Goal: Communication & Community: Answer question/provide support

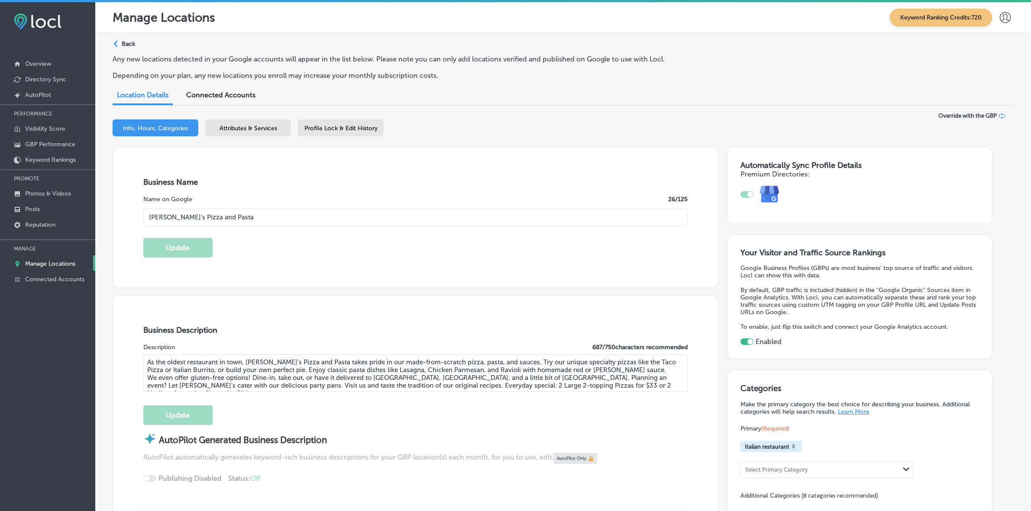
select select "US"
click at [62, 265] on p "Manage Locations" at bounding box center [50, 263] width 50 height 7
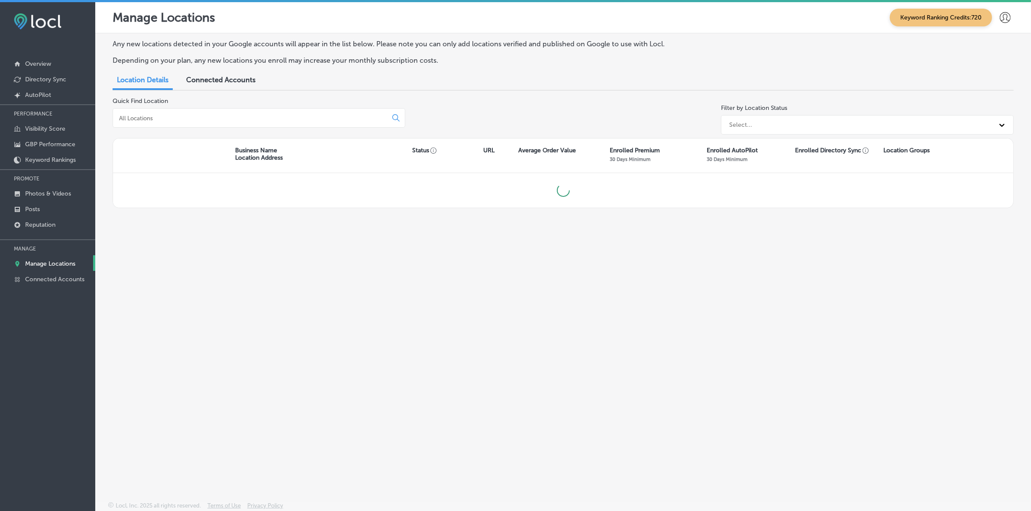
click at [206, 117] on input at bounding box center [251, 118] width 267 height 8
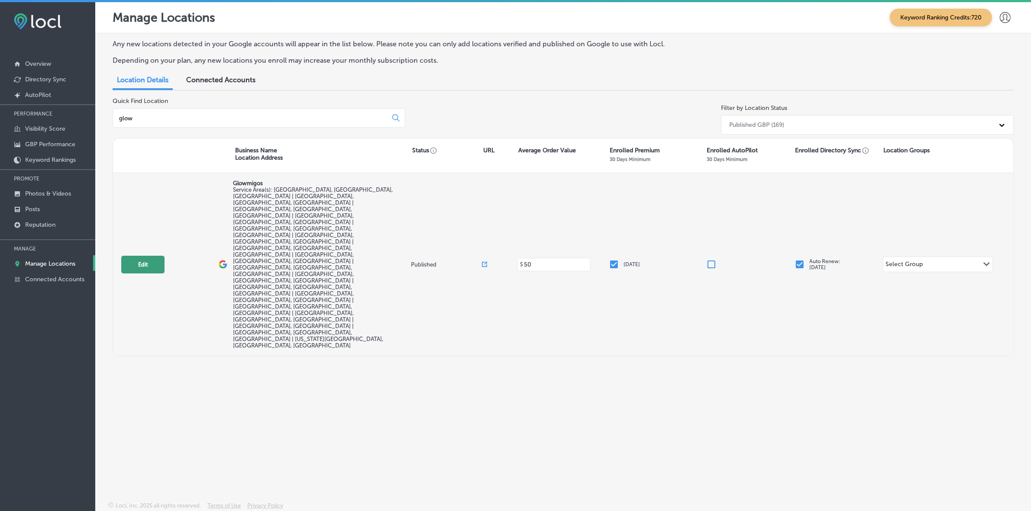
type input "glow"
click at [145, 256] on button "Edit" at bounding box center [142, 265] width 43 height 18
select select "US"
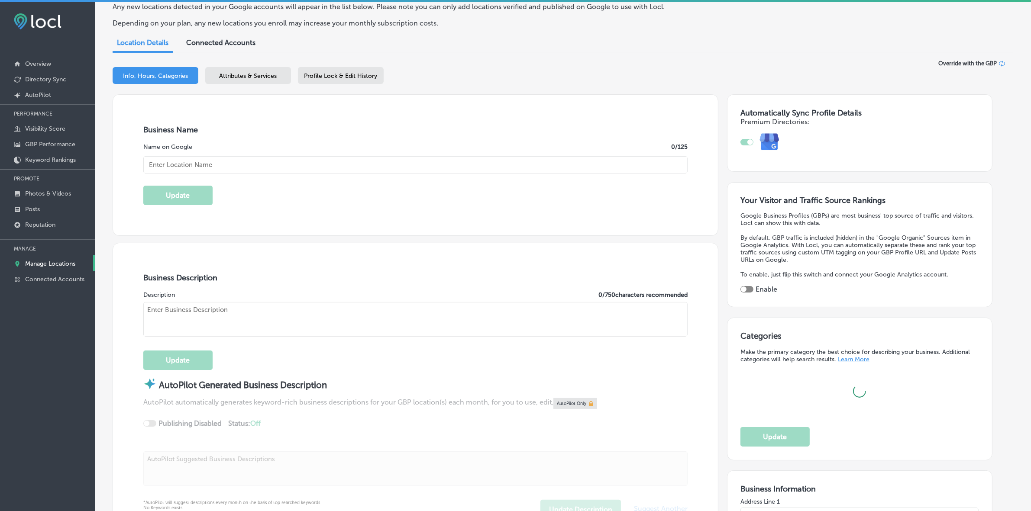
scroll to position [487, 0]
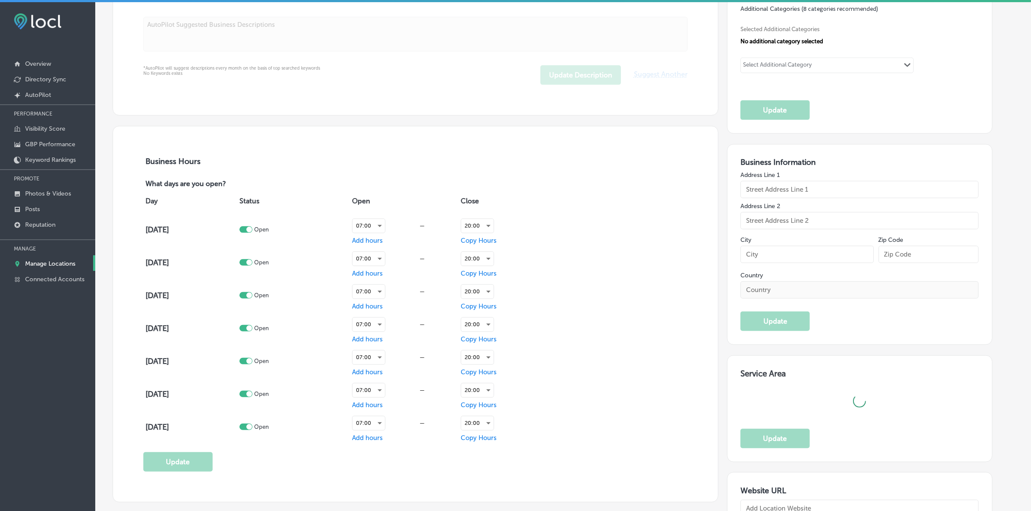
checkbox input "true"
type input "Glowmigos"
type input "2173 Morningview Ln."
type input "Castle Rock"
type input "80109"
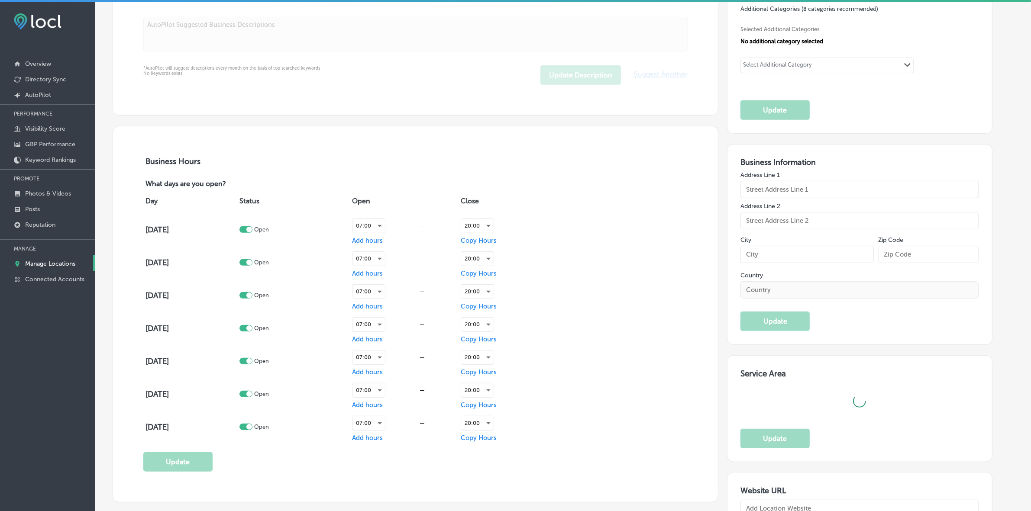
type input "US"
type input "https://glowmigoslighting.com/"
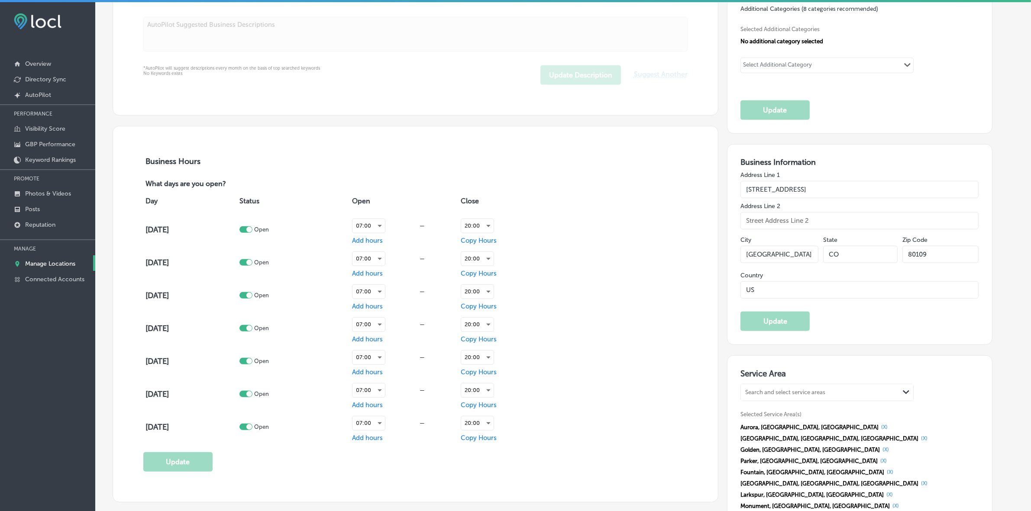
type textarea "Glowmigos offers expert services for both residential and commercial properties…"
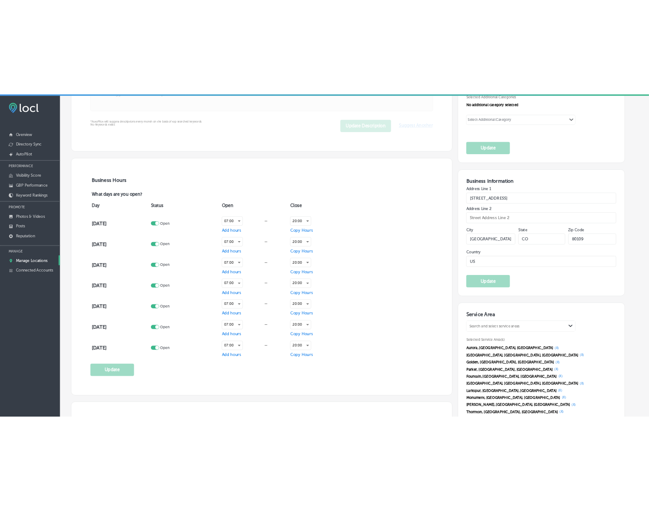
scroll to position [706, 0]
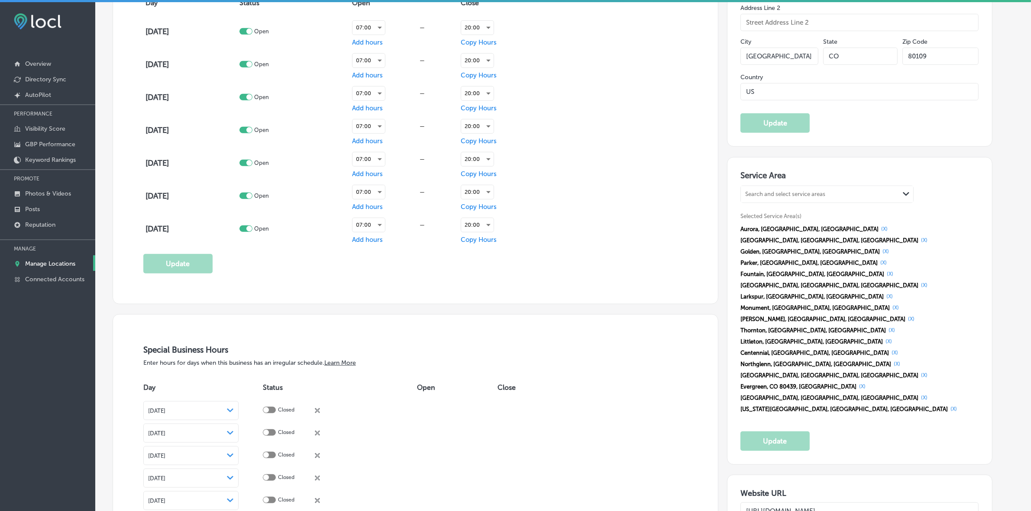
type input "+1 303 210 3886"
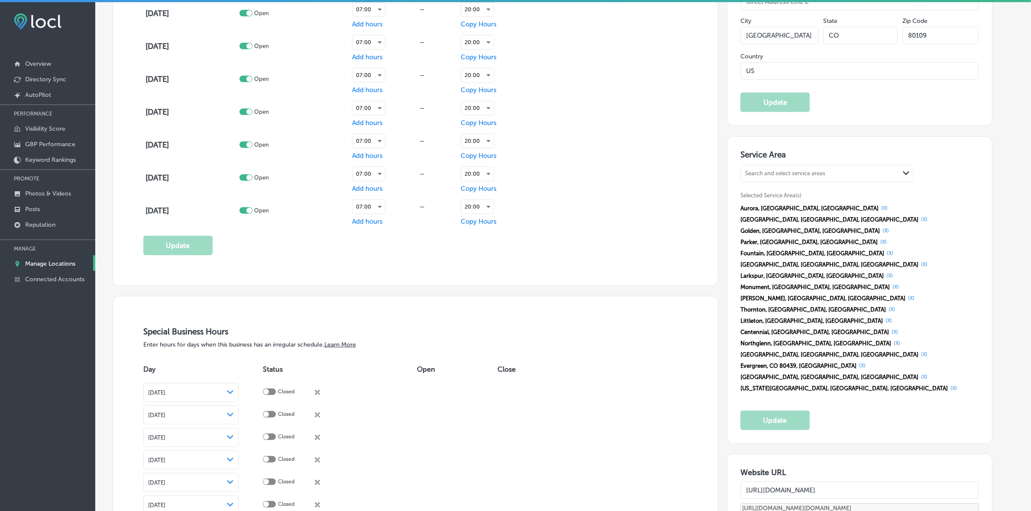
click at [823, 482] on input "https://glowmigoslighting.com/" at bounding box center [859, 490] width 238 height 17
click at [37, 209] on p "Posts" at bounding box center [32, 209] width 15 height 7
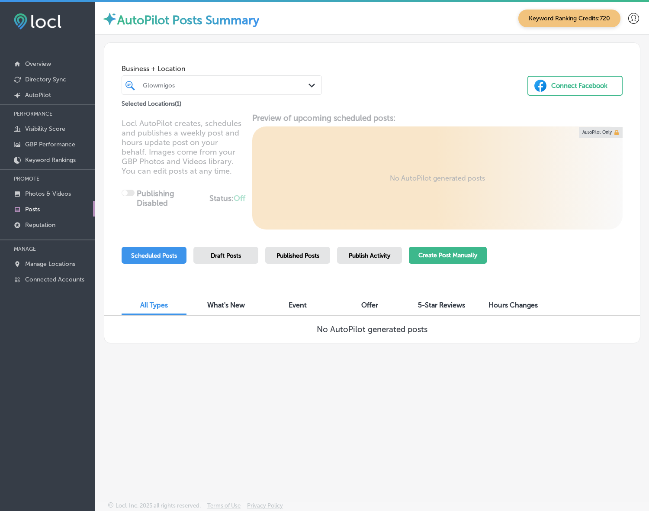
click at [445, 256] on button "Create Post Manually" at bounding box center [448, 255] width 78 height 17
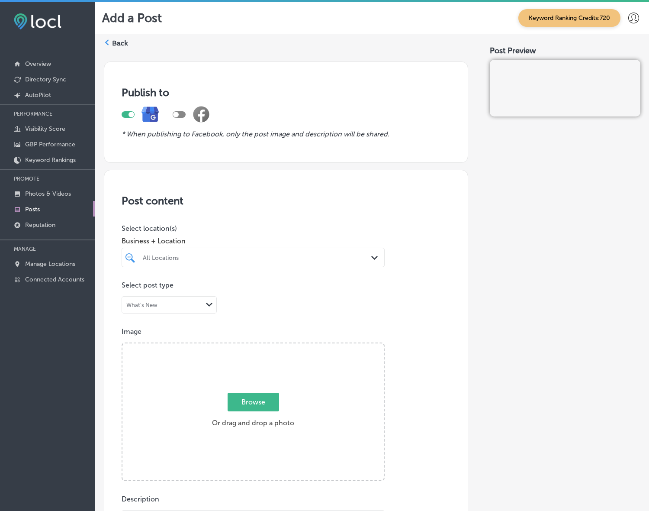
drag, startPoint x: 168, startPoint y: 254, endPoint x: 174, endPoint y: 255, distance: 6.1
click at [168, 254] on div "All Locations" at bounding box center [257, 257] width 229 height 7
click at [152, 287] on label "Beach Lumber" at bounding box center [180, 288] width 76 height 7
type input "beach"
click at [473, 310] on div "Publish to * When publishing to Facebook, only the post image and description w…" at bounding box center [372, 491] width 537 height 873
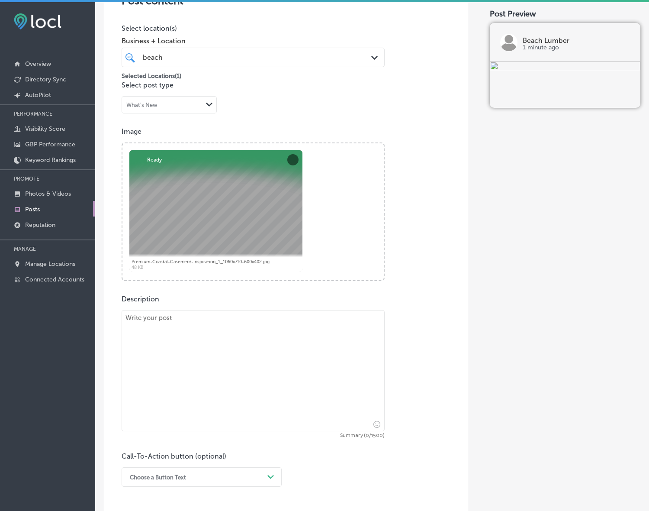
scroll to position [216, 0]
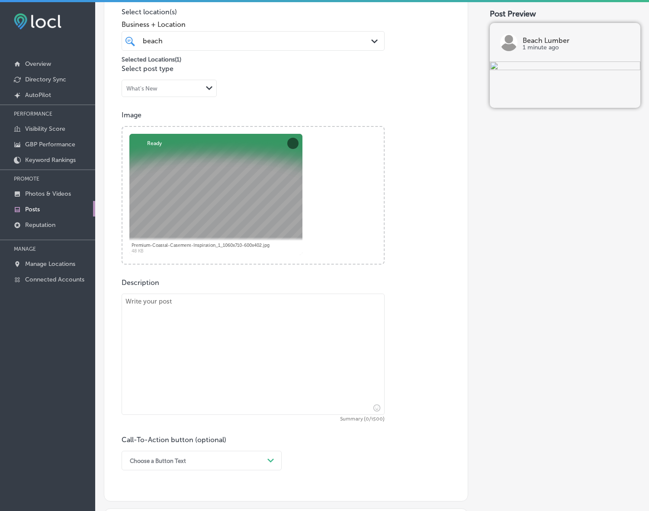
click at [301, 338] on textarea at bounding box center [253, 353] width 263 height 121
paste textarea "Beach Lumber specializes in custom windows designed to perfectly fit your home’…"
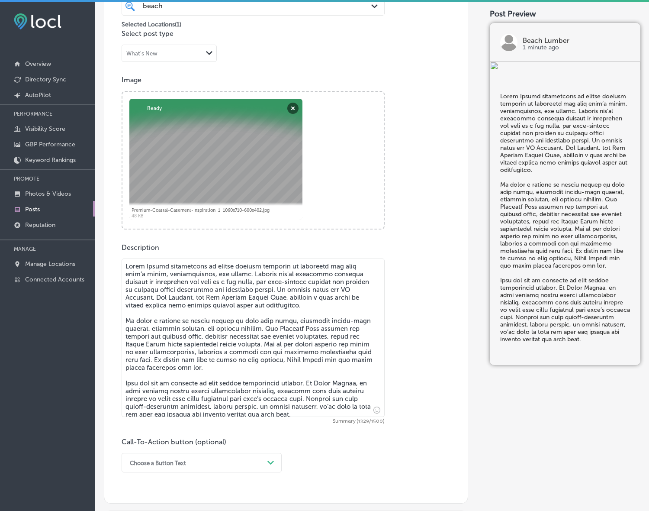
scroll to position [379, 0]
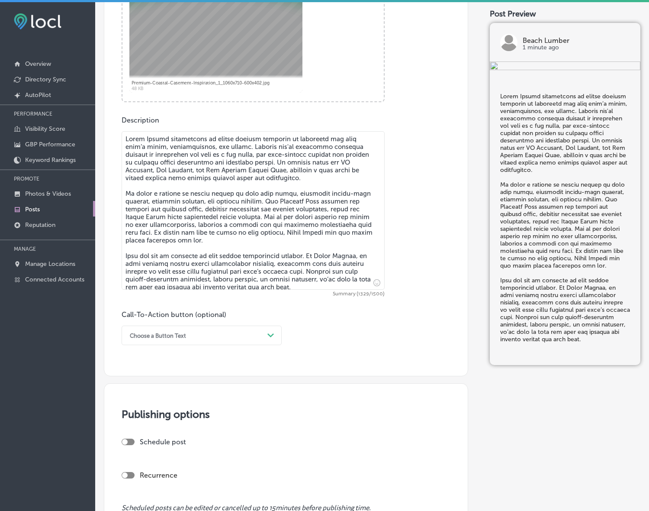
type textarea "Beach Lumber specializes in custom windows designed to perfectly fit your home’…"
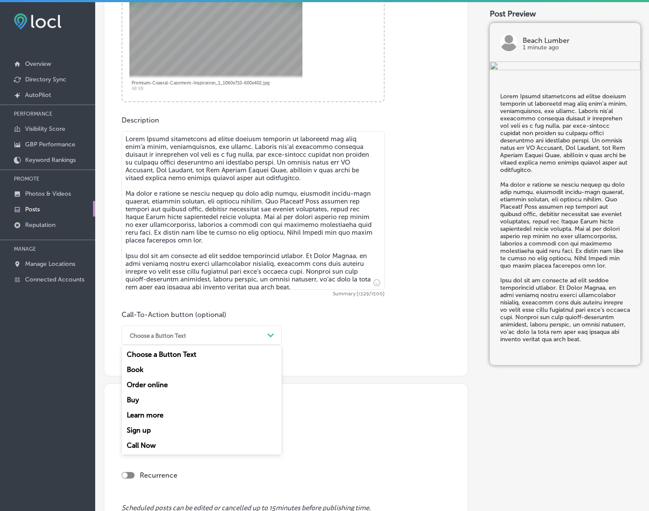
click at [261, 341] on div "Choose a Button Text" at bounding box center [195, 335] width 139 height 13
click at [138, 443] on div "Call Now" at bounding box center [202, 445] width 160 height 15
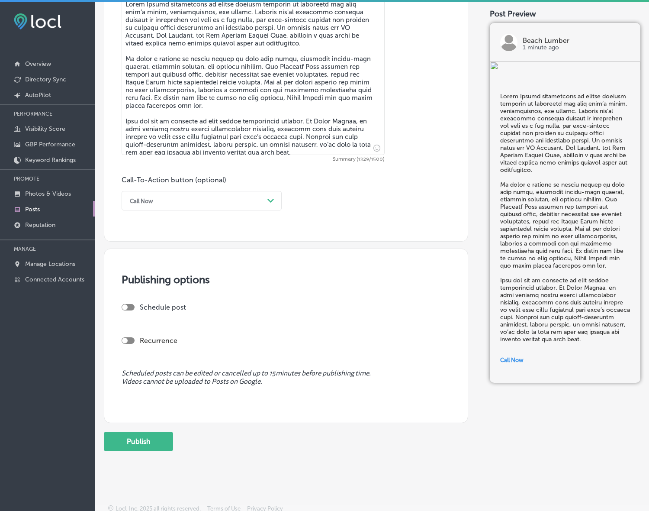
scroll to position [516, 0]
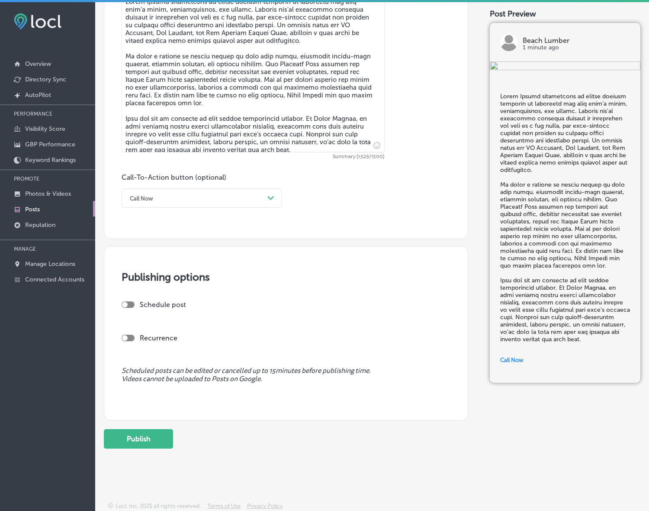
drag, startPoint x: 129, startPoint y: 306, endPoint x: 141, endPoint y: 313, distance: 13.6
click at [129, 306] on div at bounding box center [128, 304] width 13 height 6
checkbox input "true"
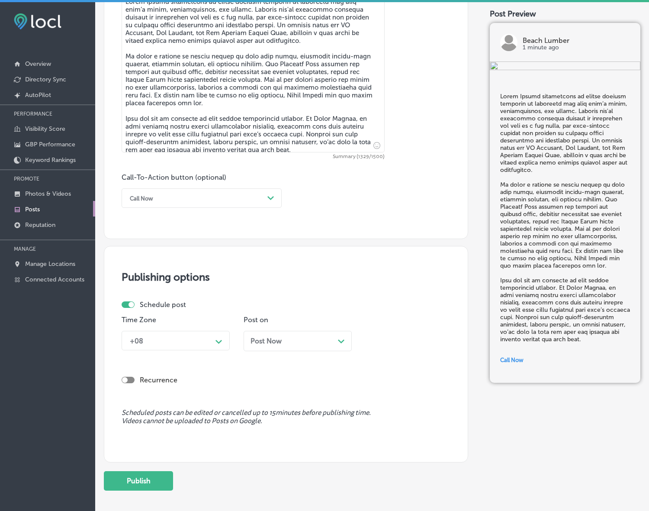
click at [180, 343] on div "+08" at bounding box center [169, 340] width 87 height 15
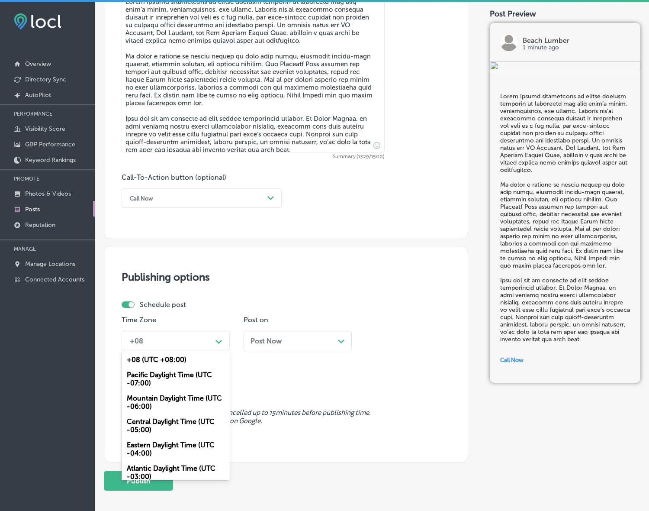
drag, startPoint x: 183, startPoint y: 394, endPoint x: 210, endPoint y: 387, distance: 28.8
click at [182, 394] on div "Mountain Daylight Time (UTC -06:00)" at bounding box center [176, 401] width 108 height 23
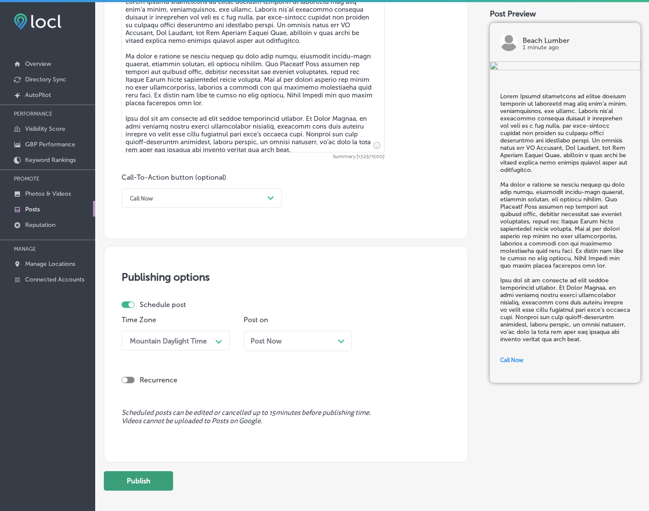
click at [157, 481] on button "Publish" at bounding box center [138, 480] width 69 height 19
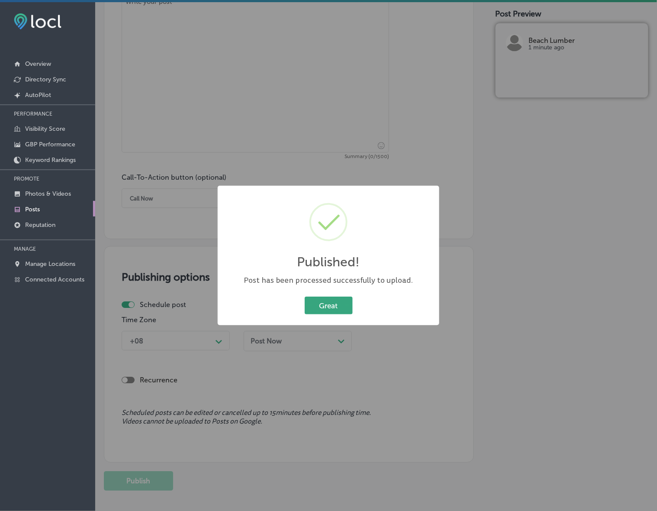
click at [339, 310] on button "Great" at bounding box center [329, 306] width 48 height 18
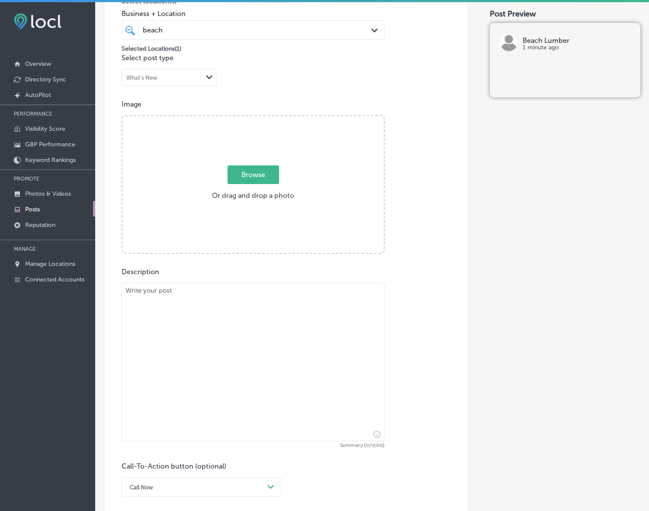
scroll to position [245, 0]
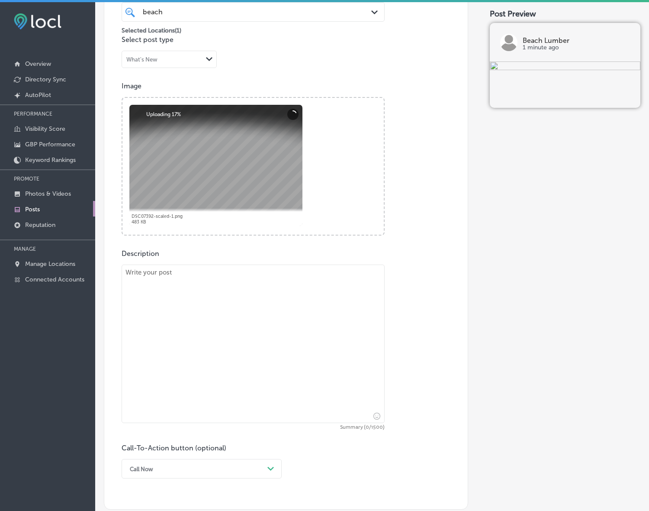
click at [236, 342] on textarea at bounding box center [253, 343] width 263 height 158
paste textarea "At Beach Lumber, our custom millwork services are designed to transform your ho…"
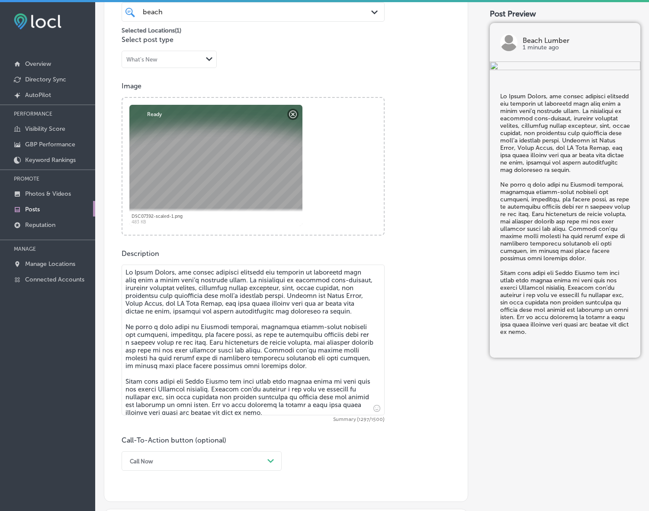
type textarea "At Beach Lumber, our custom millwork services are designed to transform your ho…"
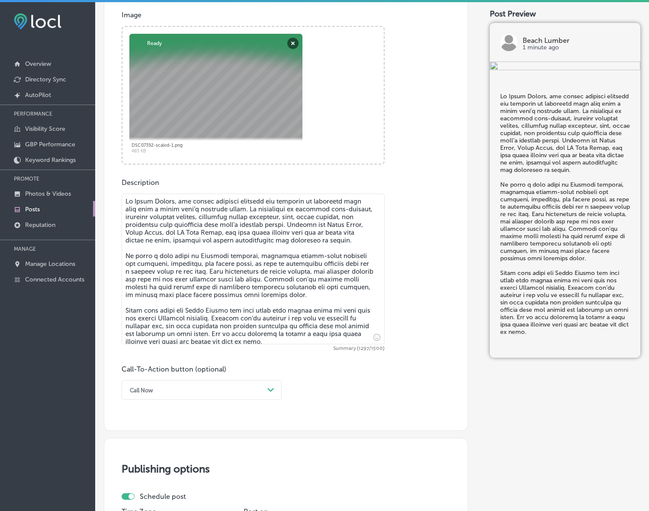
scroll to position [354, 0]
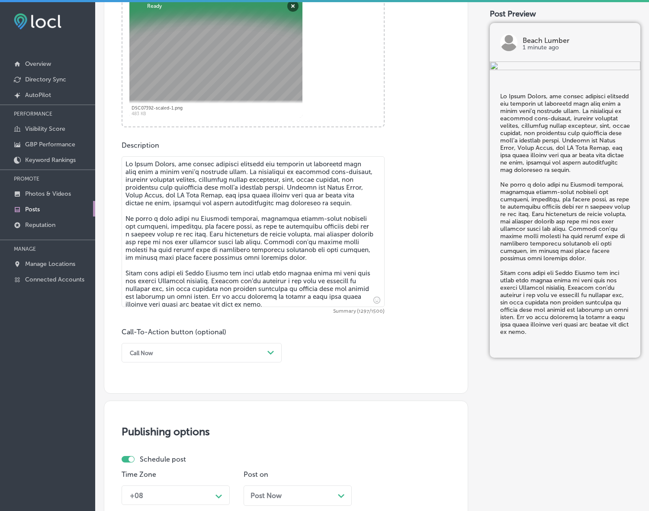
click at [236, 356] on div "Call Now" at bounding box center [195, 352] width 139 height 13
click at [152, 432] on div "Learn more" at bounding box center [202, 432] width 160 height 15
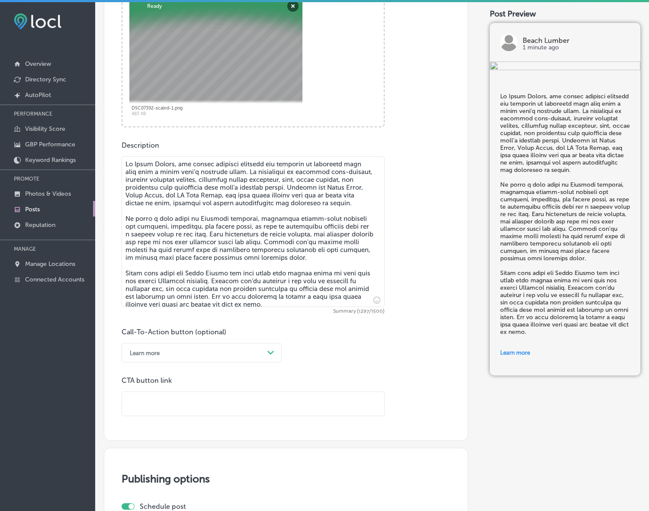
click at [193, 407] on input "text" at bounding box center [253, 404] width 262 height 24
paste input "[URL][DOMAIN_NAME]"
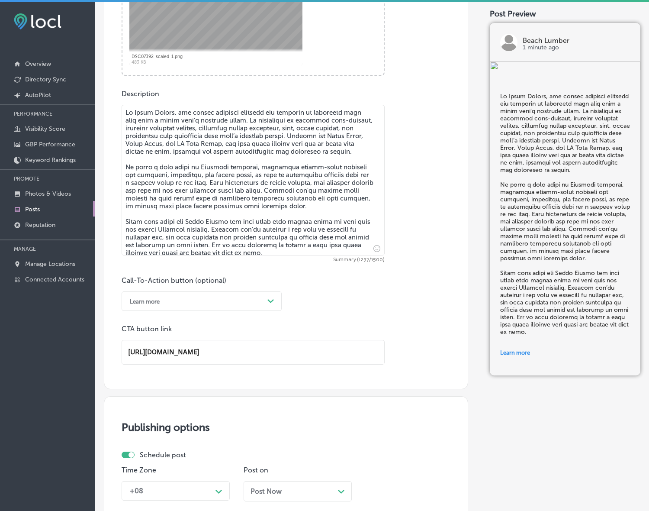
scroll to position [570, 0]
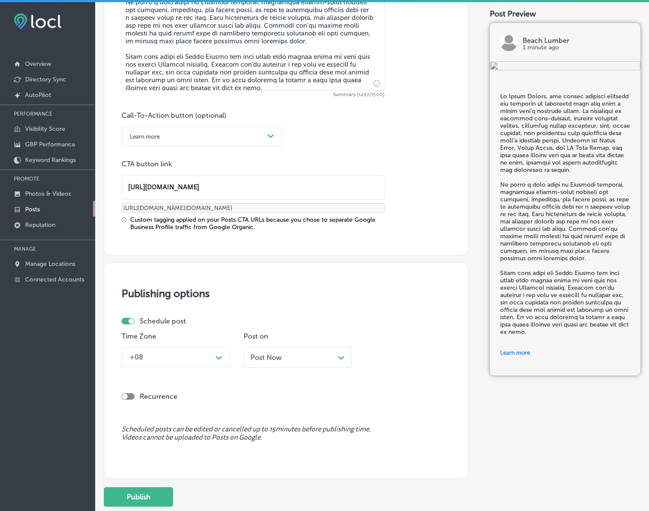
type input "[URL][DOMAIN_NAME]"
click at [216, 354] on div "Path Created with Sketch." at bounding box center [219, 356] width 7 height 7
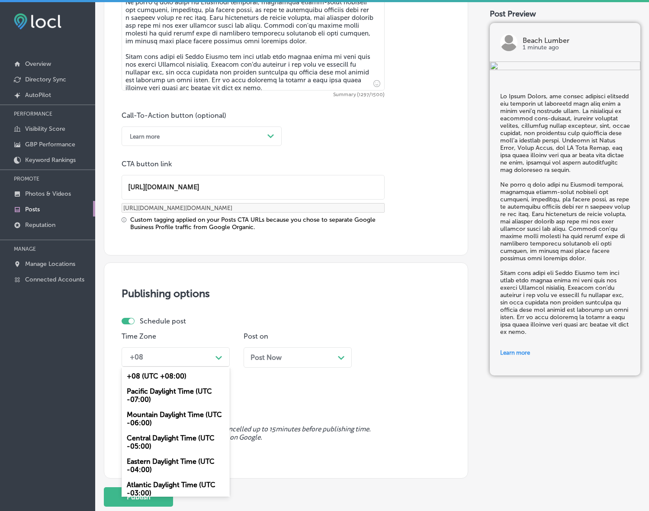
drag, startPoint x: 165, startPoint y: 417, endPoint x: 238, endPoint y: 375, distance: 84.1
click at [165, 418] on div "Mountain Daylight Time (UTC -06:00)" at bounding box center [176, 418] width 108 height 23
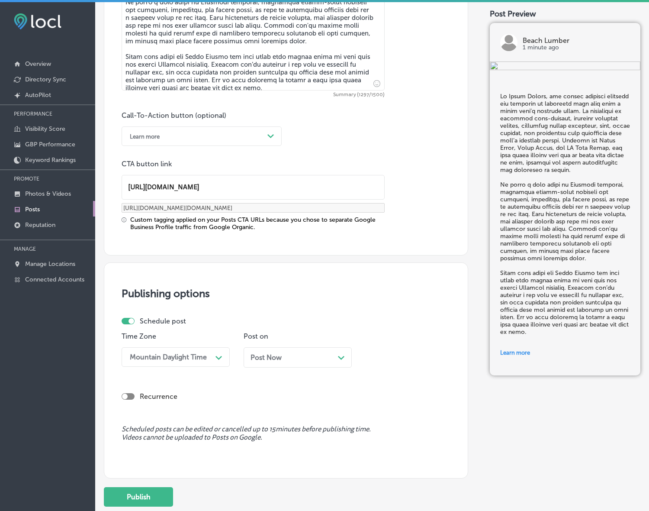
click at [277, 361] on span "Post Now" at bounding box center [266, 357] width 31 height 8
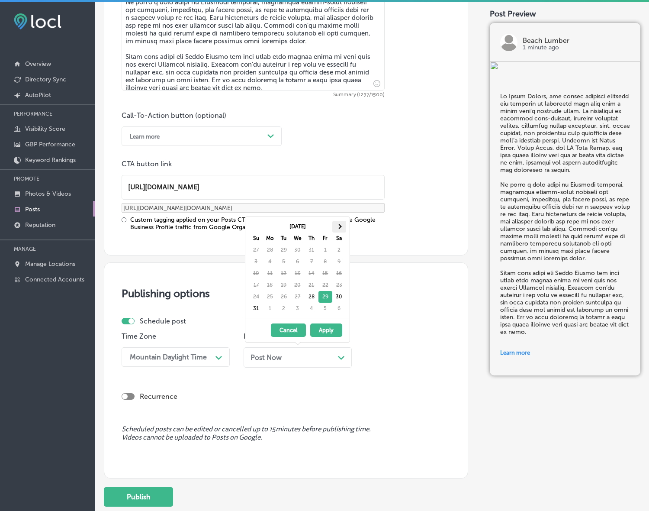
click at [342, 225] on th at bounding box center [339, 227] width 14 height 12
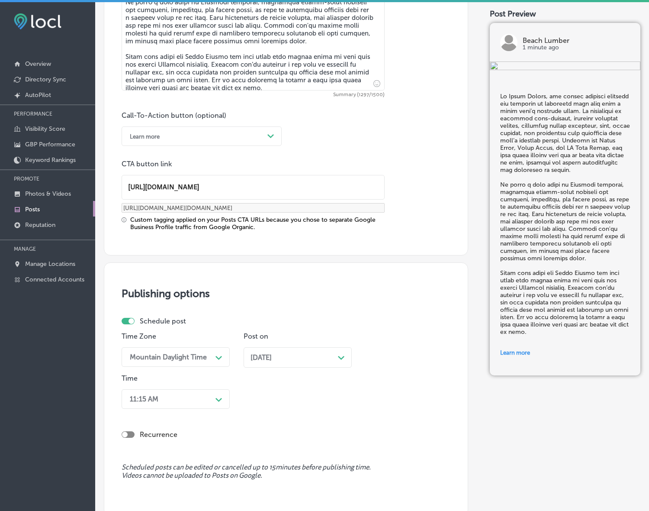
click at [213, 398] on div "11:15 AM Path Created with Sketch." at bounding box center [176, 398] width 108 height 19
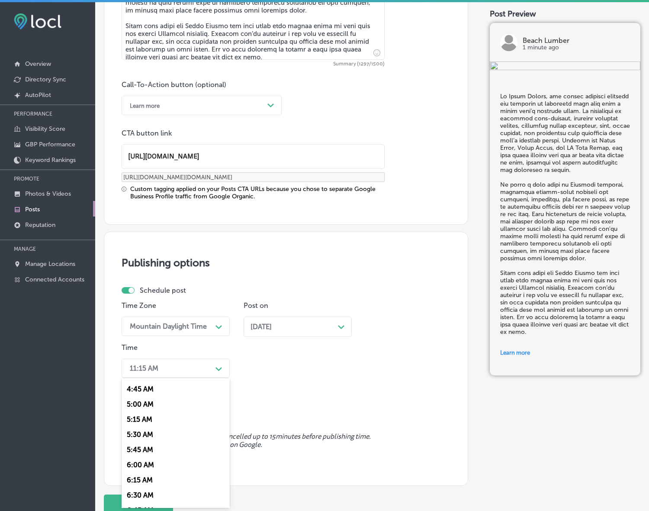
scroll to position [325, 0]
drag, startPoint x: 126, startPoint y: 487, endPoint x: 142, endPoint y: 481, distance: 16.6
click at [126, 487] on div "7:00 AM" at bounding box center [176, 486] width 108 height 15
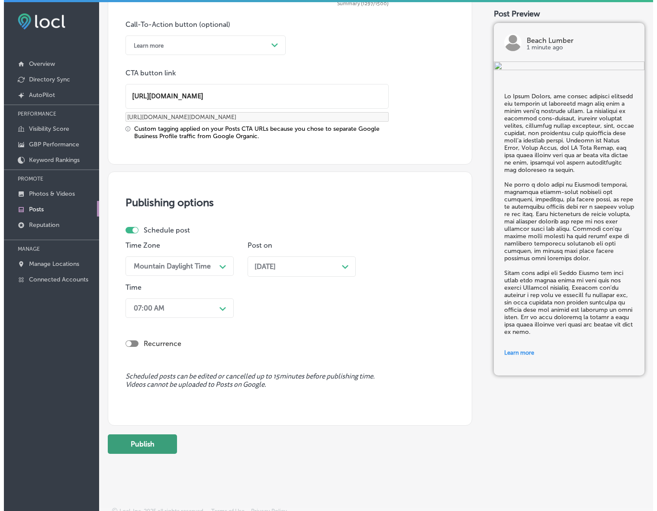
scroll to position [667, 0]
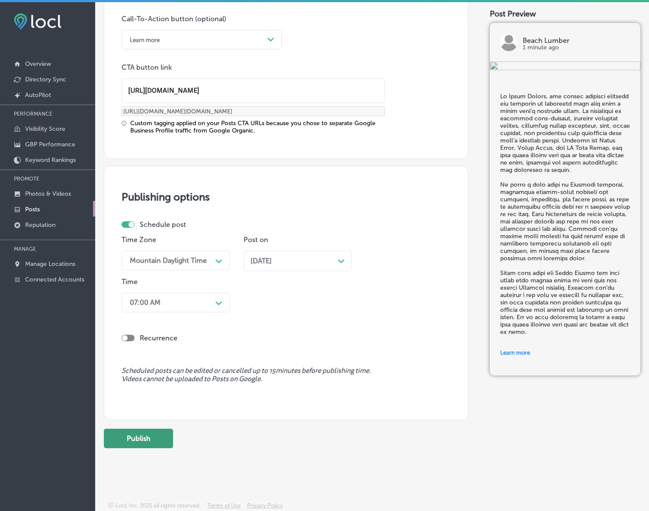
click at [159, 443] on button "Publish" at bounding box center [138, 438] width 69 height 19
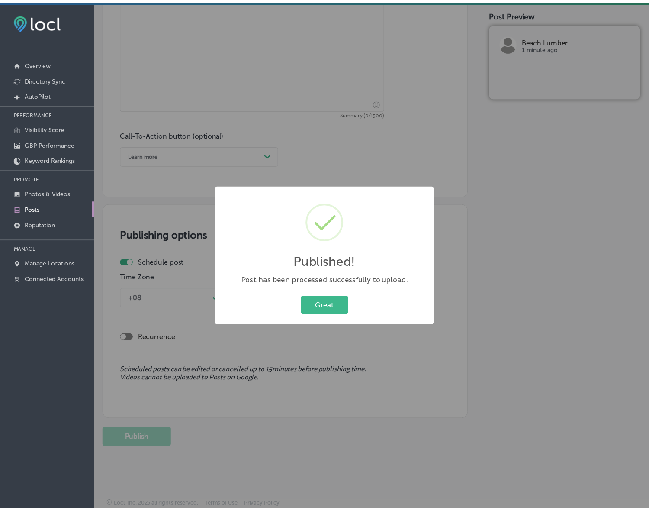
scroll to position [551, 0]
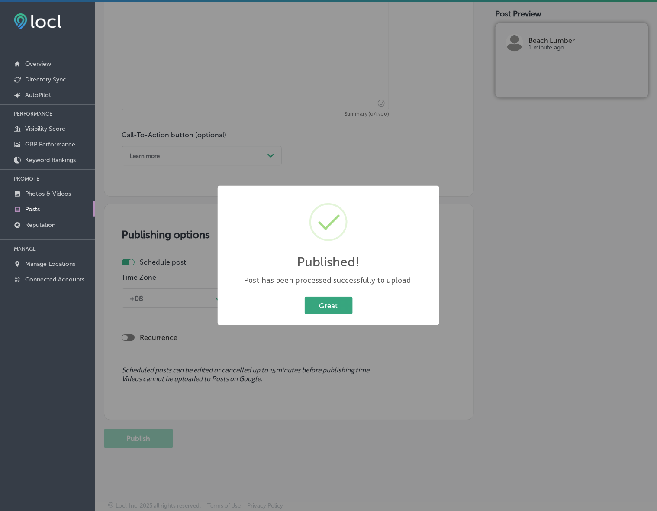
click at [334, 300] on button "Great" at bounding box center [329, 306] width 48 height 18
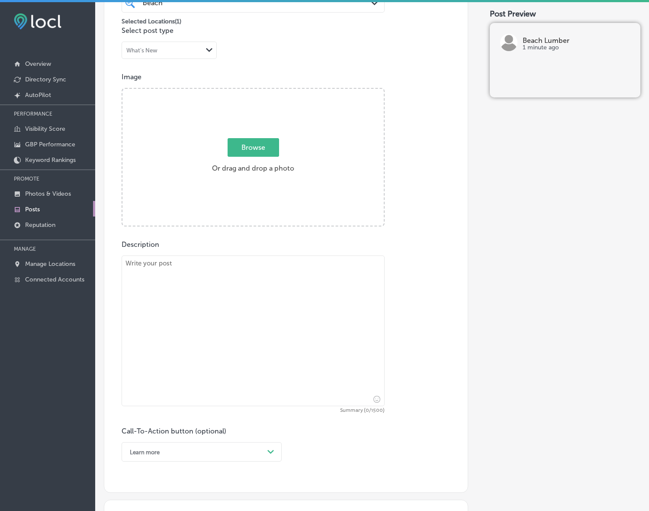
scroll to position [226, 0]
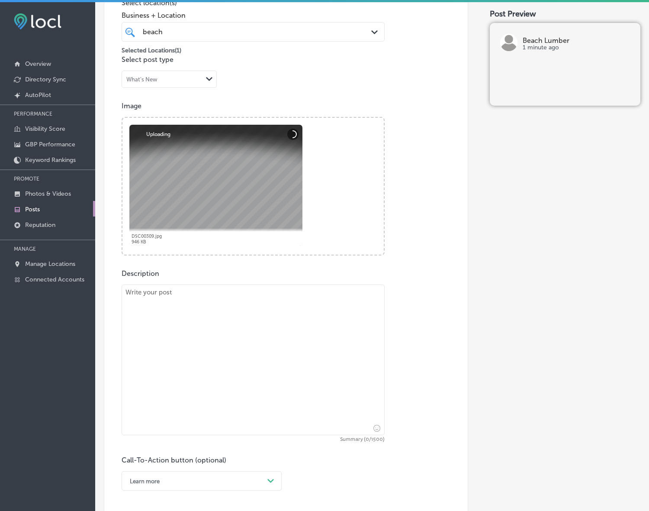
click at [237, 327] on textarea at bounding box center [253, 359] width 263 height 151
paste textarea "When it comes to building strong, durable structures, choosing the right lumber…"
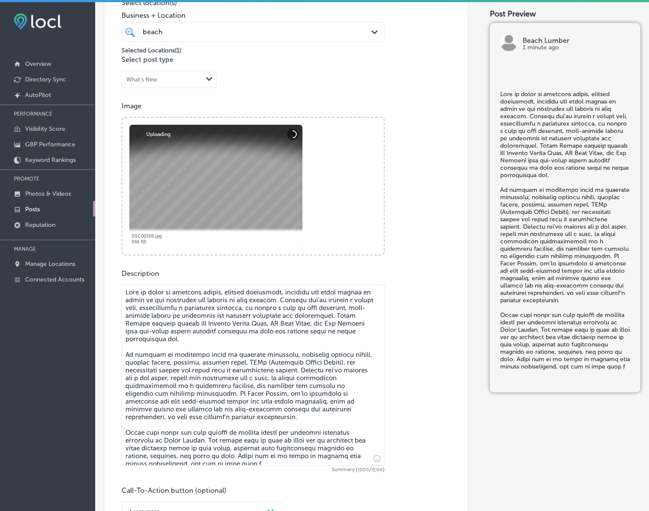
type textarea "When it comes to building strong, durable structures, choosing the right lumber…"
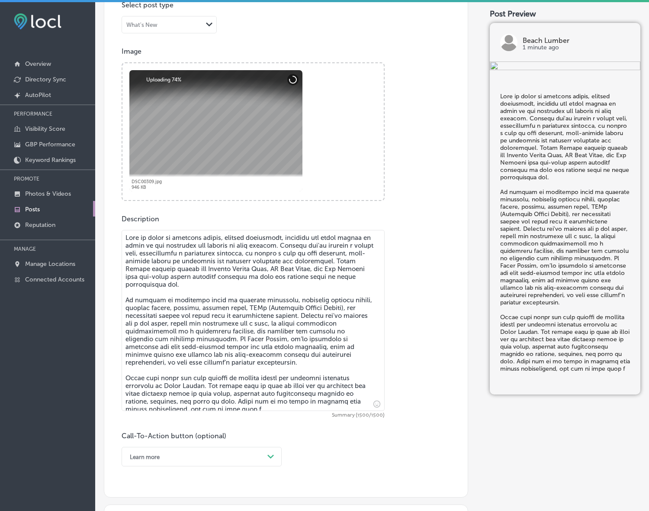
scroll to position [442, 0]
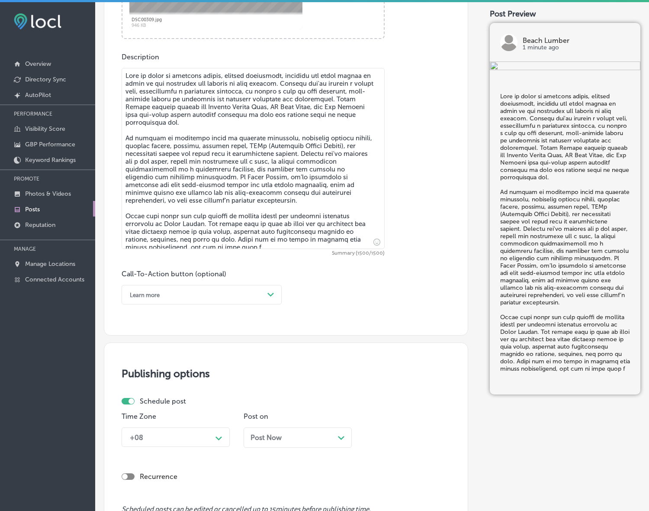
click at [208, 290] on div "Learn more" at bounding box center [195, 294] width 139 height 13
click at [173, 372] on div "Learn more" at bounding box center [202, 374] width 160 height 15
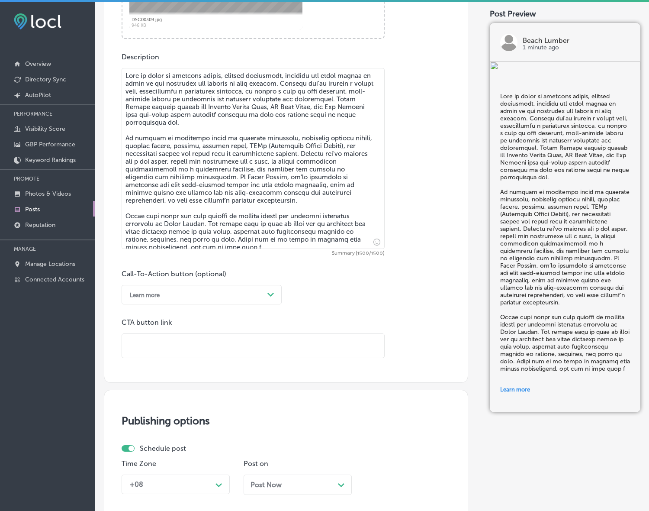
click at [180, 353] on input "text" at bounding box center [253, 346] width 262 height 24
paste input "[URL][DOMAIN_NAME]"
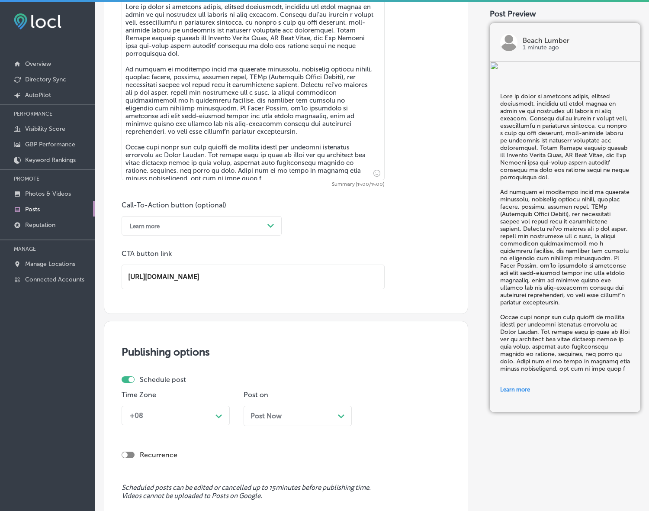
scroll to position [628, 0]
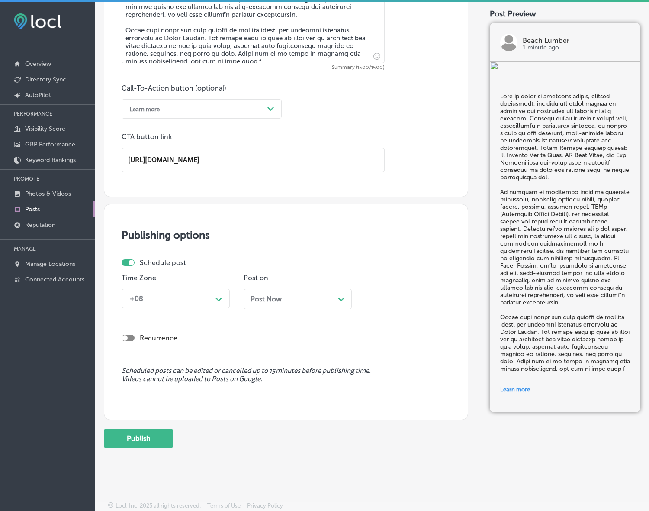
type input "[URL][DOMAIN_NAME]"
click at [216, 295] on div "Path Created with Sketch." at bounding box center [219, 298] width 7 height 7
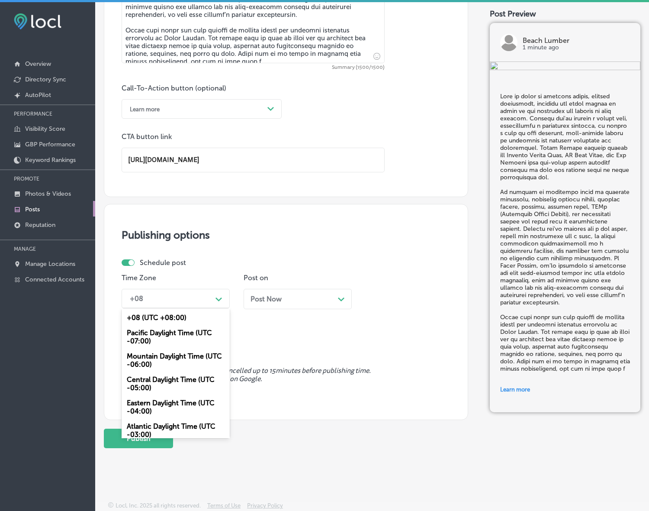
click at [180, 358] on div "Mountain Daylight Time (UTC -06:00)" at bounding box center [176, 359] width 108 height 23
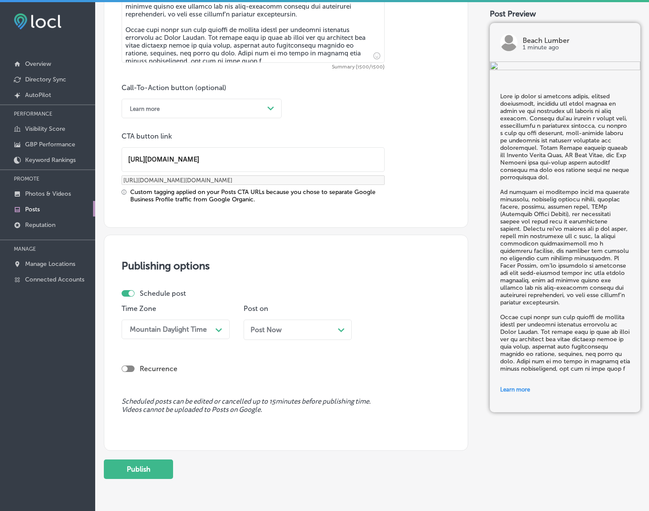
click at [302, 297] on div "Schedule post" at bounding box center [283, 293] width 322 height 8
click at [280, 329] on span "Post Now" at bounding box center [266, 330] width 31 height 8
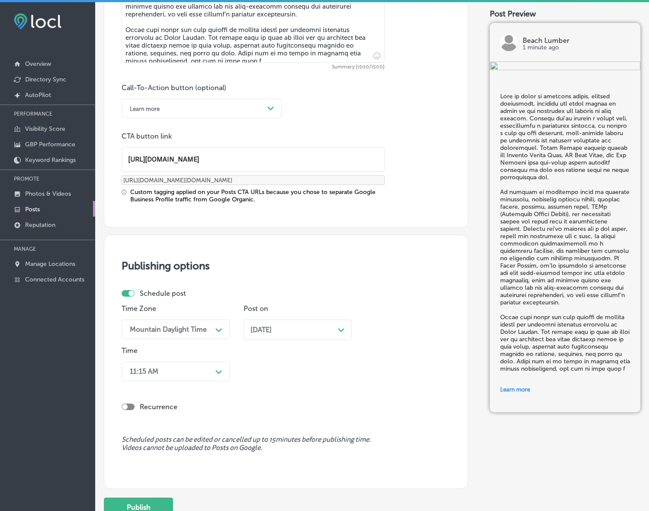
click at [203, 371] on div "11:15 AM" at bounding box center [169, 371] width 87 height 15
click at [201, 374] on div "11:15 AM" at bounding box center [169, 371] width 87 height 15
click at [200, 375] on div "11:15 AM" at bounding box center [169, 371] width 87 height 15
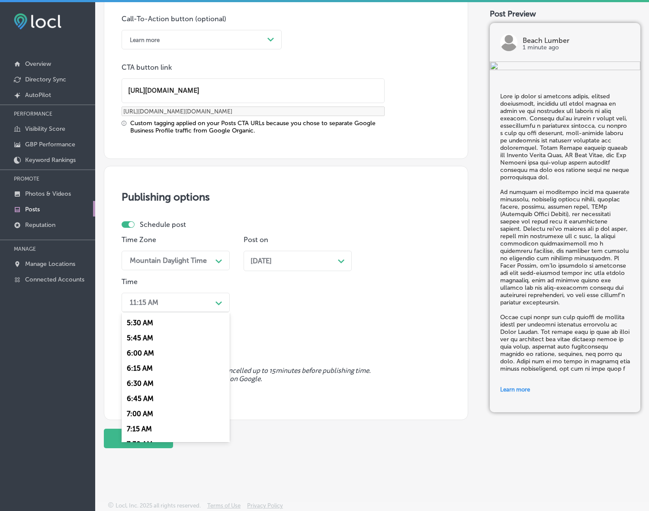
scroll to position [379, 0]
click at [141, 359] on div "7:00 AM" at bounding box center [176, 366] width 108 height 15
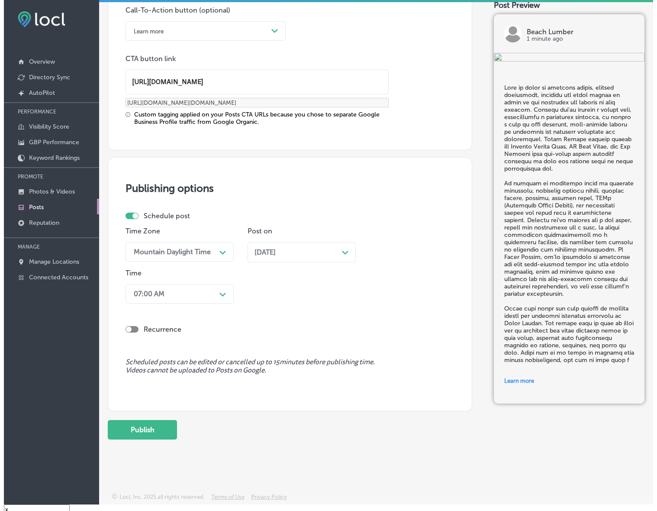
scroll to position [12, 0]
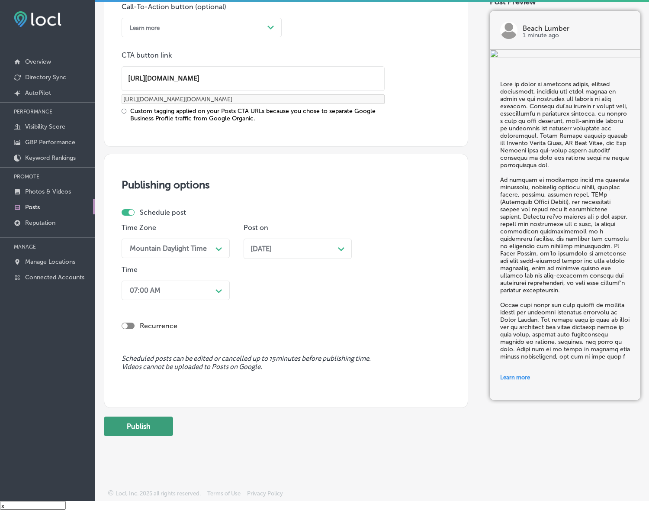
click at [161, 418] on button "Publish" at bounding box center [138, 425] width 69 height 19
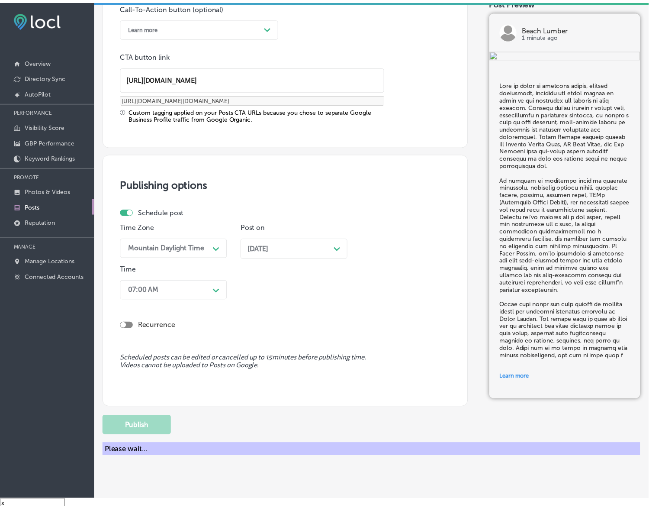
scroll to position [581, 0]
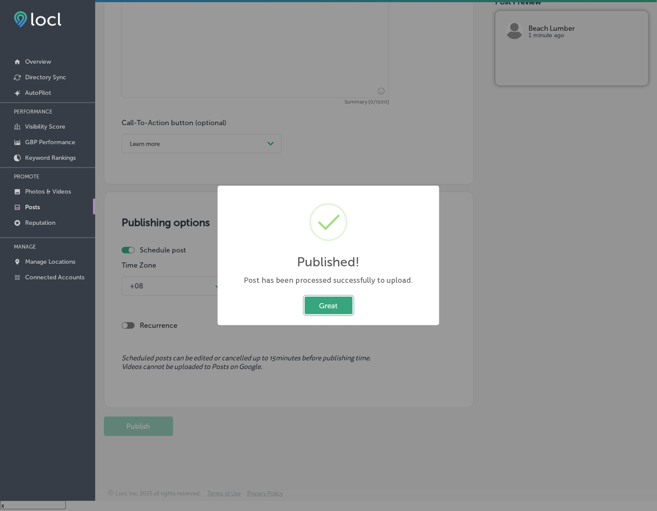
drag, startPoint x: 330, startPoint y: 304, endPoint x: 349, endPoint y: 305, distance: 19.5
click at [330, 304] on button "Great" at bounding box center [329, 306] width 48 height 18
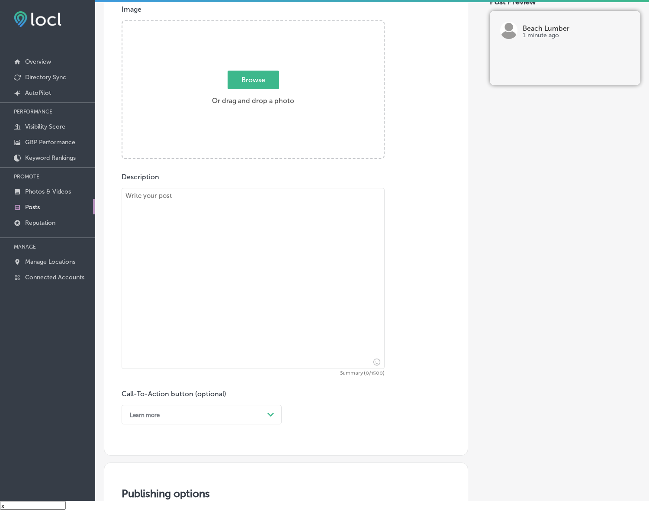
scroll to position [256, 0]
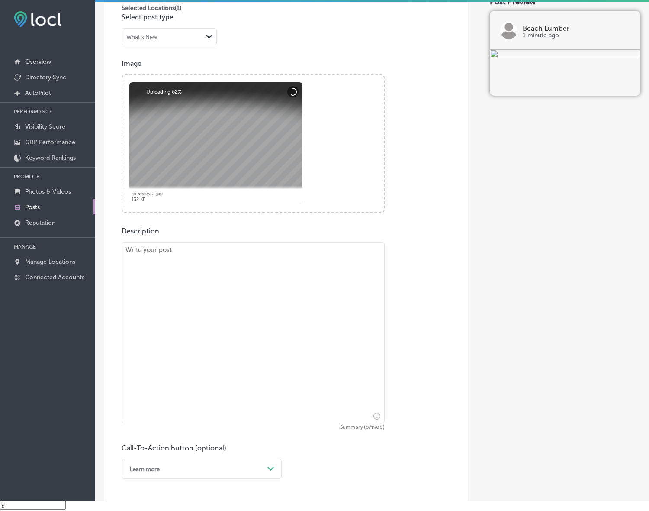
drag, startPoint x: 198, startPoint y: 297, endPoint x: 206, endPoint y: 300, distance: 8.8
click at [198, 297] on textarea at bounding box center [253, 332] width 263 height 181
paste textarea "Transform your backyard into the perfect outdoor retreat with premium decking a…"
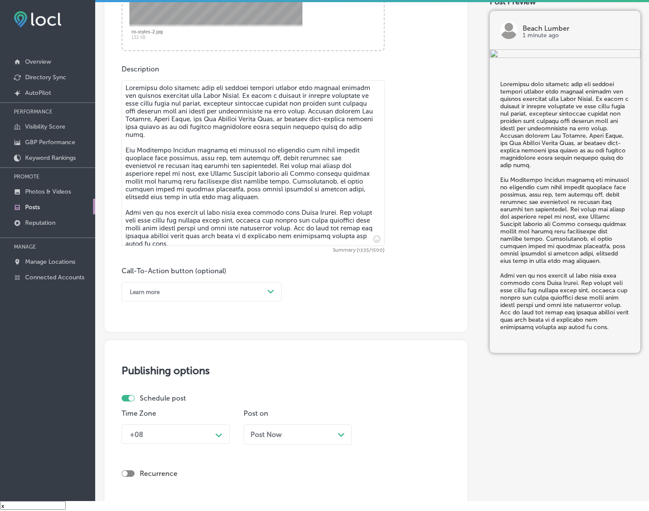
scroll to position [418, 0]
type textarea "Transform your backyard into the perfect outdoor retreat with premium decking a…"
click at [270, 289] on icon "Path Created with Sketch." at bounding box center [271, 291] width 6 height 4
click at [153, 401] on div "Call Now" at bounding box center [202, 400] width 160 height 15
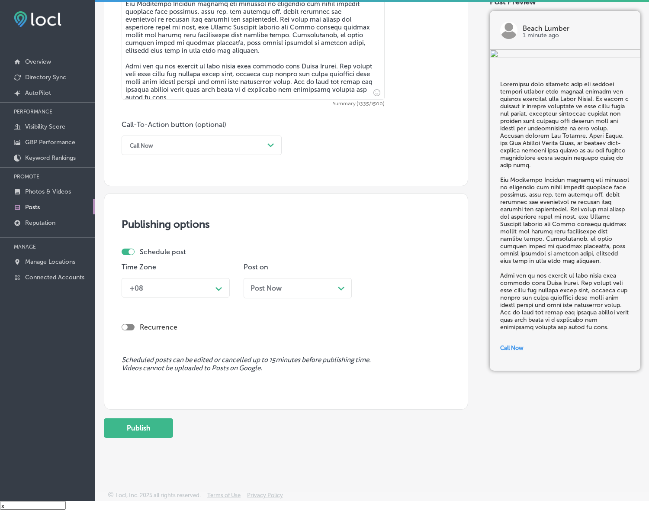
scroll to position [565, 0]
click at [217, 283] on div "Path Created with Sketch." at bounding box center [219, 286] width 7 height 7
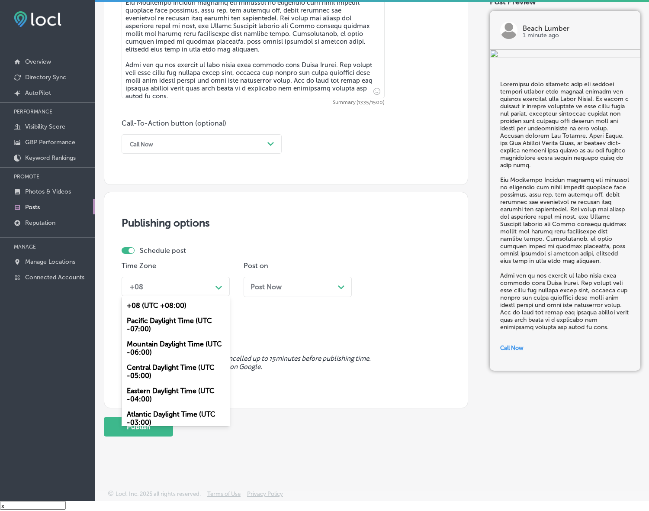
click at [180, 343] on div "Mountain Daylight Time (UTC -06:00)" at bounding box center [176, 347] width 108 height 23
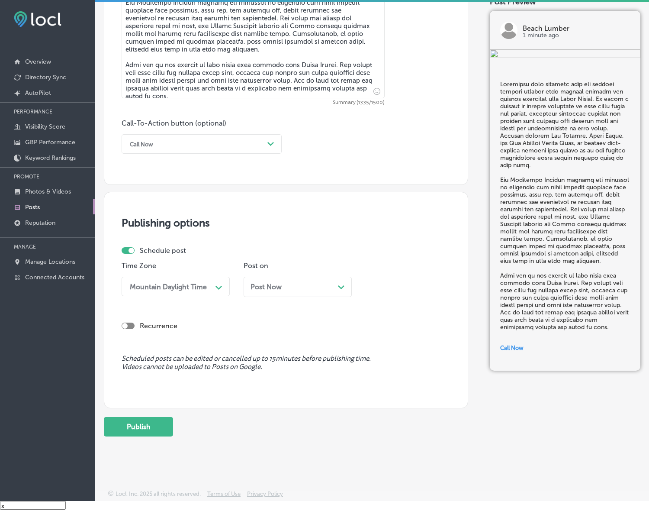
click at [298, 277] on div "Post Now Path Created with Sketch." at bounding box center [298, 287] width 108 height 20
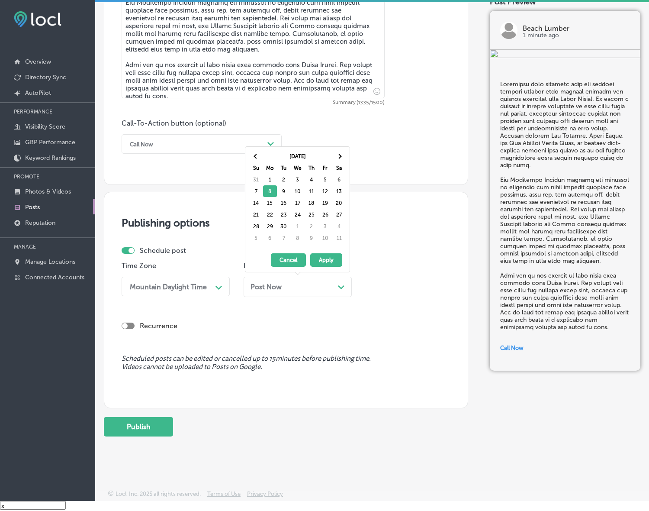
click at [298, 284] on div "Post Now Path Created with Sketch." at bounding box center [298, 287] width 94 height 8
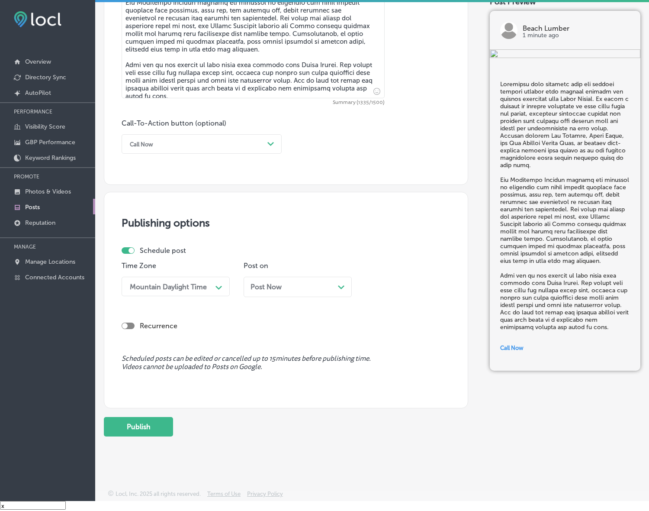
drag, startPoint x: 293, startPoint y: 290, endPoint x: 286, endPoint y: 258, distance: 32.8
click at [293, 291] on div "Post Now Path Created with Sketch." at bounding box center [298, 287] width 108 height 20
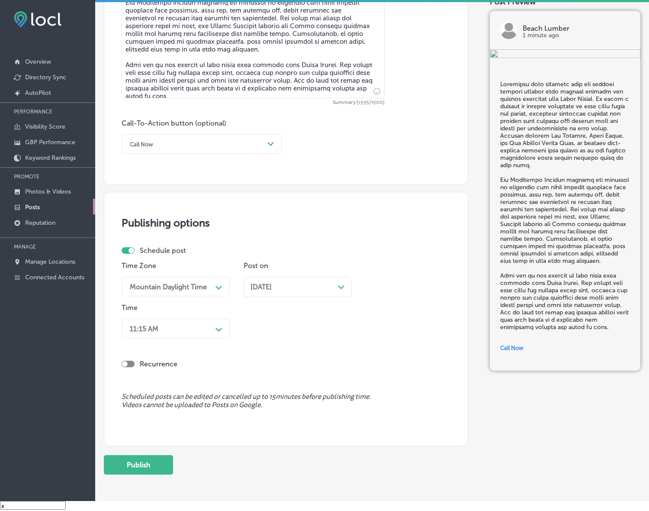
click at [213, 329] on div "Path Created with Sketch." at bounding box center [219, 329] width 14 height 14
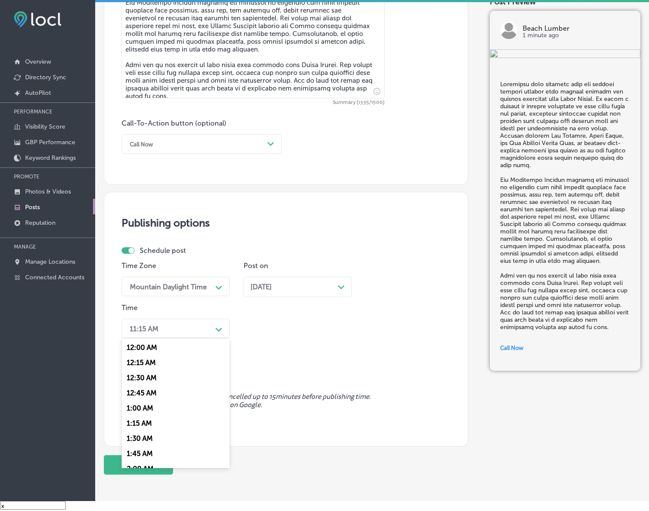
scroll to position [325, 0]
click at [150, 439] on div "7:00 AM" at bounding box center [176, 446] width 108 height 15
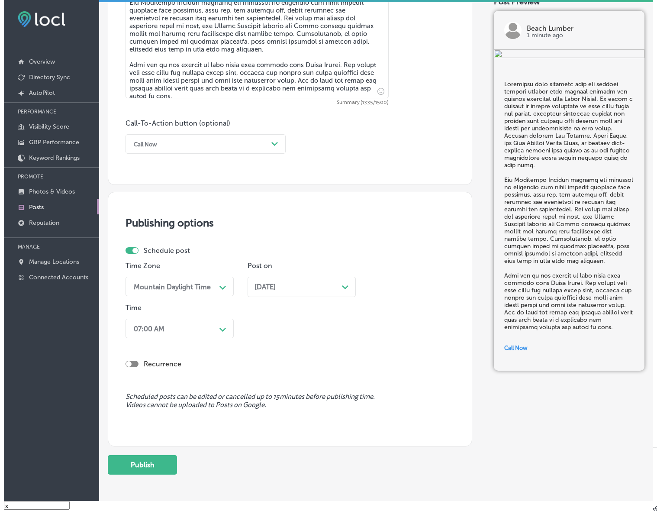
scroll to position [604, 0]
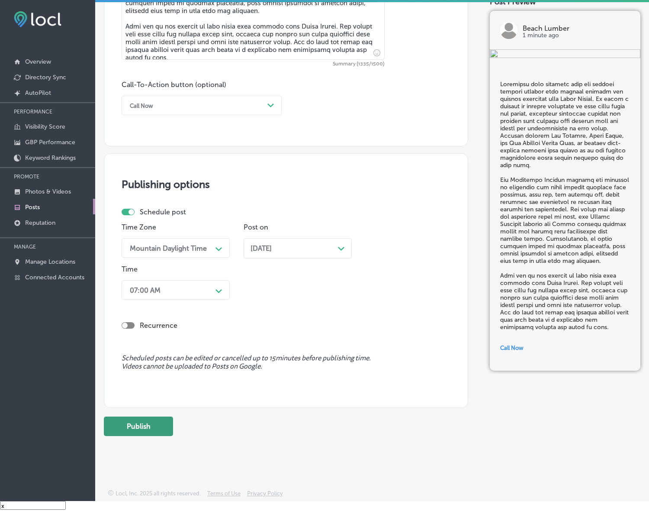
click at [143, 423] on button "Publish" at bounding box center [138, 425] width 69 height 19
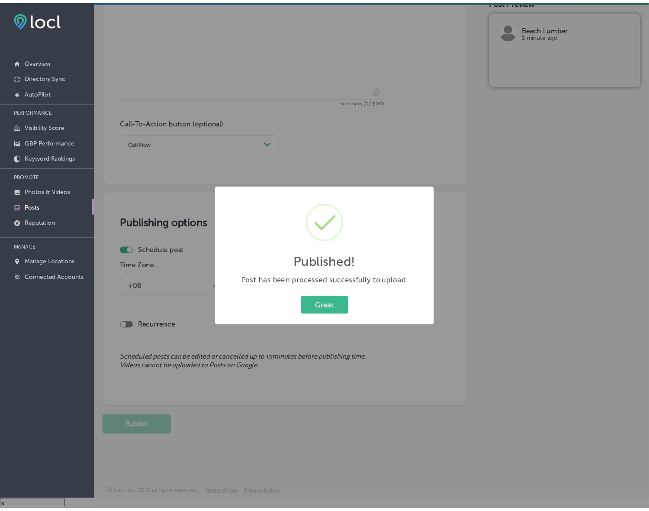
scroll to position [566, 0]
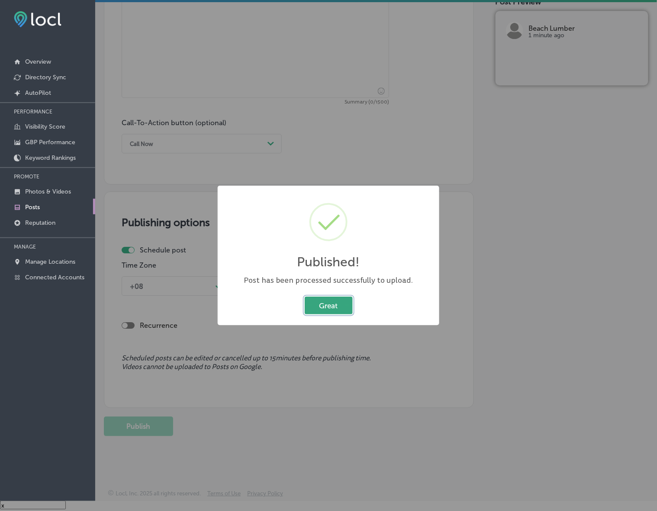
click at [331, 302] on button "Great" at bounding box center [329, 306] width 48 height 18
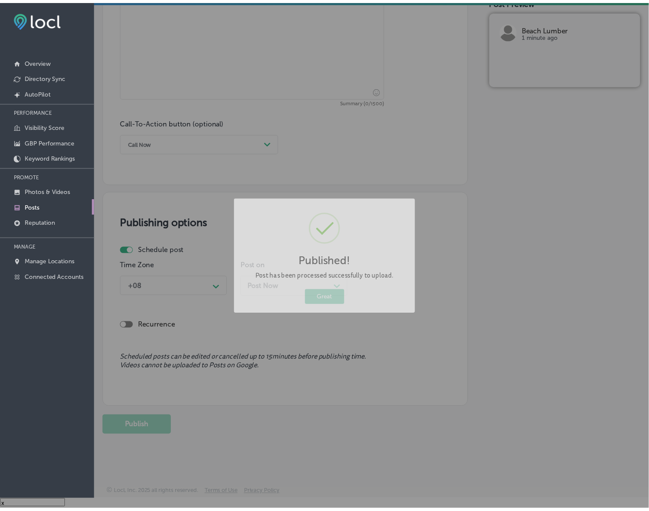
scroll to position [565, 0]
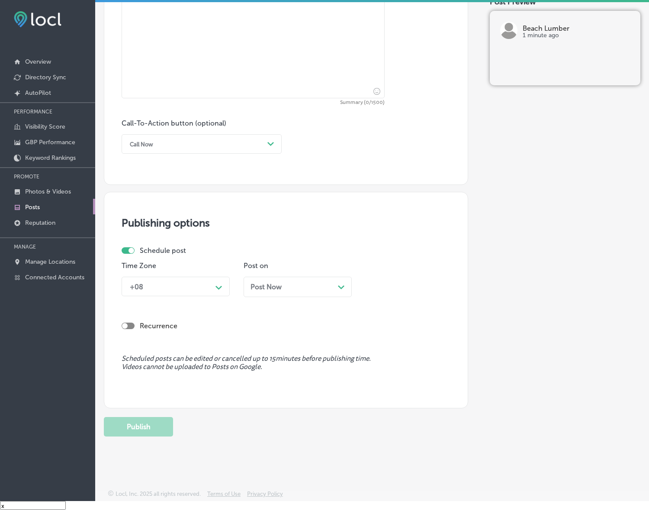
click at [297, 294] on div "Post Now Path Created with Sketch." at bounding box center [298, 287] width 108 height 20
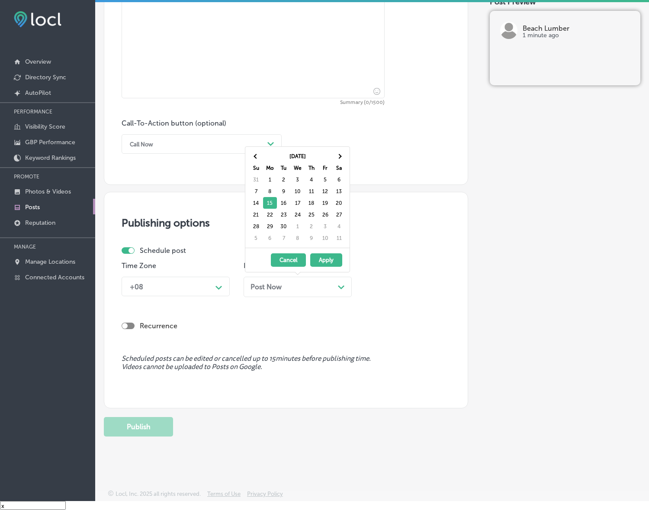
click at [441, 284] on div "Schedule post Time Zone +08 Path Created with Sketch. Post on Post Now Path Cre…" at bounding box center [286, 274] width 329 height 57
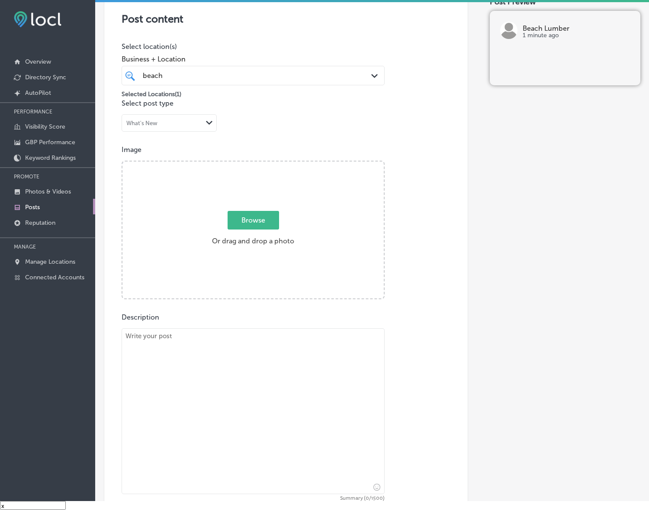
scroll to position [132, 0]
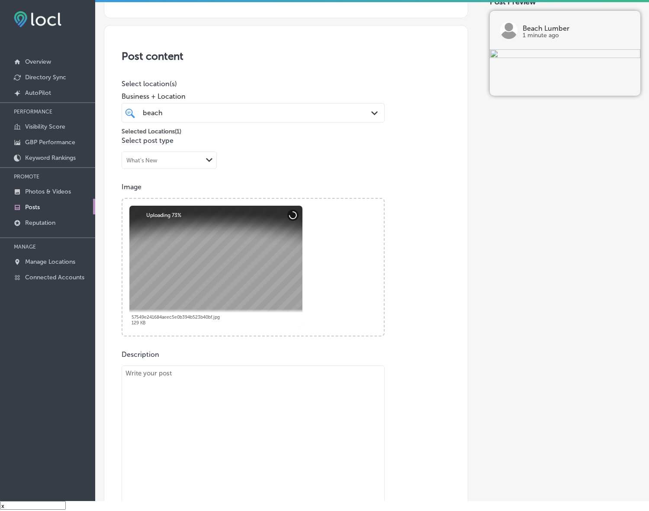
drag, startPoint x: 274, startPoint y: 395, endPoint x: 280, endPoint y: 395, distance: 6.5
click at [274, 395] on textarea at bounding box center [253, 448] width 263 height 166
paste textarea "Looking for doors and windows that combine security, style, and performance? Wh…"
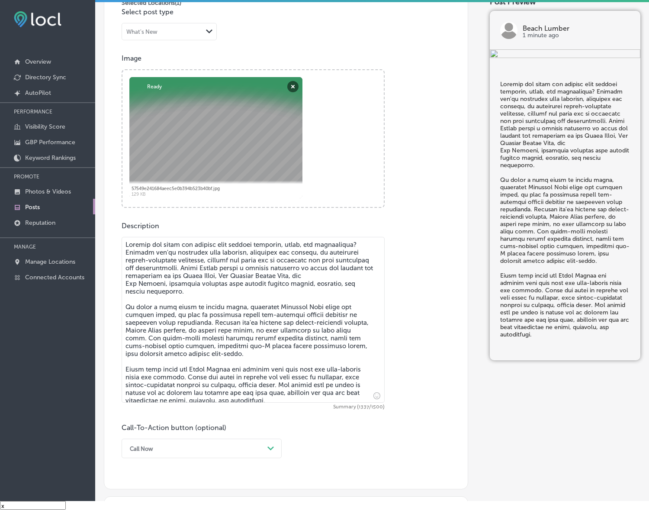
scroll to position [323, 0]
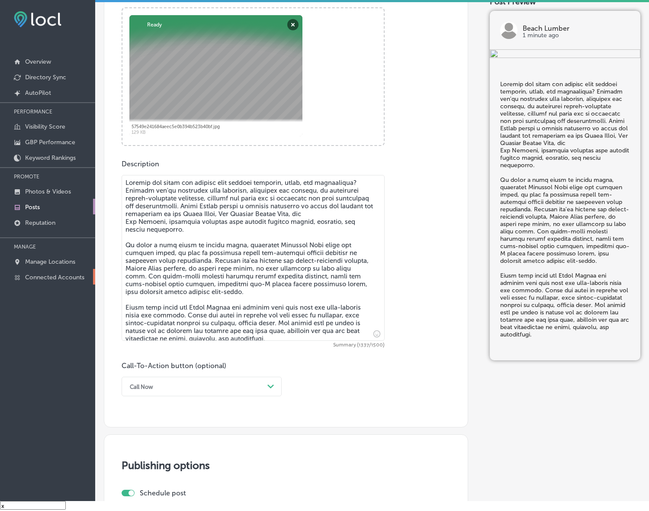
type textarea "Looking for doors and windows that combine security, style, and performance? Wh…"
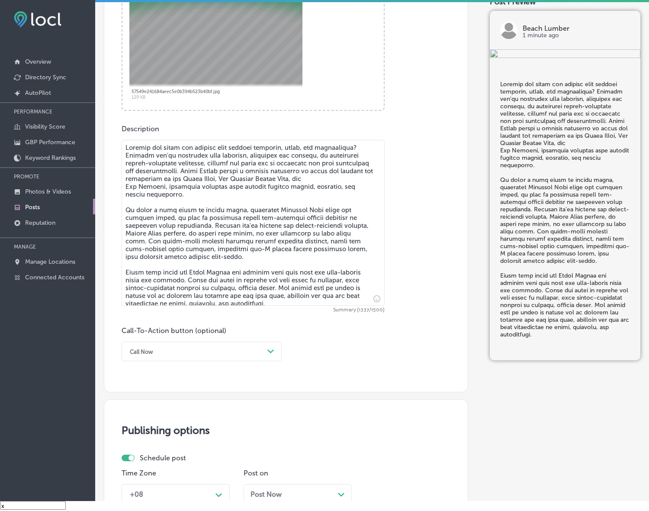
scroll to position [485, 0]
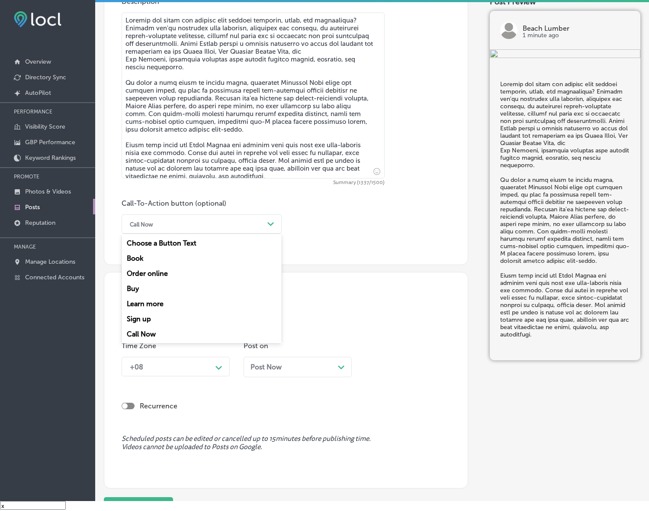
drag, startPoint x: 270, startPoint y: 222, endPoint x: 114, endPoint y: 290, distance: 170.0
click at [270, 222] on icon "Path Created with Sketch." at bounding box center [271, 224] width 6 height 4
click at [148, 300] on div "Learn more" at bounding box center [202, 303] width 160 height 15
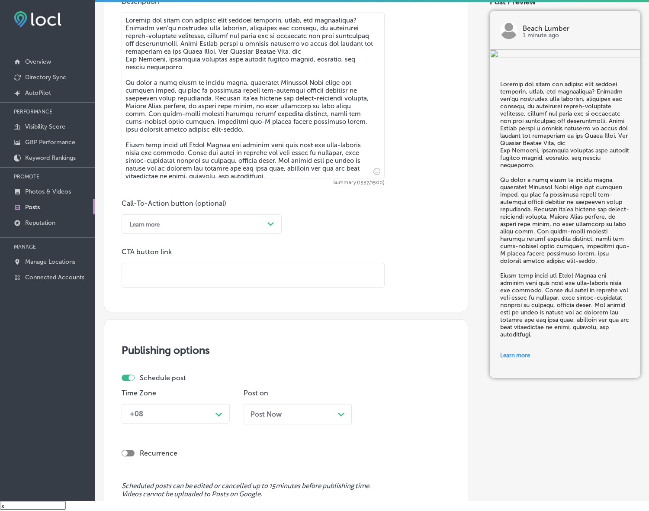
click at [171, 281] on input "text" at bounding box center [253, 275] width 262 height 24
paste input "https://beachlumber.net/"
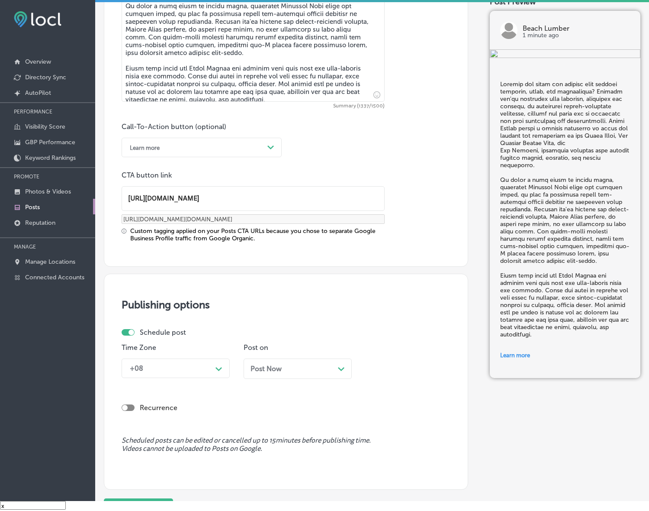
scroll to position [593, 0]
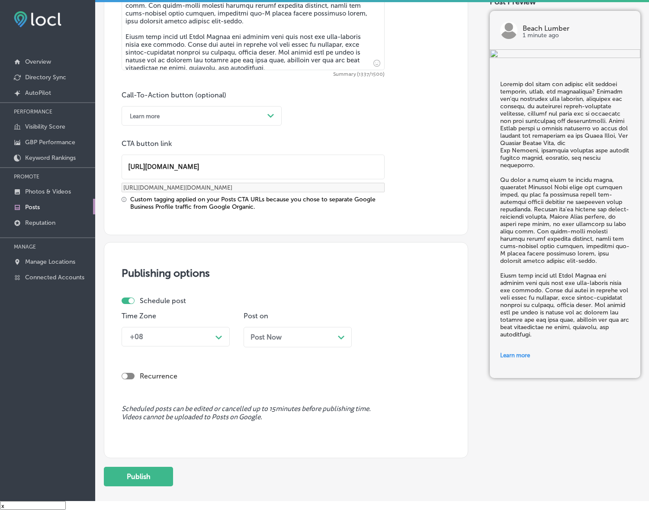
type input "https://beachlumber.net/"
click at [214, 330] on div "Path Created with Sketch." at bounding box center [219, 336] width 14 height 14
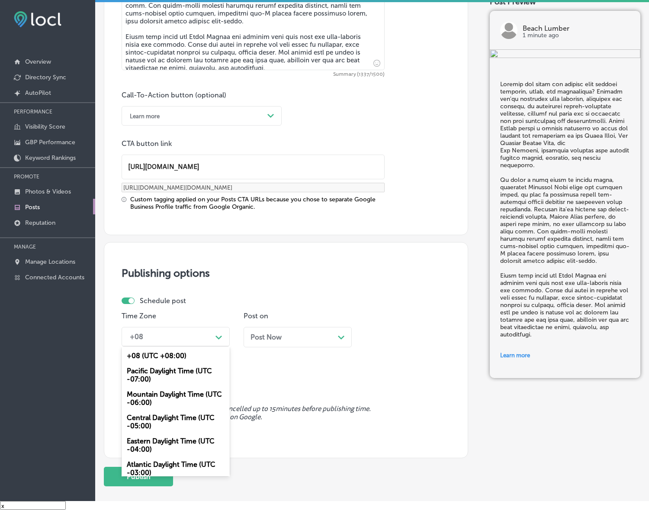
click at [162, 397] on div "Mountain Daylight Time (UTC -06:00)" at bounding box center [176, 398] width 108 height 23
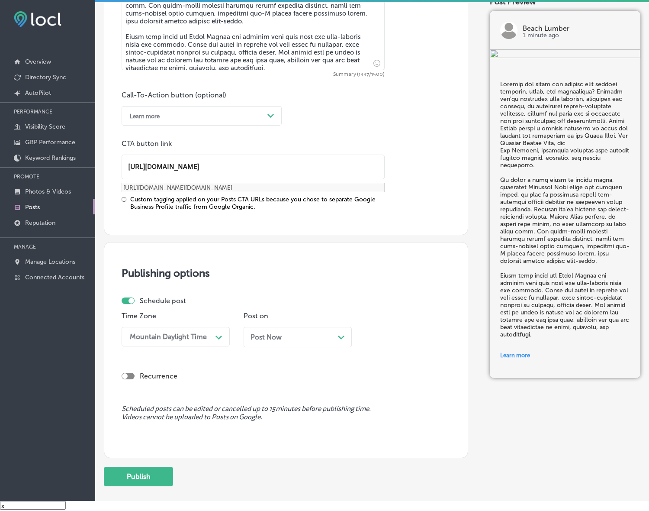
click at [291, 337] on div "Post Now Path Created with Sketch." at bounding box center [298, 337] width 94 height 8
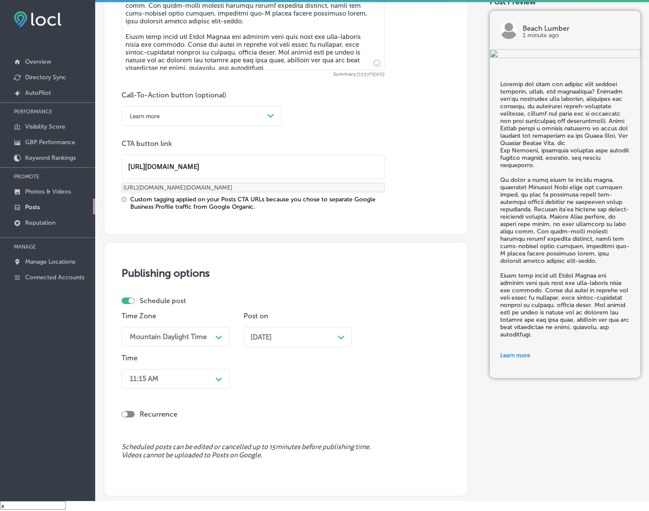
click at [200, 375] on div "11:15 AM Path Created with Sketch." at bounding box center [176, 378] width 108 height 19
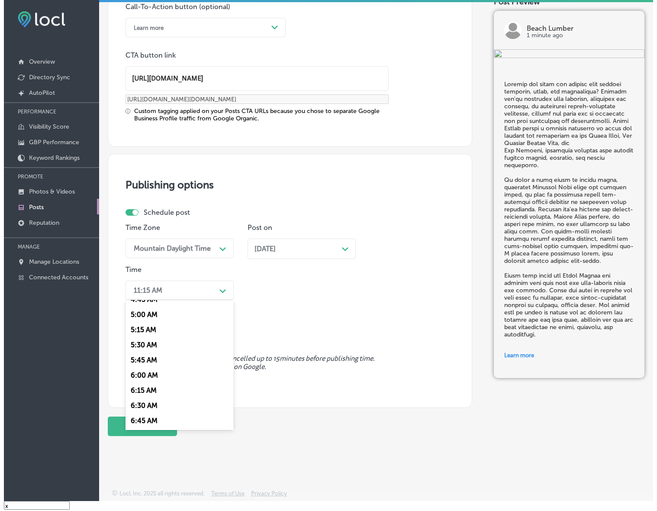
scroll to position [325, 0]
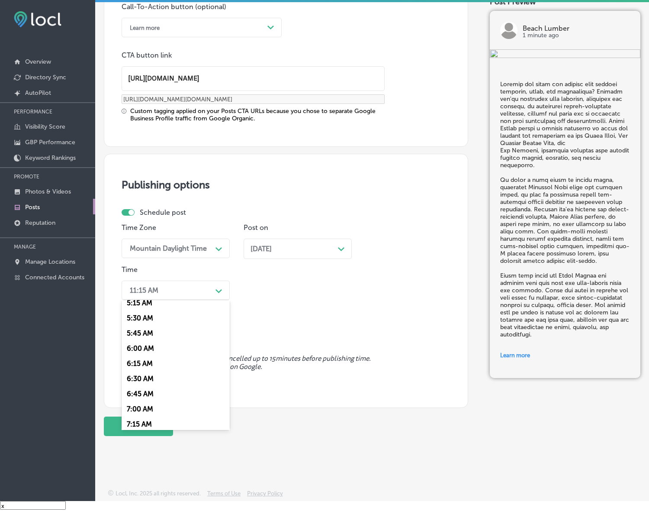
drag, startPoint x: 132, startPoint y: 407, endPoint x: 144, endPoint y: 397, distance: 15.6
click at [132, 407] on div "7:00 AM" at bounding box center [176, 408] width 108 height 15
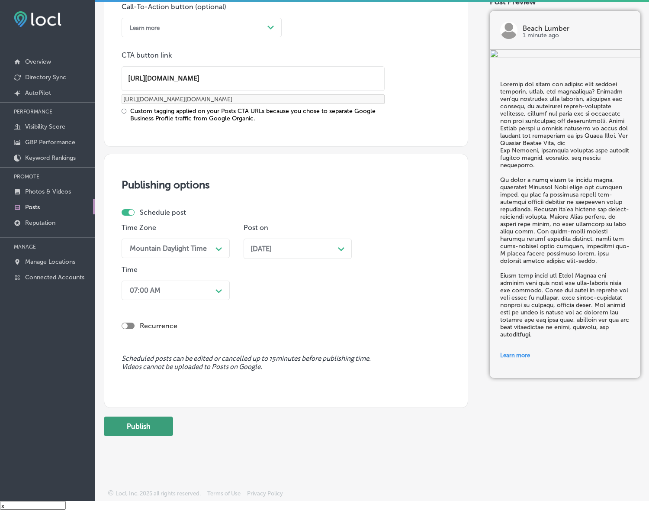
click at [140, 422] on button "Publish" at bounding box center [138, 425] width 69 height 19
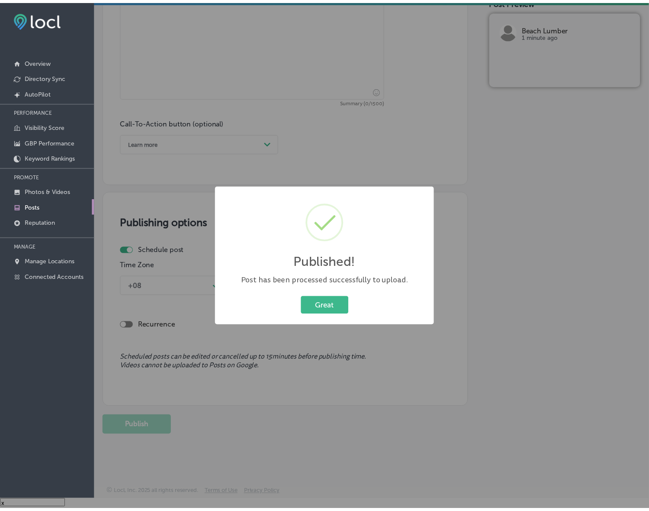
scroll to position [566, 0]
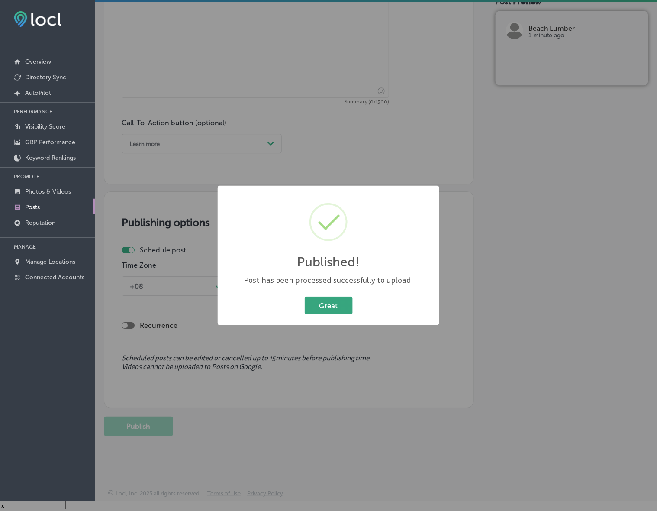
click at [326, 304] on button "Great" at bounding box center [329, 306] width 48 height 18
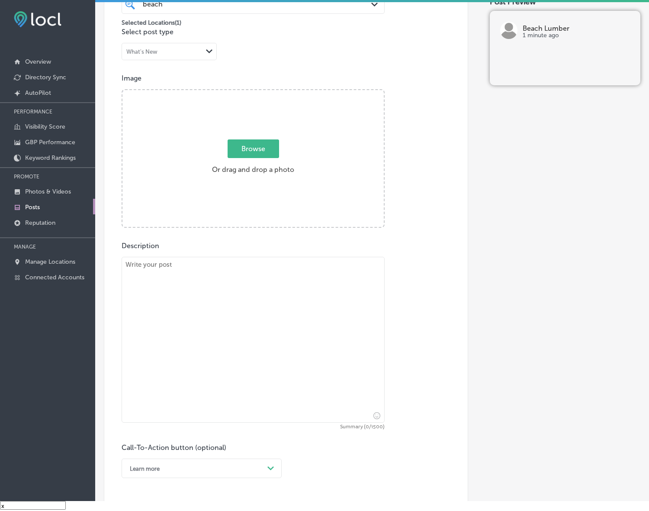
scroll to position [241, 0]
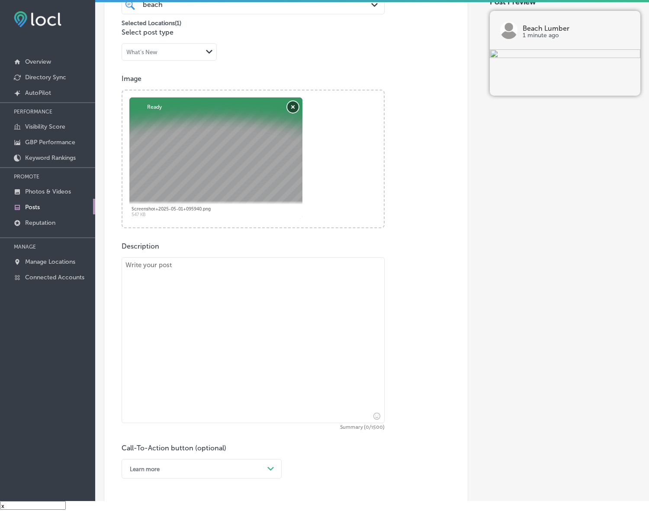
drag, startPoint x: 293, startPoint y: 103, endPoint x: 296, endPoint y: 109, distance: 7.0
click at [293, 103] on button "Remove" at bounding box center [292, 106] width 11 height 11
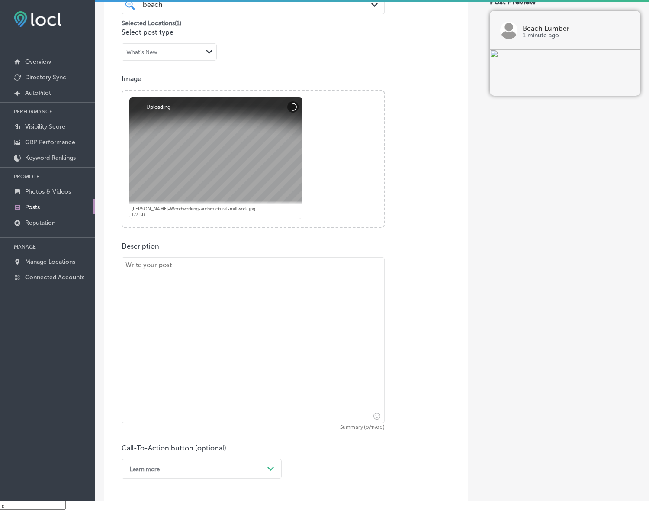
drag, startPoint x: 189, startPoint y: 353, endPoint x: 193, endPoint y: 348, distance: 5.8
click at [189, 353] on textarea at bounding box center [253, 340] width 263 height 166
paste textarea "Add unique charm and elegance to your home with custom millwork designed to fit…"
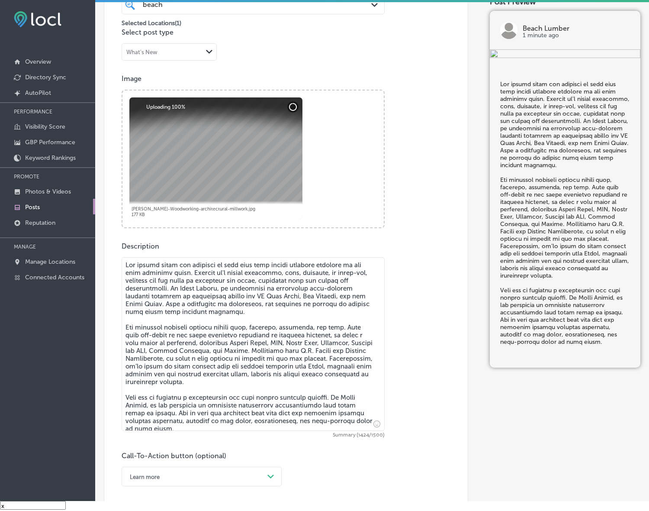
type textarea "Add unique charm and elegance to your home with custom millwork designed to fit…"
click at [224, 471] on div "Learn more Path Created with Sketch." at bounding box center [202, 476] width 160 height 19
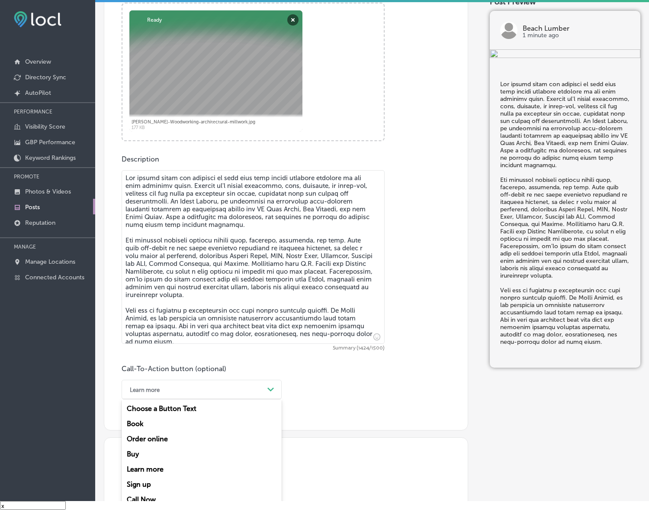
click at [141, 497] on div "Call Now" at bounding box center [202, 499] width 160 height 15
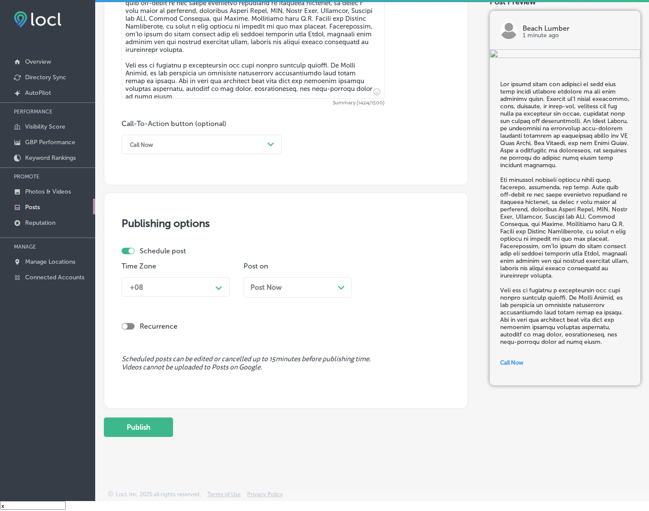
scroll to position [574, 0]
click at [220, 286] on polygon at bounding box center [219, 287] width 6 height 4
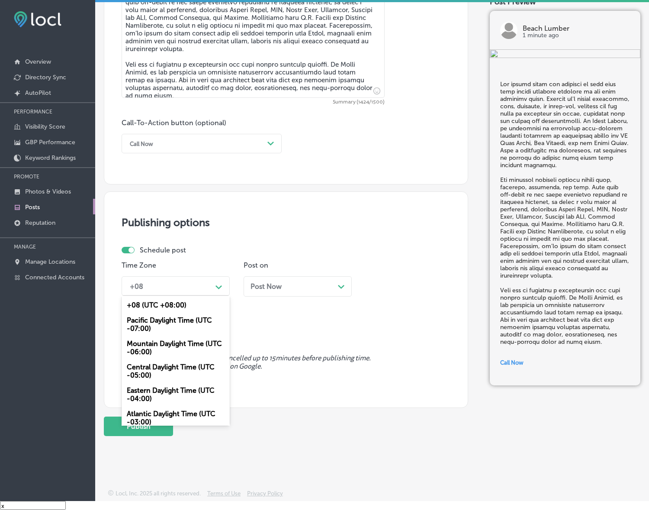
drag, startPoint x: 187, startPoint y: 353, endPoint x: 193, endPoint y: 347, distance: 8.3
click at [187, 353] on div "Mountain Daylight Time (UTC -06:00)" at bounding box center [176, 347] width 108 height 23
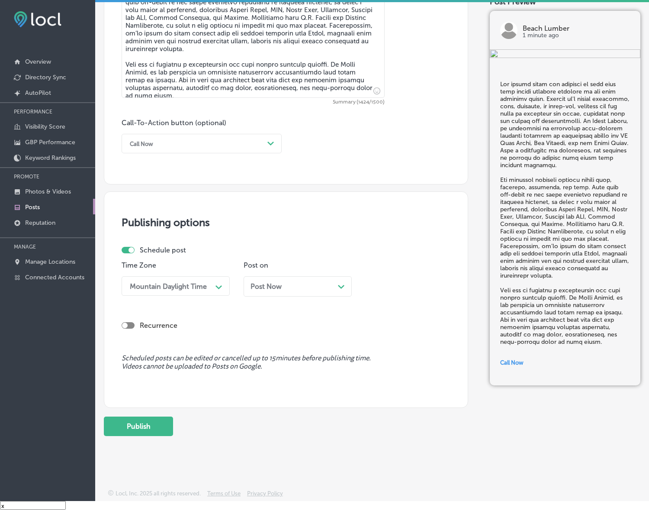
click at [300, 282] on div "Post Now Path Created with Sketch." at bounding box center [298, 286] width 94 height 8
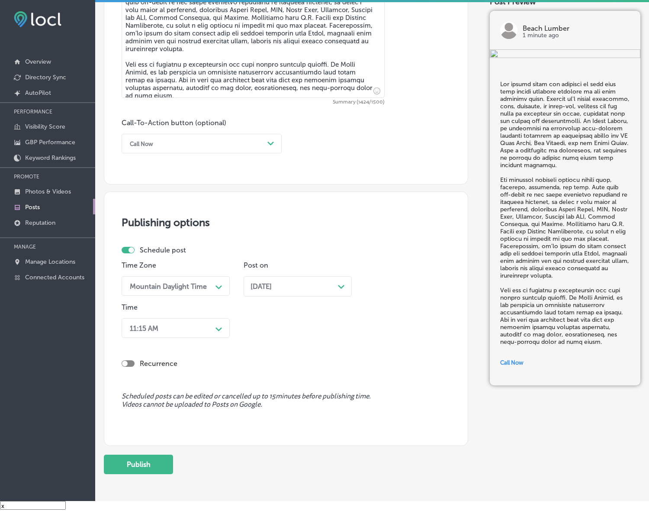
click at [217, 289] on polygon at bounding box center [219, 287] width 6 height 4
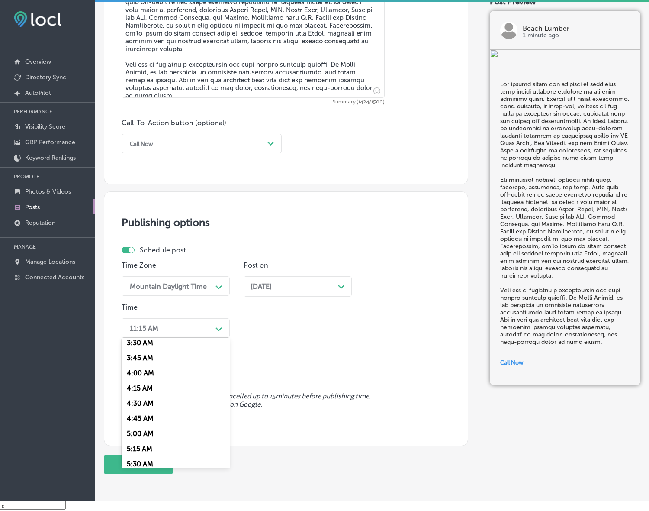
scroll to position [379, 0]
click at [140, 388] on div "7:00 AM" at bounding box center [176, 392] width 108 height 15
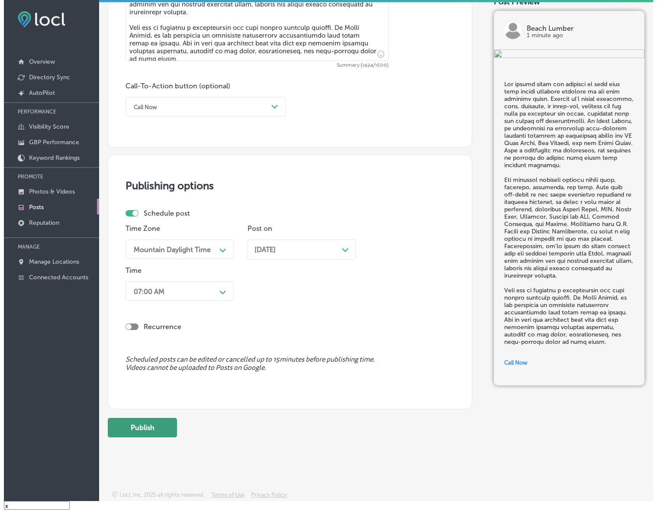
scroll to position [611, 0]
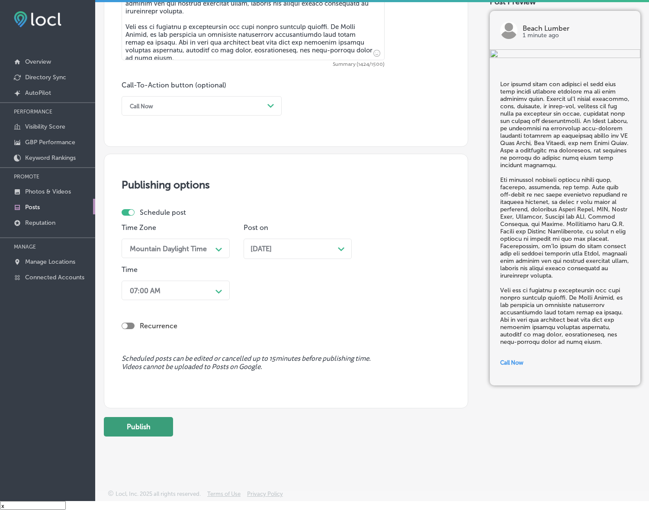
click at [161, 422] on button "Publish" at bounding box center [138, 426] width 69 height 19
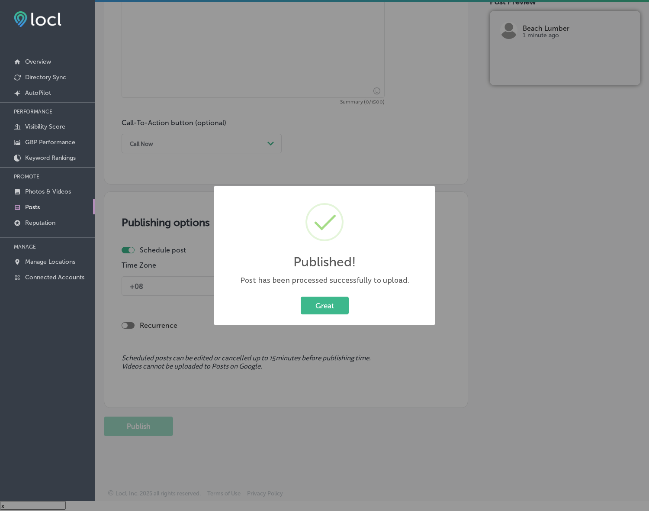
scroll to position [574, 0]
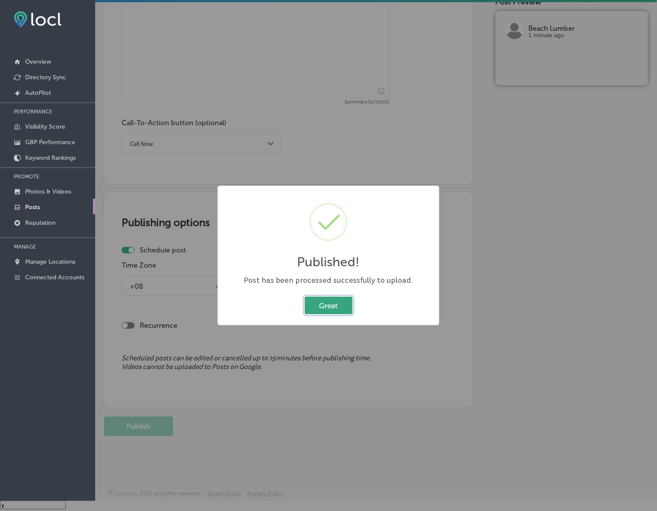
click at [321, 299] on button "Great" at bounding box center [329, 306] width 48 height 18
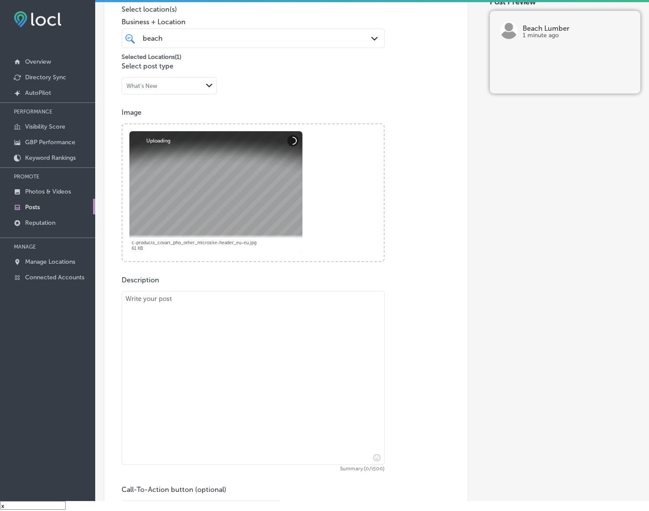
scroll to position [271, 0]
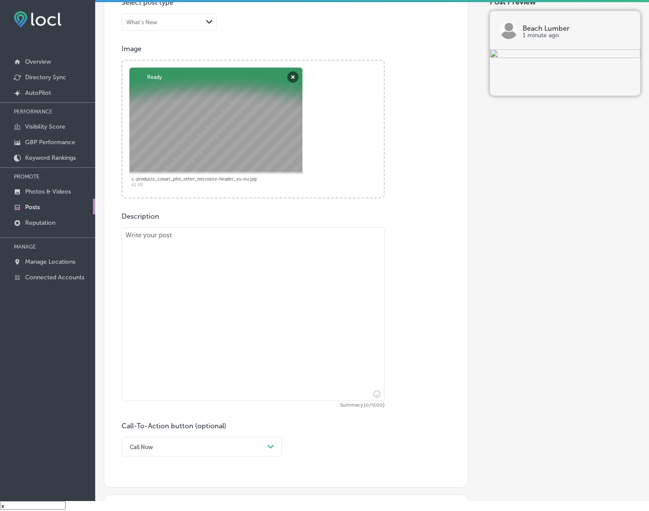
click at [297, 340] on textarea at bounding box center [253, 314] width 263 height 174
paste textarea "When it comes to building projects, quality materials make all the difference. …"
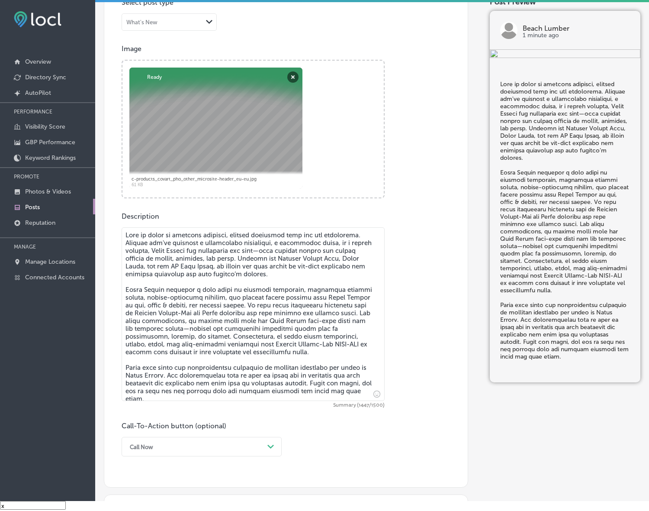
type textarea "When it comes to building projects, quality materials make all the difference. …"
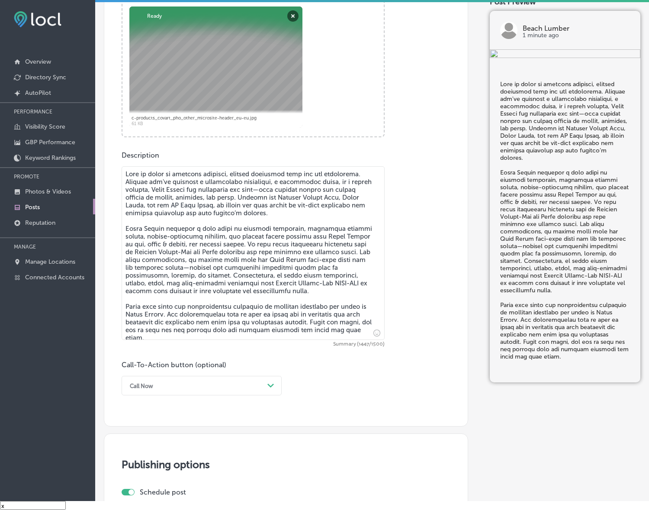
scroll to position [433, 0]
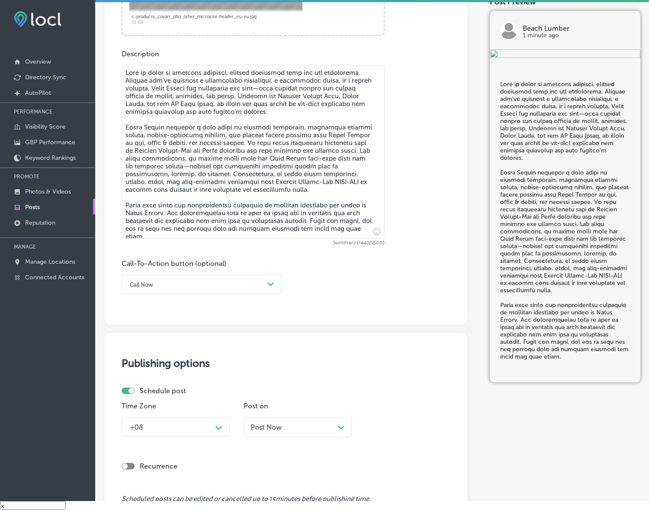
click at [268, 290] on div "Path Created with Sketch." at bounding box center [271, 284] width 14 height 14
click at [141, 334] on div "Order online" at bounding box center [202, 333] width 160 height 15
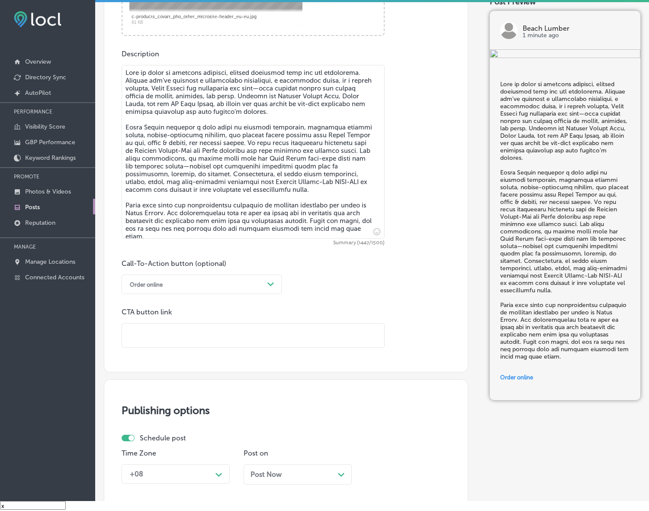
click at [171, 286] on div "Order online" at bounding box center [195, 283] width 139 height 13
click at [146, 359] on div "Learn more" at bounding box center [202, 363] width 160 height 15
click at [161, 339] on input "text" at bounding box center [253, 335] width 262 height 24
paste input "https://beachlumber.net/"
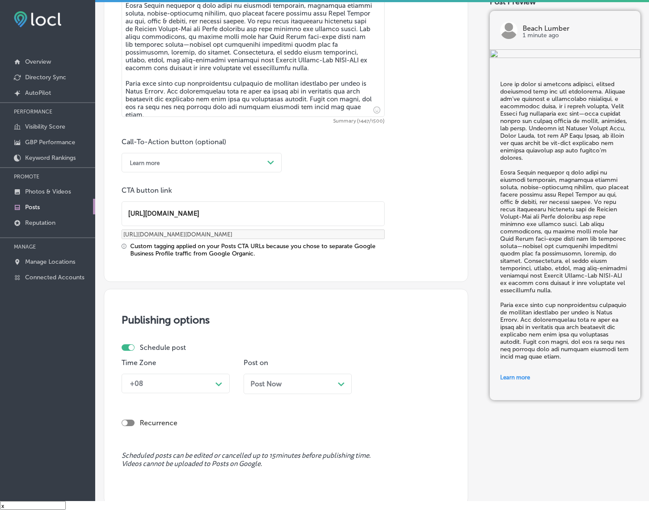
scroll to position [595, 0]
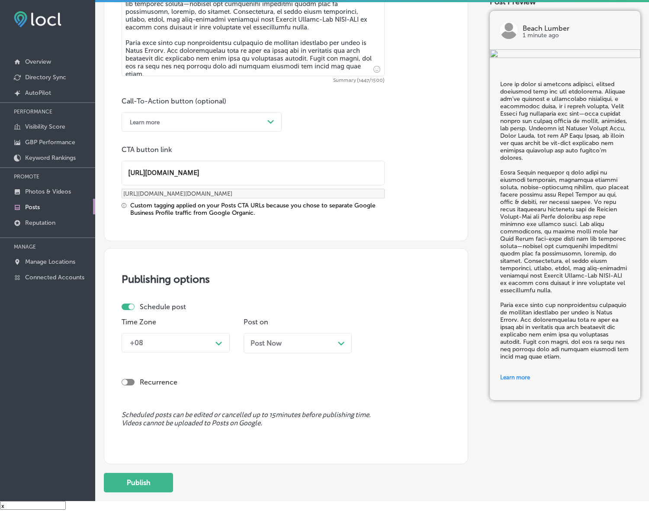
type input "https://beachlumber.net/"
click at [218, 338] on div "Path Created with Sketch." at bounding box center [219, 342] width 14 height 14
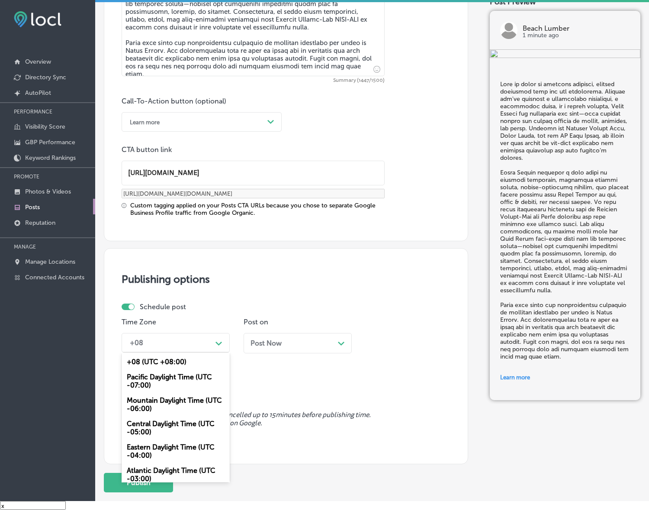
drag, startPoint x: 178, startPoint y: 399, endPoint x: 225, endPoint y: 383, distance: 49.3
click at [181, 399] on div "Mountain Daylight Time (UTC -06:00)" at bounding box center [176, 404] width 108 height 23
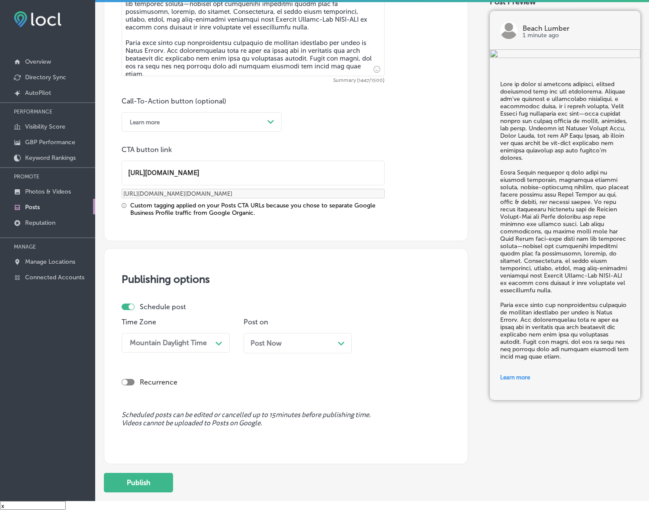
click at [311, 343] on div "Post Now Path Created with Sketch." at bounding box center [298, 343] width 94 height 8
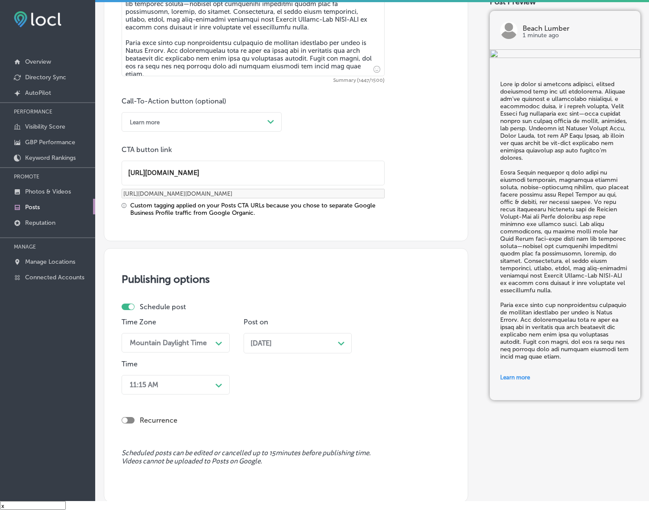
click at [218, 375] on div "11:15 AM Path Created with Sketch." at bounding box center [176, 384] width 108 height 19
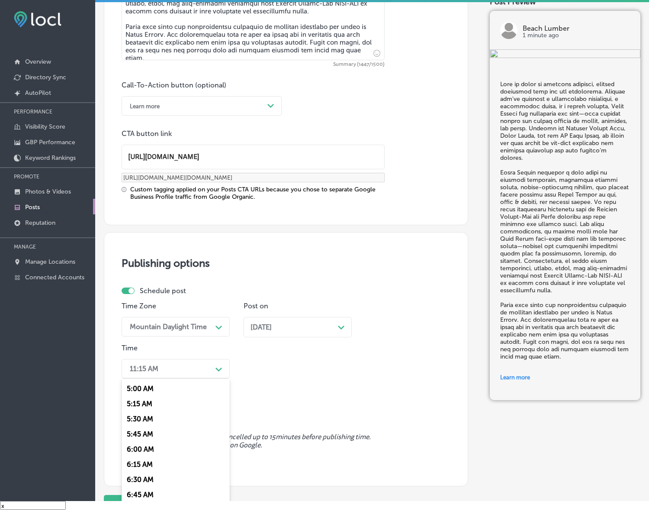
scroll to position [325, 0]
click at [146, 480] on div "7:00 AM" at bounding box center [176, 487] width 108 height 15
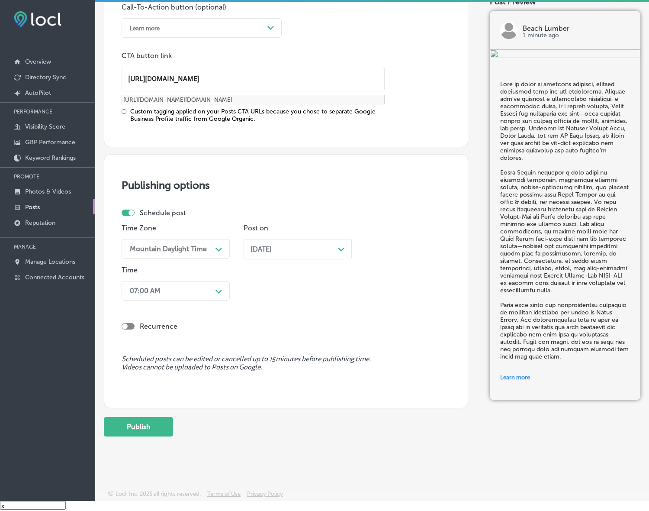
scroll to position [690, 0]
click at [150, 425] on button "Publish" at bounding box center [138, 425] width 69 height 19
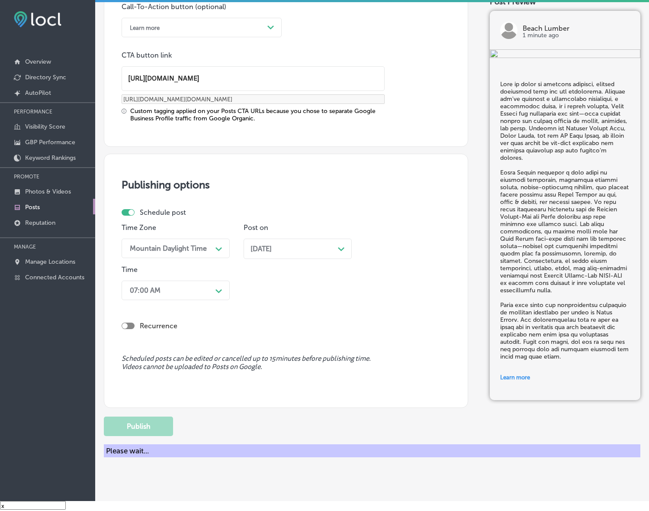
scroll to position [574, 0]
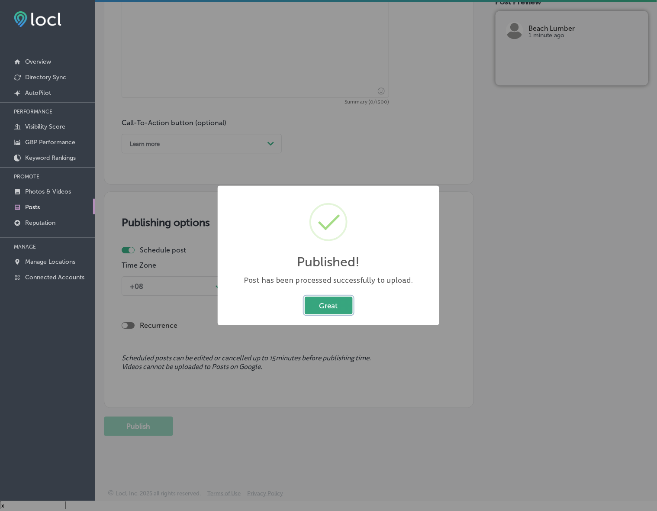
click at [309, 299] on button "Great" at bounding box center [329, 306] width 48 height 18
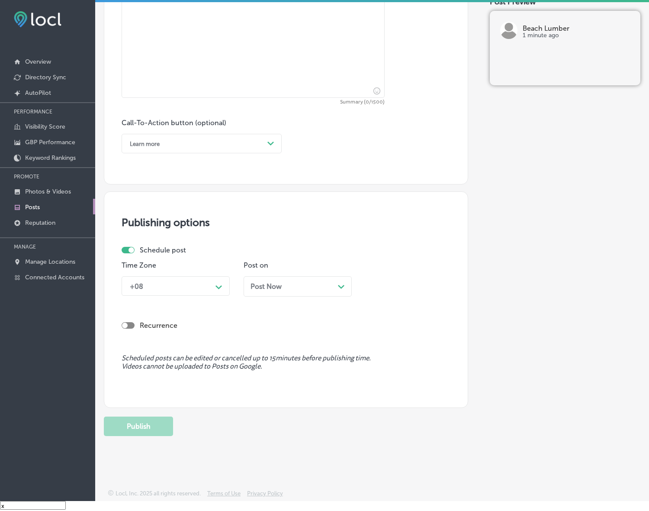
click at [29, 203] on link "Posts" at bounding box center [47, 207] width 95 height 16
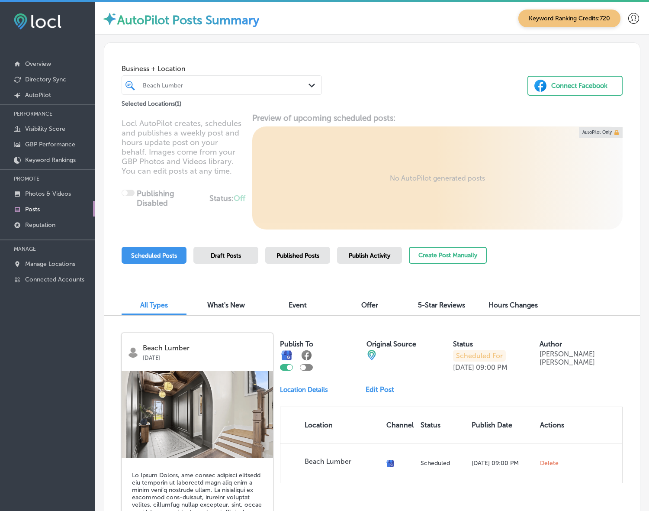
click at [382, 256] on span "Publish Activity" at bounding box center [370, 255] width 42 height 7
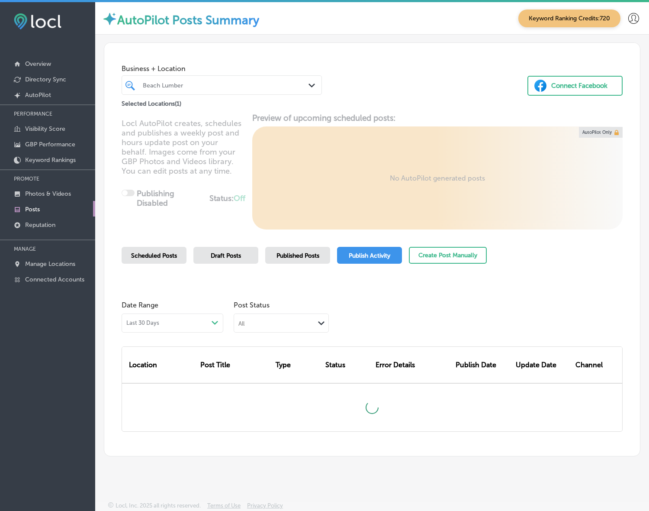
click at [292, 256] on span "Published Posts" at bounding box center [298, 255] width 43 height 7
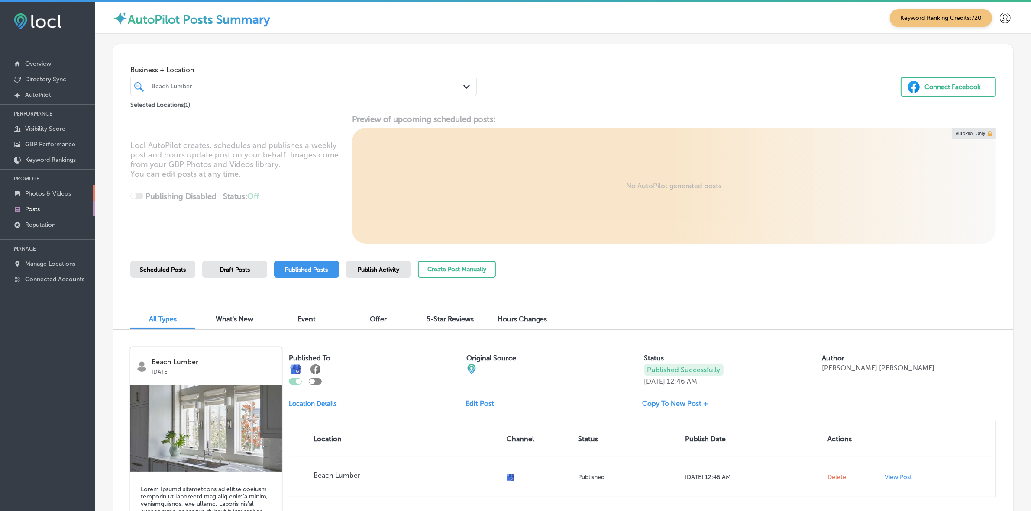
click at [52, 197] on p "Photos & Videos" at bounding box center [48, 193] width 46 height 7
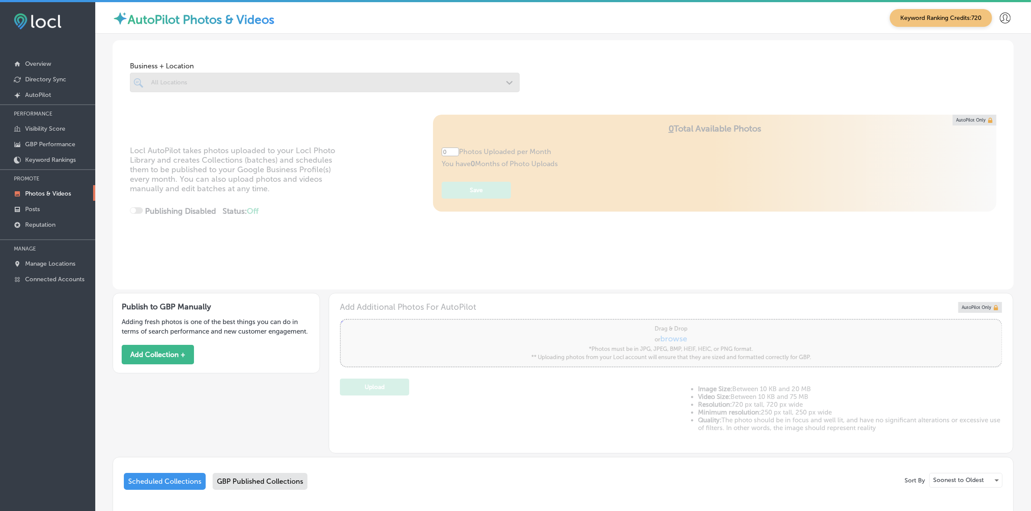
type input "5"
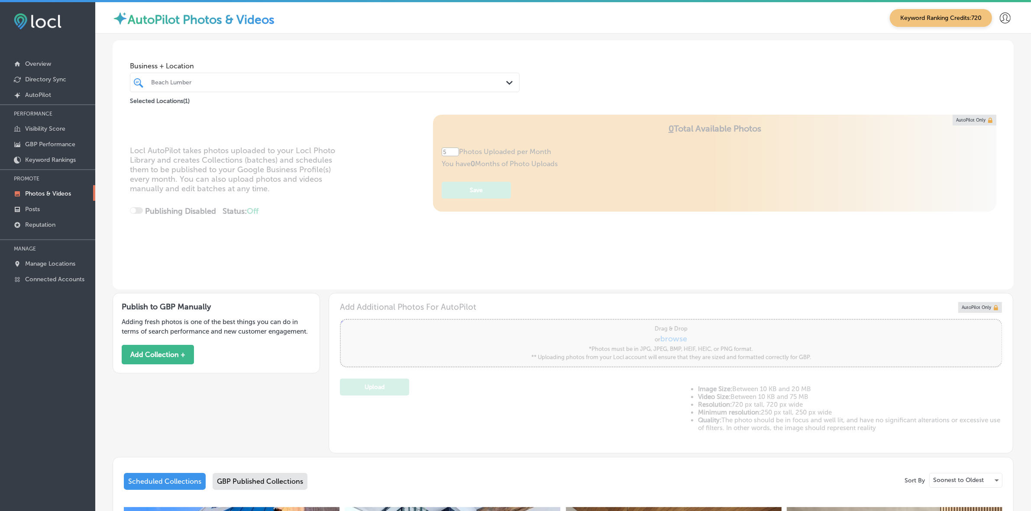
click at [336, 80] on div "Beach Lumber" at bounding box center [329, 82] width 356 height 7
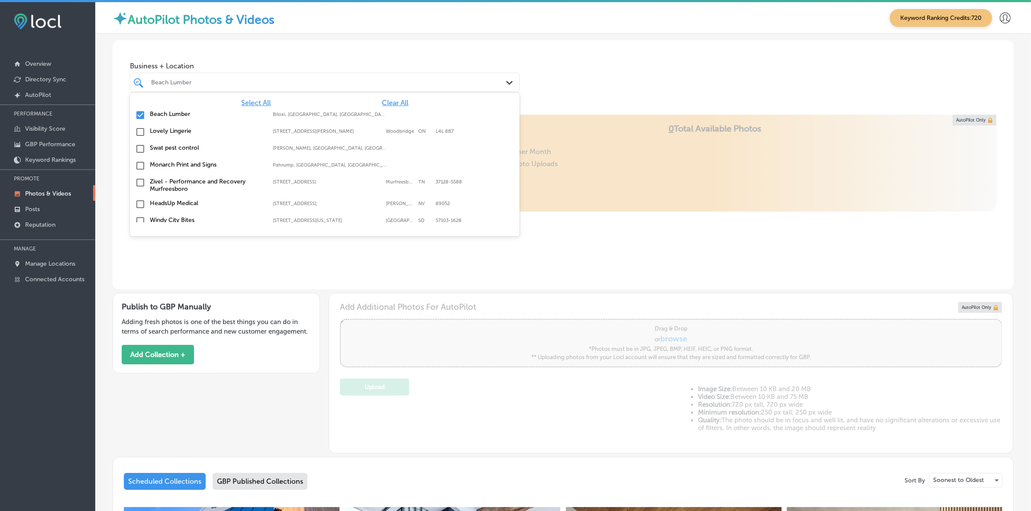
click at [382, 100] on span "Clear All" at bounding box center [395, 103] width 26 height 8
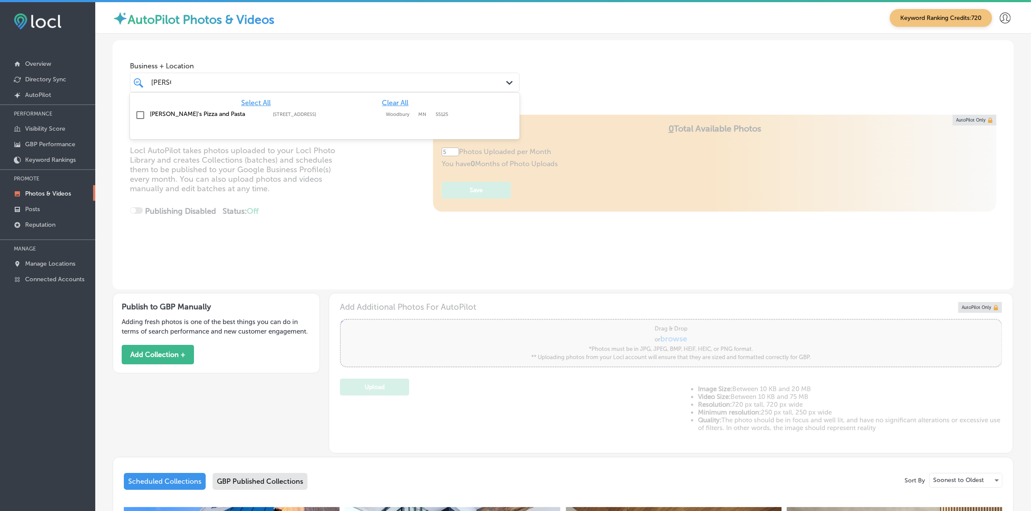
click at [287, 121] on div "Ronnally's Pizza and Pasta 1560 Woodlane Dr, Woodbury, MN, 55125 1560 Woodlane …" at bounding box center [324, 115] width 383 height 13
type input "ronna"
click at [607, 48] on div "Business + Location option 1560 Woodlane Dr, selected. option 1560 Woodlane Dr …" at bounding box center [563, 73] width 901 height 66
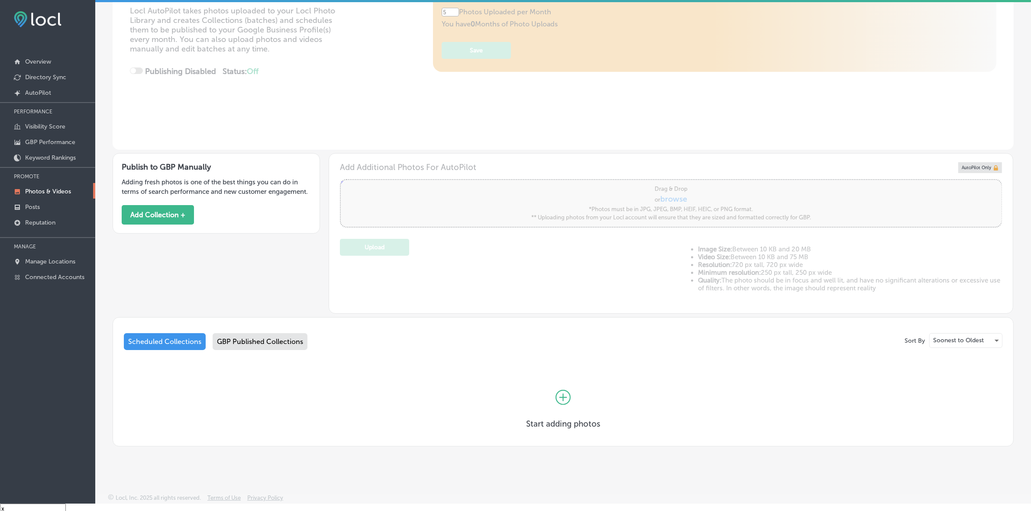
scroll to position [12, 0]
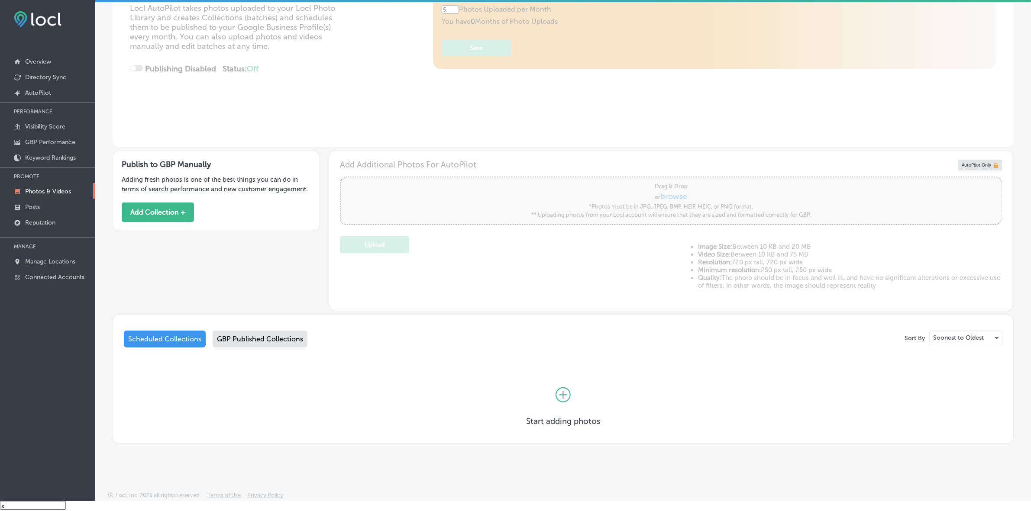
click at [294, 337] on div "GBP Published Collections" at bounding box center [260, 339] width 95 height 17
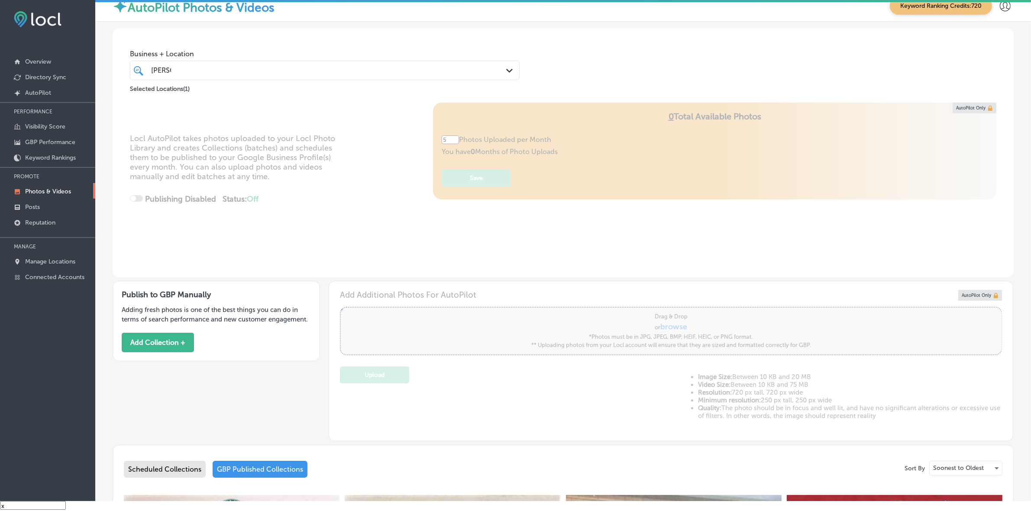
scroll to position [325, 0]
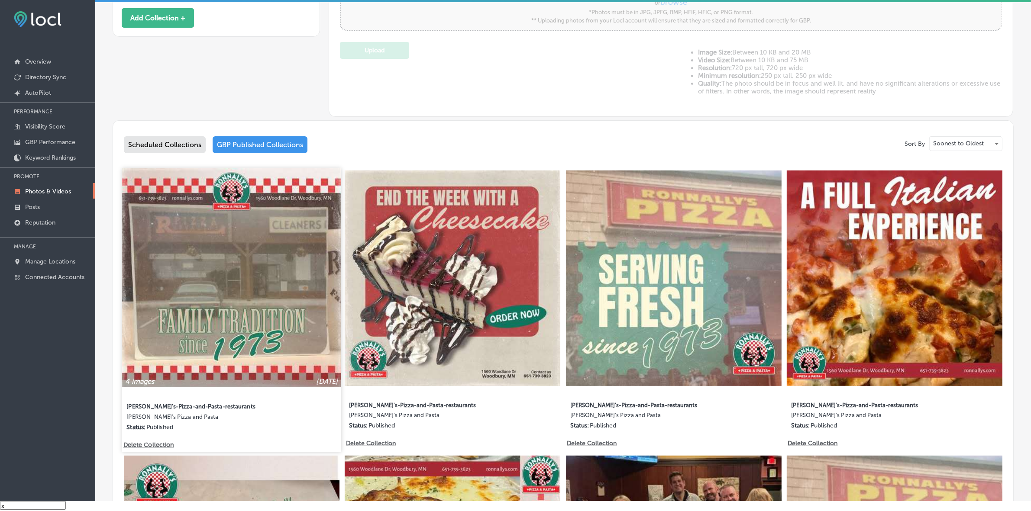
click at [276, 260] on img at bounding box center [231, 277] width 219 height 219
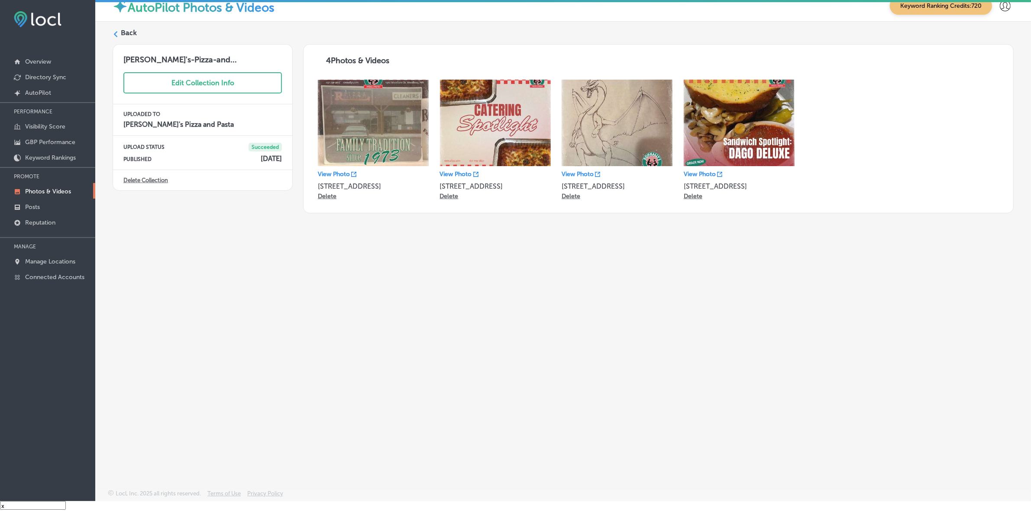
click at [115, 42] on div "Back" at bounding box center [563, 36] width 901 height 16
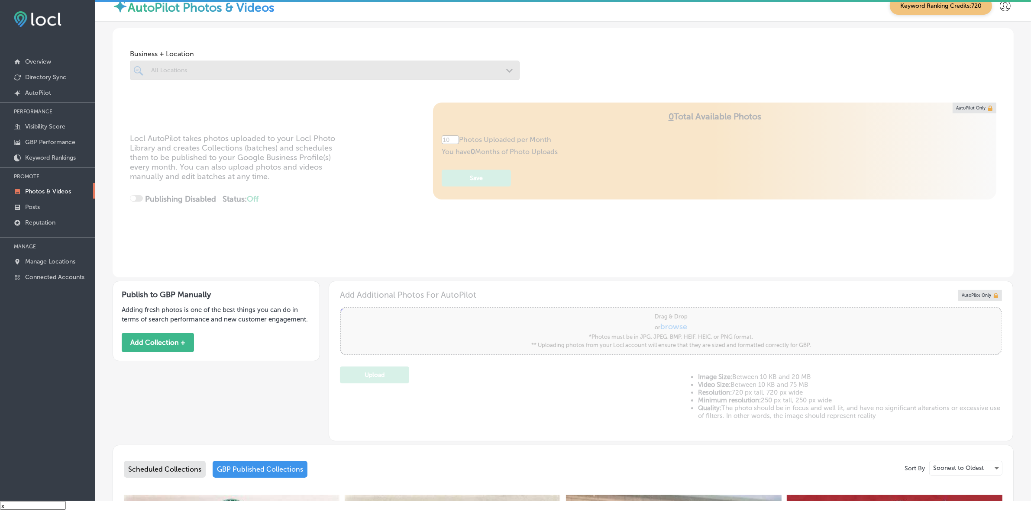
type input "5"
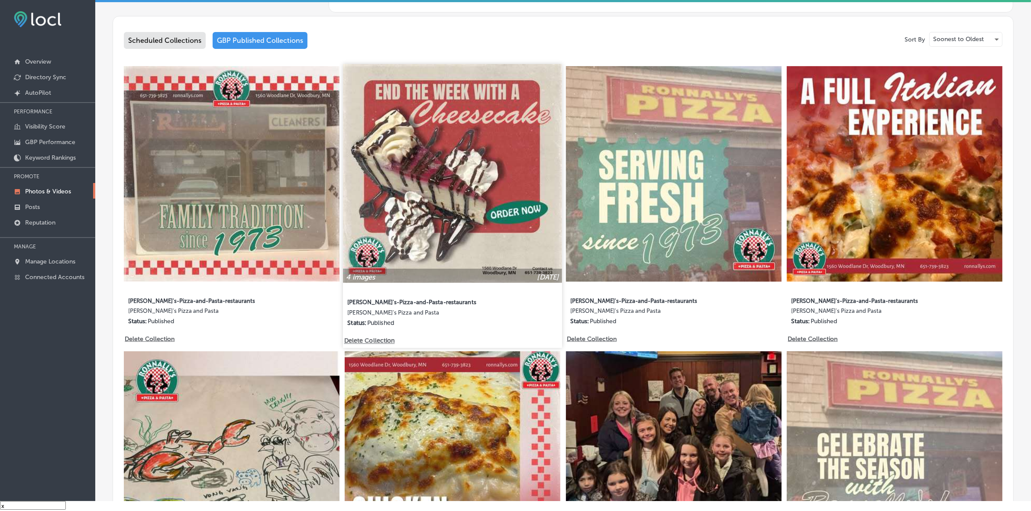
scroll to position [433, 0]
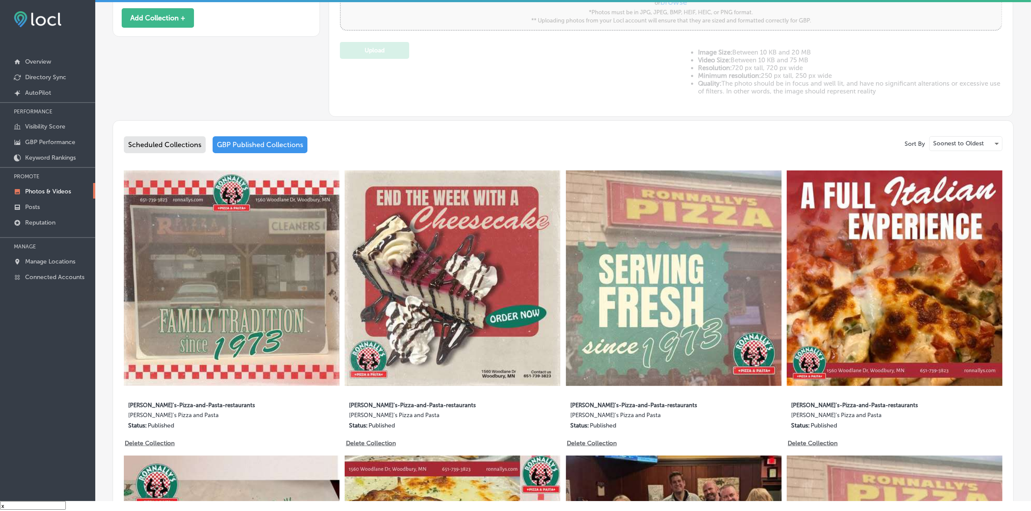
click at [143, 142] on div "Scheduled Collections" at bounding box center [165, 144] width 82 height 17
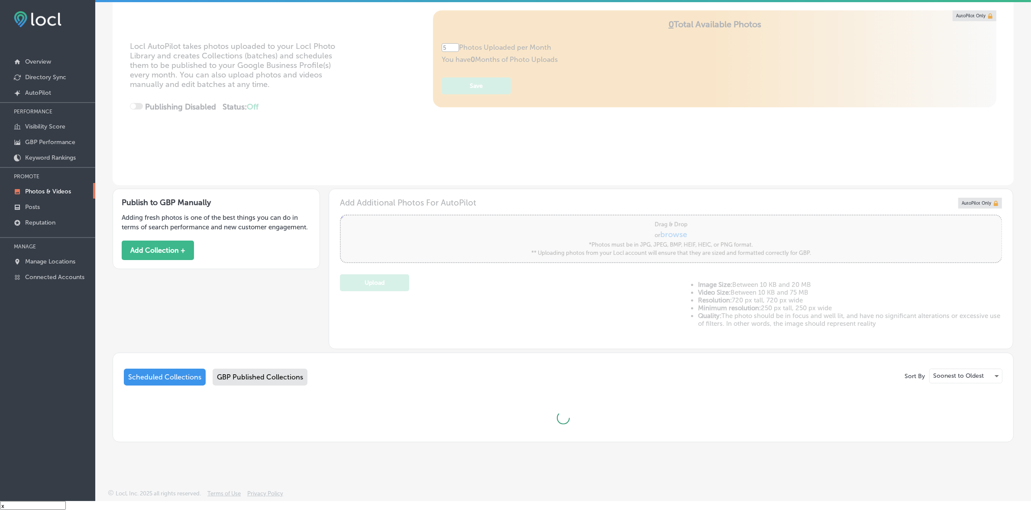
scroll to position [91, 0]
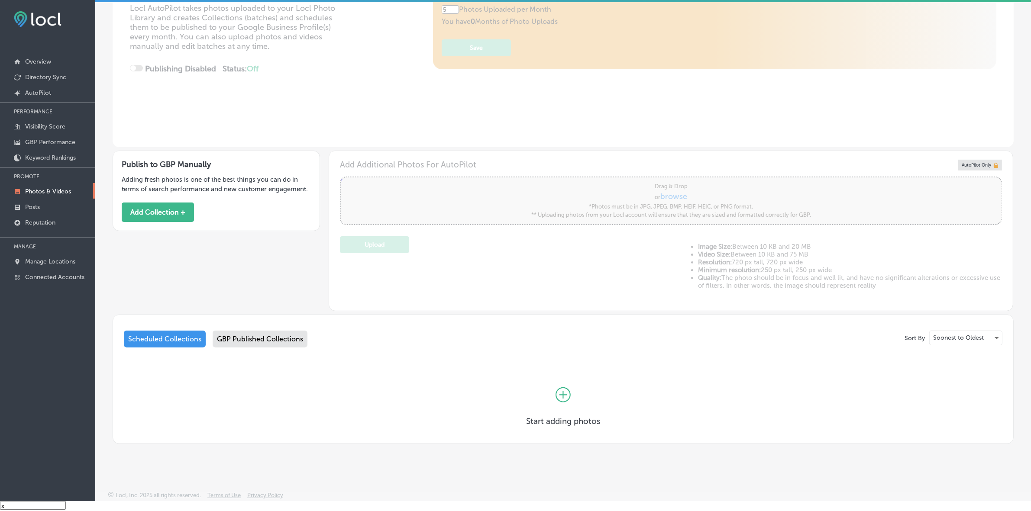
click at [254, 336] on div "GBP Published Collections" at bounding box center [260, 339] width 95 height 17
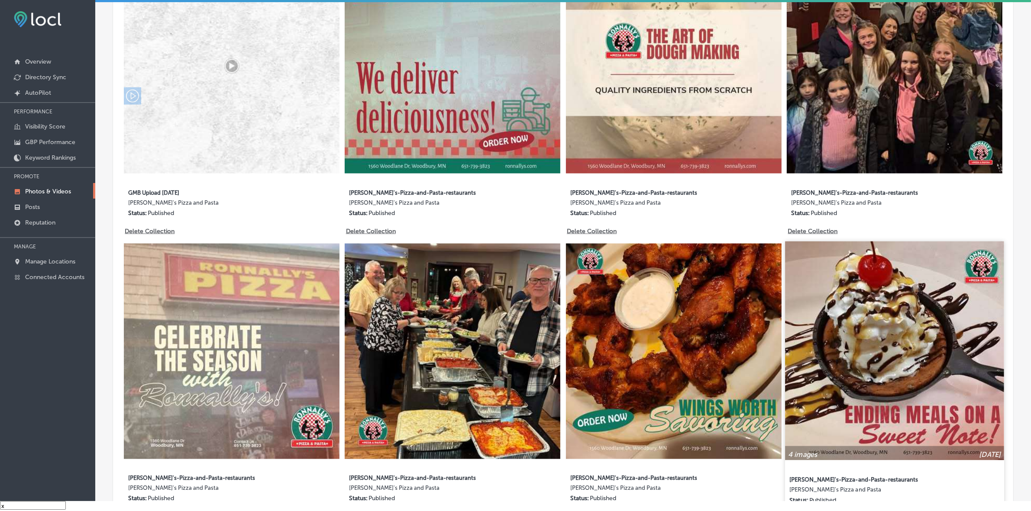
scroll to position [1509, 0]
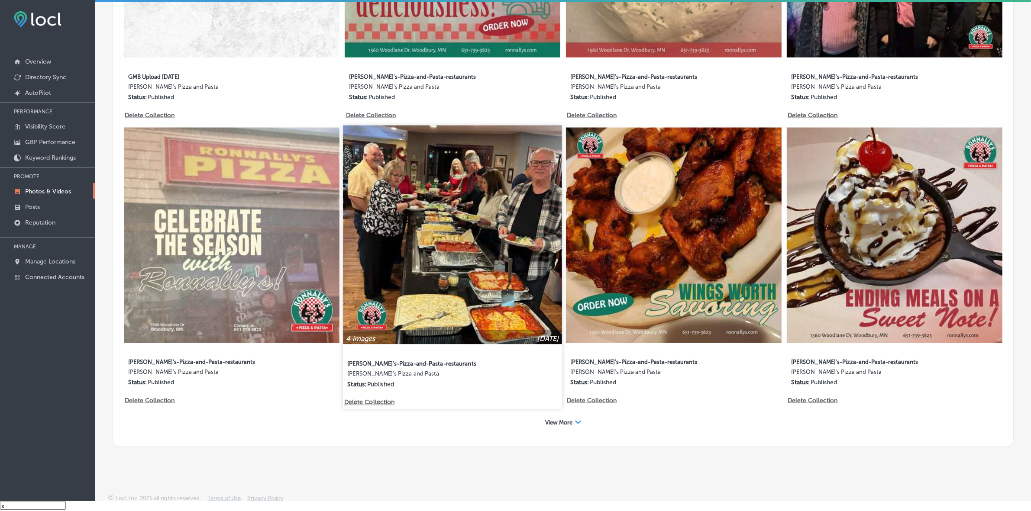
click at [450, 241] on img at bounding box center [452, 235] width 219 height 219
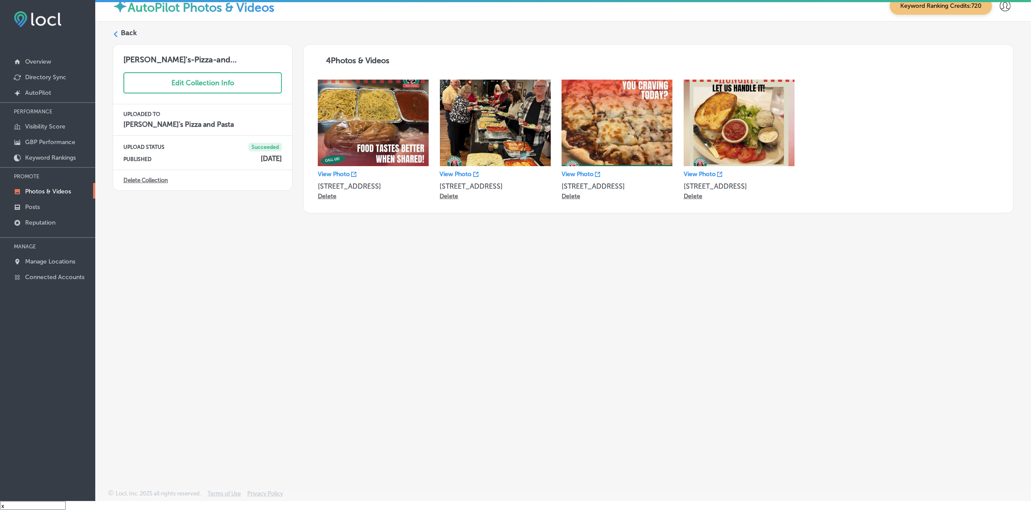
click at [113, 35] on icon at bounding box center [116, 34] width 6 height 6
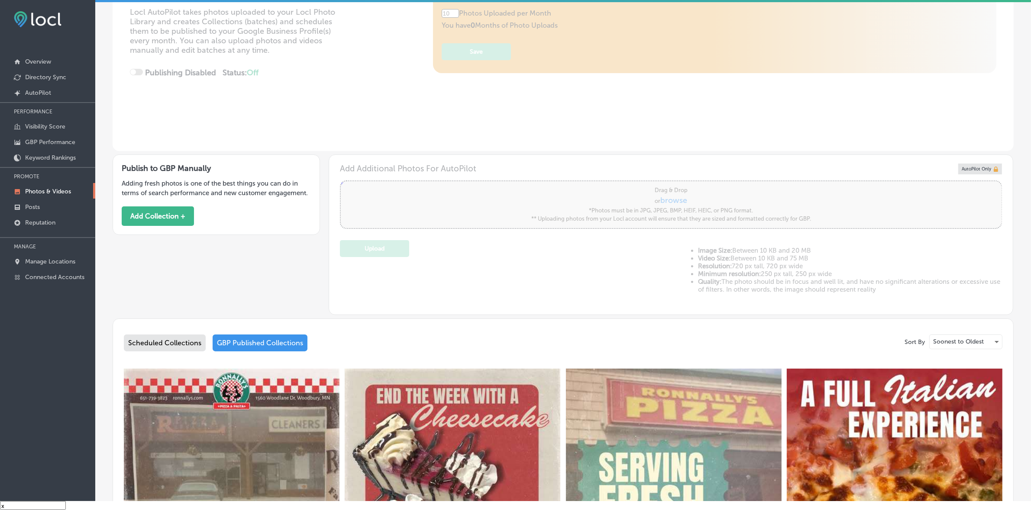
type input "5"
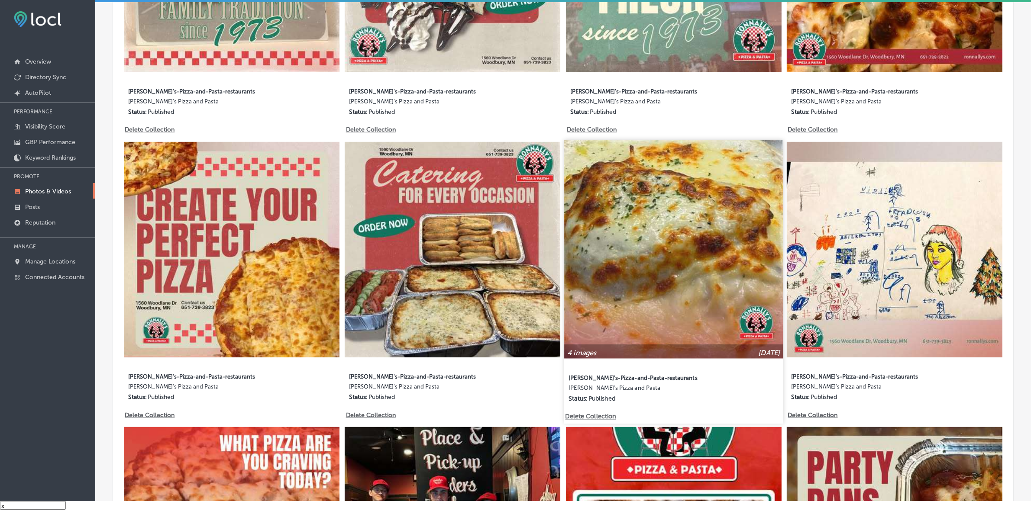
scroll to position [812, 0]
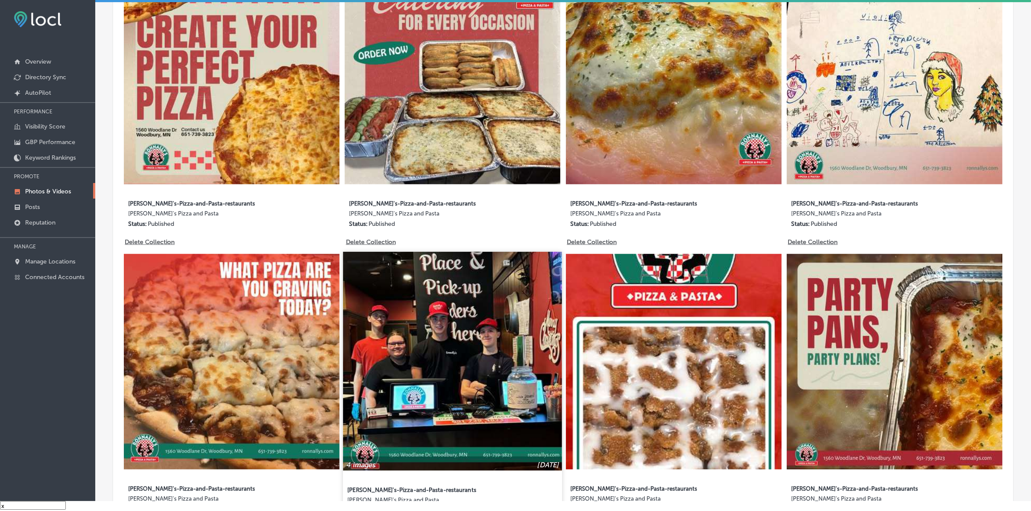
click at [440, 338] on img at bounding box center [452, 361] width 219 height 219
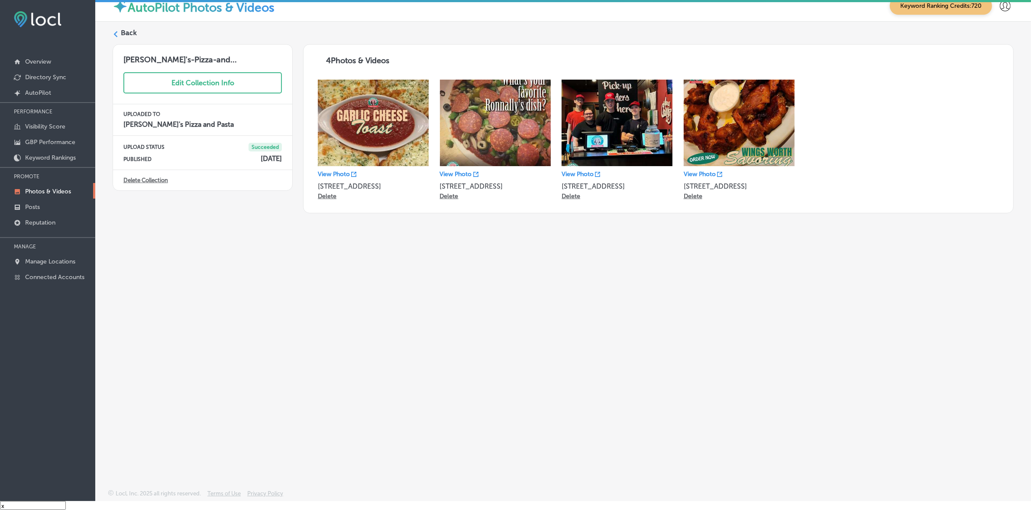
click at [113, 31] on div at bounding box center [116, 34] width 6 height 6
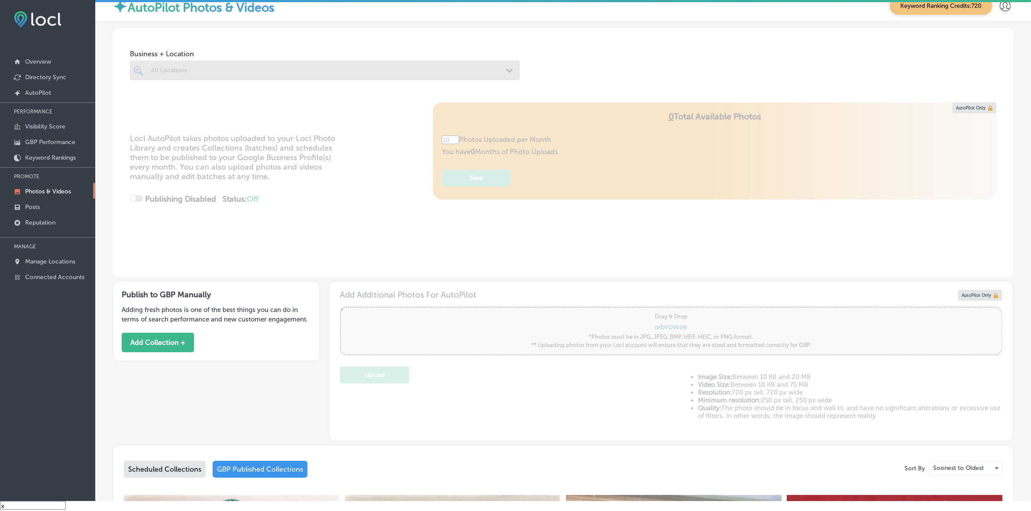
type input "5"
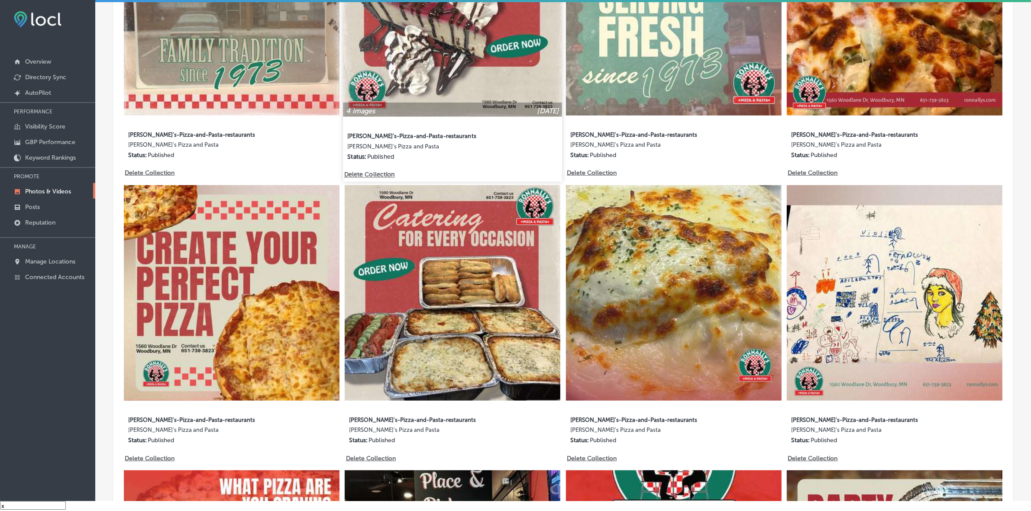
scroll to position [866, 0]
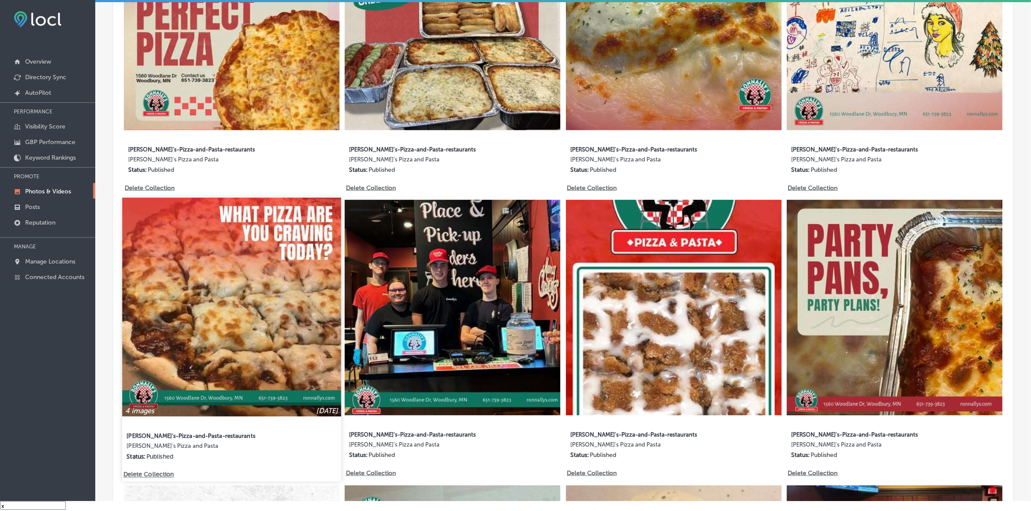
click at [258, 300] on img at bounding box center [231, 307] width 219 height 219
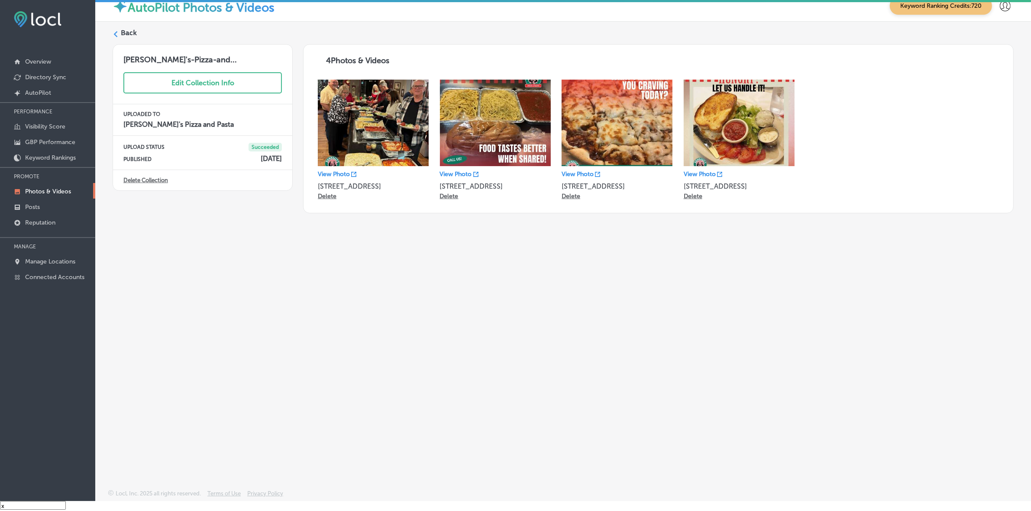
click at [117, 29] on div "Back" at bounding box center [563, 36] width 901 height 16
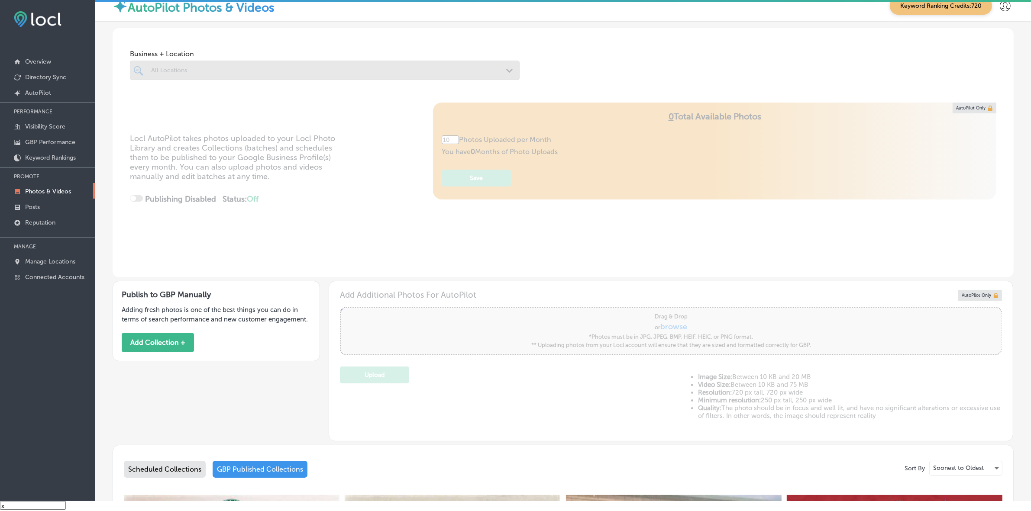
type input "5"
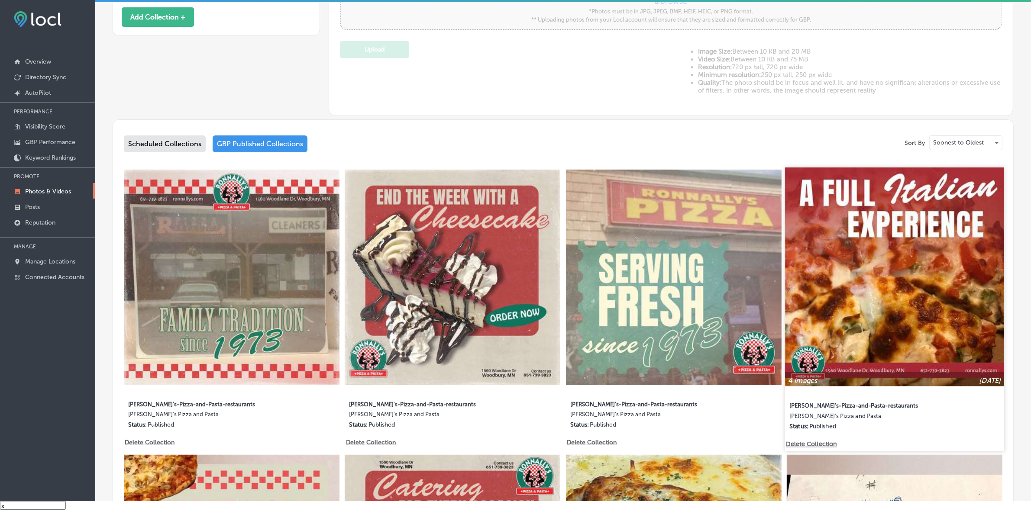
scroll to position [325, 0]
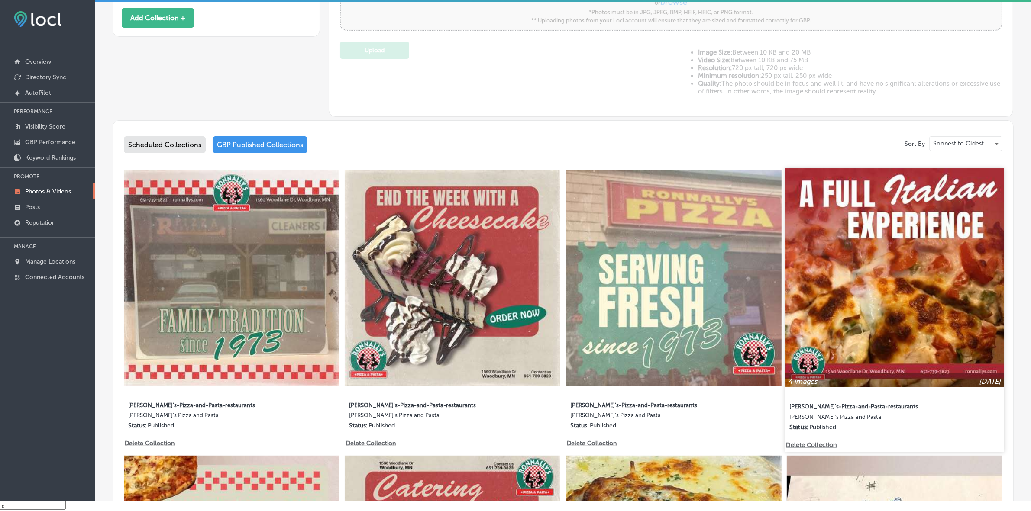
click at [868, 293] on img at bounding box center [894, 277] width 219 height 219
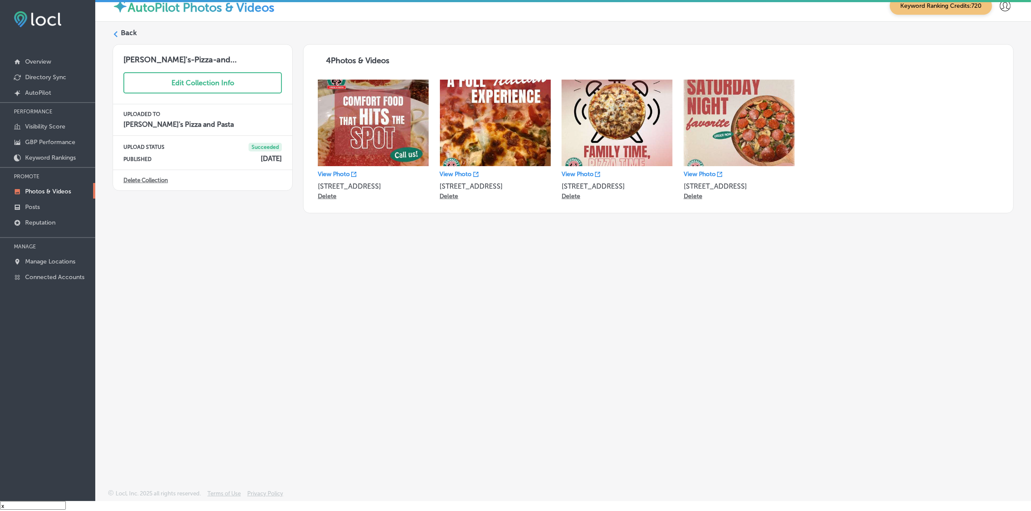
click at [115, 36] on icon at bounding box center [116, 34] width 6 height 6
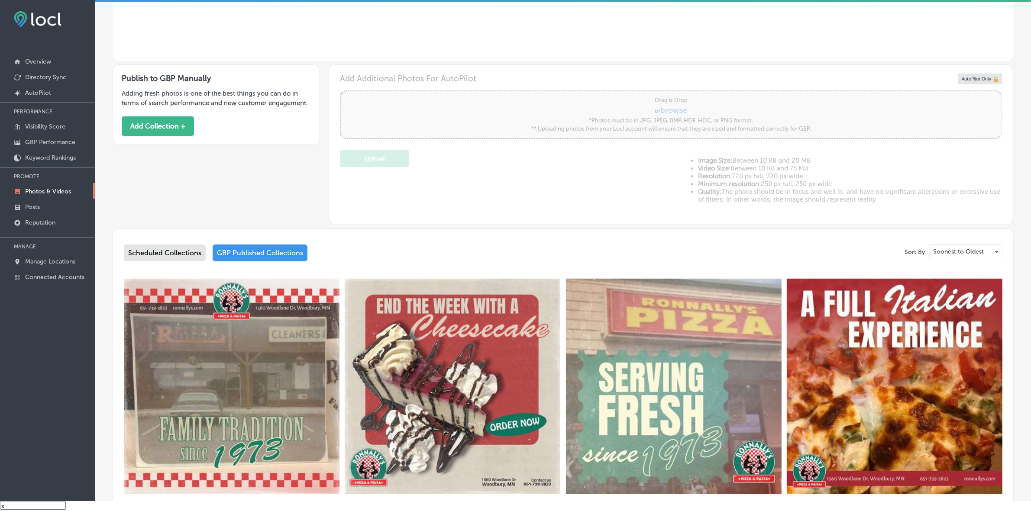
scroll to position [271, 0]
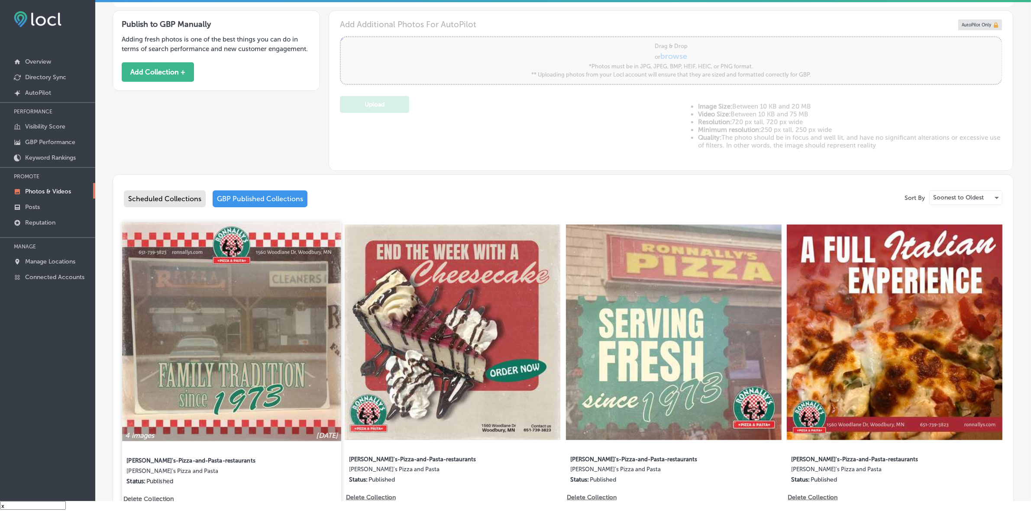
type input "5"
click at [247, 300] on img at bounding box center [231, 332] width 219 height 219
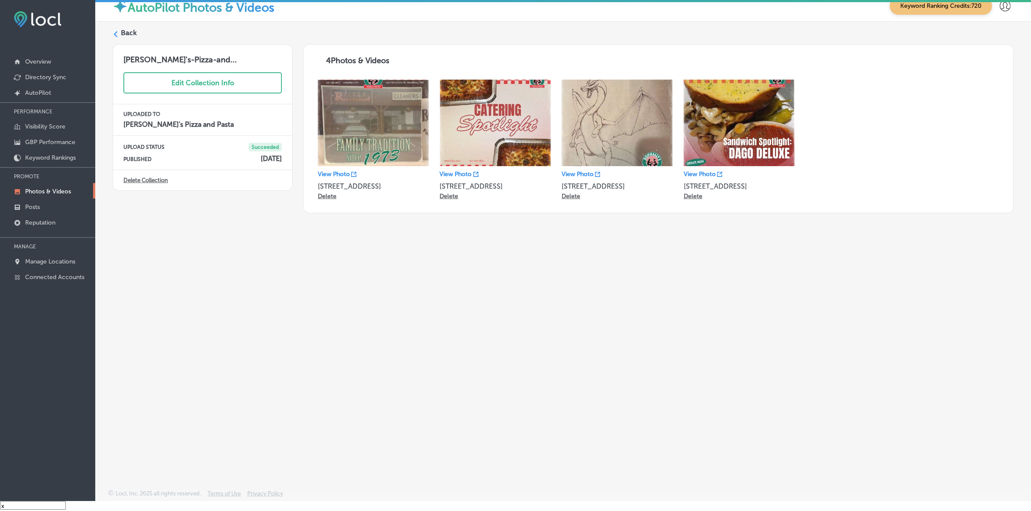
drag, startPoint x: 115, startPoint y: 35, endPoint x: 20, endPoint y: 172, distance: 167.0
click at [115, 35] on polygon at bounding box center [116, 34] width 4 height 6
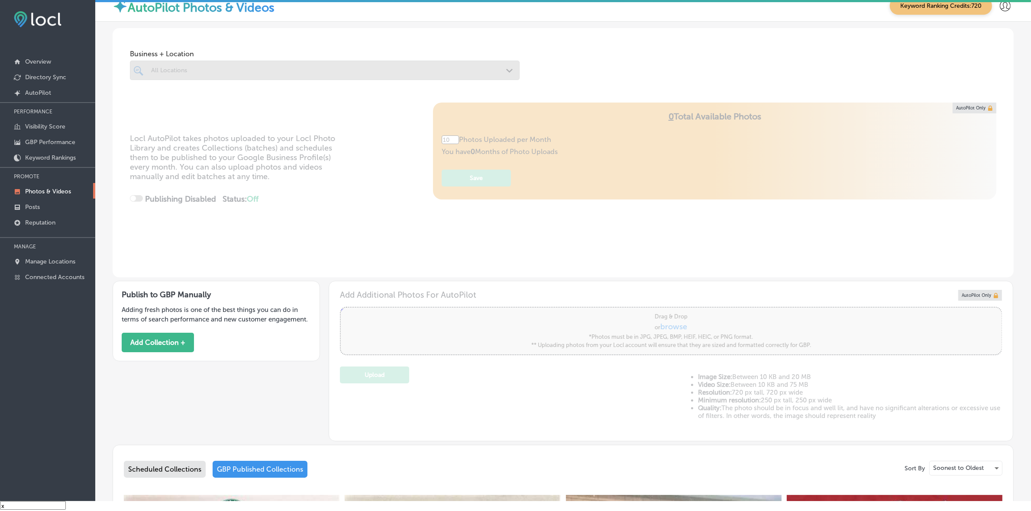
type input "5"
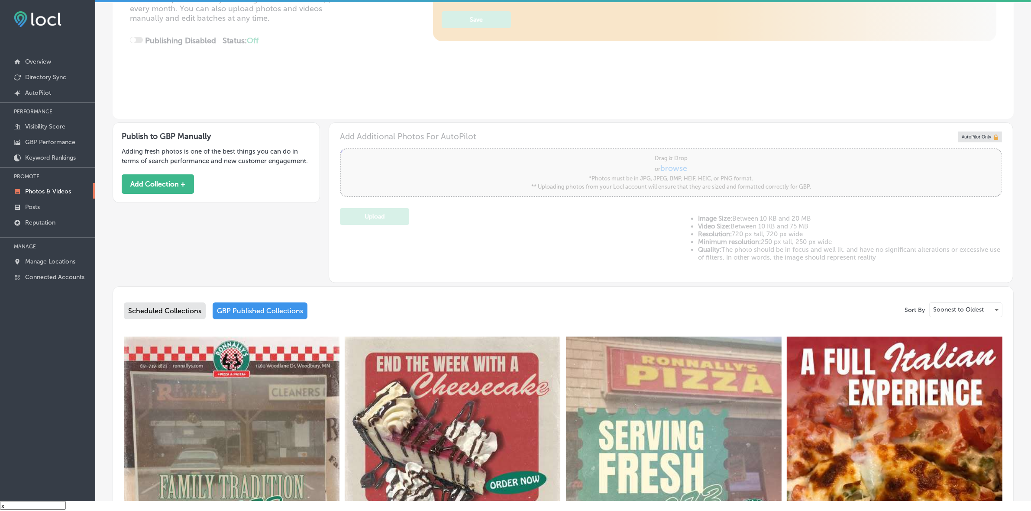
scroll to position [162, 0]
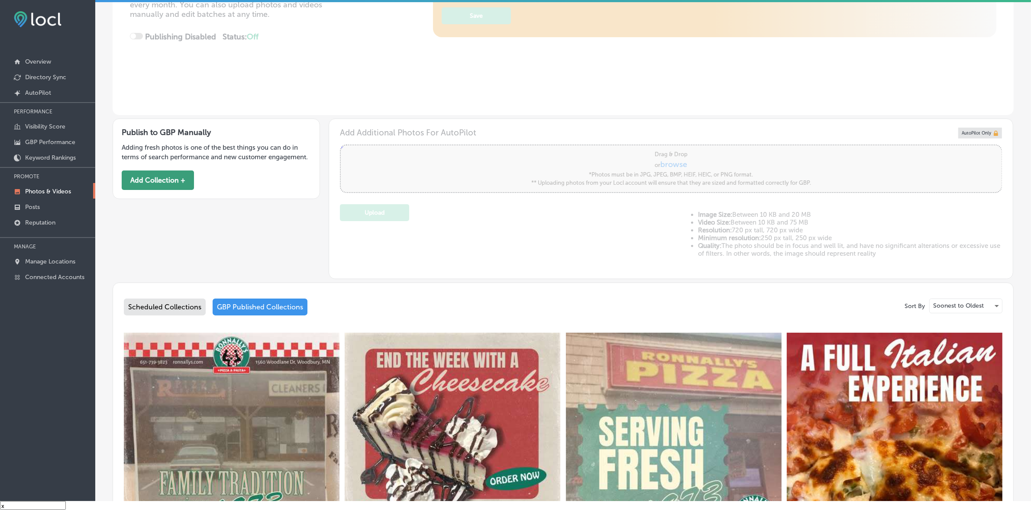
click at [160, 181] on button "Add Collection +" at bounding box center [158, 180] width 72 height 19
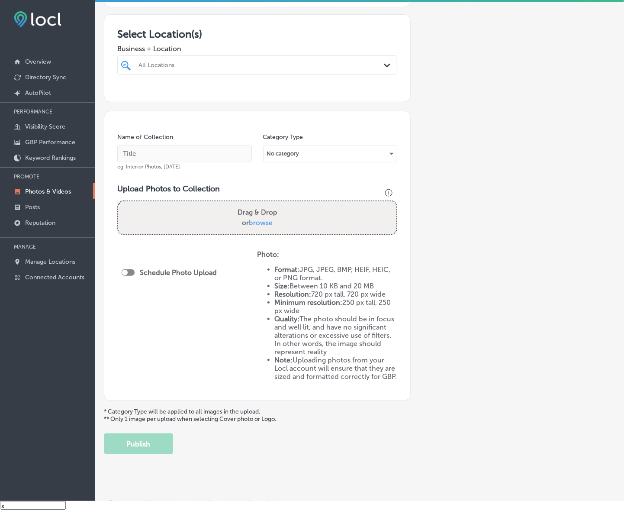
scroll to position [143, 0]
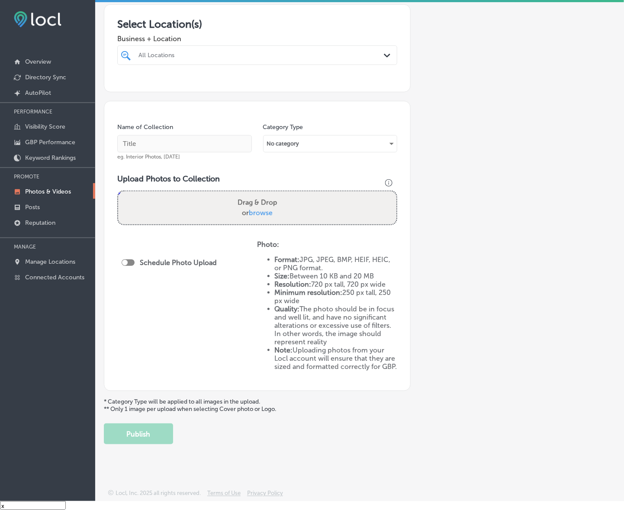
click at [228, 35] on span "Business + Location" at bounding box center [257, 39] width 280 height 8
click at [224, 52] on div "All Locations" at bounding box center [262, 55] width 246 height 7
click at [276, 84] on label "1560 Woodlane Dr" at bounding box center [265, 87] width 77 height 6
type input "ronna"
click at [592, 137] on div "Add a Collection Which Type of Image or Video Would You Like to Upload? Photo C…" at bounding box center [360, 175] width 512 height 539
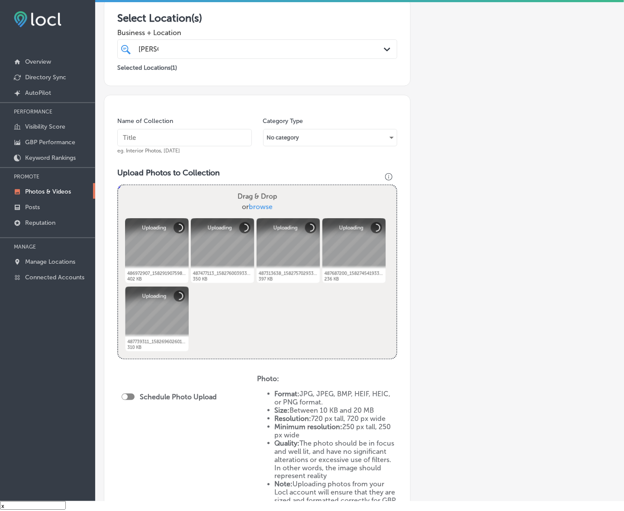
click at [204, 135] on input "text" at bounding box center [184, 137] width 135 height 17
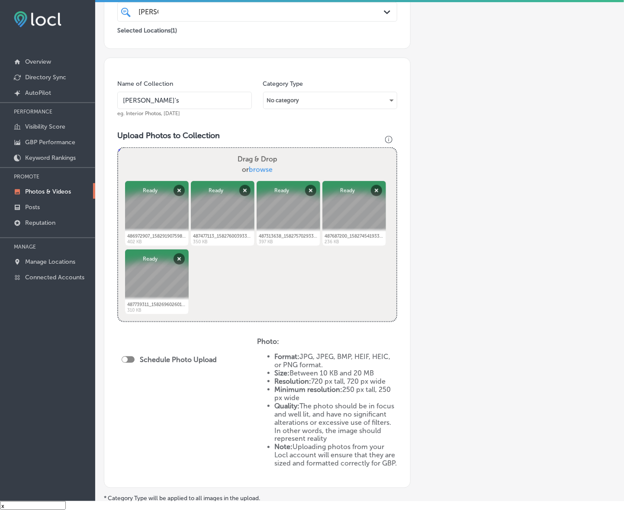
scroll to position [251, 0]
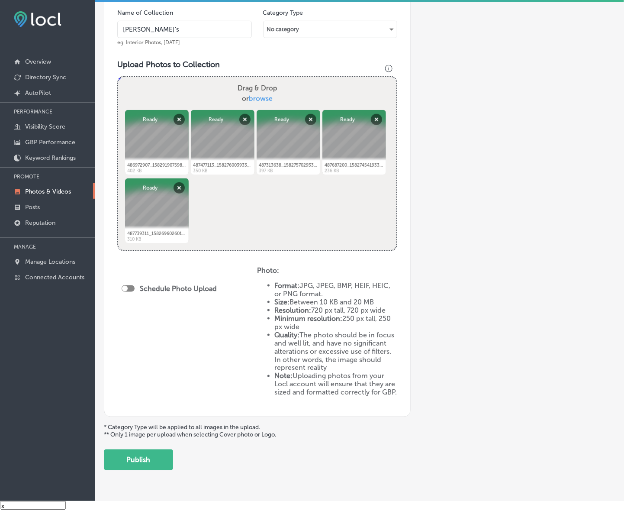
click at [131, 290] on div at bounding box center [128, 288] width 13 height 6
type input "Ronnally's"
checkbox input "true"
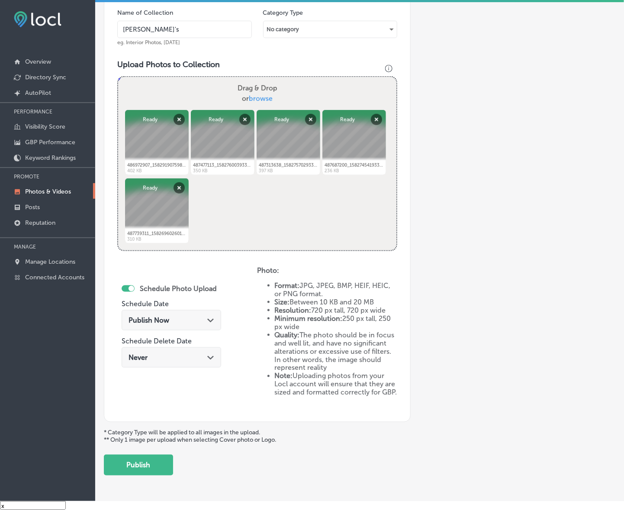
click at [187, 318] on div "Publish Now Path Created with Sketch." at bounding box center [172, 320] width 86 height 8
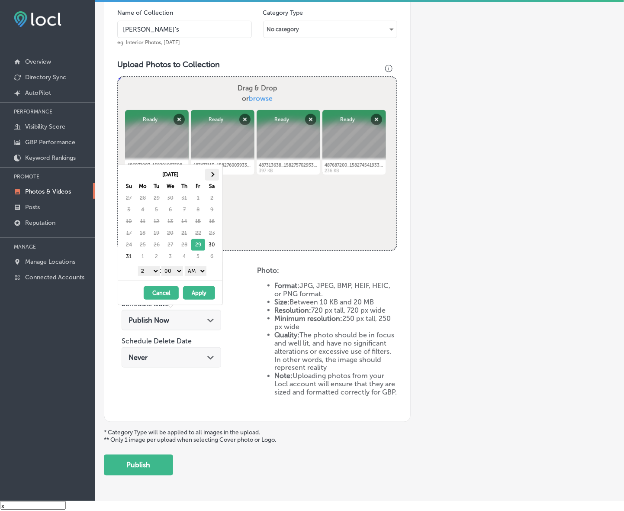
click at [206, 174] on th at bounding box center [212, 175] width 14 height 12
drag, startPoint x: 152, startPoint y: 268, endPoint x: 152, endPoint y: 275, distance: 6.5
click at [152, 268] on select "1 2 3 4 5 6 7 8 9 10 11 12" at bounding box center [149, 271] width 22 height 10
click at [194, 277] on div "1 2 3 4 5 6 7 8 9 10 11 12 : 00 10 20 30 40 50 AM PM" at bounding box center [172, 270] width 101 height 13
click at [200, 273] on select "AM PM" at bounding box center [196, 271] width 22 height 10
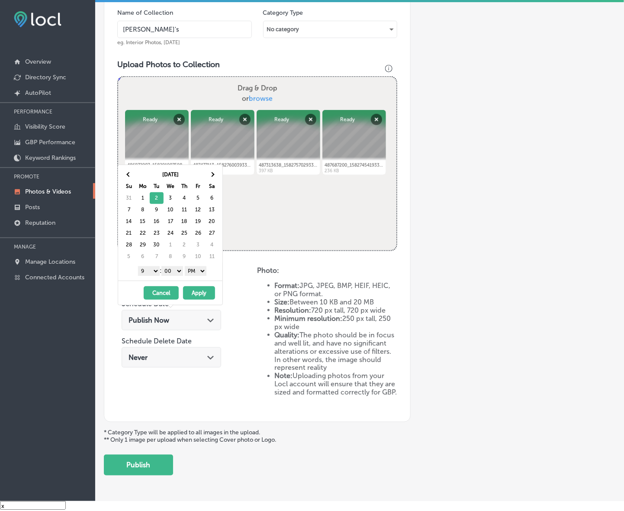
click at [202, 293] on button "Apply" at bounding box center [199, 292] width 32 height 13
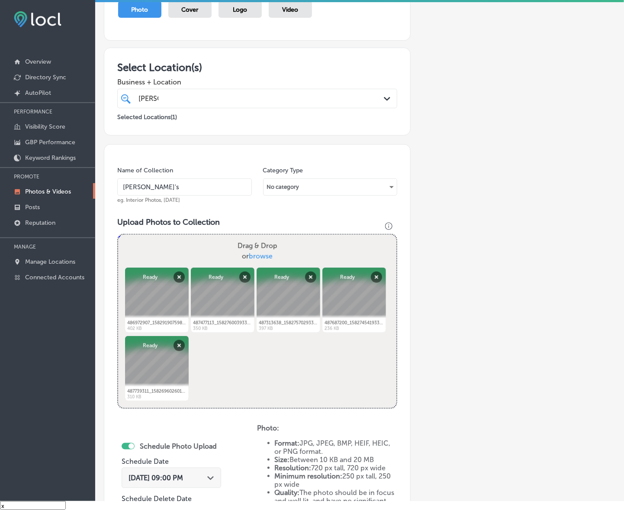
scroll to position [89, 0]
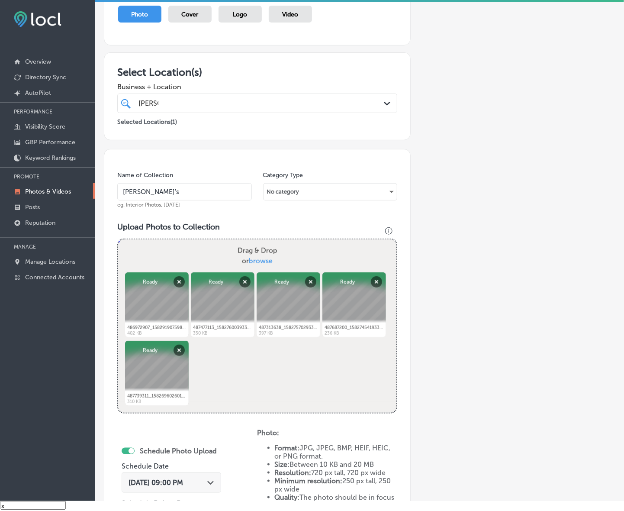
click at [176, 187] on input "Ronnally's" at bounding box center [184, 191] width 135 height 17
paste input "Pizza and Pasta"
click at [156, 192] on input "Ronnally's Pizza and Pasta" at bounding box center [184, 191] width 135 height 17
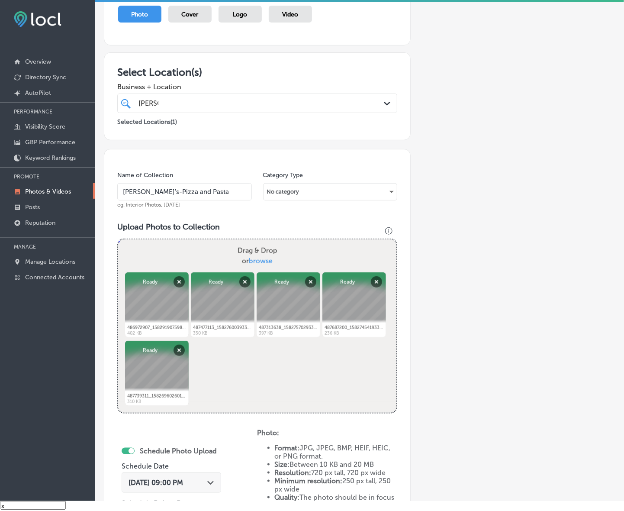
click at [175, 190] on input "Ronnally's-Pizza and Pasta" at bounding box center [184, 191] width 135 height 17
click at [188, 193] on input "Ronnally's-Pizza-and Pasta" at bounding box center [184, 191] width 135 height 17
type input "Ronnally's-Pizza-and-Pasta"
click at [244, 104] on div "ronna ronna" at bounding box center [246, 103] width 216 height 12
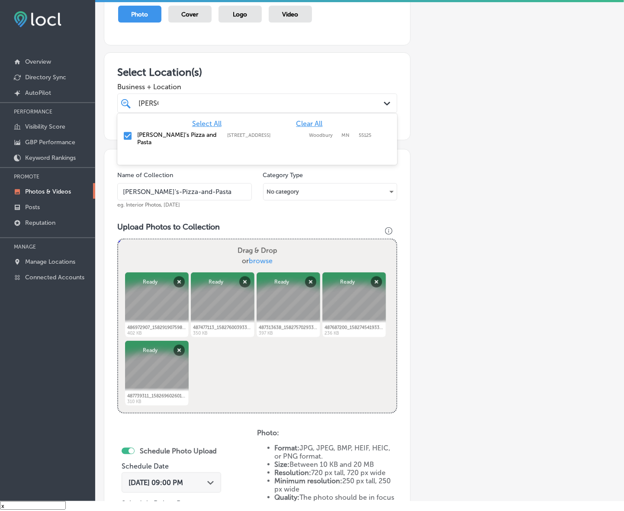
click at [243, 104] on div "ronna ronna" at bounding box center [246, 103] width 216 height 12
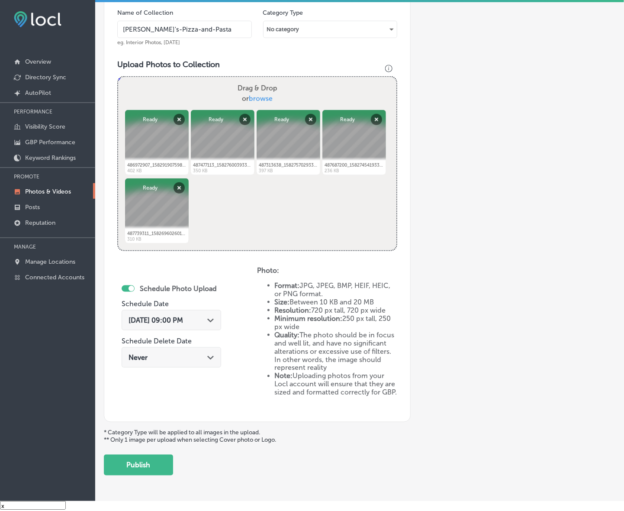
scroll to position [284, 0]
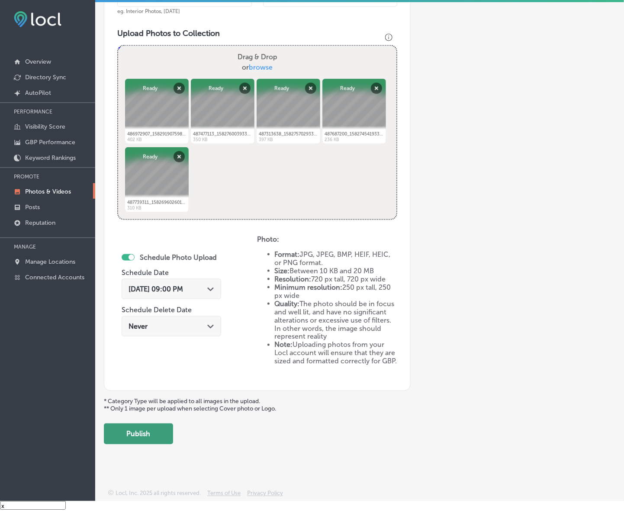
click at [142, 434] on button "Publish" at bounding box center [138, 433] width 69 height 21
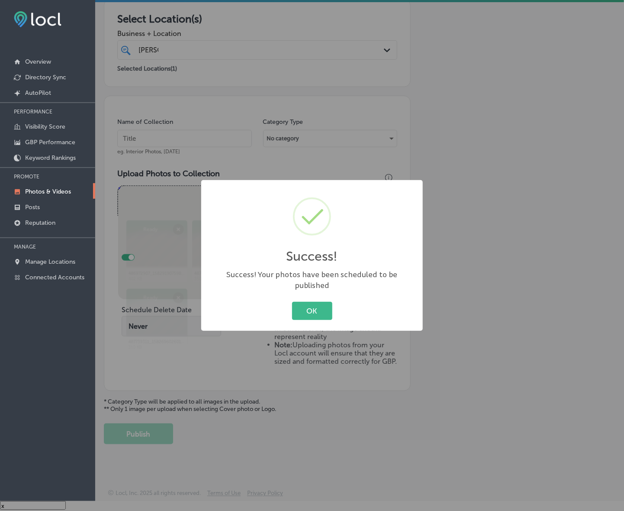
scroll to position [143, 0]
click at [309, 307] on button "OK" at bounding box center [312, 311] width 40 height 18
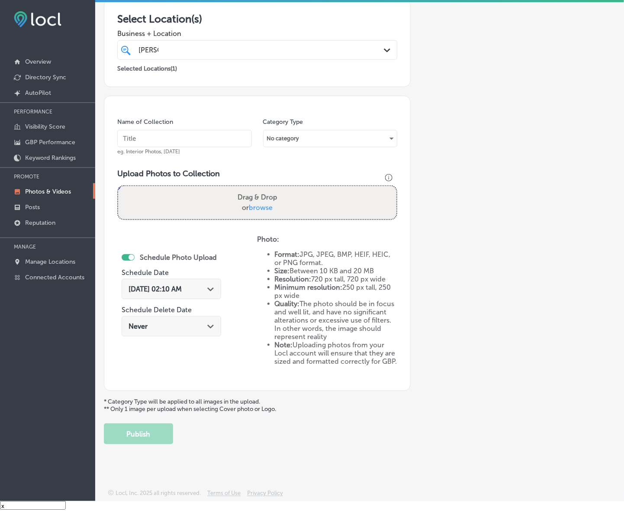
click at [174, 139] on input "text" at bounding box center [184, 138] width 135 height 17
paste input "Ronnally's Pizza and Pasta"
click at [155, 139] on input "Ronnally's Pizza and Pasta" at bounding box center [184, 138] width 135 height 17
click at [174, 137] on input "Ronnally's-Pizza and Pasta" at bounding box center [184, 138] width 135 height 17
click at [189, 137] on input "Ronnally's-Pizza-and Pasta" at bounding box center [184, 138] width 135 height 17
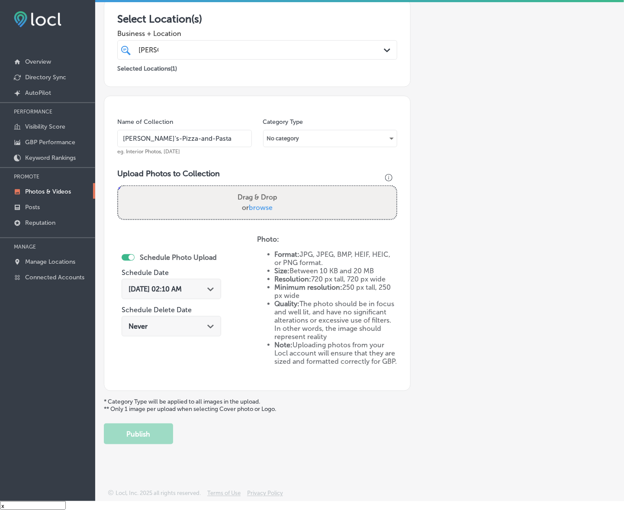
click at [193, 139] on input "Ronnally's-Pizza-and-Pasta" at bounding box center [184, 138] width 135 height 17
type input "Ronnally's-Pizza-and-Pasta"
click at [492, 211] on div "Add a Collection Which Type of Image or Video Would You Like to Upload? Photo C…" at bounding box center [360, 172] width 512 height 544
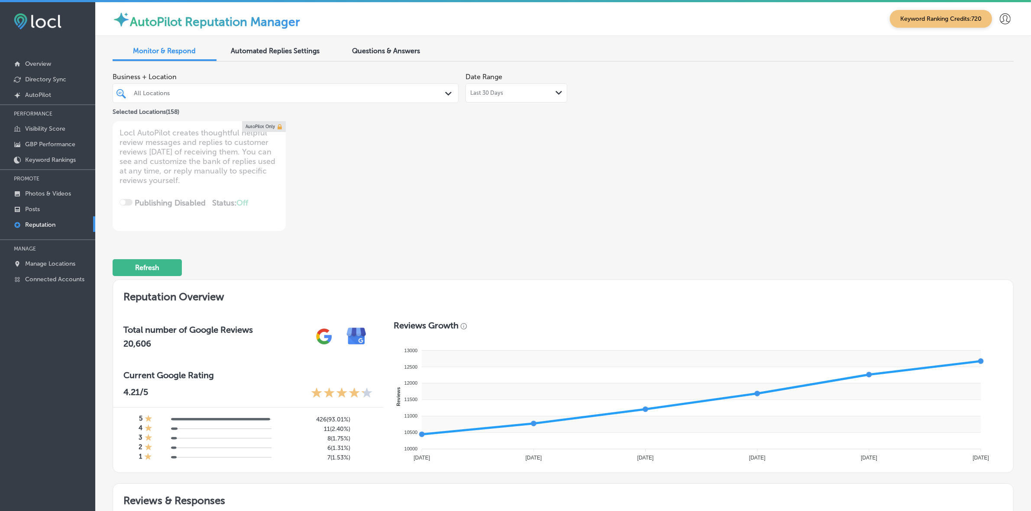
click at [261, 100] on div "All Locations Path Created with Sketch." at bounding box center [286, 93] width 346 height 19
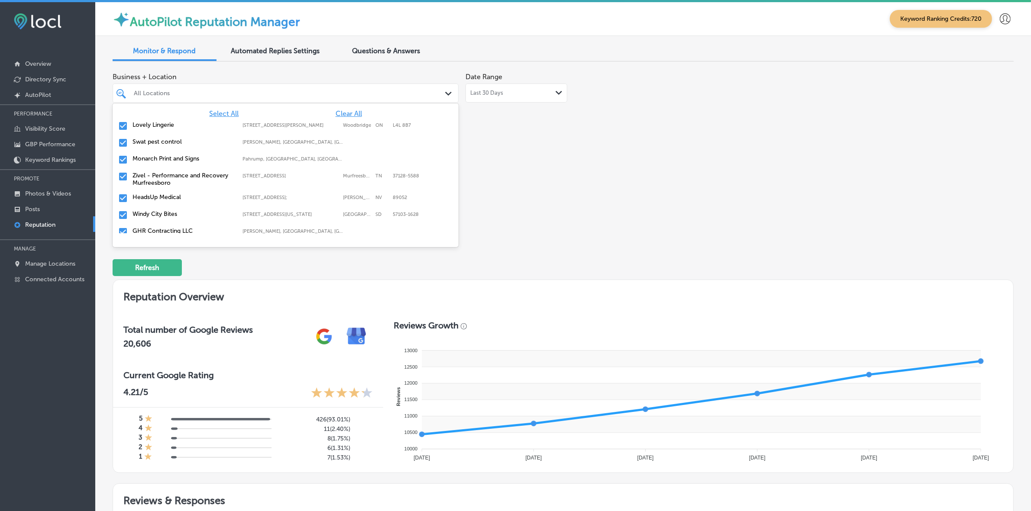
click at [348, 112] on span "Clear All" at bounding box center [348, 114] width 26 height 8
type textarea "x"
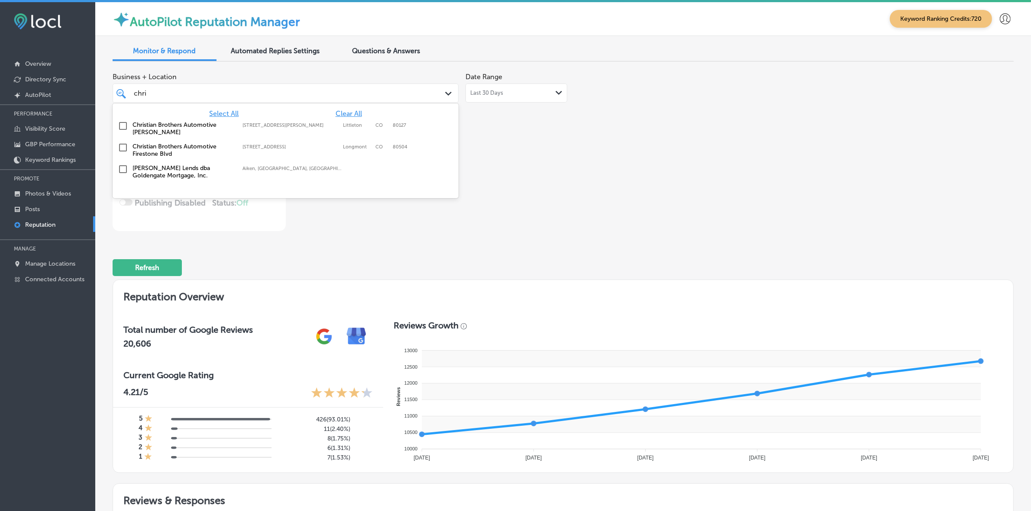
type input "[PERSON_NAME]"
click at [351, 126] on label "Littleton" at bounding box center [357, 126] width 28 height 6
type textarea "x"
type input "[PERSON_NAME]"
click at [615, 191] on div "Business + Location option 5828 South Swadley Street, selected. option 5828 Sou…" at bounding box center [383, 149] width 541 height 163
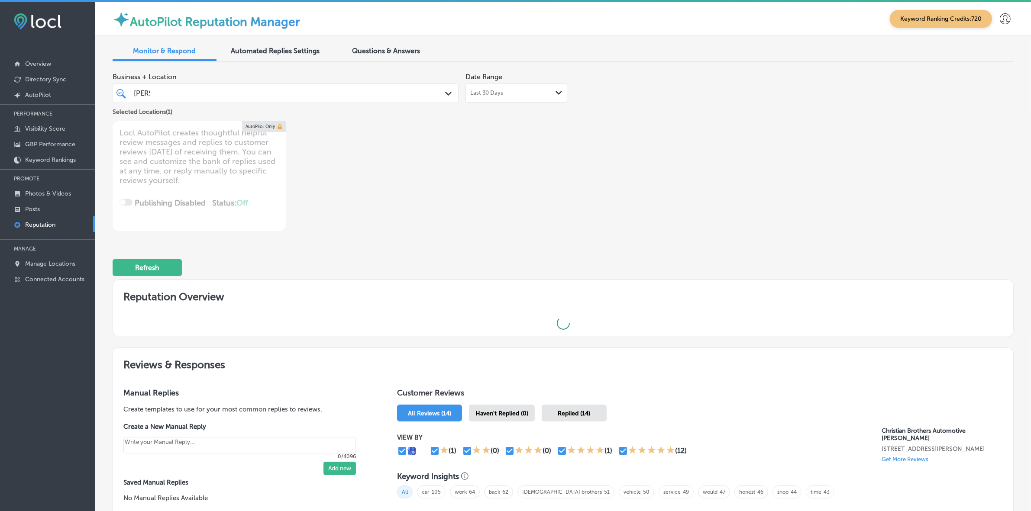
type textarea "x"
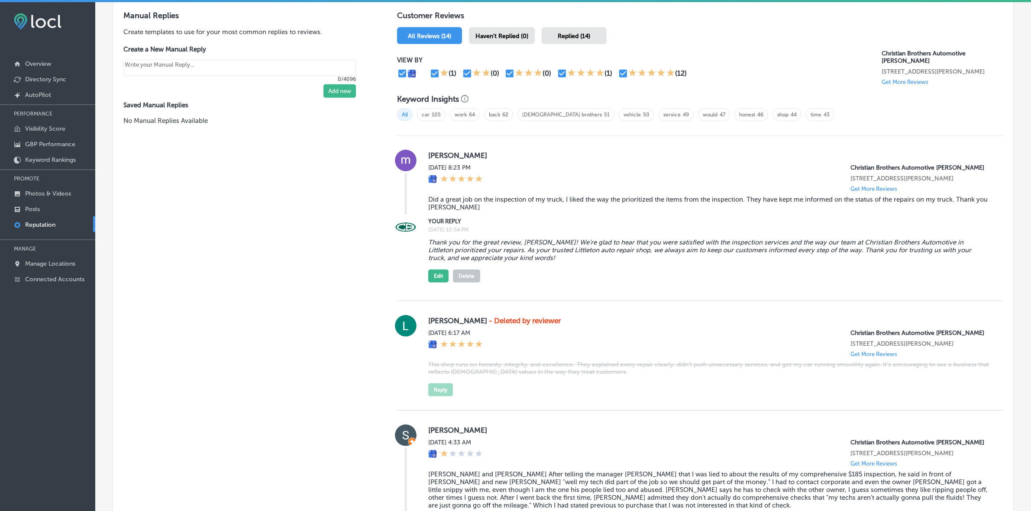
scroll to position [487, 0]
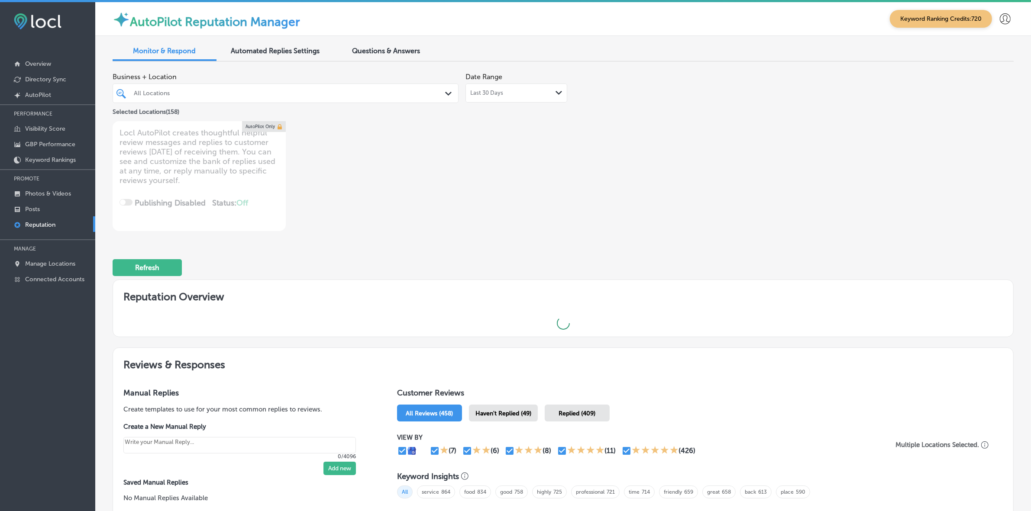
click at [364, 96] on div "All Locations" at bounding box center [290, 93] width 312 height 7
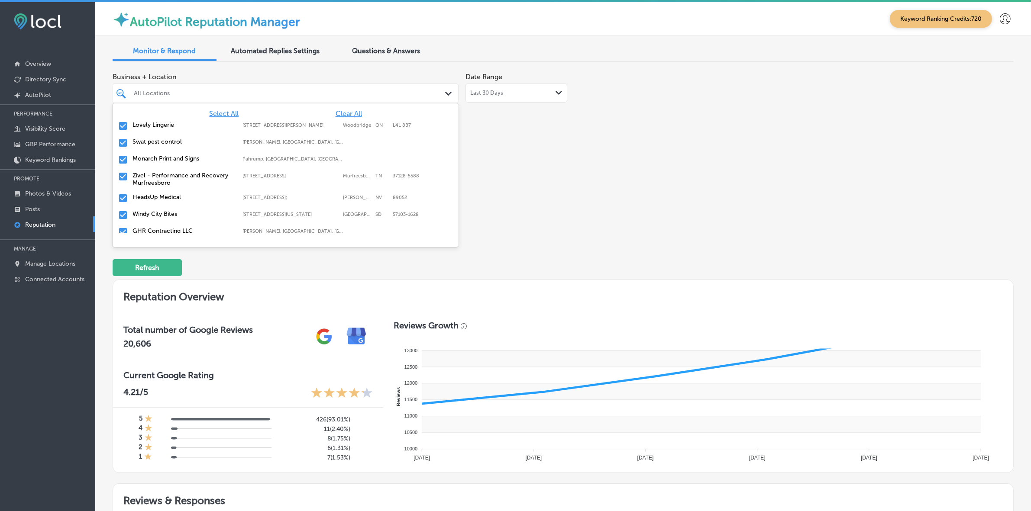
click at [342, 112] on span "Clear All" at bounding box center [348, 114] width 26 height 8
type textarea "x"
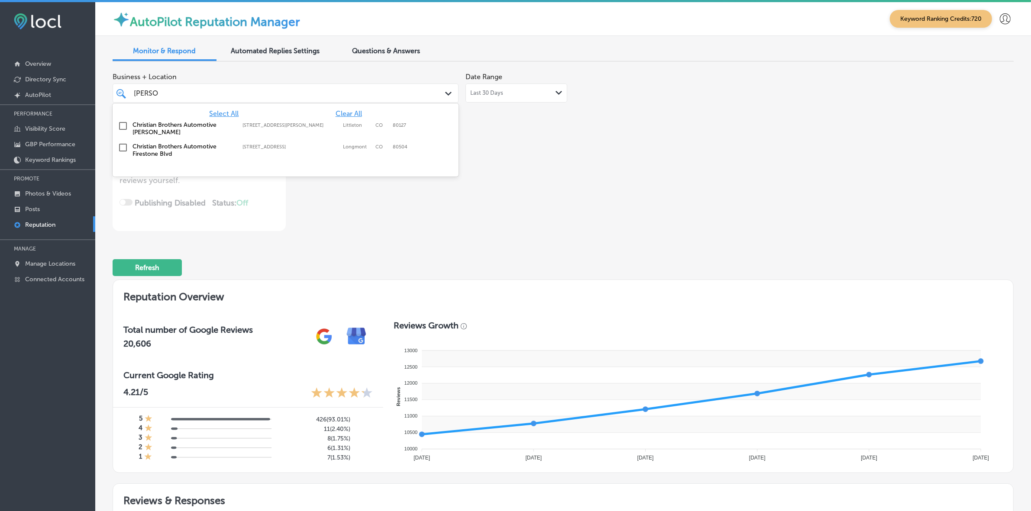
type input "christian"
click at [357, 128] on label "Littleton" at bounding box center [357, 126] width 28 height 6
type textarea "x"
type input "christian"
click at [615, 190] on div "Business + Location option 5828 South Swadley Street, selected. option 6179 Fir…" at bounding box center [383, 149] width 541 height 163
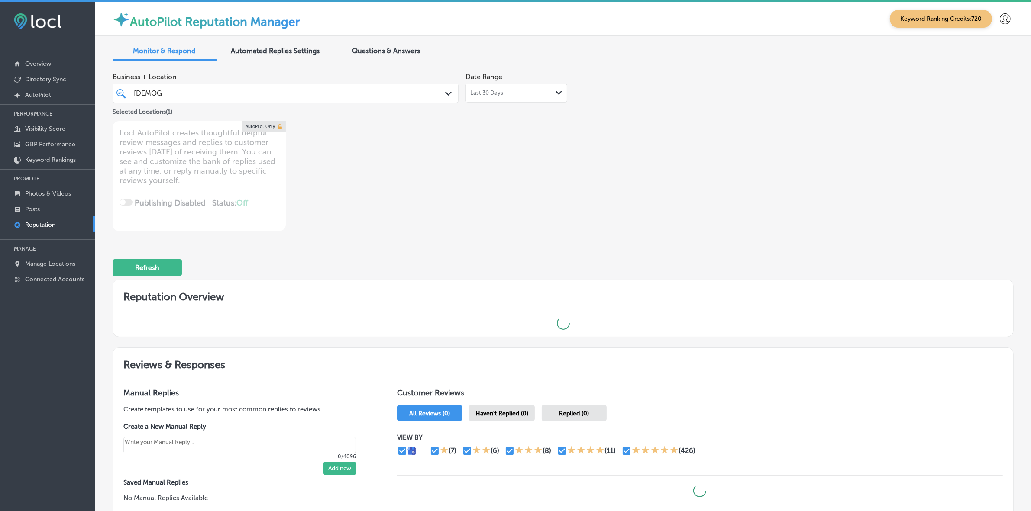
type textarea "x"
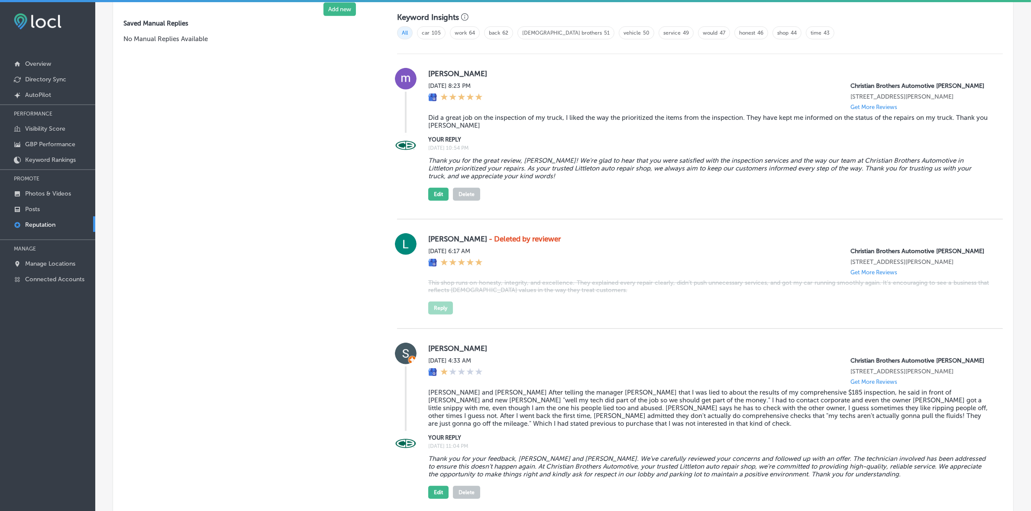
scroll to position [325, 0]
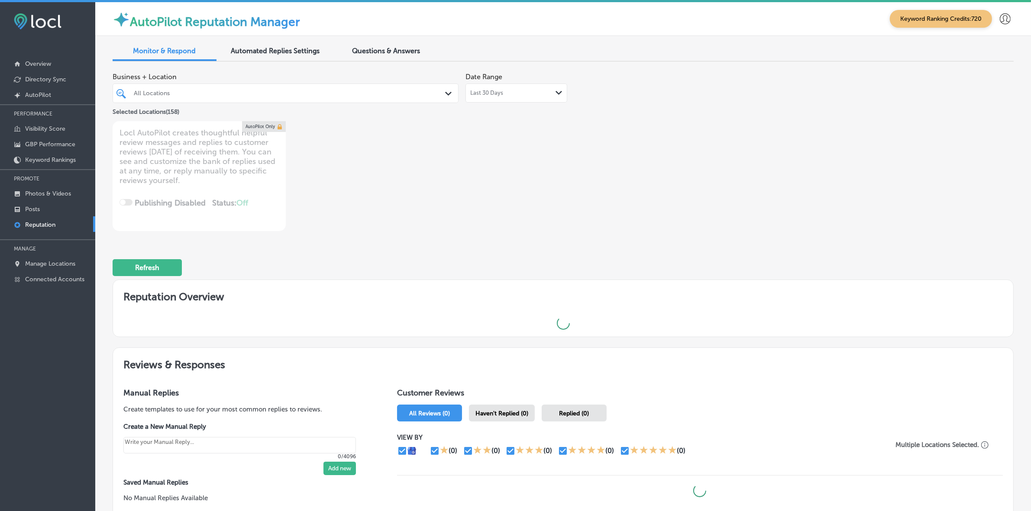
drag, startPoint x: 300, startPoint y: 112, endPoint x: 297, endPoint y: 106, distance: 6.2
click at [300, 112] on div "Selected Locations ( 158 )" at bounding box center [286, 110] width 346 height 11
click at [293, 91] on div "All Locations" at bounding box center [290, 93] width 312 height 7
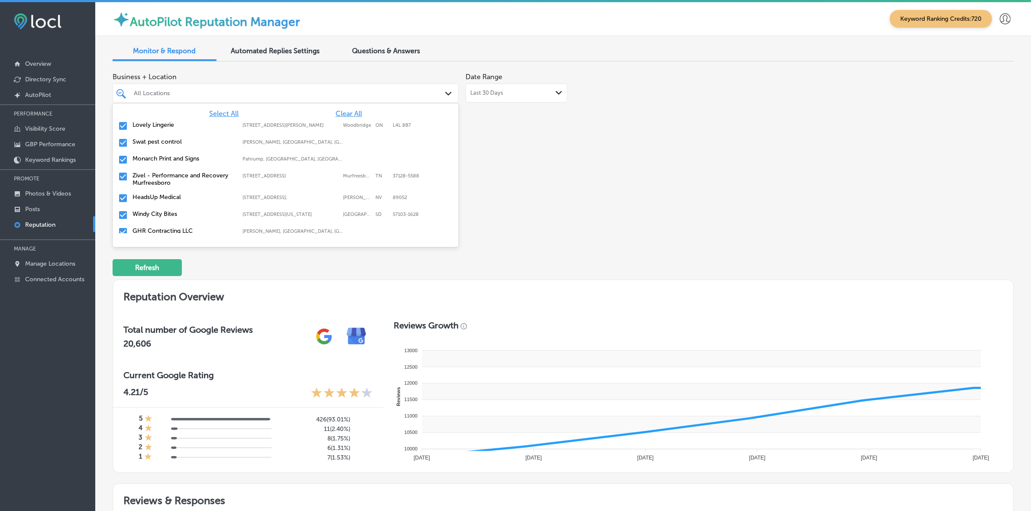
click at [341, 112] on span "Clear All" at bounding box center [348, 114] width 26 height 8
type textarea "x"
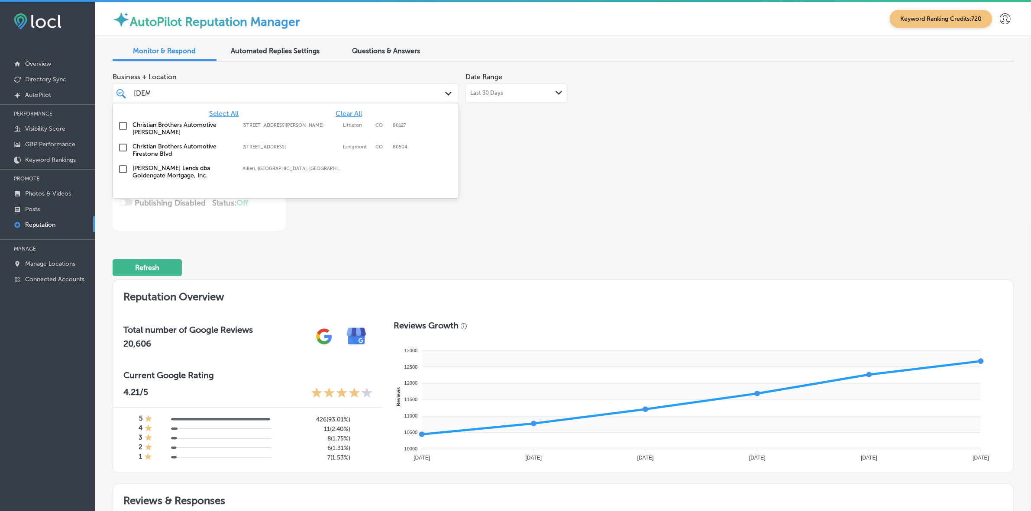
type input "christi"
click at [377, 124] on label "CO" at bounding box center [381, 126] width 13 height 6
type textarea "x"
type input "christi"
click at [529, 179] on div "Business + Location option 5828 South Swadley Street, selected. option 6179 Fir…" at bounding box center [383, 149] width 541 height 163
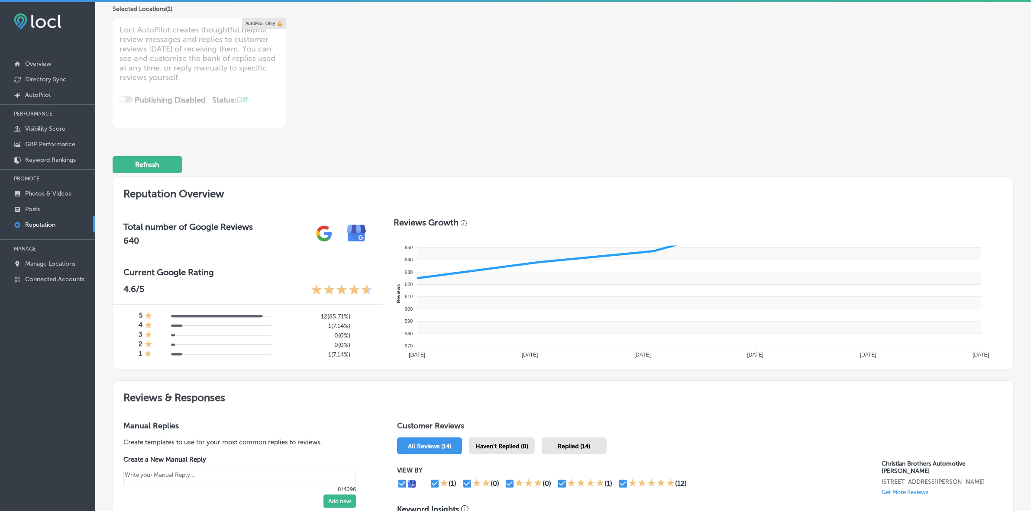
scroll to position [325, 0]
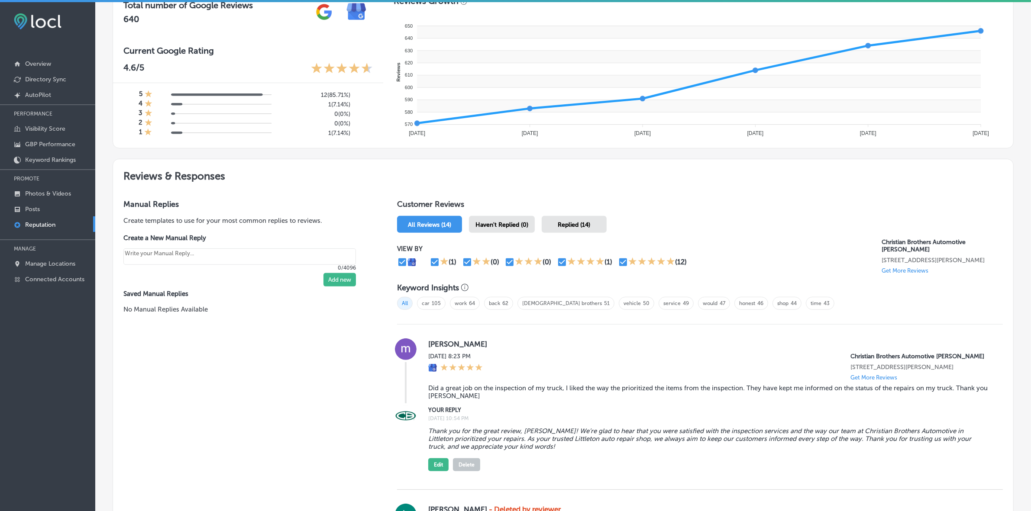
click at [492, 222] on span "Haven't Replied (0)" at bounding box center [501, 224] width 53 height 7
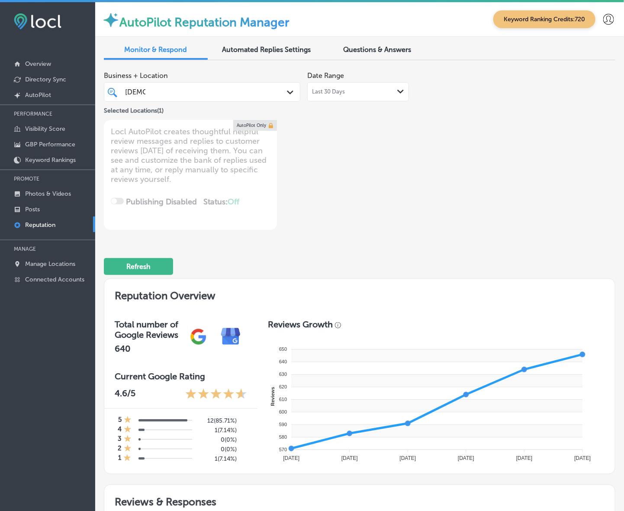
drag, startPoint x: 254, startPoint y: 86, endPoint x: 252, endPoint y: 91, distance: 6.0
click at [252, 87] on div "christi christi" at bounding box center [194, 92] width 140 height 12
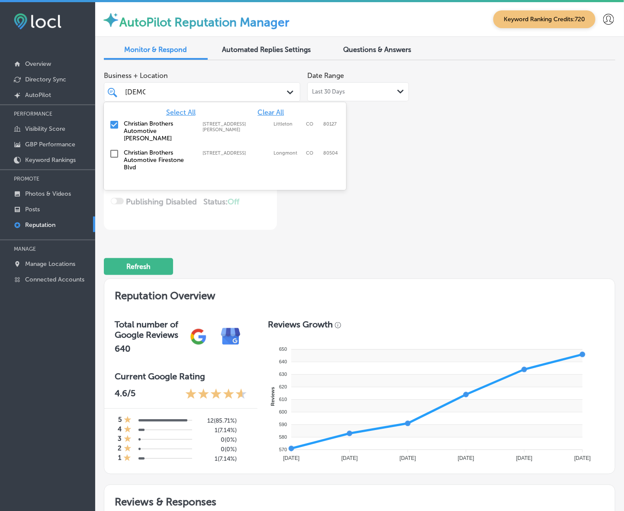
click at [263, 115] on span "Clear All" at bounding box center [271, 112] width 26 height 8
type textarea "x"
type input "c"
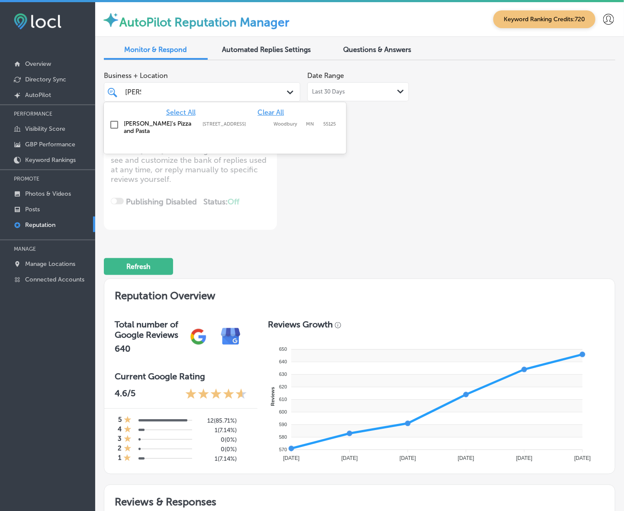
type input "ronna"
click at [274, 122] on label "Woodbury" at bounding box center [288, 124] width 28 height 6
type textarea "x"
type input "ronna"
click at [430, 194] on div "Business + Location option 1560 Woodlane Dr, selected. option 1560 Woodlane Dr …" at bounding box center [360, 148] width 512 height 163
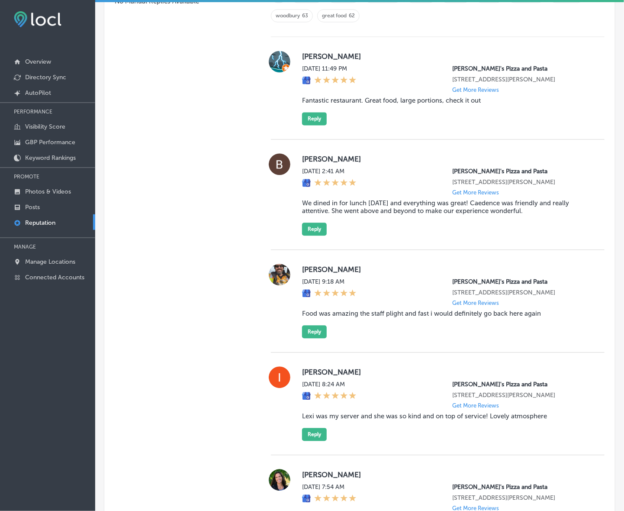
scroll to position [587, 0]
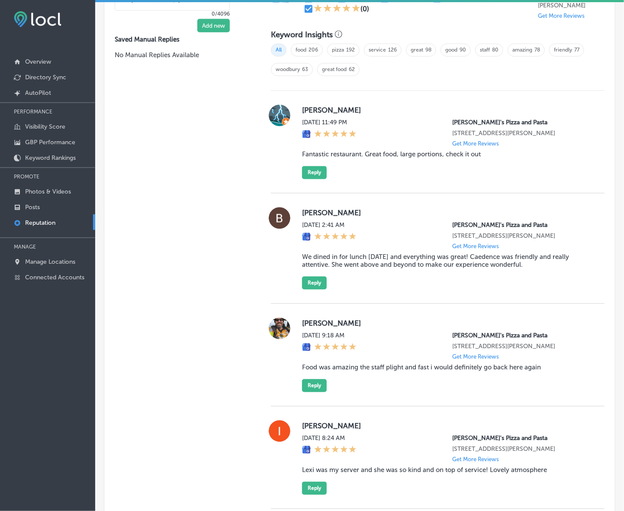
click at [317, 115] on label "Douglas Nelson" at bounding box center [446, 110] width 289 height 9
click at [316, 115] on label "Douglas Nelson" at bounding box center [446, 110] width 289 height 9
copy label "Douglas"
click at [366, 158] on blockquote "Fantastic restaurant. Great food, large portions, check it out" at bounding box center [446, 155] width 289 height 8
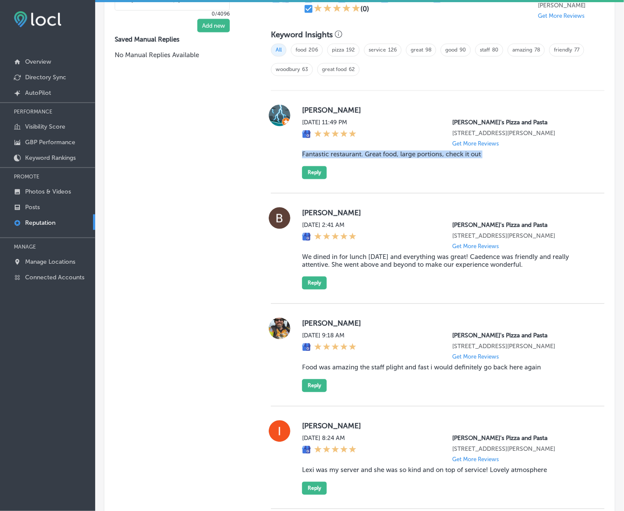
click at [366, 158] on blockquote "Fantastic restaurant. Great food, large portions, check it out" at bounding box center [446, 155] width 289 height 8
copy blockquote "Fantastic restaurant. Great food, large portions, check it out"
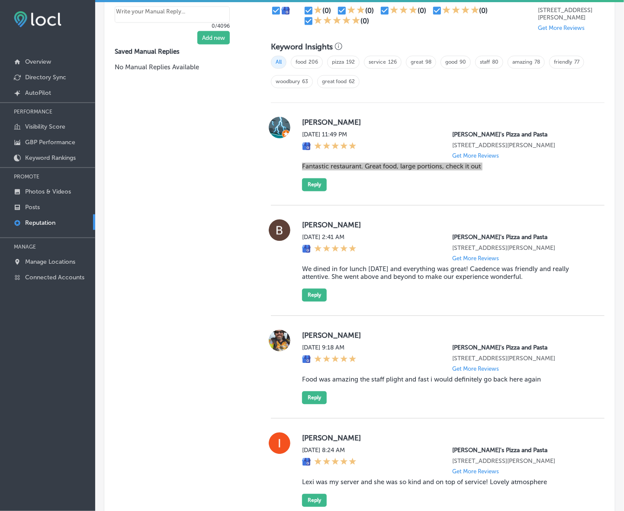
scroll to position [641, 0]
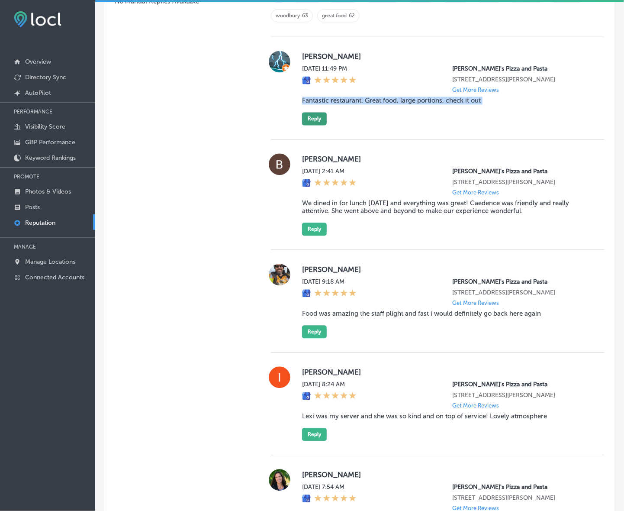
click at [317, 123] on button "Reply" at bounding box center [314, 118] width 25 height 13
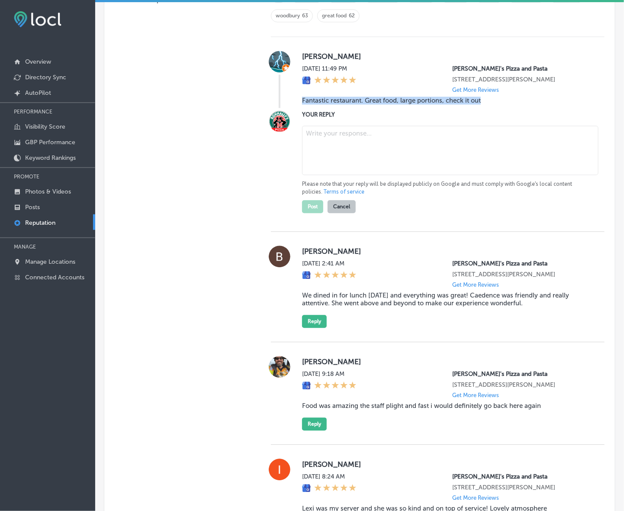
scroll to position [640, 0]
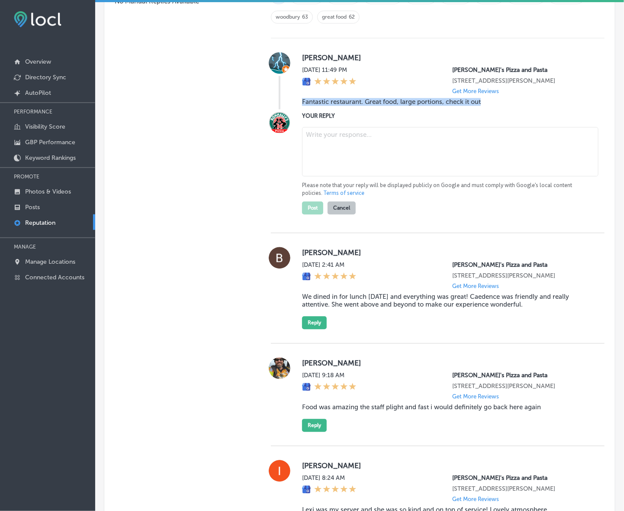
type textarea "x"
click at [358, 150] on textarea at bounding box center [450, 151] width 297 height 49
paste textarea "Thank you for the wonderful review, Douglas! We’re so happy you enjoyed the gre…"
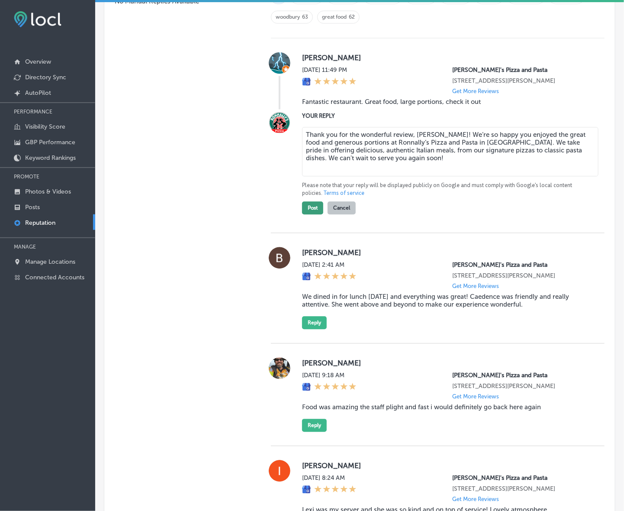
type textarea "Thank you for the wonderful review, Douglas! We’re so happy you enjoyed the gre…"
click at [306, 214] on button "Post" at bounding box center [312, 207] width 21 height 13
type textarea "x"
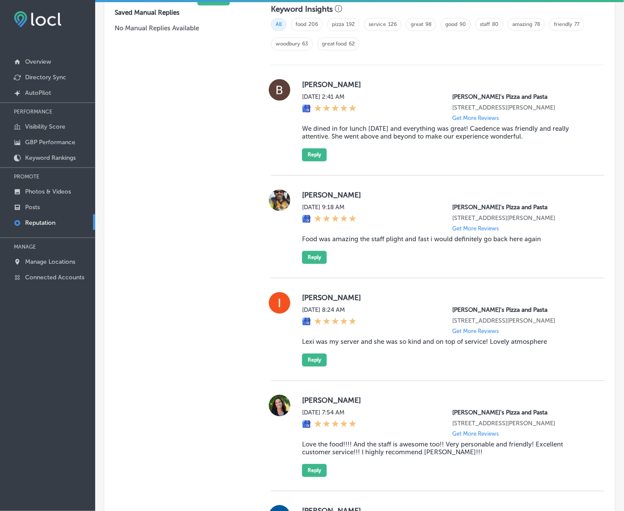
scroll to position [586, 0]
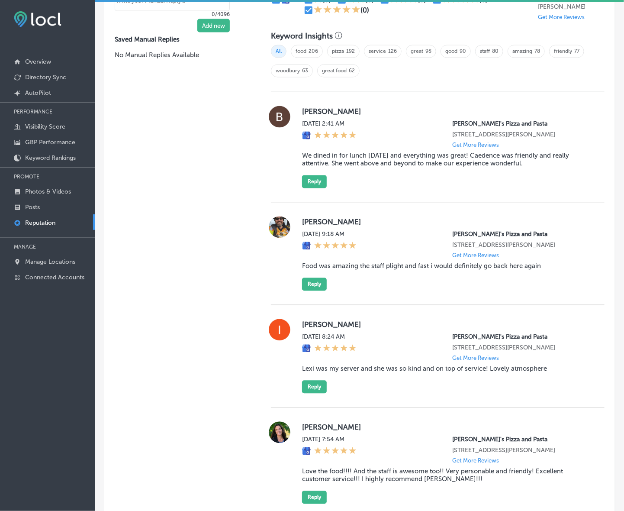
click at [313, 116] on label "Bridget Richie" at bounding box center [446, 111] width 289 height 9
copy label "Bridget"
click at [357, 163] on blockquote "We dined in for lunch today and everything was great! Caedence was friendly and…" at bounding box center [446, 160] width 289 height 16
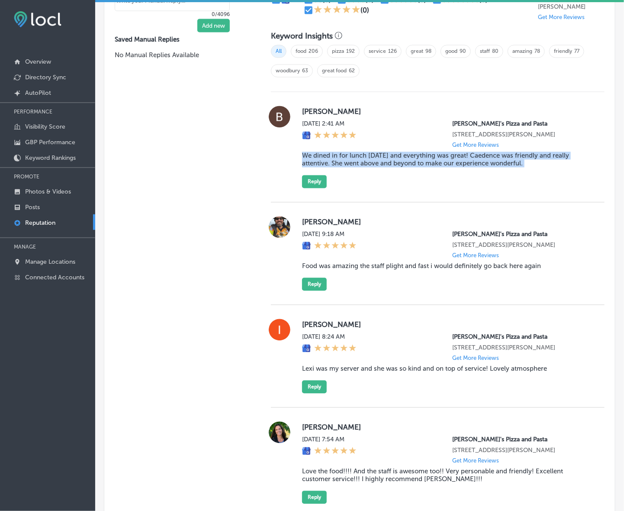
click at [357, 163] on blockquote "We dined in for lunch today and everything was great! Caedence was friendly and…" at bounding box center [446, 160] width 289 height 16
copy blockquote "We dined in for lunch today and everything was great! Caedence was friendly and…"
click at [316, 188] on button "Reply" at bounding box center [314, 181] width 25 height 13
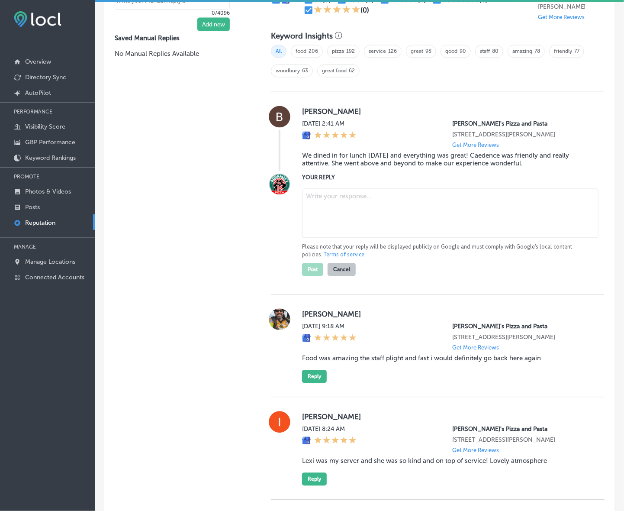
click at [363, 218] on textarea at bounding box center [450, 213] width 297 height 49
paste textarea "Thank you for the wonderful review, Bridget! We're so happy to hear that you ha…"
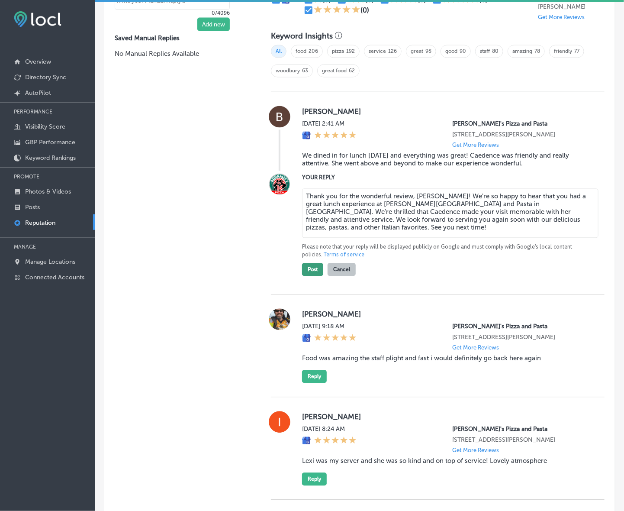
type textarea "Thank you for the wonderful review, Bridget! We're so happy to hear that you ha…"
click at [310, 276] on button "Post" at bounding box center [312, 269] width 21 height 13
type textarea "x"
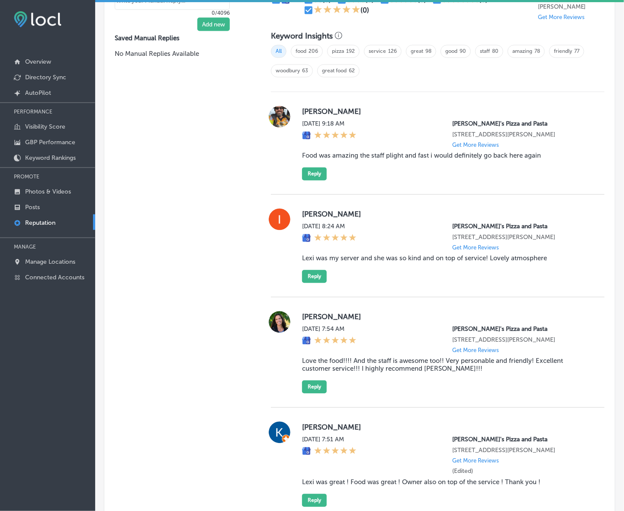
click at [310, 115] on label "Jesse Robb" at bounding box center [446, 111] width 289 height 9
copy label "Jesse"
click at [372, 156] on blockquote "Food was amazing the staff plight and fast i would definitely go back here again" at bounding box center [446, 156] width 289 height 8
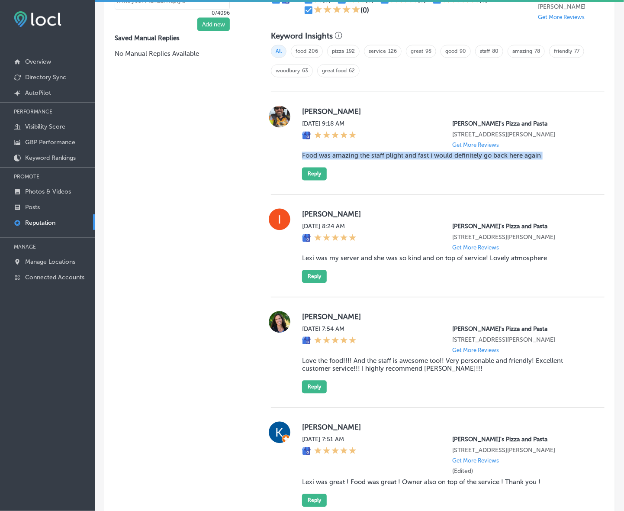
click at [372, 156] on blockquote "Food was amazing the staff plight and fast i would definitely go back here again" at bounding box center [446, 156] width 289 height 8
copy blockquote "Food was amazing the staff plight and fast i would definitely go back here again"
click at [311, 181] on button "Reply" at bounding box center [314, 174] width 25 height 13
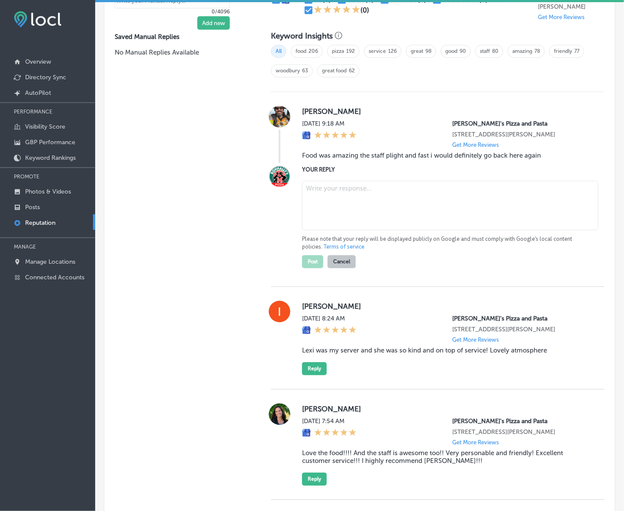
click at [341, 215] on textarea at bounding box center [450, 205] width 297 height 49
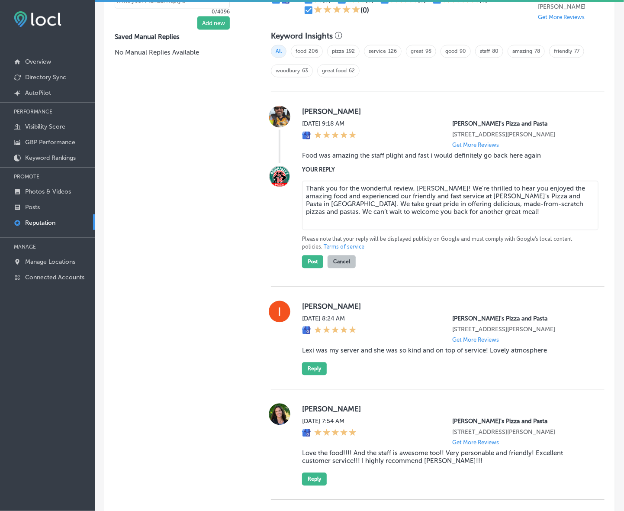
click at [462, 193] on textarea "Thank you for the wonderful review, Jesse! We're thrilled to hear you enjoyed t…" at bounding box center [450, 205] width 297 height 49
type textarea "Thank you for the wonderful review, Jesse! We're glad to hear you enjoyed the a…"
click at [304, 262] on button "Post" at bounding box center [312, 261] width 21 height 13
type textarea "x"
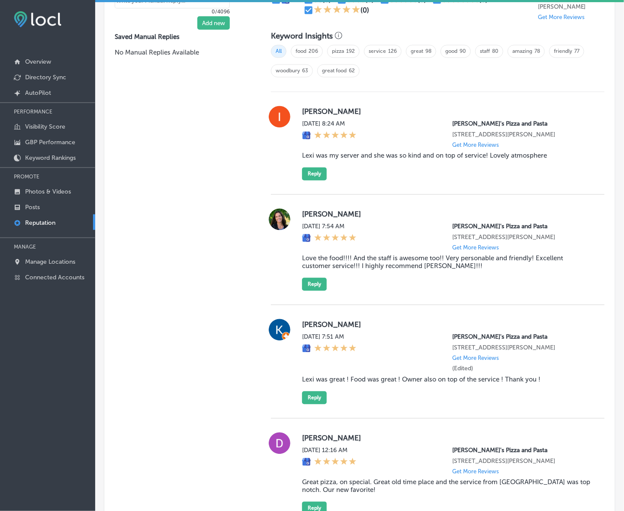
click at [310, 116] on label "Isabel Chavez" at bounding box center [446, 111] width 289 height 9
copy label "Isabel"
click at [328, 157] on blockquote "Lexi was my server and she was so kind and on top of service! Lovely atmosphere" at bounding box center [446, 156] width 289 height 8
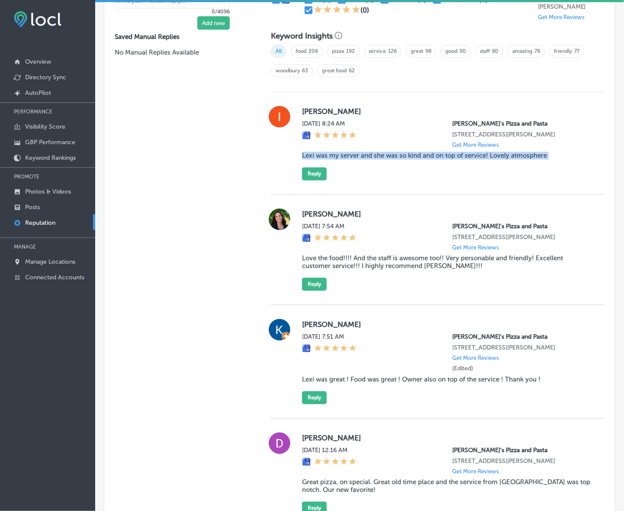
click at [328, 157] on blockquote "Lexi was my server and she was so kind and on top of service! Lovely atmosphere" at bounding box center [446, 156] width 289 height 8
copy blockquote "Lexi was my server and she was so kind and on top of service! Lovely atmosphere"
click at [319, 181] on button "Reply" at bounding box center [314, 174] width 25 height 13
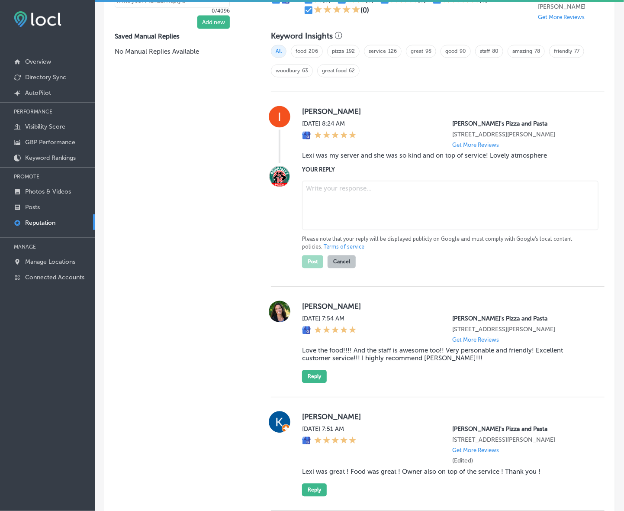
click at [345, 200] on textarea at bounding box center [450, 205] width 297 height 49
paste textarea "Thank you for your kind review, Isabel! We're so glad to hear that Lexi provide…"
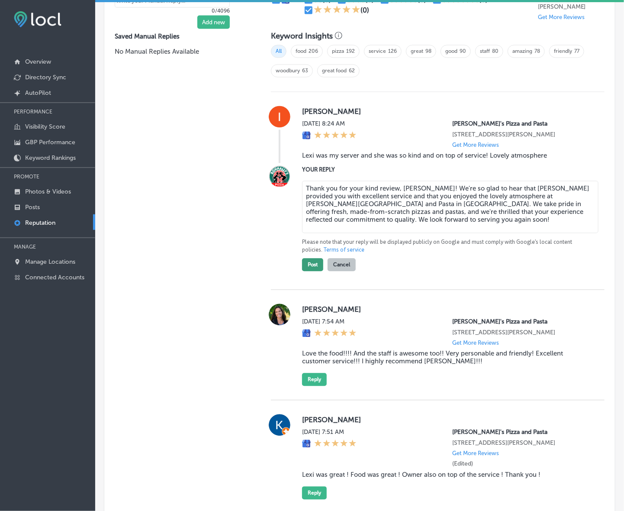
type textarea "Thank you for your kind review, Isabel! We're so glad to hear that Lexi provide…"
click at [313, 267] on button "Post" at bounding box center [312, 264] width 21 height 13
type textarea "x"
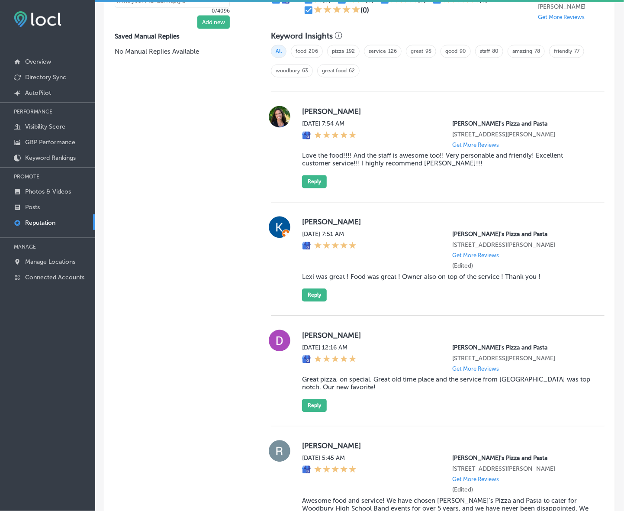
click at [305, 111] on label "Bethany Johnson" at bounding box center [446, 111] width 289 height 9
copy label "Bethany"
click at [323, 161] on blockquote "Love the food!!!! And the staff is awesome too!! Very personable and friendly! …" at bounding box center [446, 160] width 289 height 16
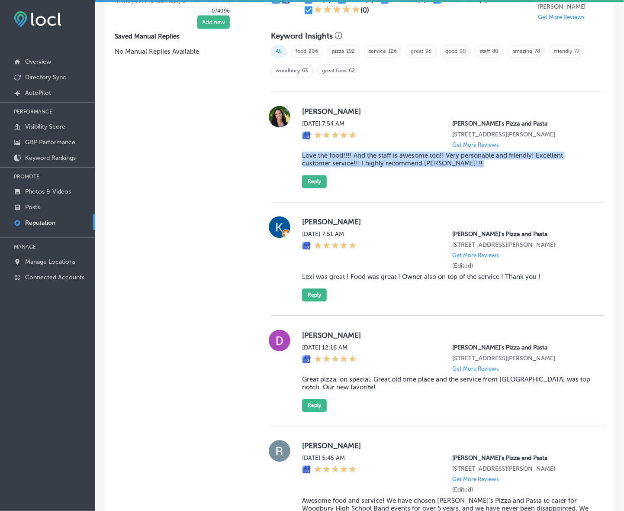
click at [323, 161] on blockquote "Love the food!!!! And the staff is awesome too!! Very personable and friendly! …" at bounding box center [446, 160] width 289 height 16
copy blockquote "Love the food!!!! And the staff is awesome too!! Very personable and friendly! …"
click at [315, 184] on button "Reply" at bounding box center [314, 181] width 25 height 13
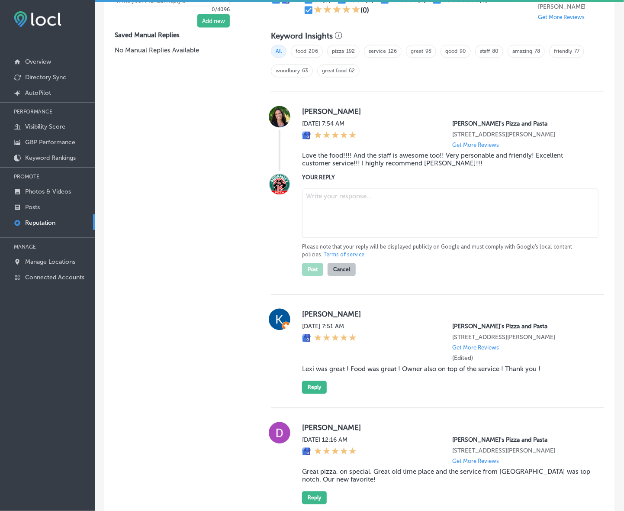
click at [360, 219] on textarea at bounding box center [450, 213] width 297 height 49
paste textarea "Thank you for the amazing review, Bethany! We're so glad to hear you enjoyed th…"
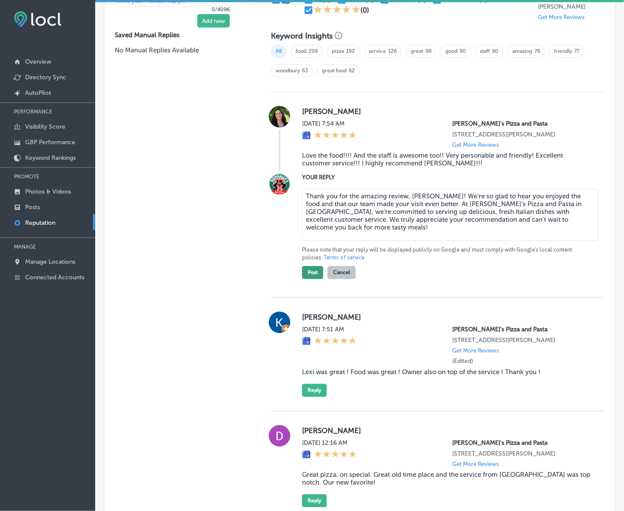
type textarea "Thank you for the amazing review, Bethany! We're so glad to hear you enjoyed th…"
click at [313, 278] on button "Post" at bounding box center [312, 272] width 21 height 13
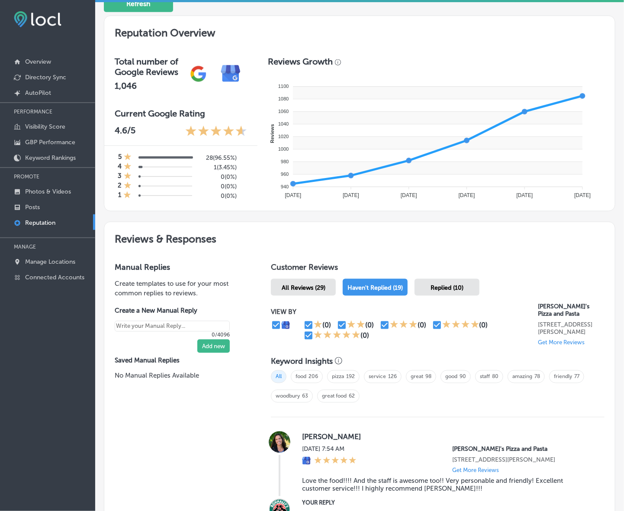
scroll to position [0, 0]
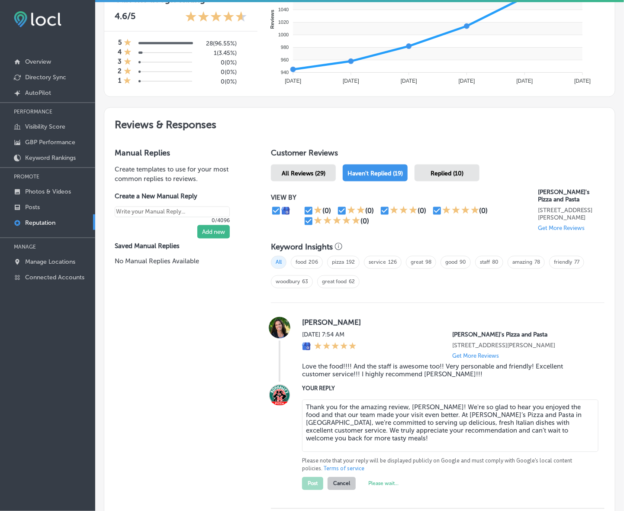
type textarea "x"
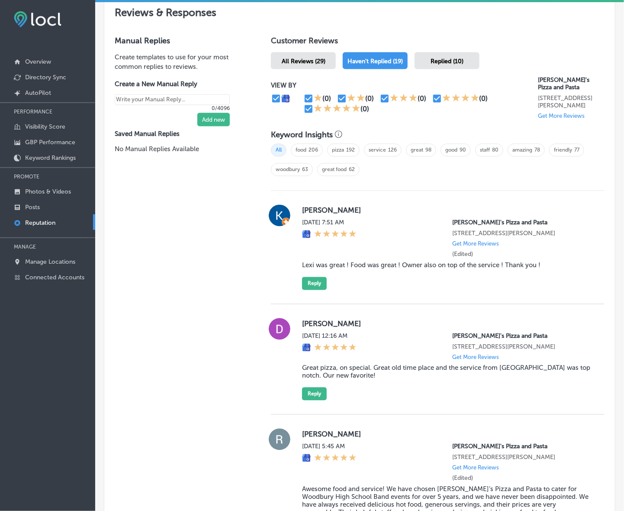
click at [310, 211] on label "Kevin Johnson" at bounding box center [446, 210] width 289 height 9
click at [325, 269] on blockquote "Lexi was great ! Food was great ! Owner also on top of the service ! Thank you !" at bounding box center [446, 265] width 289 height 8
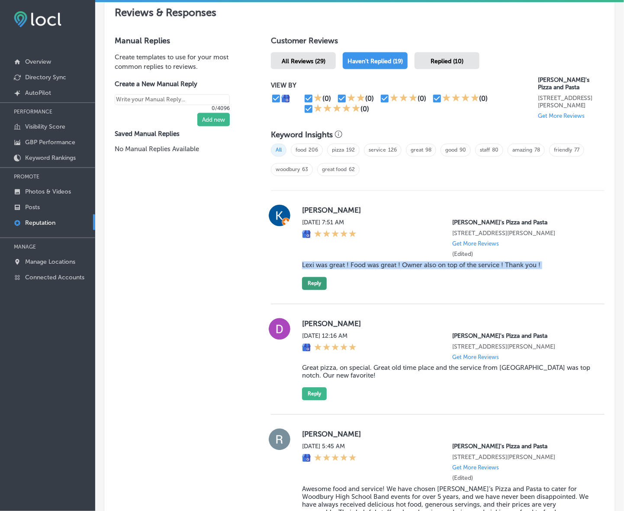
click at [318, 289] on button "Reply" at bounding box center [314, 283] width 25 height 13
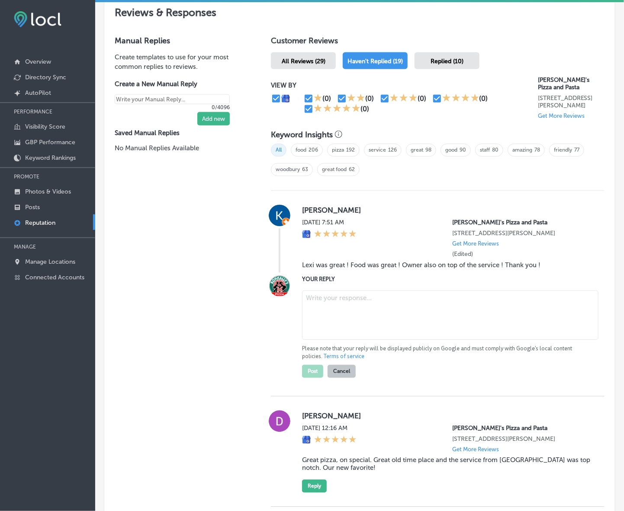
click at [355, 300] on textarea at bounding box center [450, 314] width 297 height 49
paste textarea "Thank you for your kind words, Kevin! We’re thrilled you enjoyed your experienc…"
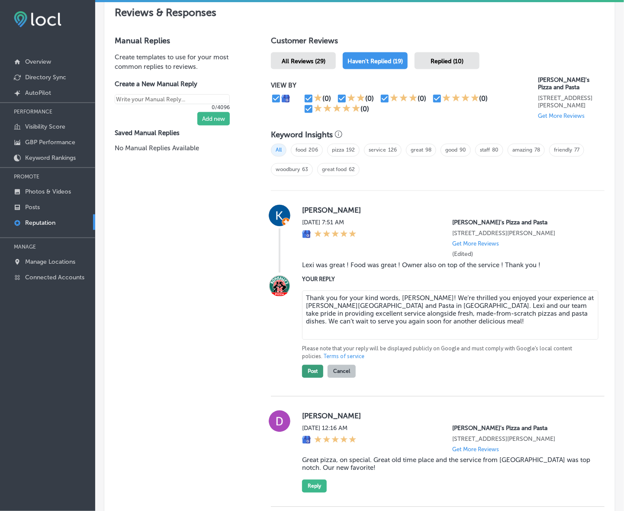
type textarea "Thank you for your kind words, Kevin! We’re thrilled you enjoyed your experienc…"
click at [308, 377] on button "Post" at bounding box center [312, 371] width 21 height 13
type textarea "x"
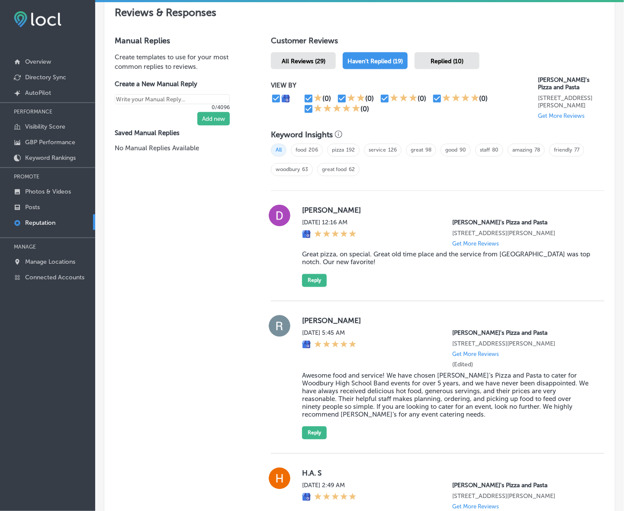
click at [308, 213] on label "Deb Meier" at bounding box center [446, 210] width 289 height 9
click at [307, 257] on blockquote "Great pizza, on special. Great old time place and the service from Braydan was …" at bounding box center [446, 259] width 289 height 16
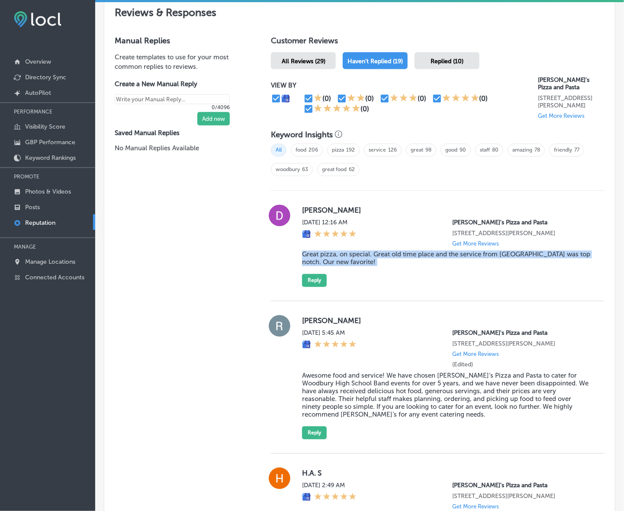
click at [307, 257] on blockquote "Great pizza, on special. Great old time place and the service from Braydan was …" at bounding box center [446, 259] width 289 height 16
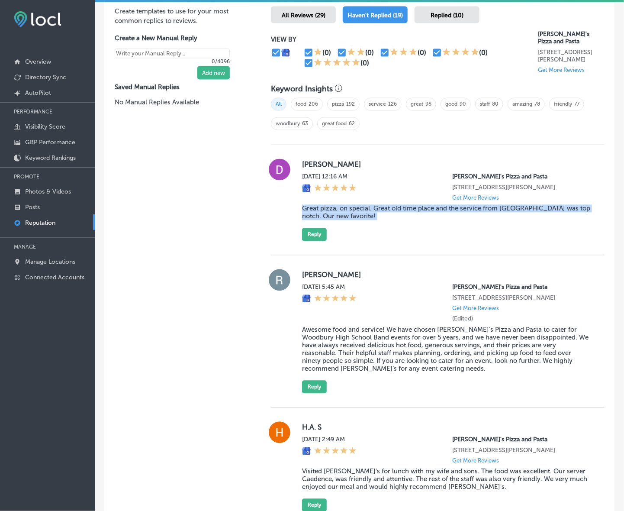
scroll to position [479, 0]
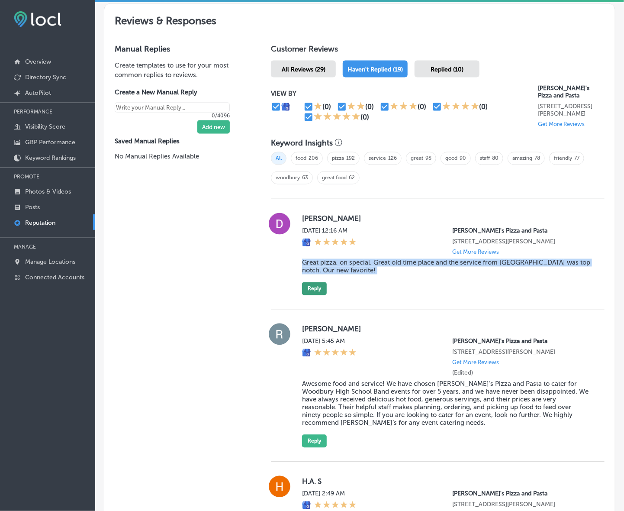
click at [311, 293] on button "Reply" at bounding box center [314, 288] width 25 height 13
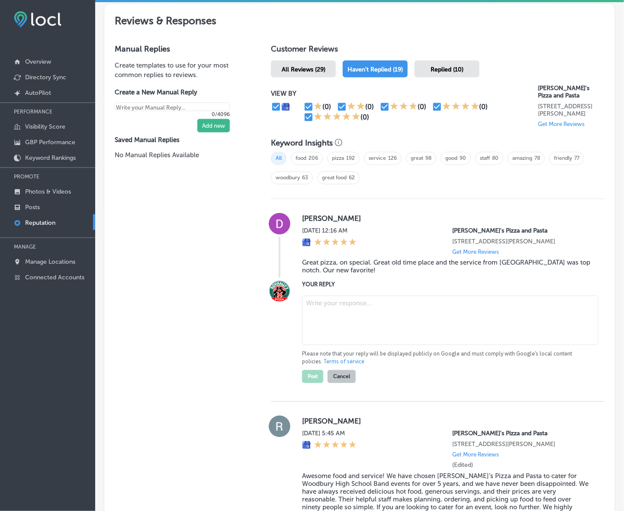
click at [341, 311] on textarea at bounding box center [450, 320] width 297 height 49
paste textarea "Thank you for the wonderful review, Deb! We’re so glad you enjoyed our pizza sp…"
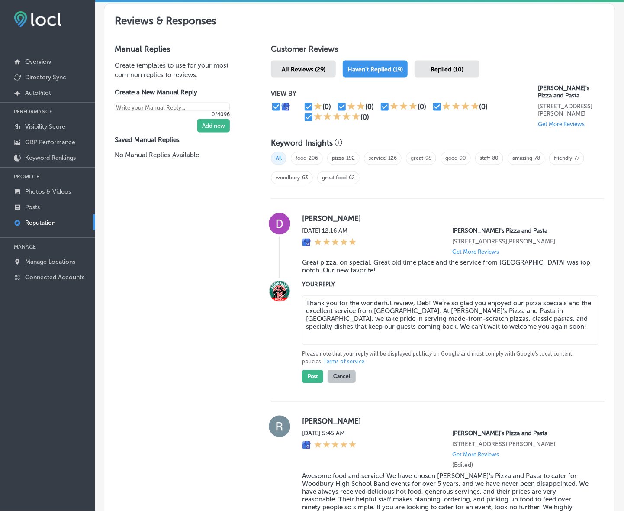
drag, startPoint x: 367, startPoint y: 314, endPoint x: 407, endPoint y: 316, distance: 39.9
click at [407, 316] on textarea "Thank you for the wonderful review, Deb! We’re so glad you enjoyed our pizza sp…" at bounding box center [450, 320] width 297 height 49
type textarea "Thank you for the wonderful review, Deb! We’re so glad you enjoyed our pizza sp…"
click at [308, 382] on button "Post" at bounding box center [312, 376] width 21 height 13
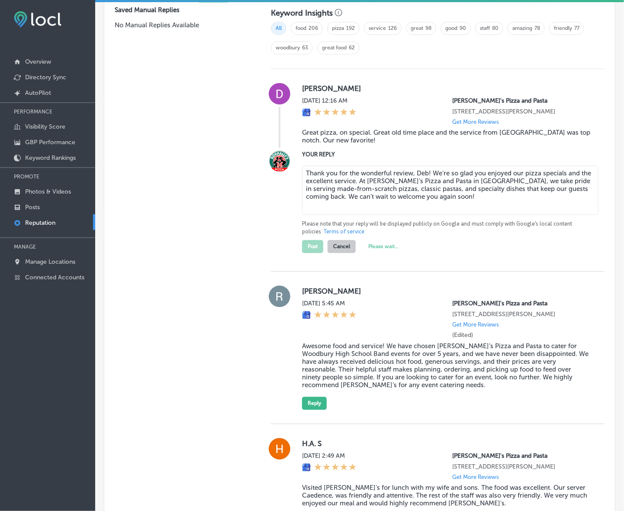
scroll to position [641, 0]
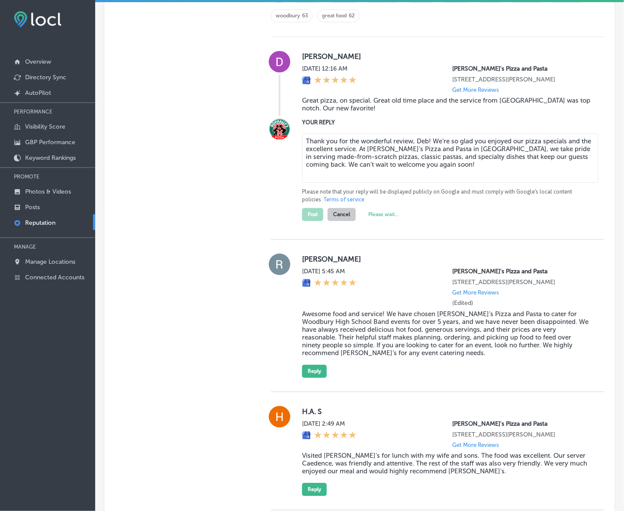
type textarea "x"
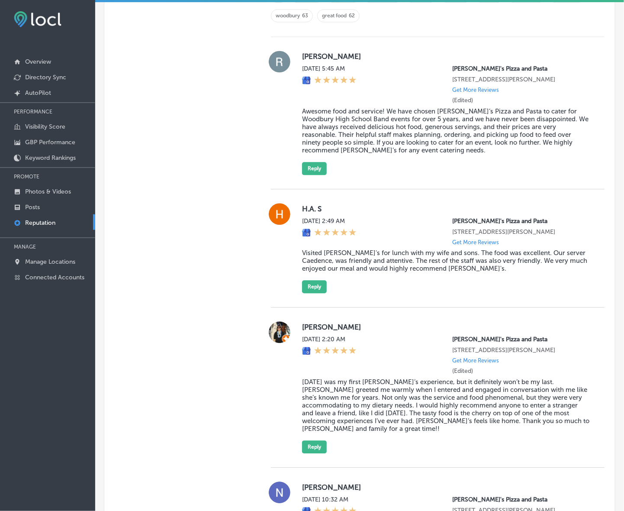
click at [305, 59] on label "Rusty Nereng" at bounding box center [446, 56] width 289 height 9
click at [332, 127] on blockquote "Awesome food and service! We have chosen Ronnally’s Pizza and Pasta to cater fo…" at bounding box center [446, 130] width 289 height 47
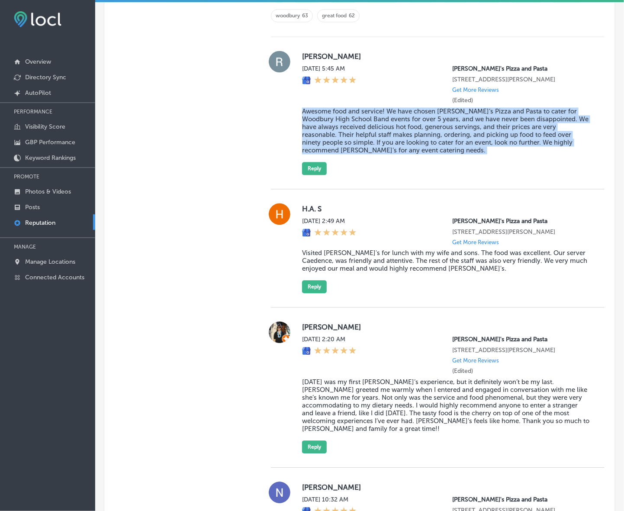
click at [332, 127] on blockquote "Awesome food and service! We have chosen Ronnally’s Pizza and Pasta to cater fo…" at bounding box center [446, 130] width 289 height 47
click at [311, 174] on button "Reply" at bounding box center [314, 168] width 25 height 13
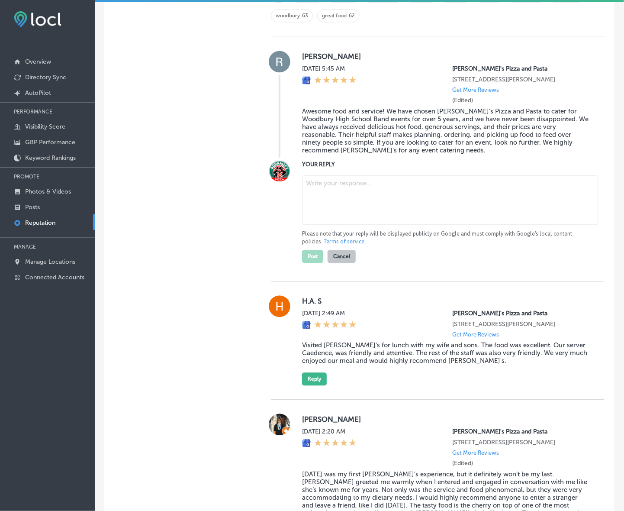
click at [343, 200] on textarea at bounding box center [450, 199] width 297 height 49
paste textarea "Thanks so much for sharing this, Rusty! We’re thrilled that Ronnally’s Pizza an…"
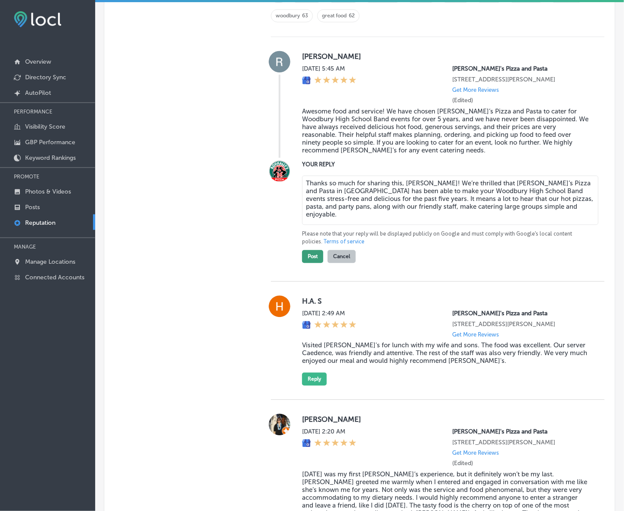
type textarea "Thanks so much for sharing this, Rusty! We’re thrilled that Ronnally’s Pizza an…"
click at [311, 262] on button "Post" at bounding box center [312, 256] width 21 height 13
type textarea "x"
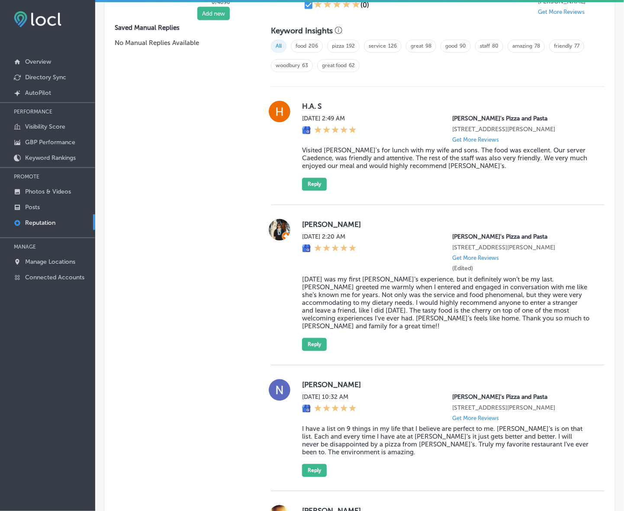
scroll to position [533, 0]
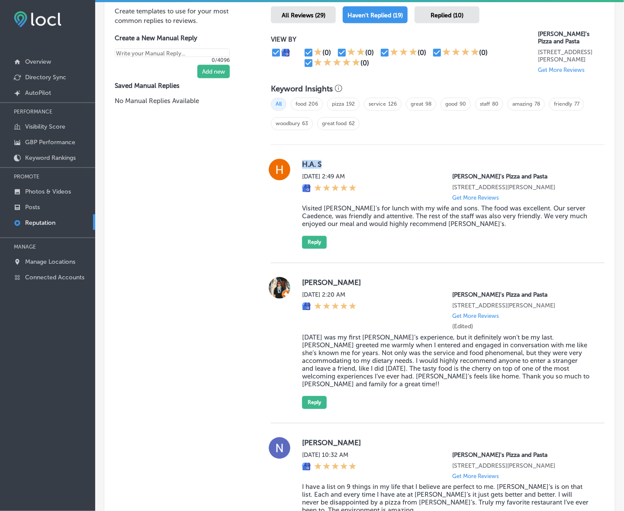
drag, startPoint x: 300, startPoint y: 168, endPoint x: 329, endPoint y: 167, distance: 29.4
click at [329, 167] on label "H.A. S" at bounding box center [446, 164] width 289 height 9
click at [309, 219] on blockquote "Visited Ronnally's for lunch with my wife and sons. The food was excellent. Our…" at bounding box center [446, 216] width 289 height 23
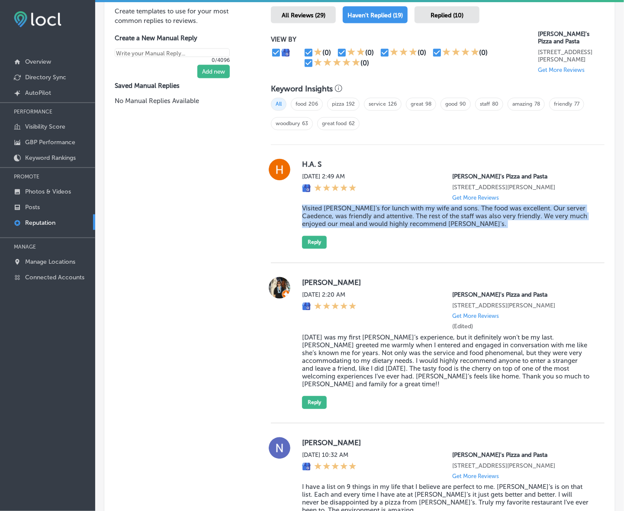
click at [309, 219] on blockquote "Visited Ronnally's for lunch with my wife and sons. The food was excellent. Our…" at bounding box center [446, 216] width 289 height 23
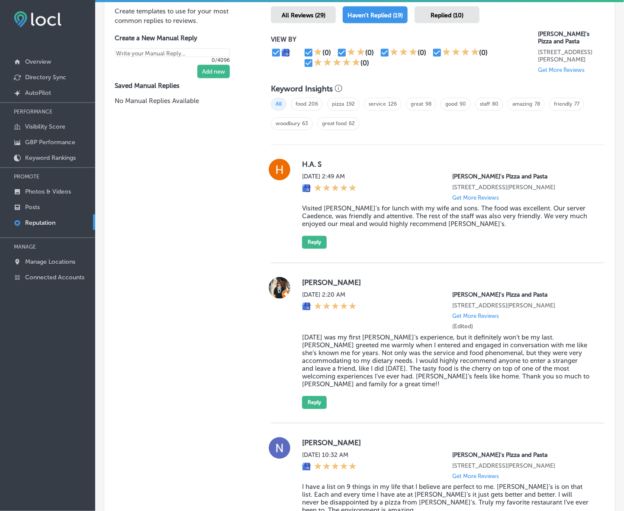
click at [315, 252] on div "H.A. S Fri, Aug 22, 2025 2:49 AM Ronnally's Pizza and Pasta 1560 Woodlane Dr Wo…" at bounding box center [438, 204] width 334 height 118
click at [313, 249] on button "Reply" at bounding box center [314, 242] width 25 height 13
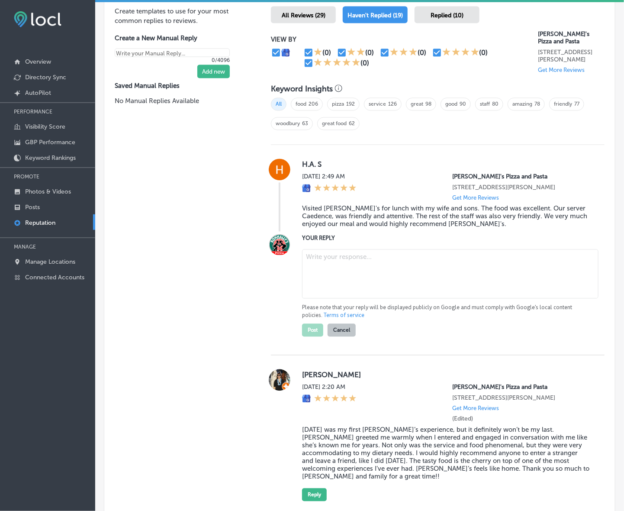
drag, startPoint x: 313, startPoint y: 250, endPoint x: 358, endPoint y: 276, distance: 51.6
click at [358, 276] on textarea at bounding box center [450, 273] width 297 height 49
paste textarea "Thank you, H.A. S, for visiting Ronnally's Pizza and Pasta in Woodbury! We’re d…"
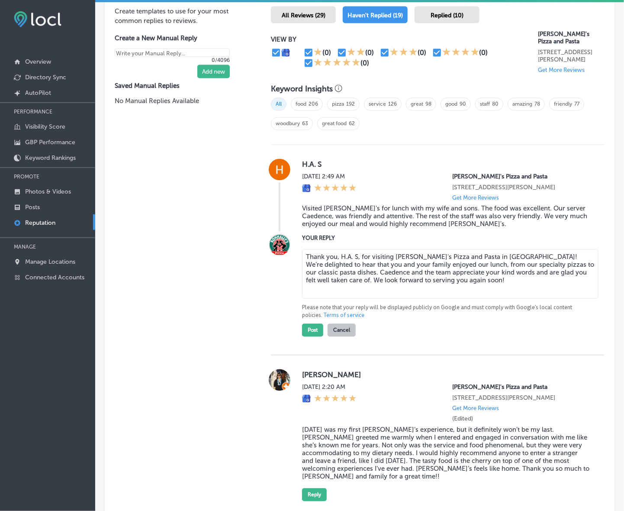
drag, startPoint x: 335, startPoint y: 261, endPoint x: 358, endPoint y: 261, distance: 22.1
click at [358, 261] on textarea "Thank you, H.A. S, for visiting Ronnally's Pizza and Pasta in Woodbury! We’re d…" at bounding box center [450, 273] width 297 height 49
type textarea "Thank you for visiting Ronnally's Pizza and Pasta in Woodbury! We’re delighted …"
click at [313, 337] on button "Post" at bounding box center [312, 330] width 21 height 13
type textarea "x"
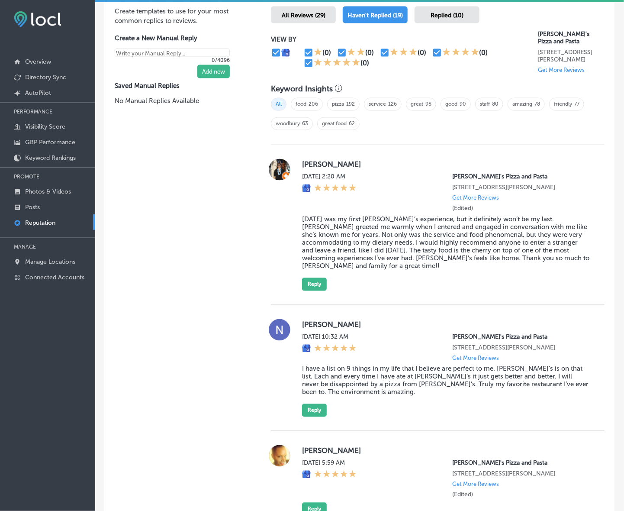
click at [315, 167] on label "Michelle Miller" at bounding box center [446, 164] width 289 height 9
click at [315, 166] on label "Michelle Miller" at bounding box center [446, 164] width 289 height 9
click at [328, 249] on blockquote "Today was my first Ronnally’s experience, but it definitely won’t be my last. D…" at bounding box center [446, 243] width 289 height 55
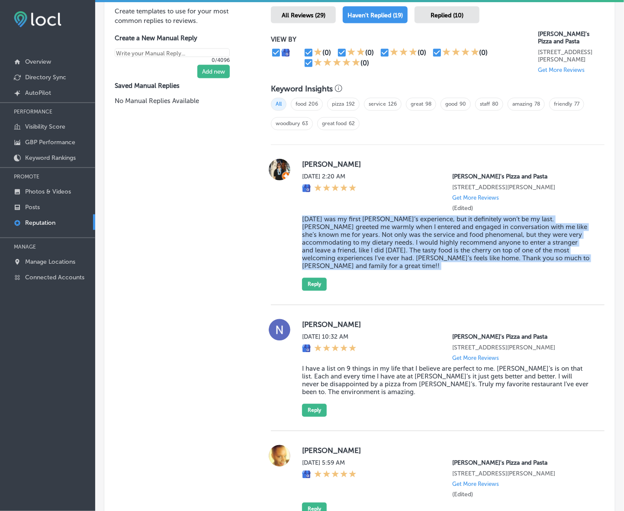
click at [328, 249] on blockquote "Today was my first Ronnally’s experience, but it definitely won’t be my last. D…" at bounding box center [446, 243] width 289 height 55
click at [316, 284] on button "Reply" at bounding box center [314, 284] width 25 height 13
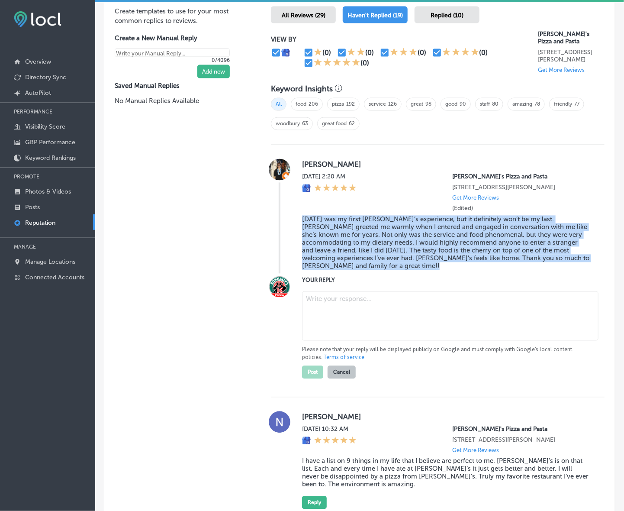
click at [351, 297] on textarea at bounding box center [450, 315] width 297 height 49
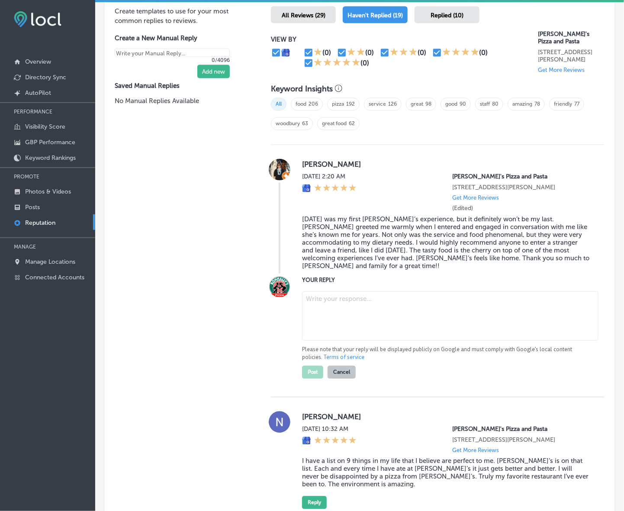
paste textarea "Thank you for sharing your experience, Michelle! We’re so glad your first visit…"
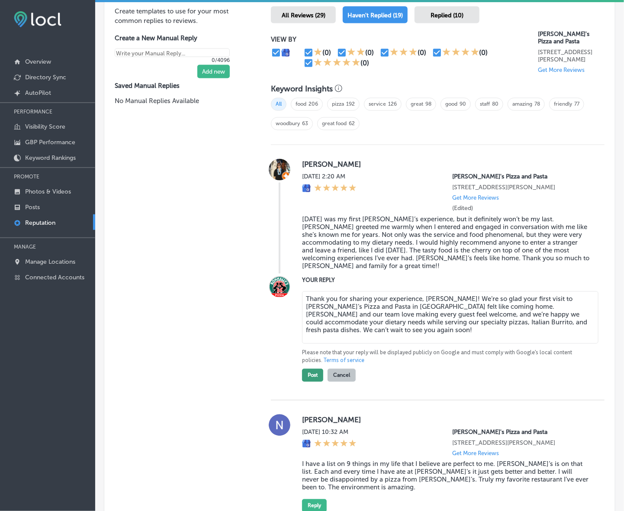
type textarea "Thank you for sharing your experience, Michelle! We’re so glad your first visit…"
click at [310, 376] on button "Post" at bounding box center [312, 375] width 21 height 13
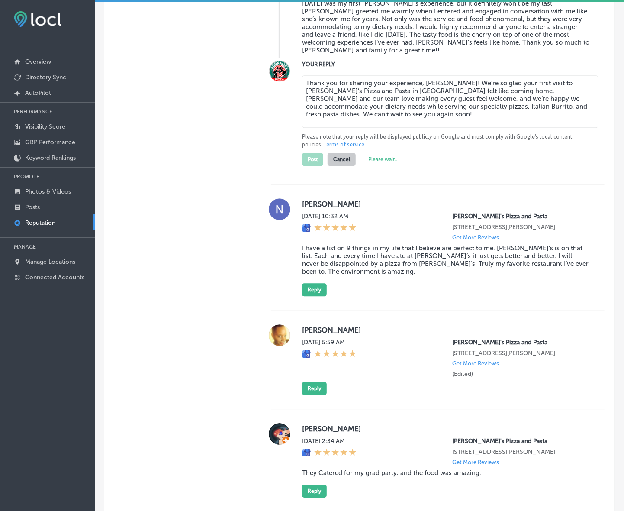
type textarea "x"
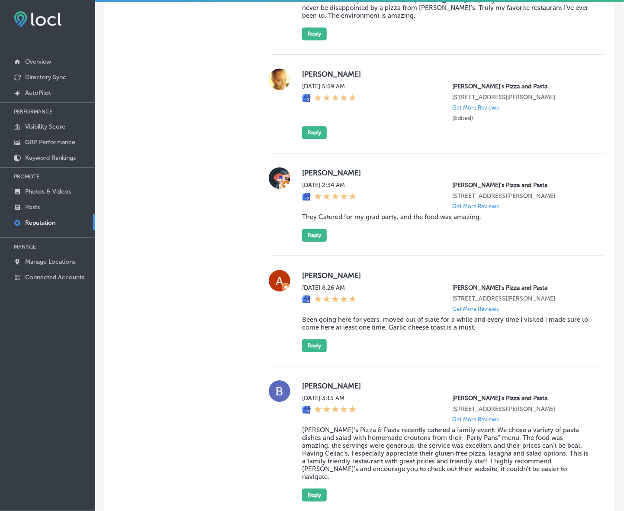
scroll to position [587, 0]
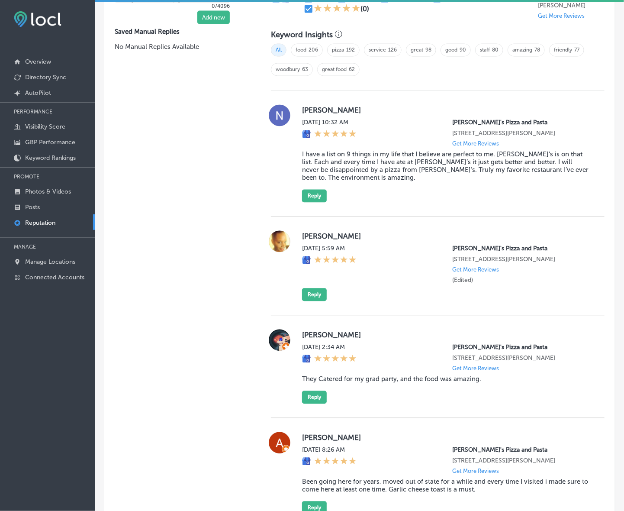
click at [308, 115] on label "Noah Matzek" at bounding box center [446, 110] width 289 height 9
click at [330, 165] on blockquote "I have a list on 9 things in my life that I believe are perfect to me. Ronnally…" at bounding box center [446, 166] width 289 height 31
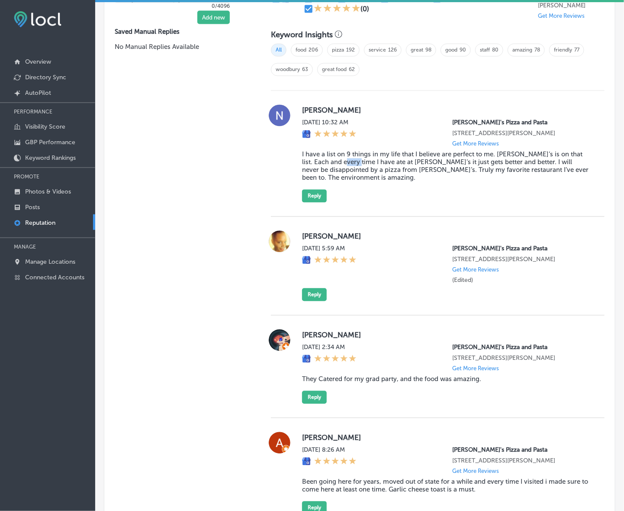
click at [330, 165] on blockquote "I have a list on 9 things in my life that I believe are perfect to me. Ronnally…" at bounding box center [446, 166] width 289 height 31
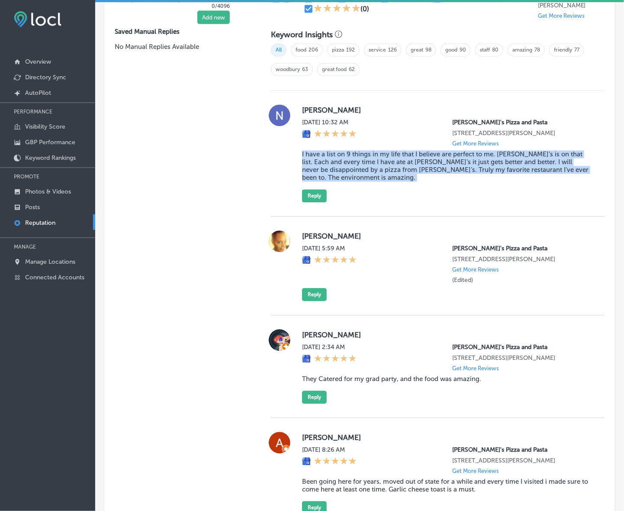
click at [330, 165] on blockquote "I have a list on 9 things in my life that I believe are perfect to me. Ronnally…" at bounding box center [446, 166] width 289 height 31
click at [321, 195] on button "Reply" at bounding box center [314, 196] width 25 height 13
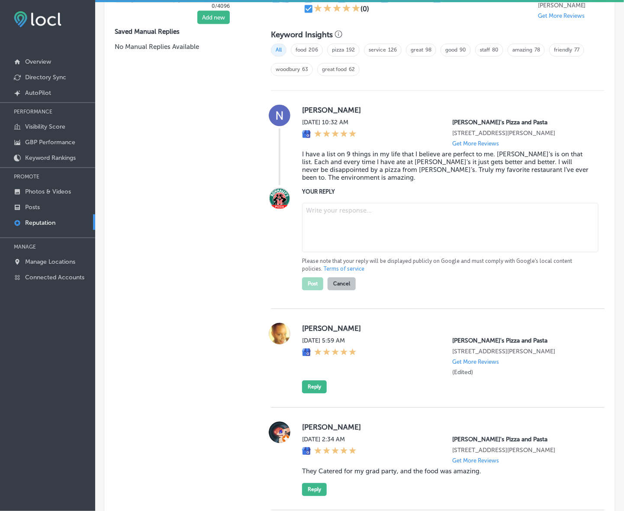
click at [329, 225] on textarea at bounding box center [450, 227] width 297 height 49
paste textarea "Thank you so much for the kind words, Noah! We’re thrilled to hear that Ronnall…"
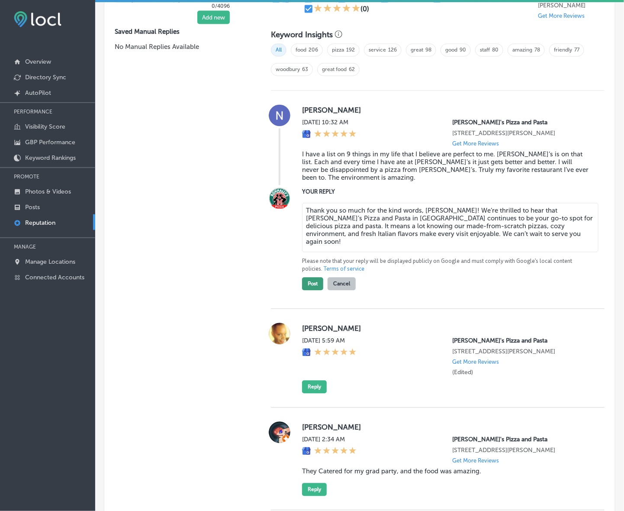
type textarea "Thank you so much for the kind words, Noah! We’re thrilled to hear that Ronnall…"
click at [303, 287] on button "Post" at bounding box center [312, 283] width 21 height 13
type textarea "x"
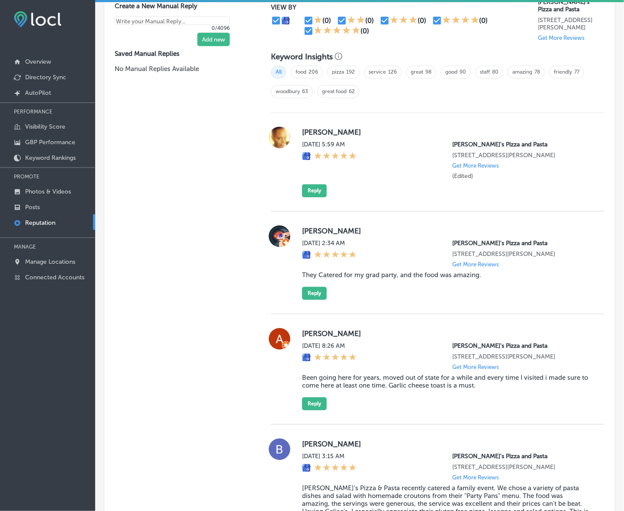
scroll to position [533, 0]
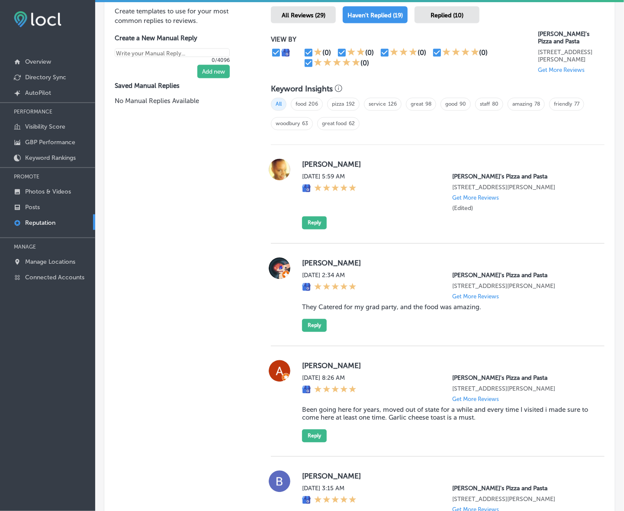
click at [313, 163] on label "Freddie Becker" at bounding box center [446, 164] width 289 height 9
click at [306, 229] on button "Reply" at bounding box center [314, 222] width 25 height 13
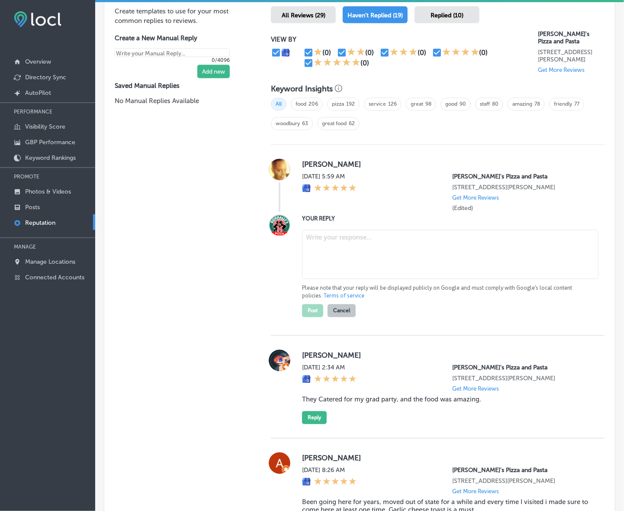
click at [341, 250] on textarea at bounding box center [450, 254] width 297 height 49
paste textarea "Thank you for the five-star review, Freddie! We’re thrilled you enjoyed your ex…"
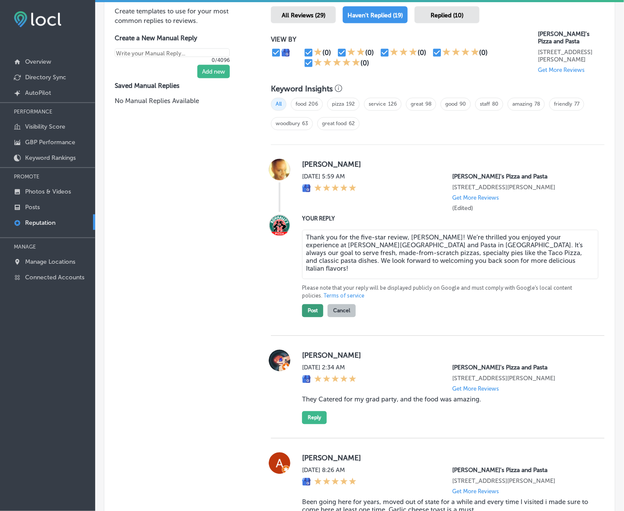
type textarea "Thank you for the five-star review, Freddie! We’re thrilled you enjoyed your ex…"
click at [311, 316] on button "Post" at bounding box center [312, 310] width 21 height 13
type textarea "x"
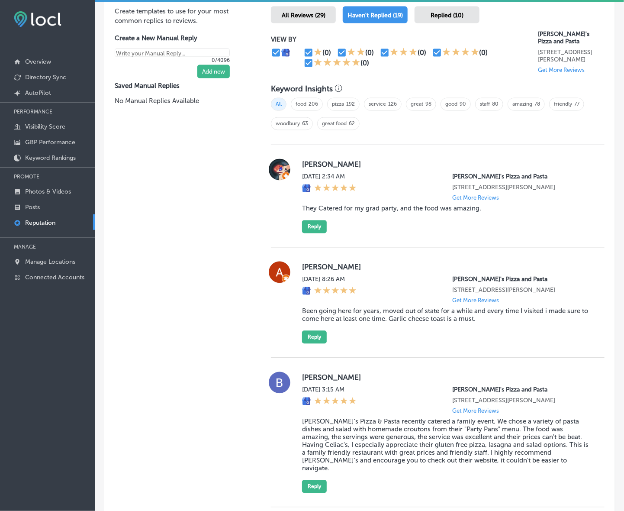
click at [307, 169] on label "David Becker" at bounding box center [446, 164] width 289 height 9
click at [367, 212] on blockquote "They Catered for my grad party, and the food was amazing." at bounding box center [446, 209] width 289 height 8
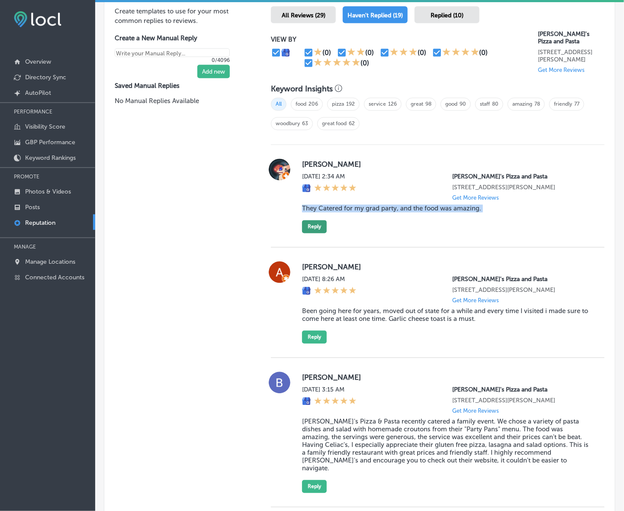
click at [312, 233] on button "Reply" at bounding box center [314, 226] width 25 height 13
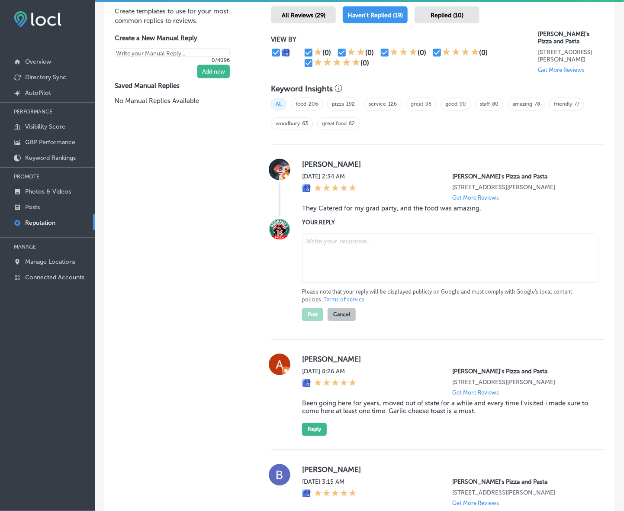
click at [328, 260] on textarea at bounding box center [450, 258] width 297 height 49
paste textarea "Thank you for the five-star review, David! We’re so glad Ronnally’s Pizza and P…"
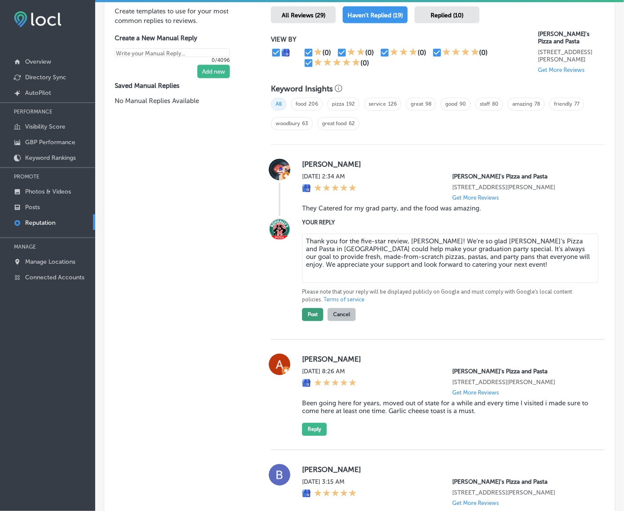
type textarea "Thank you for the five-star review, David! We’re so glad Ronnally’s Pizza and P…"
click at [309, 321] on button "Post" at bounding box center [312, 314] width 21 height 13
type textarea "x"
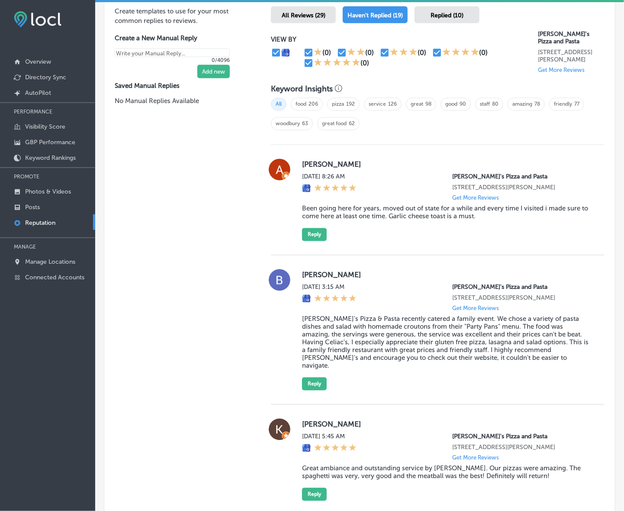
click at [310, 167] on label "Alicia Bata" at bounding box center [446, 164] width 289 height 9
click at [327, 215] on blockquote "Been going here for years, moved out of state for a while and every time I visi…" at bounding box center [446, 213] width 289 height 16
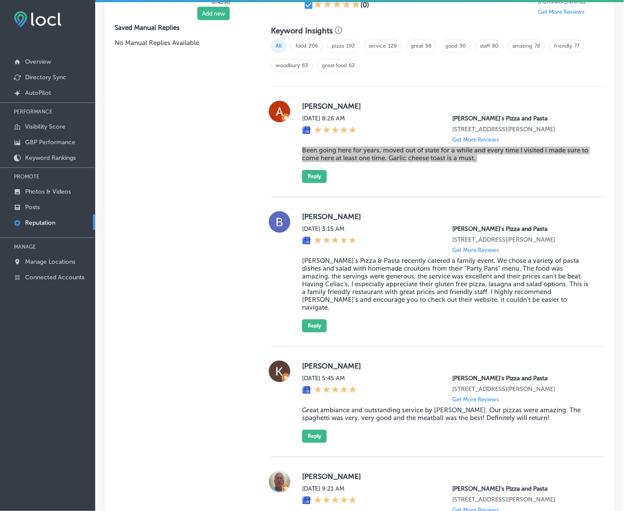
scroll to position [586, 0]
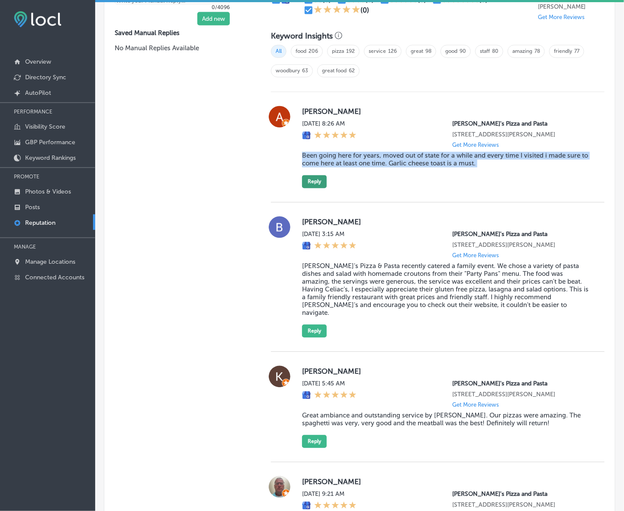
click at [318, 182] on button "Reply" at bounding box center [314, 181] width 25 height 13
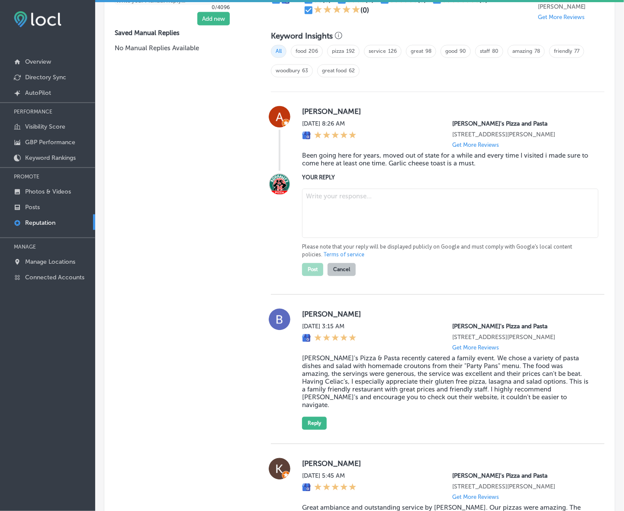
click at [336, 210] on textarea at bounding box center [450, 213] width 297 height 49
paste textarea "Thank you for the wonderful review, Alicia! We’re so happy to hear that Ronnall…"
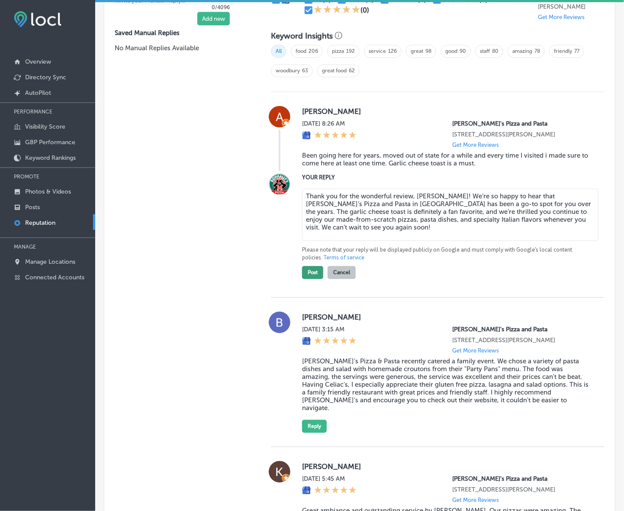
type textarea "Thank you for the wonderful review, Alicia! We’re so happy to hear that Ronnall…"
click at [312, 279] on button "Post" at bounding box center [312, 272] width 21 height 13
type textarea "x"
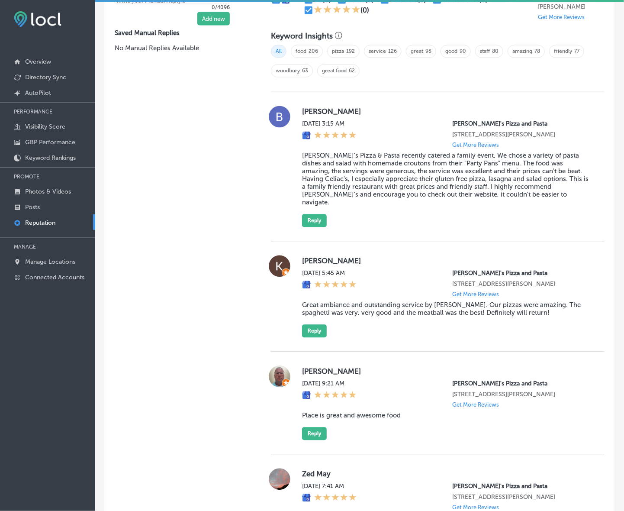
click at [317, 116] on label "Brenda Klinepier" at bounding box center [446, 111] width 289 height 9
click at [316, 116] on label "Brenda Klinepier" at bounding box center [446, 111] width 289 height 9
click at [320, 169] on blockquote "Ronnally's Pizza & Pasta recently catered a family event. We chose a variety of…" at bounding box center [446, 179] width 289 height 55
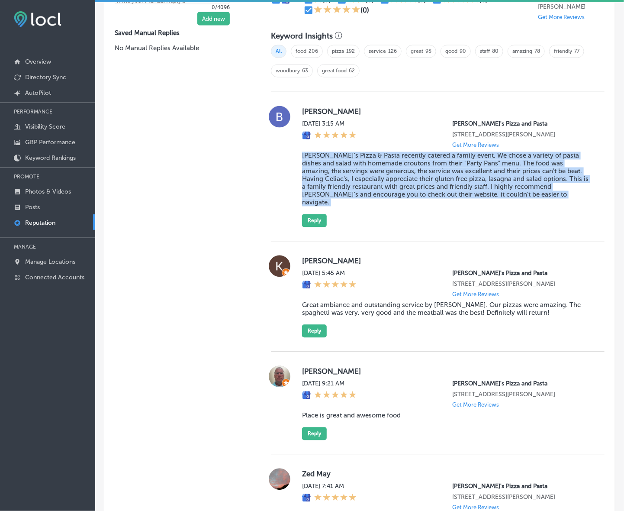
click at [320, 169] on blockquote "Ronnally's Pizza & Pasta recently catered a family event. We chose a variety of…" at bounding box center [446, 179] width 289 height 55
click at [302, 221] on button "Reply" at bounding box center [314, 220] width 25 height 13
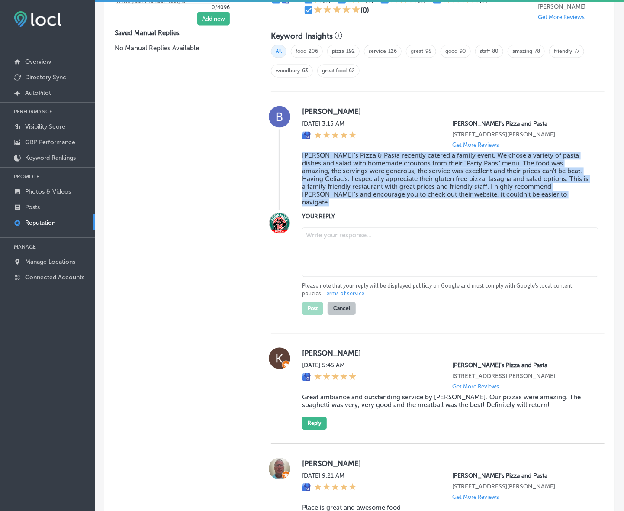
click at [381, 237] on textarea at bounding box center [450, 252] width 297 height 49
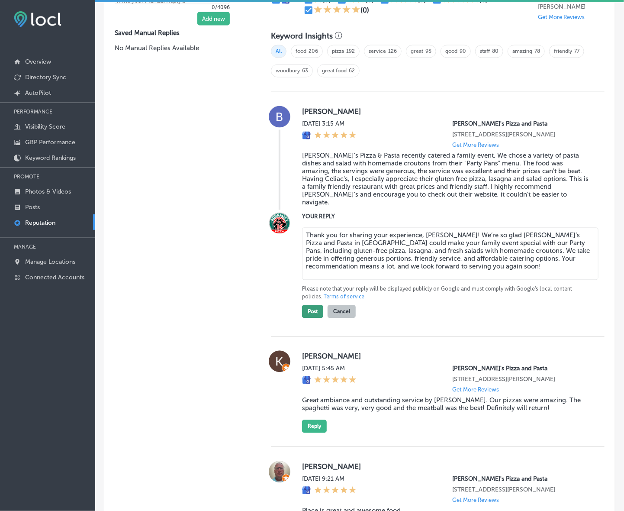
type textarea "Thank you for sharing your experience, Brenda! We’re so glad Ronnally’s Pizza a…"
click at [307, 308] on button "Post" at bounding box center [312, 311] width 21 height 13
type textarea "x"
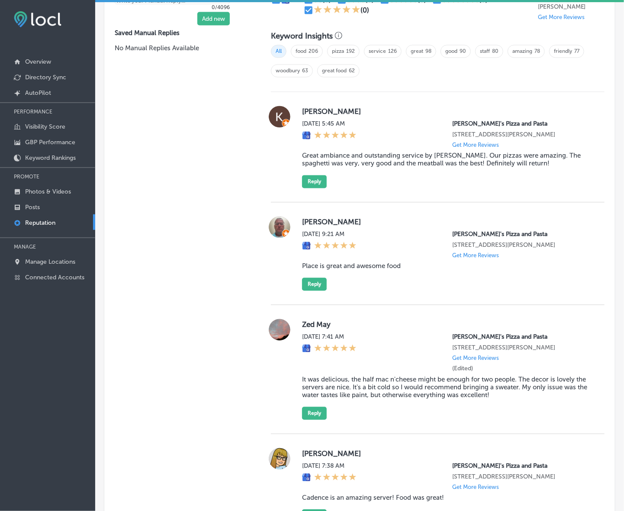
click at [306, 115] on label "Kelly Pearson" at bounding box center [446, 111] width 289 height 9
click at [347, 168] on blockquote "Great ambiance and outstanding service by Braden. Our pizzas were amazing. The …" at bounding box center [446, 160] width 289 height 16
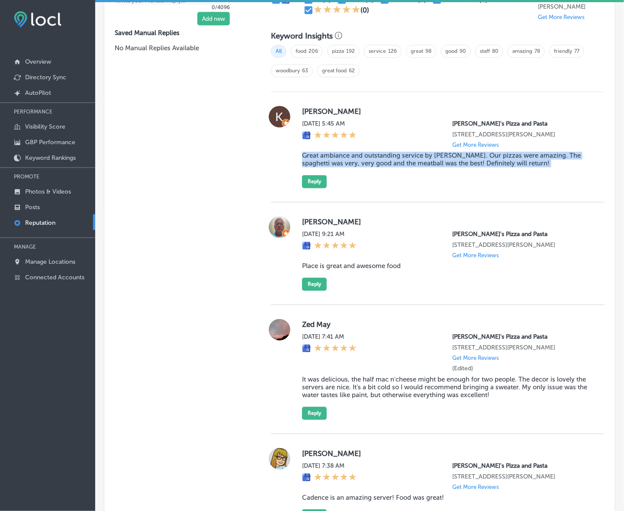
click at [347, 168] on blockquote "Great ambiance and outstanding service by Braden. Our pizzas were amazing. The …" at bounding box center [446, 160] width 289 height 16
click at [313, 183] on button "Reply" at bounding box center [314, 181] width 25 height 13
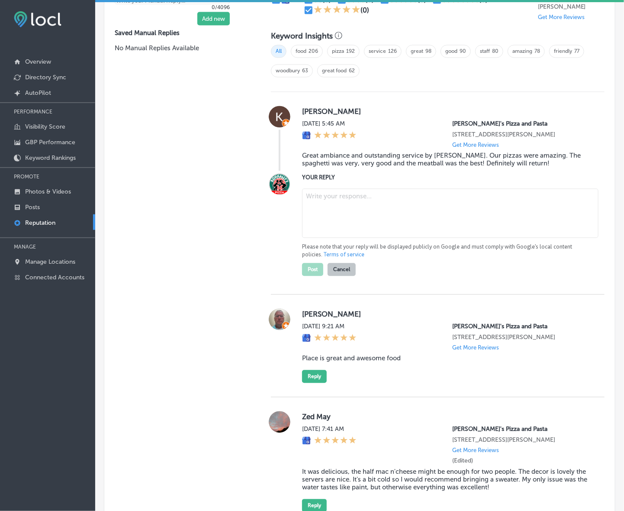
click at [360, 207] on textarea at bounding box center [450, 213] width 297 height 49
paste textarea "Thank you for the wonderful review, Kelly! We’re so glad you enjoyed the ambian…"
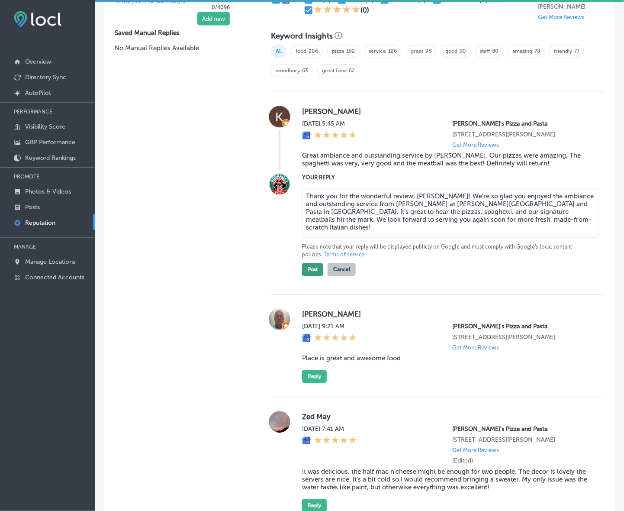
type textarea "Thank you for the wonderful review, Kelly! We’re so glad you enjoyed the ambian…"
click at [311, 275] on button "Post" at bounding box center [312, 269] width 21 height 13
type textarea "x"
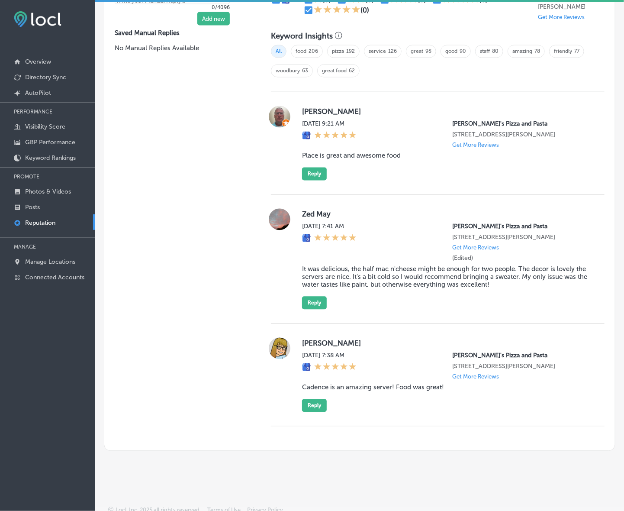
click at [316, 104] on div "Joseph Riker Sat, Aug 9, 2025 9:21 AM Ronnally's Pizza and Pasta 1560 Woodlane …" at bounding box center [438, 143] width 334 height 103
click at [316, 113] on label "Joseph Riker" at bounding box center [446, 111] width 289 height 9
click at [313, 160] on blockquote "Place is great and awesome food" at bounding box center [446, 156] width 289 height 8
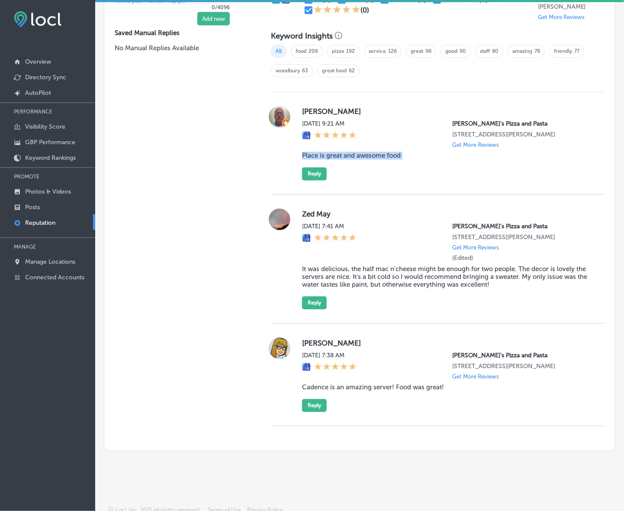
click at [313, 160] on blockquote "Place is great and awesome food" at bounding box center [446, 156] width 289 height 8
click at [316, 180] on button "Reply" at bounding box center [314, 174] width 25 height 13
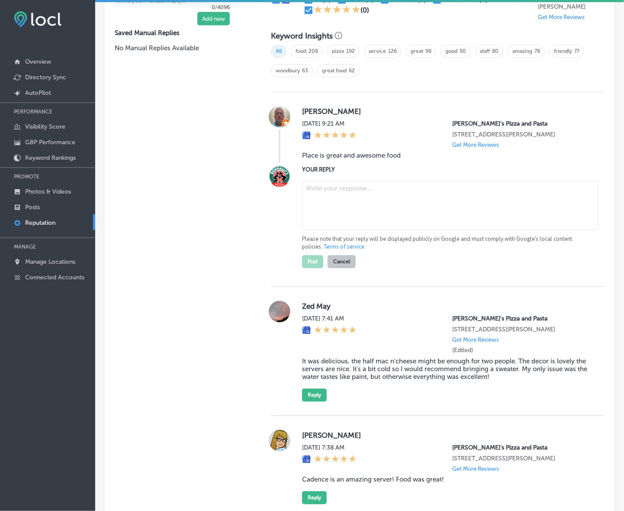
click at [352, 200] on textarea at bounding box center [450, 205] width 297 height 49
paste textarea "Thank you for the kind words, Joseph! We’re so glad you enjoyed the food at Ron…"
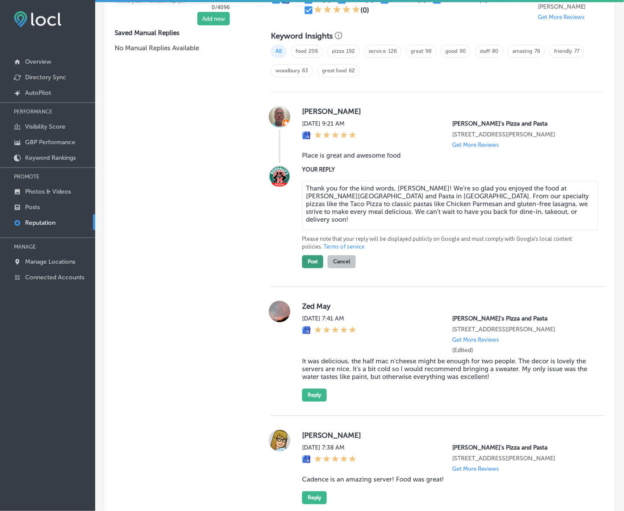
type textarea "Thank you for the kind words, Joseph! We’re so glad you enjoyed the food at Ron…"
click at [311, 264] on button "Post" at bounding box center [312, 261] width 21 height 13
type textarea "x"
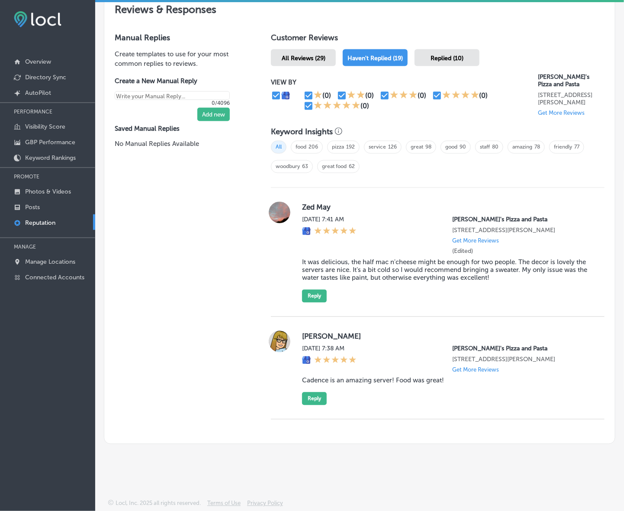
click at [302, 203] on label "Zed May" at bounding box center [446, 207] width 289 height 9
click at [345, 267] on blockquote "It was delicious, the half mac n'cheese might be enough for two people. The dec…" at bounding box center [446, 269] width 289 height 23
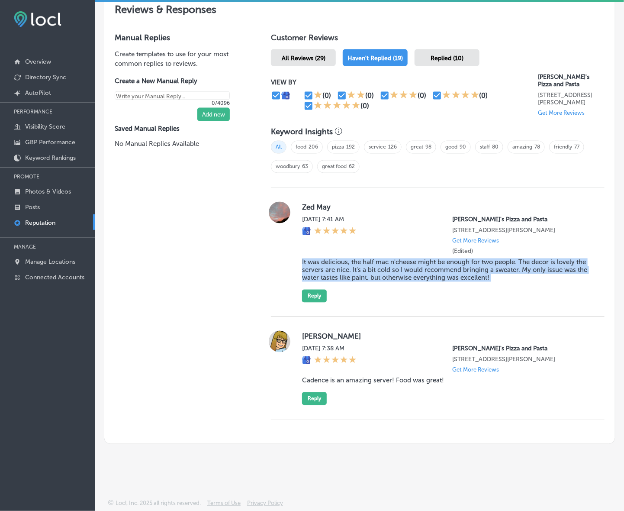
click at [345, 267] on blockquote "It was delicious, the half mac n'cheese might be enough for two people. The dec…" at bounding box center [446, 269] width 289 height 23
click at [316, 286] on div "Zed May Fri, Aug 8, 2025 7:41 AM Ronnally's Pizza and Pasta 1560 Woodlane Dr Wo…" at bounding box center [446, 252] width 289 height 101
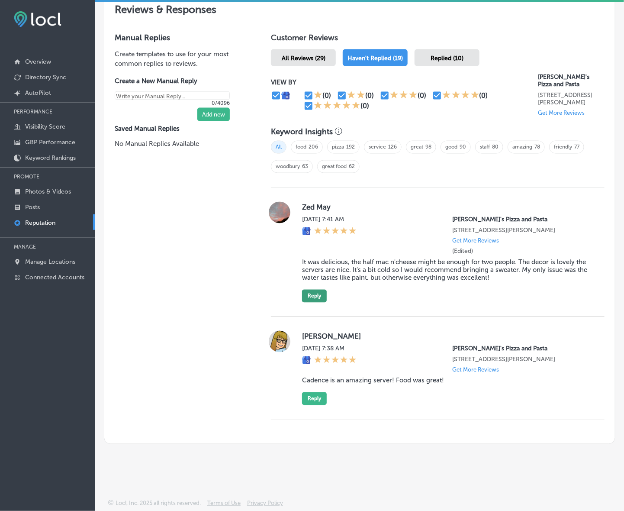
click at [317, 295] on button "Reply" at bounding box center [314, 296] width 25 height 13
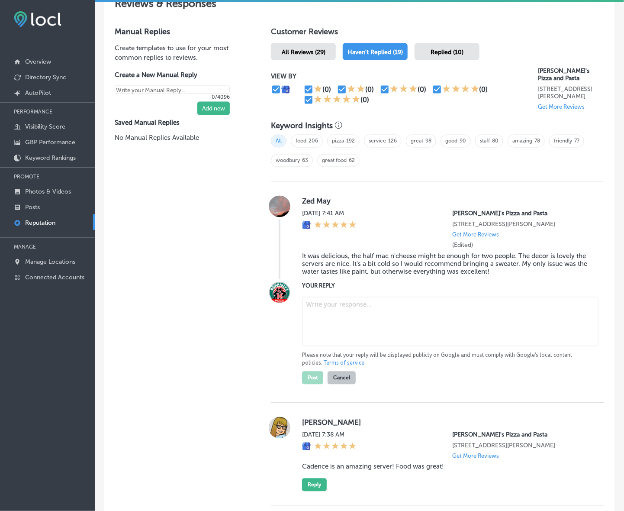
click at [361, 310] on textarea at bounding box center [450, 321] width 297 height 49
paste textarea "Hi Zed, thank you for visiting Ronnally’s Pizza and Pasta in Woodbury! We’re gl…"
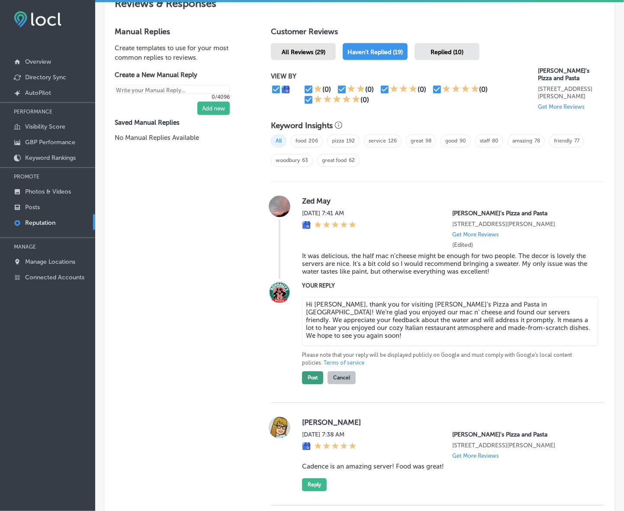
type textarea "Hi Zed, thank you for visiting Ronnally’s Pizza and Pasta in Woodbury! We’re gl…"
click at [312, 383] on button "Post" at bounding box center [312, 377] width 21 height 13
type textarea "x"
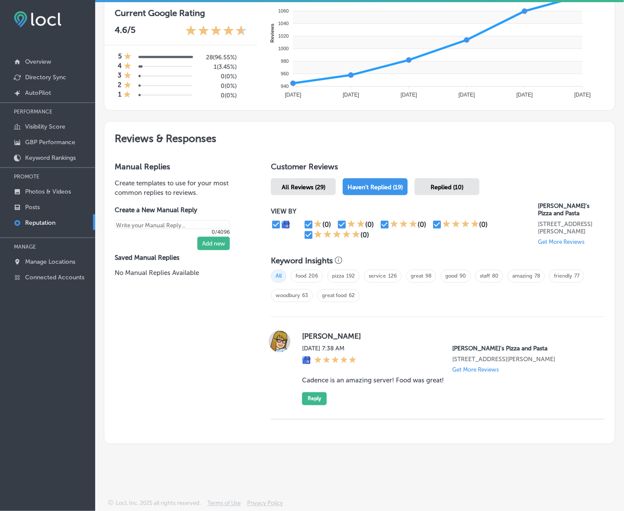
click at [310, 337] on label "Linda Potts" at bounding box center [446, 336] width 289 height 9
click at [349, 381] on blockquote "Cadence is an amazing server! Food was great!" at bounding box center [446, 381] width 289 height 8
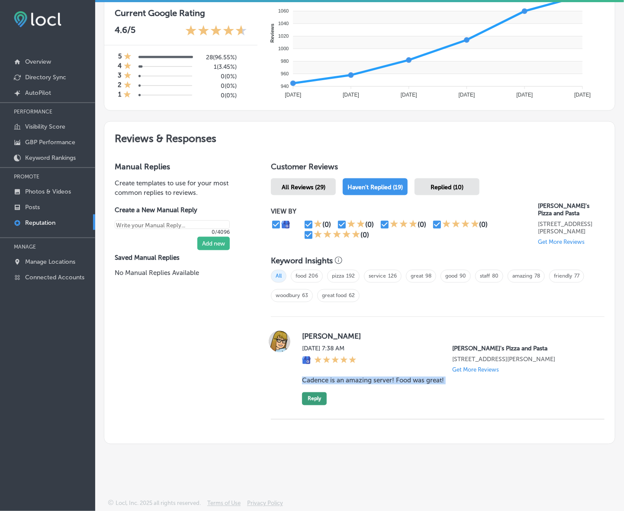
click at [317, 399] on button "Reply" at bounding box center [314, 398] width 25 height 13
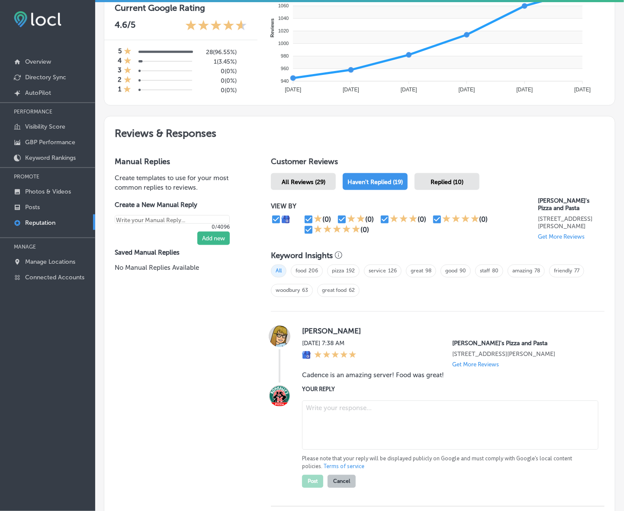
click at [359, 416] on textarea at bounding box center [450, 424] width 297 height 49
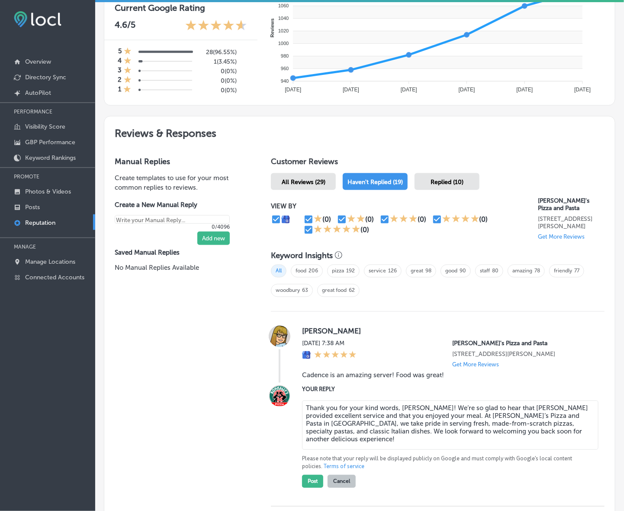
scroll to position [420, 0]
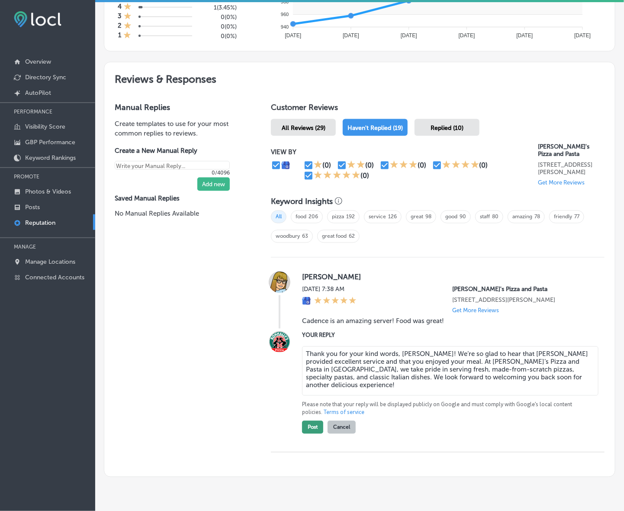
type textarea "Thank you for your kind words, Linda! We’re so glad to hear that Cadence provid…"
click at [313, 430] on button "Post" at bounding box center [312, 427] width 21 height 13
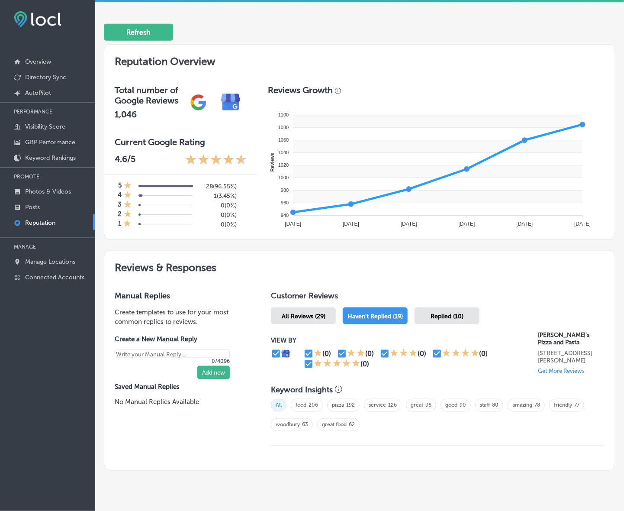
scroll to position [208, 0]
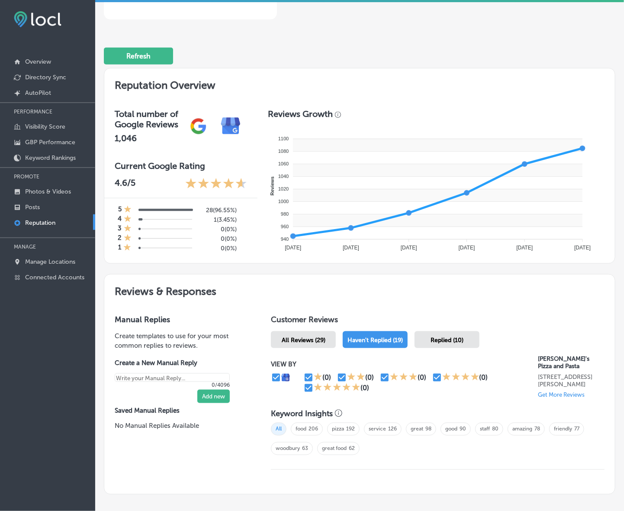
click at [301, 339] on span "All Reviews (29)" at bounding box center [304, 339] width 44 height 7
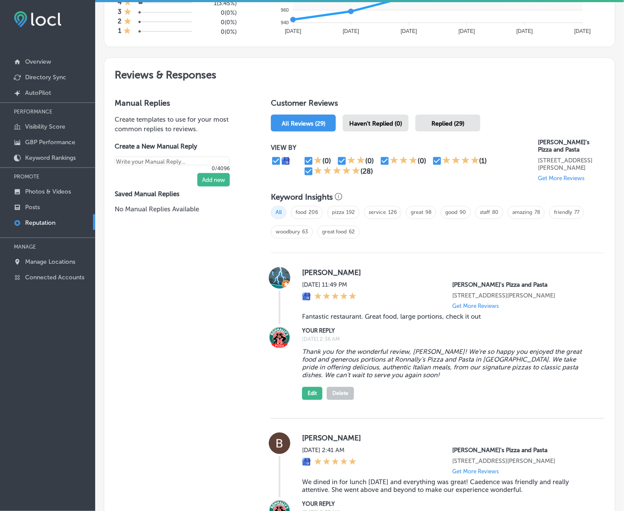
scroll to position [262, 0]
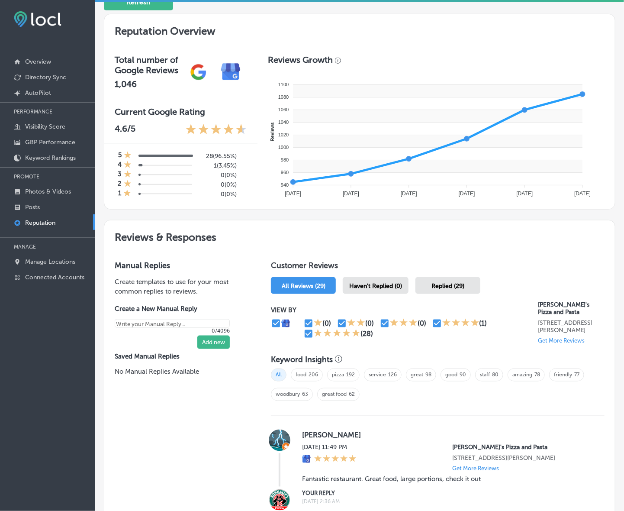
click at [382, 288] on span "Haven't Replied (0)" at bounding box center [375, 285] width 53 height 7
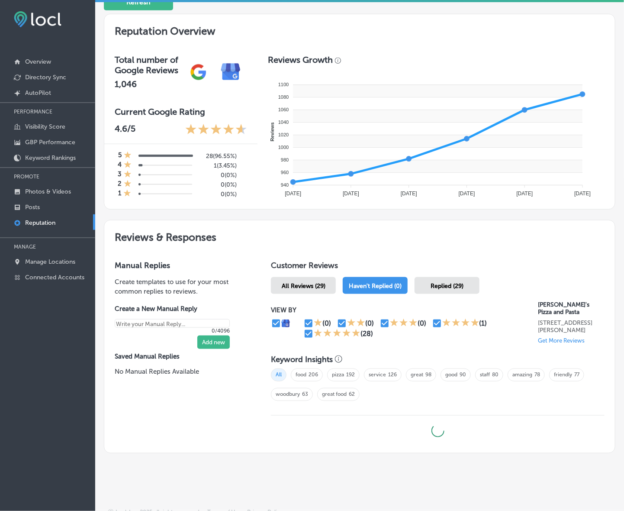
type textarea "x"
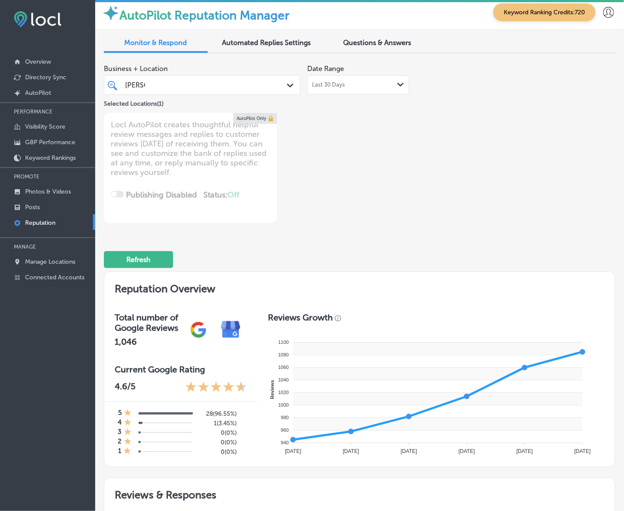
scroll to position [1, 0]
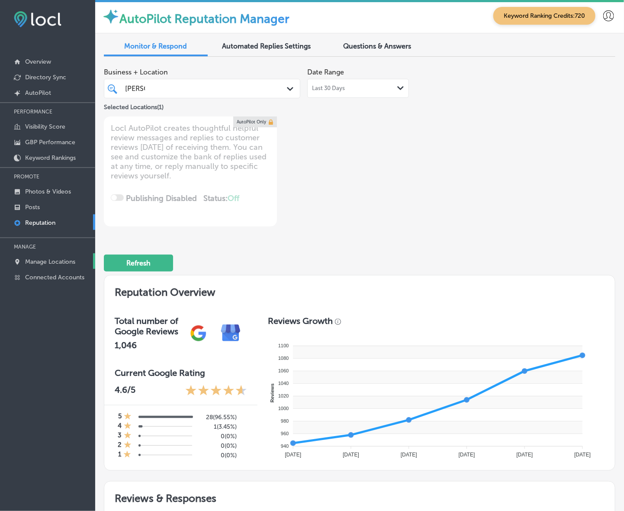
click at [38, 261] on p "Manage Locations" at bounding box center [50, 261] width 50 height 7
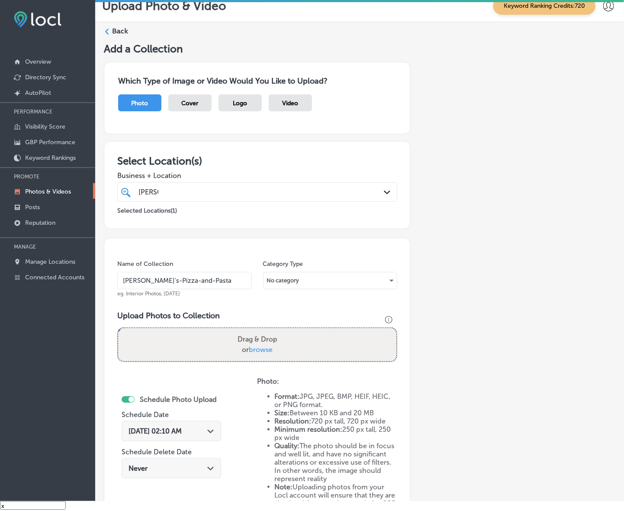
scroll to position [143, 0]
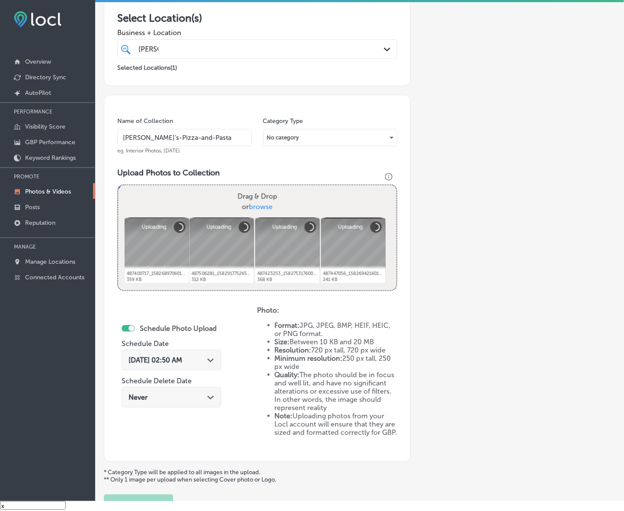
click at [179, 362] on span "[DATE] 02:50 AM" at bounding box center [156, 360] width 54 height 8
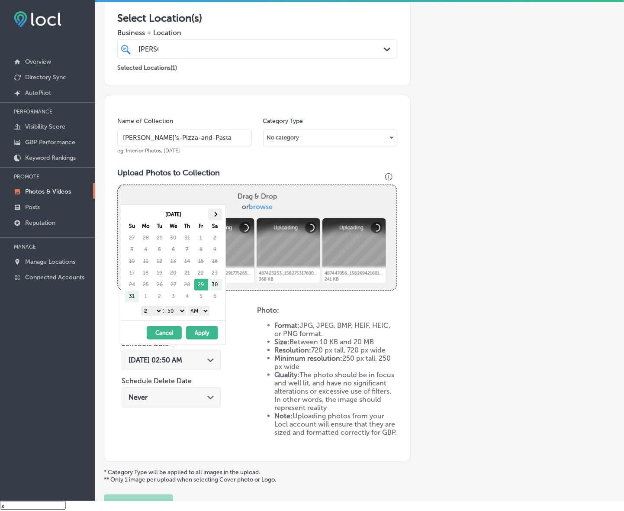
click at [215, 214] on span at bounding box center [215, 214] width 5 height 5
click at [157, 312] on select "1 2 3 4 5 6 7 8 9 10 11 12" at bounding box center [152, 311] width 22 height 10
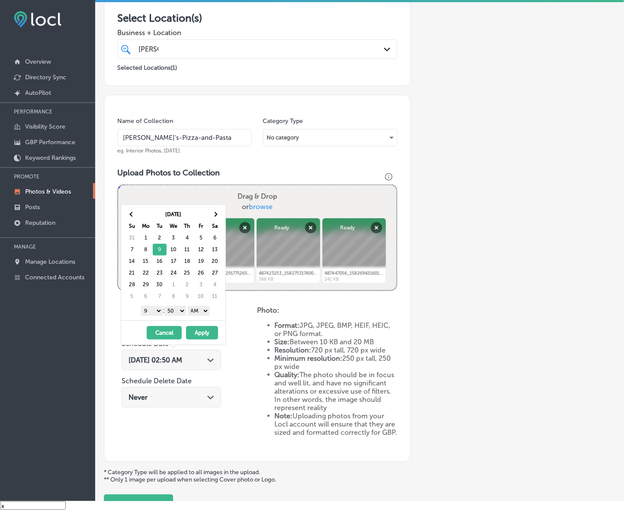
click at [177, 313] on select "00 10 20 30 40 50" at bounding box center [175, 311] width 22 height 10
click at [199, 313] on select "AM PM" at bounding box center [199, 311] width 22 height 10
click at [203, 334] on button "Apply" at bounding box center [202, 332] width 32 height 13
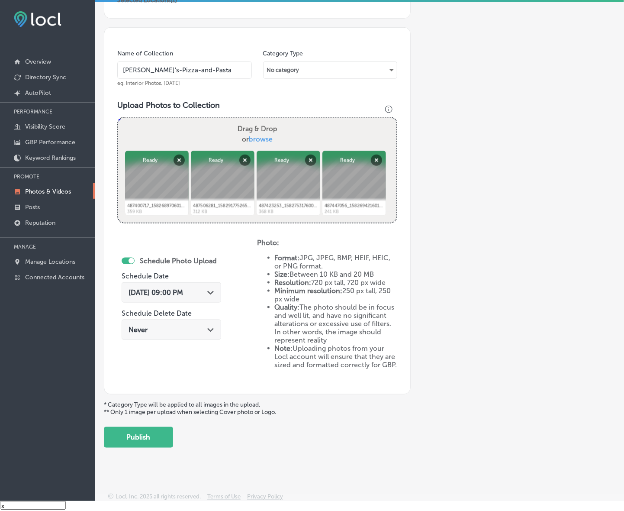
scroll to position [215, 0]
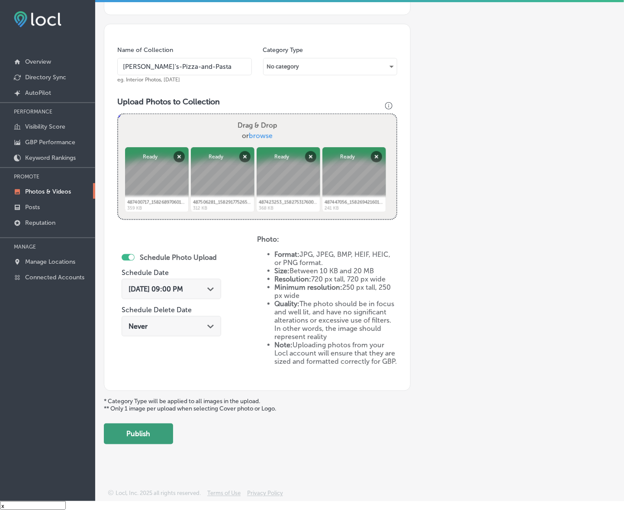
click at [143, 436] on button "Publish" at bounding box center [138, 433] width 69 height 21
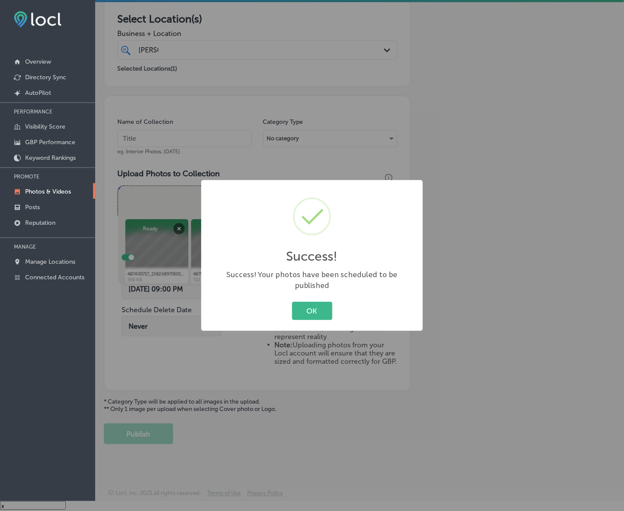
scroll to position [143, 0]
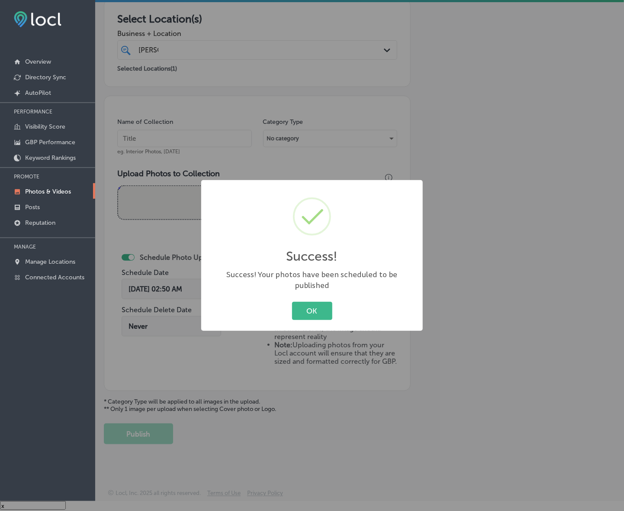
click at [292, 302] on button "OK" at bounding box center [312, 311] width 40 height 18
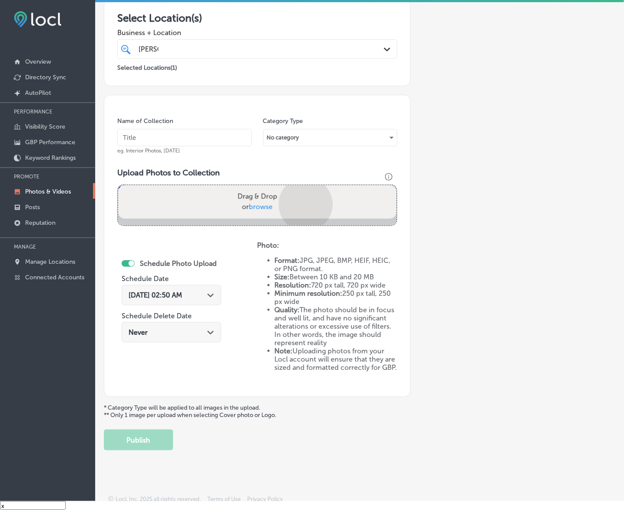
scroll to position [215, 0]
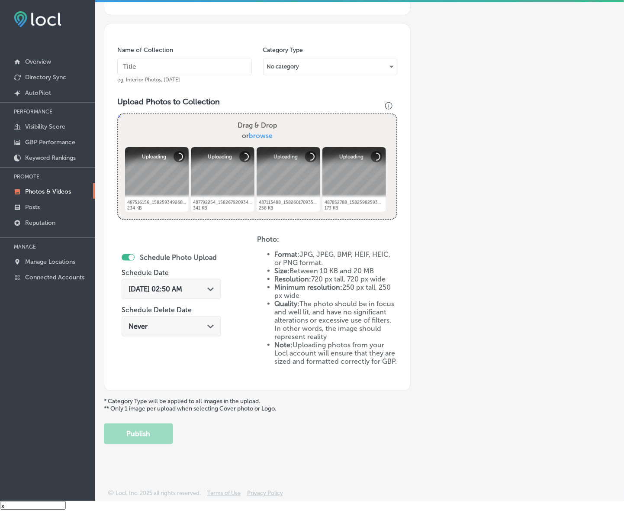
click at [176, 285] on span "[DATE] 02:50 AM" at bounding box center [156, 289] width 54 height 8
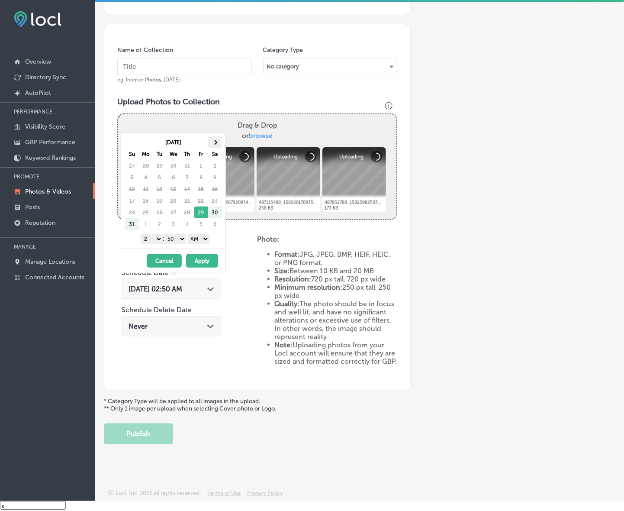
click at [217, 142] on span at bounding box center [215, 142] width 5 height 5
click at [154, 241] on select "1 2 3 4 5 6 7 8 9 10 11 12" at bounding box center [152, 239] width 22 height 10
click at [177, 239] on select "00 10 20 30 40 50" at bounding box center [175, 239] width 22 height 10
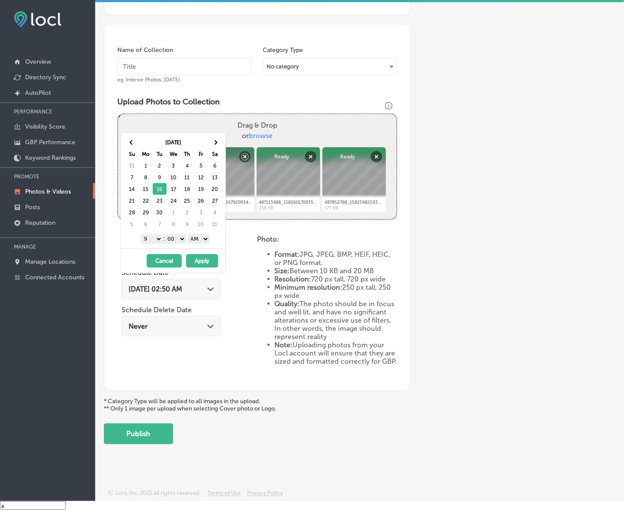
click at [199, 242] on select "AM PM" at bounding box center [199, 239] width 22 height 10
click at [205, 263] on button "Apply" at bounding box center [202, 260] width 32 height 13
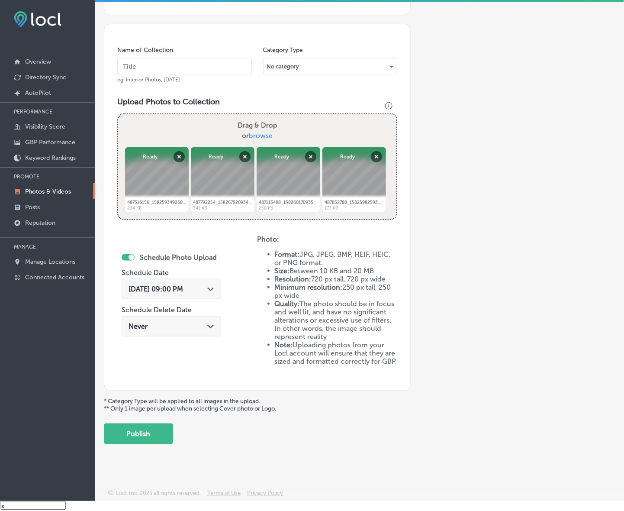
click at [202, 59] on input "text" at bounding box center [184, 66] width 135 height 17
type input "e"
type input "[PERSON_NAME]'s-Pizza-and-Pasta"
click at [213, 60] on input "[PERSON_NAME]'s-Pizza-and-Pasta" at bounding box center [184, 66] width 135 height 17
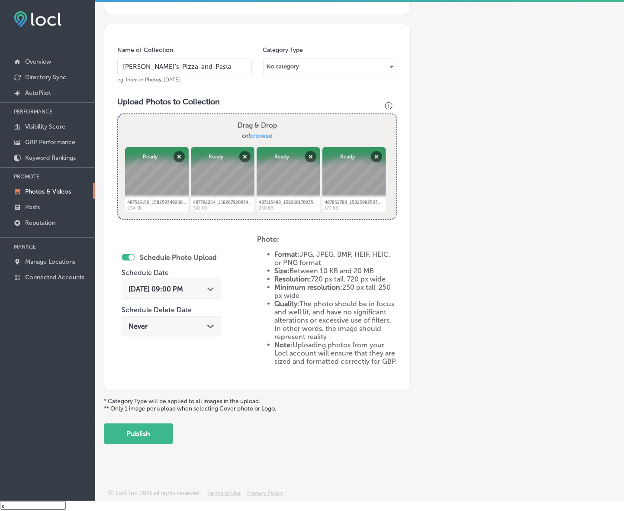
click at [213, 60] on input "[PERSON_NAME]'s-Pizza-and-Pasta" at bounding box center [184, 66] width 135 height 17
click at [161, 435] on button "Publish" at bounding box center [138, 433] width 69 height 21
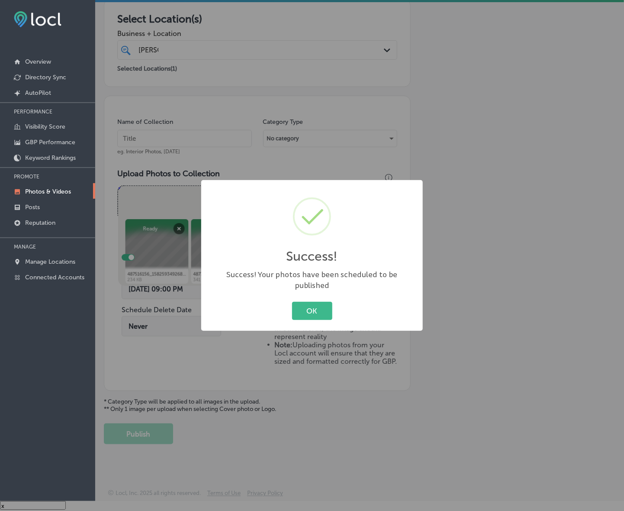
scroll to position [143, 0]
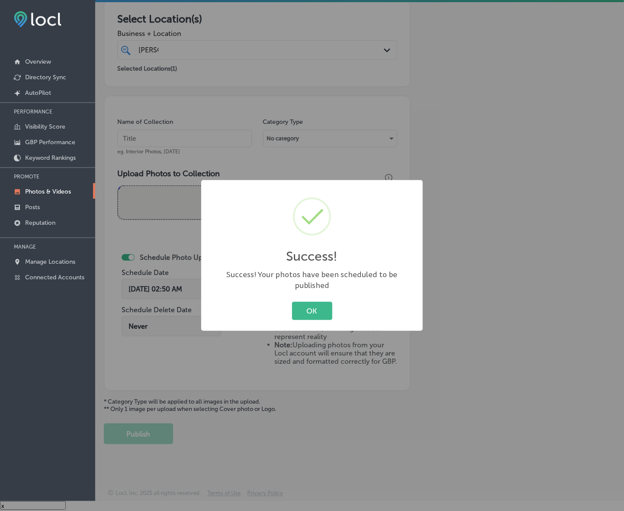
click at [292, 302] on button "OK" at bounding box center [312, 311] width 40 height 18
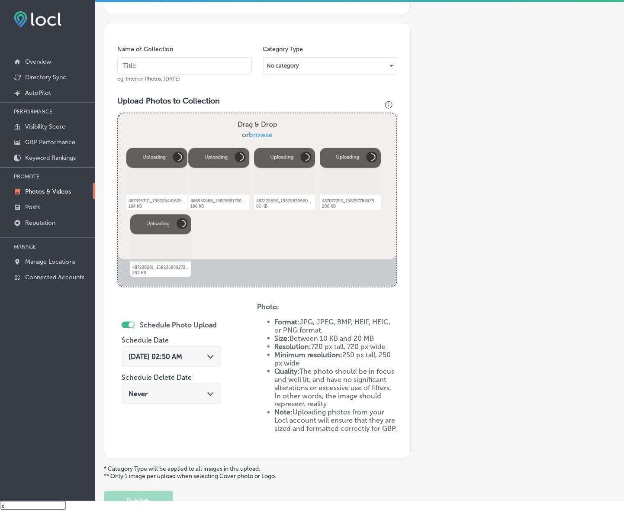
scroll to position [161, 0]
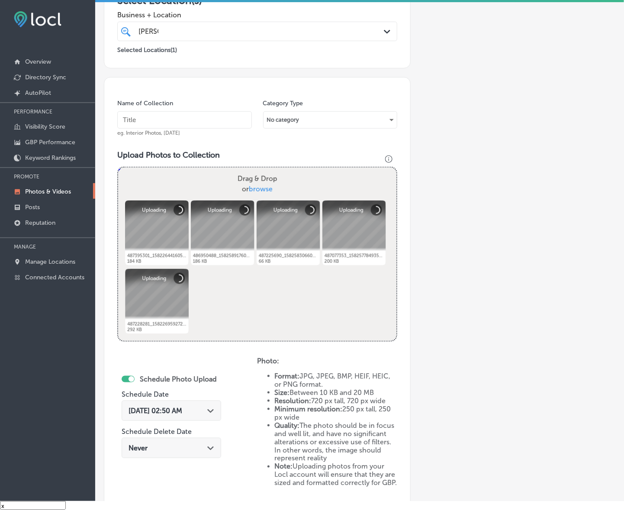
click at [224, 126] on input "text" at bounding box center [184, 119] width 135 height 17
paste input "[PERSON_NAME]'s-Pizza-and-Pasta"
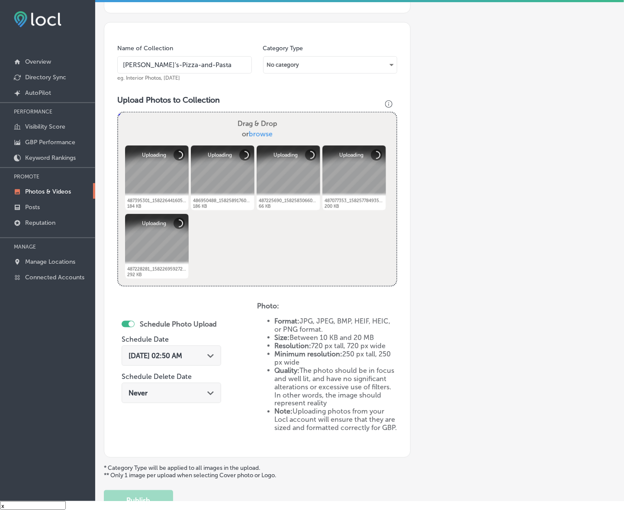
scroll to position [269, 0]
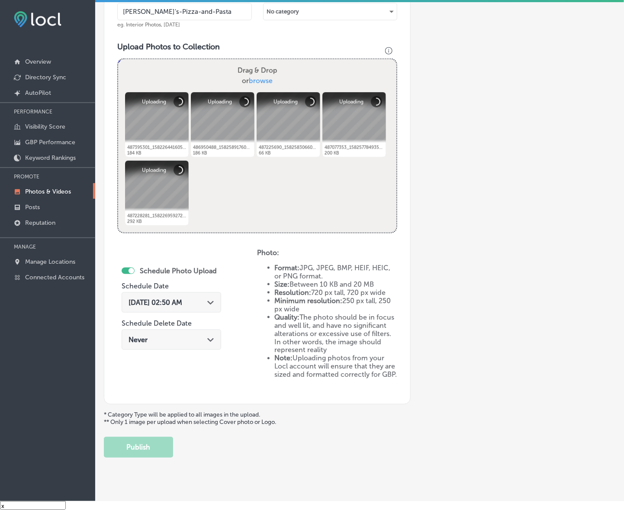
type input "[PERSON_NAME]'s-Pizza-and-Pasta"
click at [213, 301] on polygon at bounding box center [210, 303] width 6 height 4
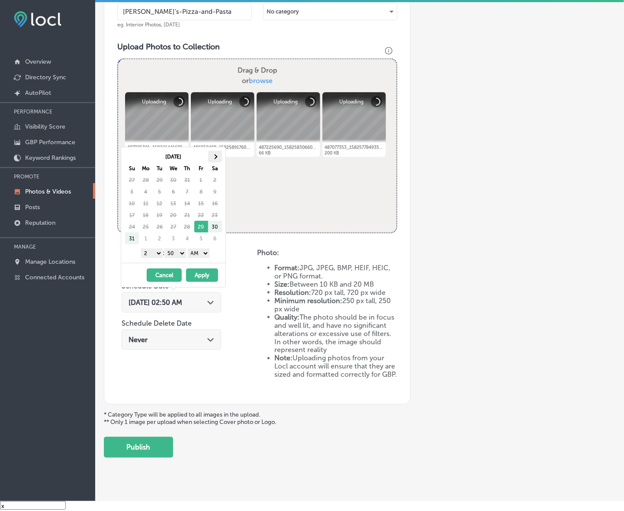
click at [213, 155] on th at bounding box center [215, 157] width 14 height 12
click at [154, 258] on select "1 2 3 4 5 6 7 8 9 10 11 12" at bounding box center [152, 253] width 22 height 10
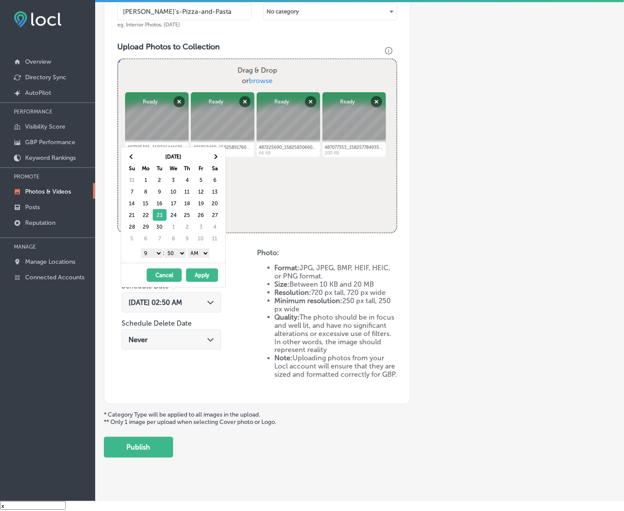
click at [179, 252] on select "00 10 20 30 40 50" at bounding box center [175, 253] width 22 height 10
click at [206, 252] on select "AM PM" at bounding box center [199, 253] width 22 height 10
click at [201, 275] on button "Apply" at bounding box center [202, 274] width 32 height 13
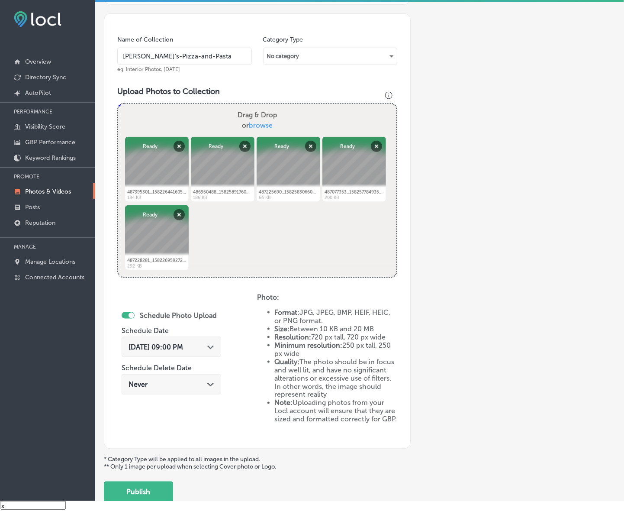
scroll to position [284, 0]
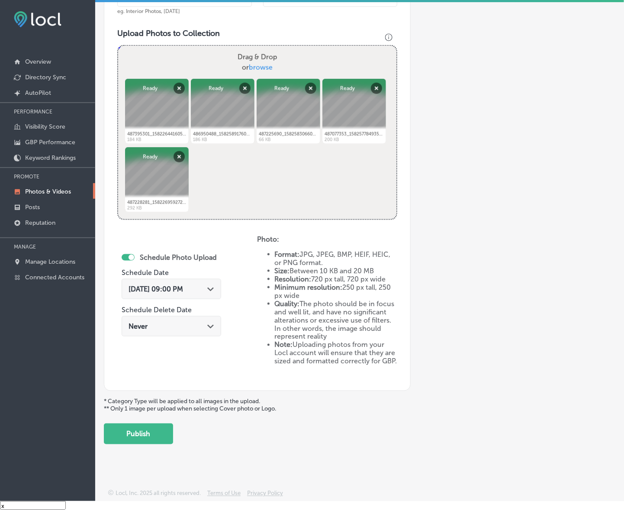
click at [161, 402] on p "* Category Type will be applied to all images in the upload. ** Only 1 image pe…" at bounding box center [360, 405] width 512 height 15
click at [155, 434] on button "Publish" at bounding box center [138, 433] width 69 height 21
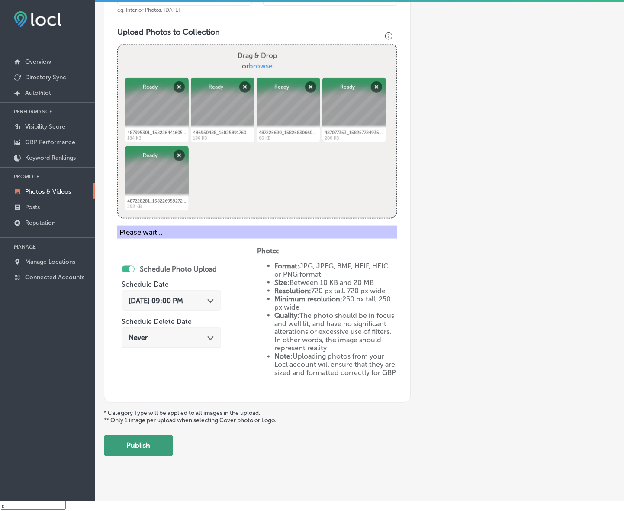
scroll to position [143, 0]
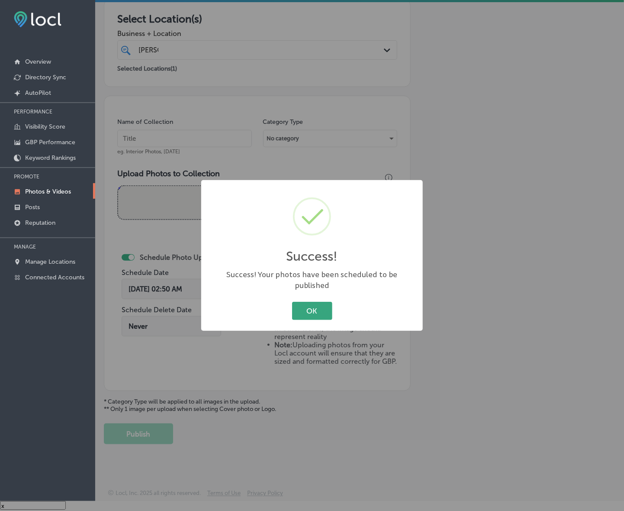
click at [319, 306] on button "OK" at bounding box center [312, 311] width 40 height 18
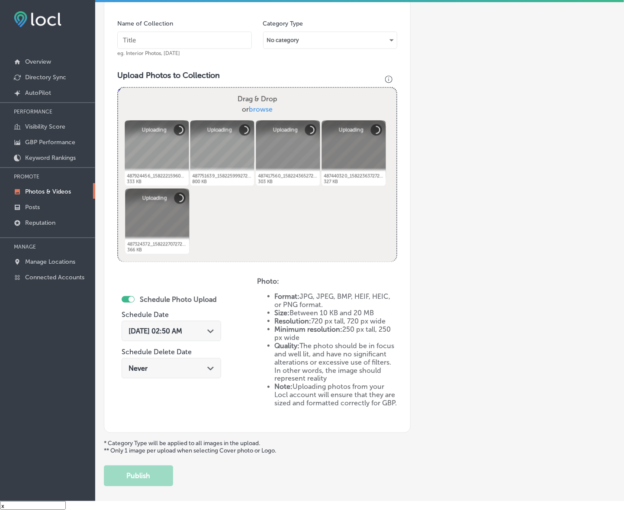
scroll to position [229, 0]
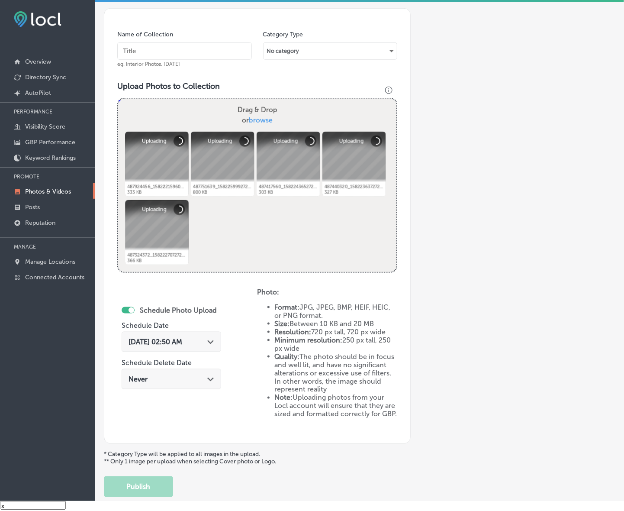
click at [176, 51] on input "text" at bounding box center [184, 50] width 135 height 17
paste input "[PERSON_NAME]'s-Pizza-and-Pasta"
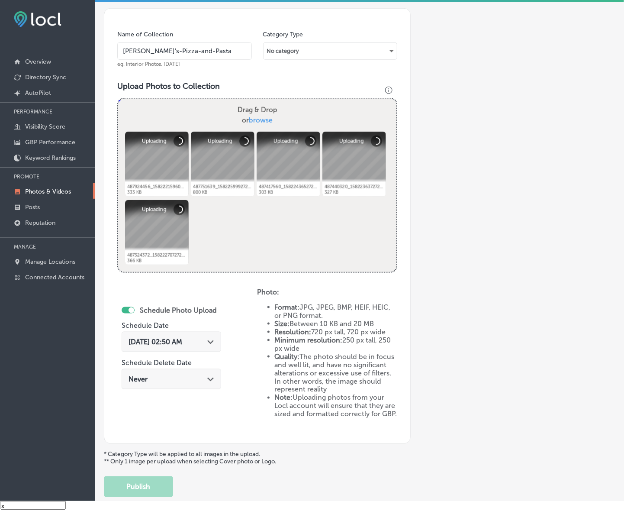
scroll to position [284, 0]
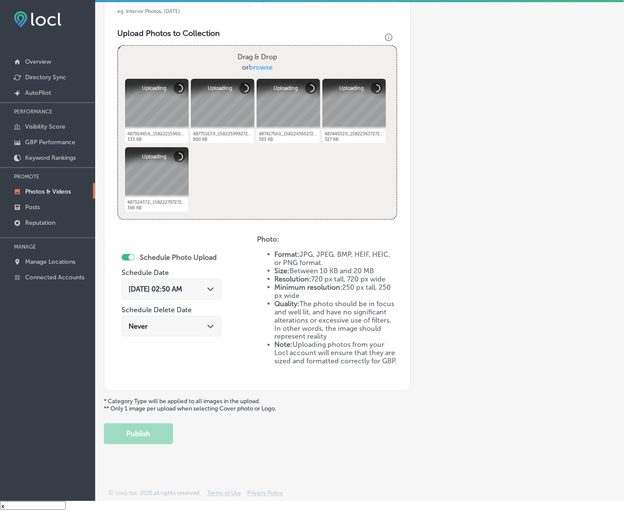
type input "[PERSON_NAME]'s-Pizza-and-Pasta"
click at [219, 292] on div "[DATE] 02:50 AM Path Created with Sketch." at bounding box center [172, 289] width 100 height 20
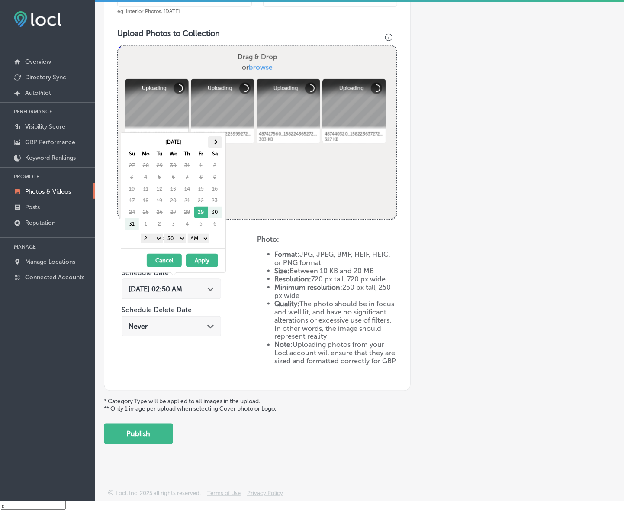
click at [218, 139] on th at bounding box center [215, 142] width 14 height 12
click at [157, 238] on select "1 2 3 4 5 6 7 8 9 10 11 12" at bounding box center [152, 239] width 22 height 10
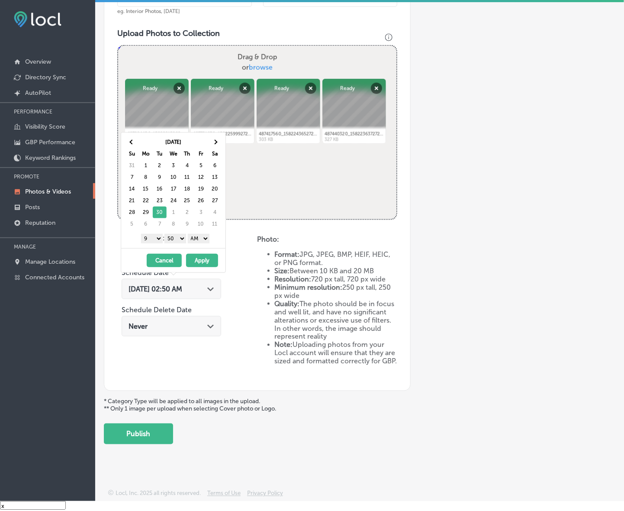
click at [181, 239] on select "00 10 20 30 40 50" at bounding box center [175, 239] width 22 height 10
drag, startPoint x: 189, startPoint y: 244, endPoint x: 198, endPoint y: 239, distance: 9.9
click at [197, 239] on select "AM PM" at bounding box center [199, 239] width 22 height 10
click at [197, 258] on button "Apply" at bounding box center [202, 260] width 32 height 13
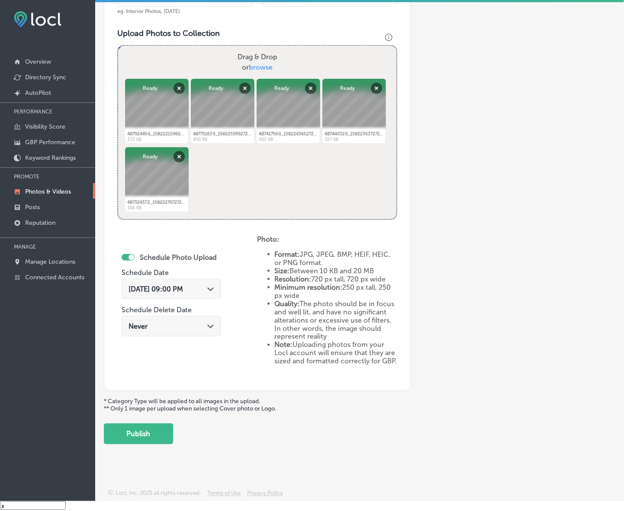
click at [126, 431] on button "Publish" at bounding box center [138, 433] width 69 height 21
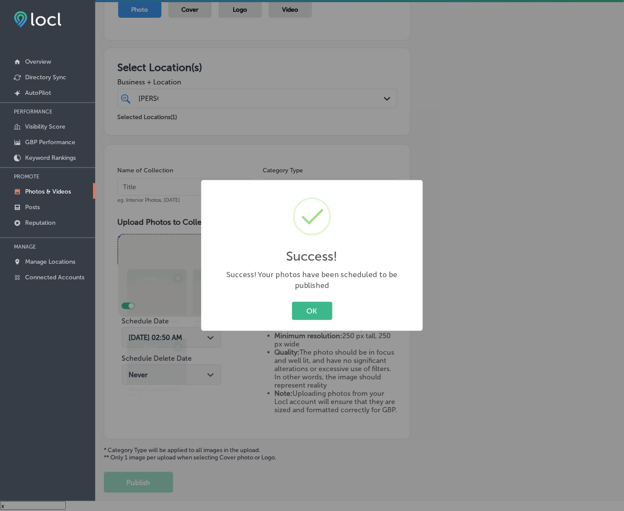
scroll to position [0, 0]
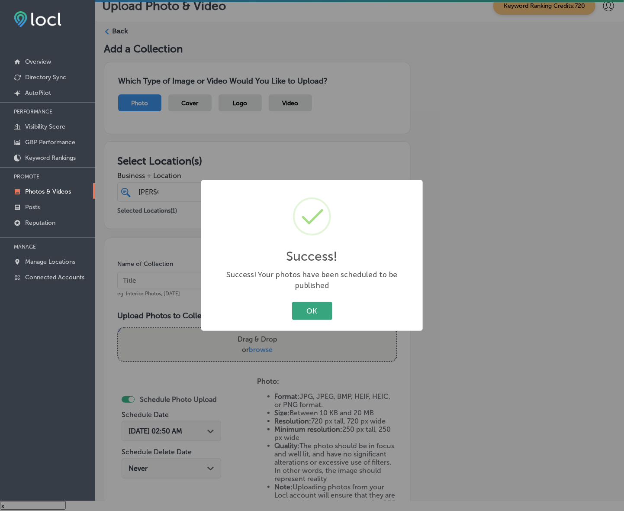
click at [328, 310] on button "OK" at bounding box center [312, 311] width 40 height 18
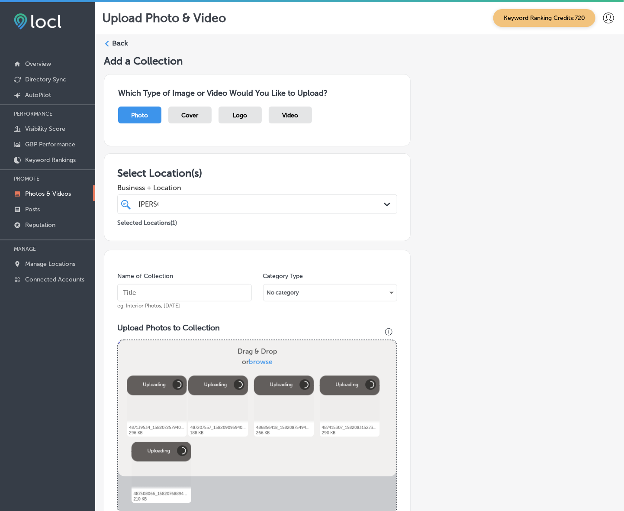
click at [215, 306] on div "Name of Collection eg. Interior Photos, March 2020" at bounding box center [184, 290] width 135 height 37
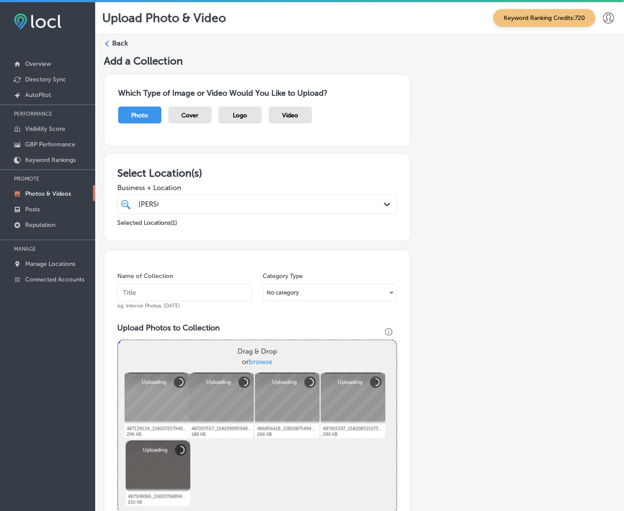
click at [214, 301] on input "text" at bounding box center [184, 292] width 135 height 17
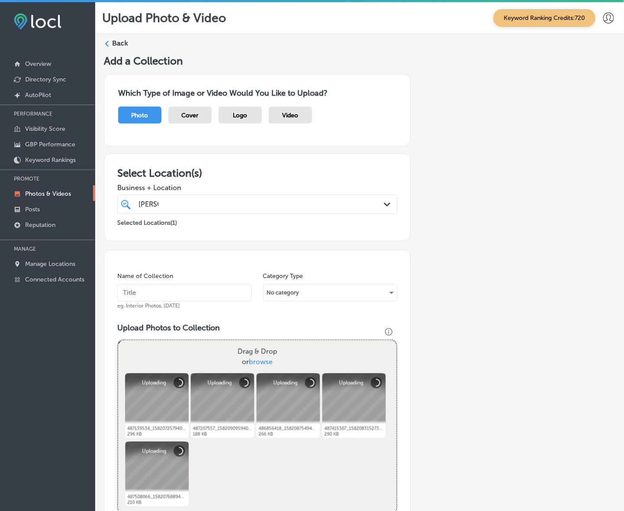
paste input "Ronnally's-Pizza-and-Pasta"
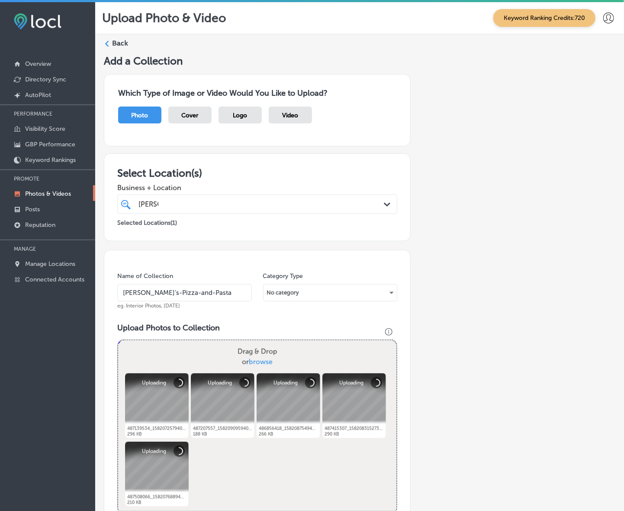
type input "Ronnally's-Pizza-and-Pasta"
click at [260, 200] on div "ronna ronna" at bounding box center [246, 204] width 216 height 12
click at [546, 224] on div "Add a Collection Which Type of Image or Video Would You Like to Upload? Photo C…" at bounding box center [360, 397] width 512 height 684
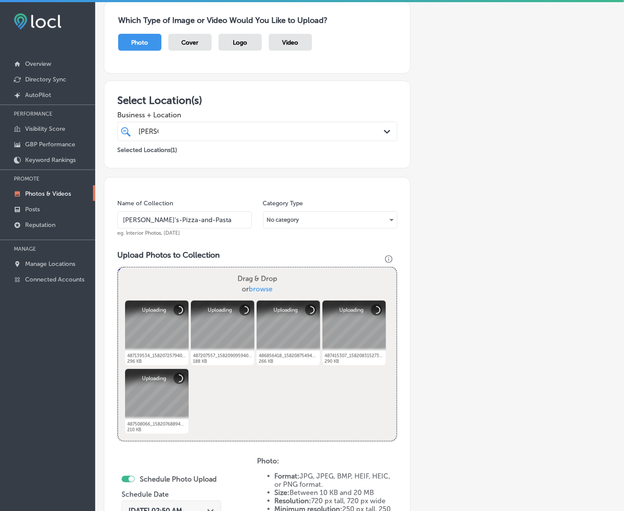
scroll to position [271, 0]
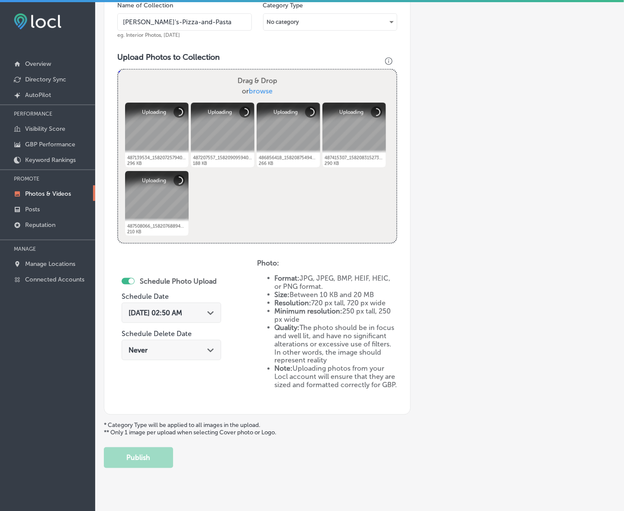
click at [208, 311] on div "Aug 29, 2025 02:50 AM Path Created with Sketch." at bounding box center [172, 313] width 86 height 8
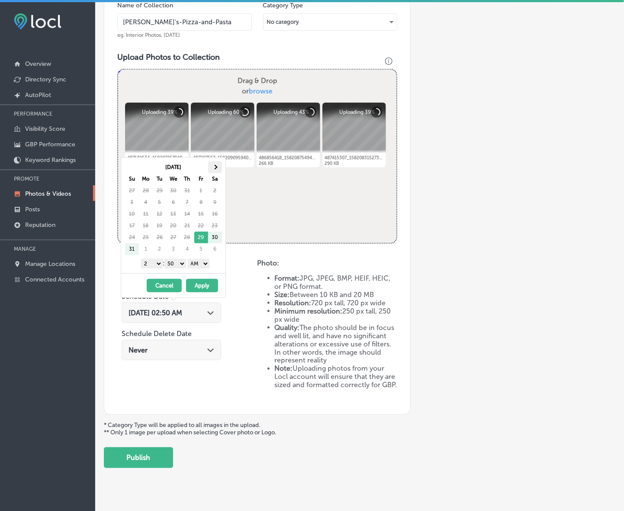
click at [215, 169] on span at bounding box center [215, 167] width 5 height 5
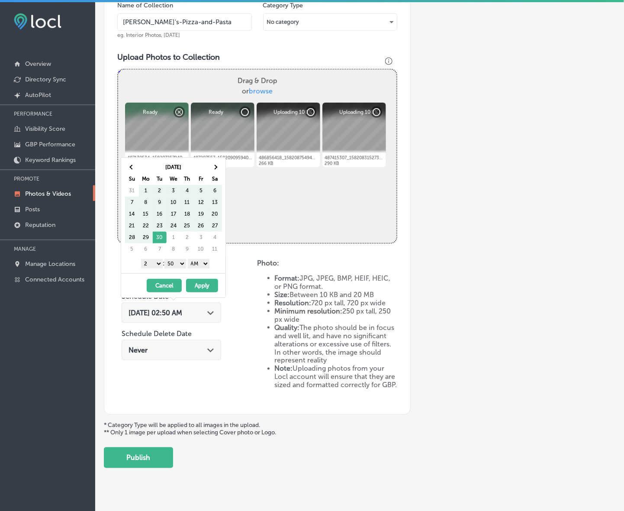
click at [215, 169] on span at bounding box center [215, 167] width 5 height 5
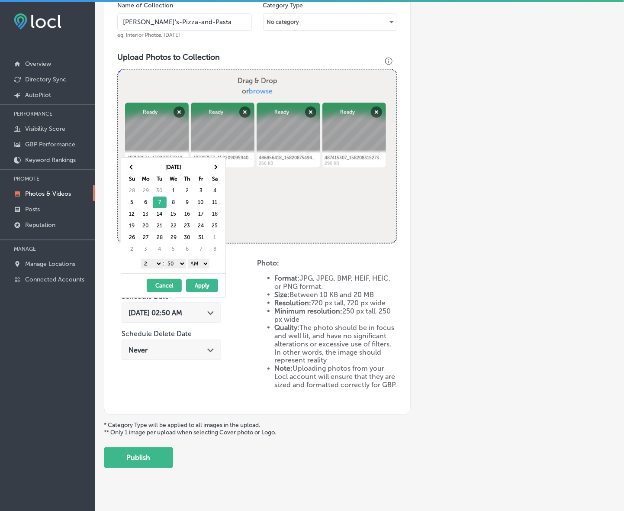
click at [156, 263] on select "1 2 3 4 5 6 7 8 9 10 11 12" at bounding box center [152, 264] width 22 height 10
click at [148, 373] on div "Schedule Photo Upload Schedule Date Aug 29, 2025 02:50 AM Path Created with Ske…" at bounding box center [187, 330] width 140 height 142
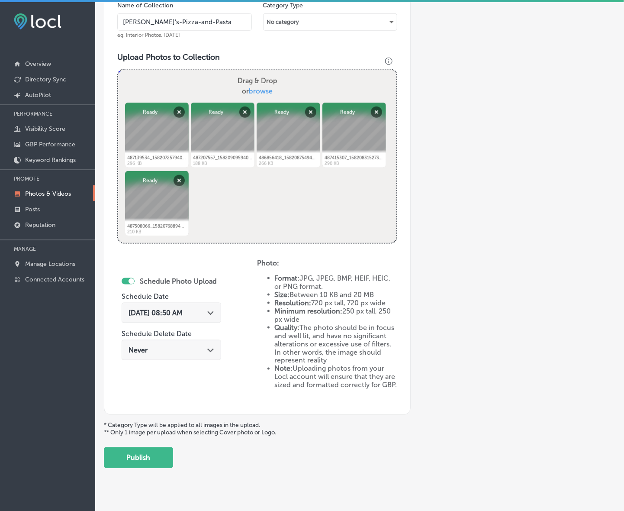
click at [183, 310] on span "Oct 7, 2025 08:50 AM" at bounding box center [156, 313] width 54 height 8
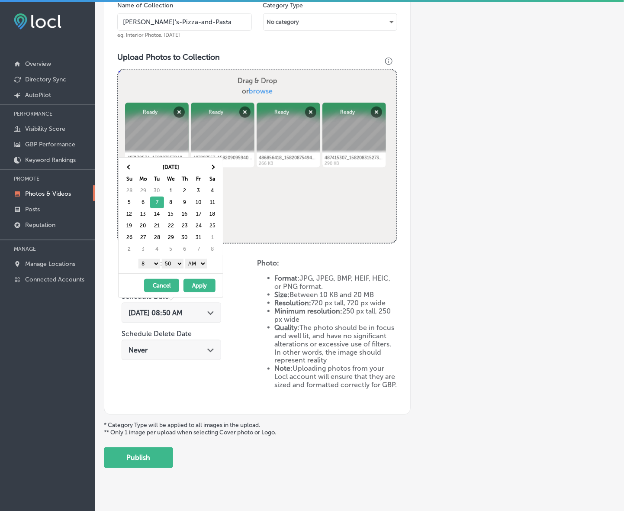
drag, startPoint x: 150, startPoint y: 265, endPoint x: 158, endPoint y: 301, distance: 36.4
click at [150, 265] on select "1 2 3 4 5 6 7 8 9 10 11 12" at bounding box center [150, 264] width 22 height 10
click at [174, 267] on select "00 10 20 30 40 50" at bounding box center [173, 264] width 22 height 10
drag, startPoint x: 189, startPoint y: 270, endPoint x: 202, endPoint y: 267, distance: 13.7
click at [202, 264] on select "AM PM" at bounding box center [196, 264] width 22 height 10
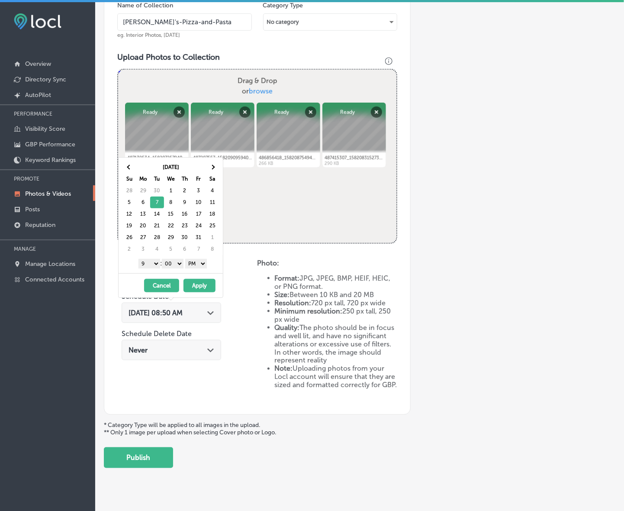
click at [202, 286] on button "Apply" at bounding box center [200, 285] width 32 height 13
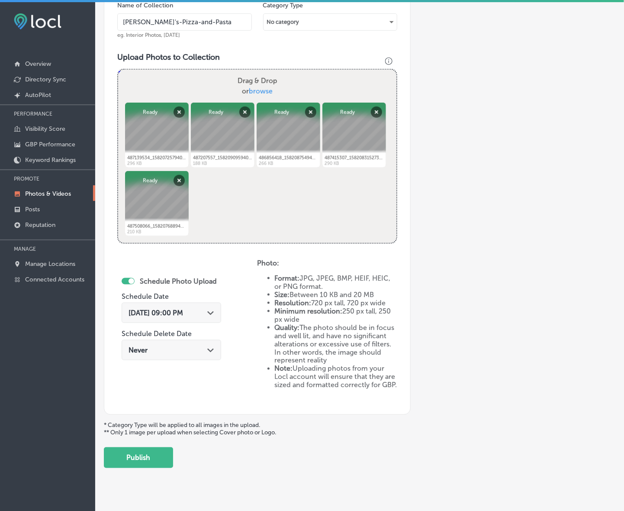
click at [160, 474] on div "Upload Photo & Video Keyword Ranking Credits: 720 Back Add a Collection Which T…" at bounding box center [359, 257] width 529 height 511
click at [165, 468] on button "Publish" at bounding box center [138, 457] width 69 height 21
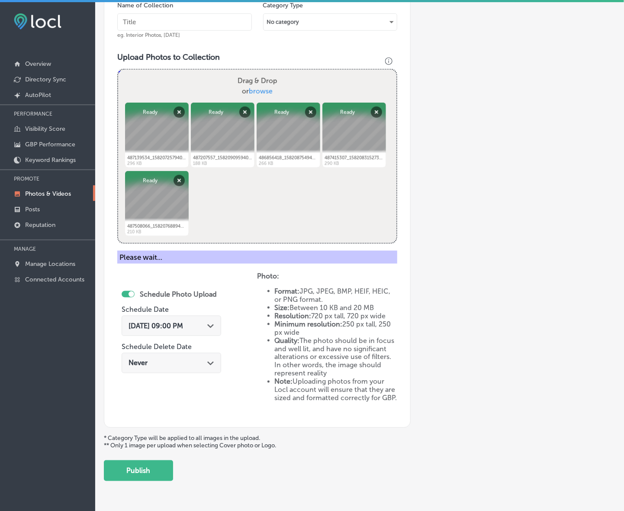
scroll to position [143, 0]
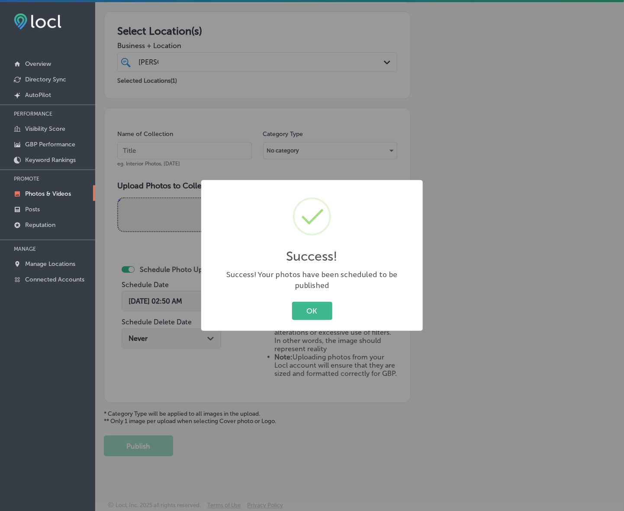
click at [292, 302] on button "OK" at bounding box center [312, 311] width 40 height 18
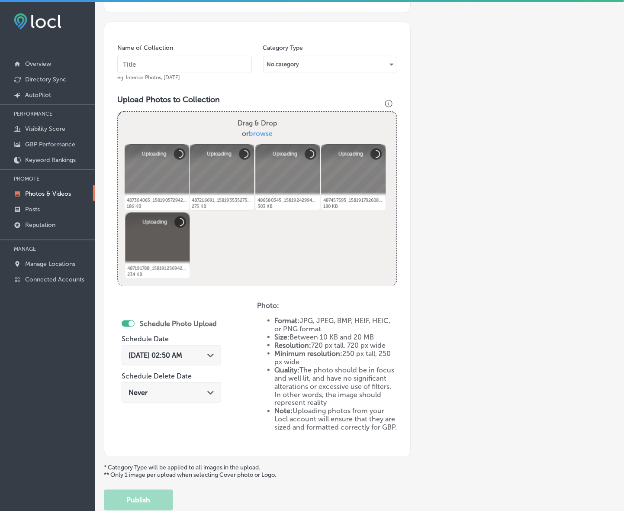
scroll to position [216, 0]
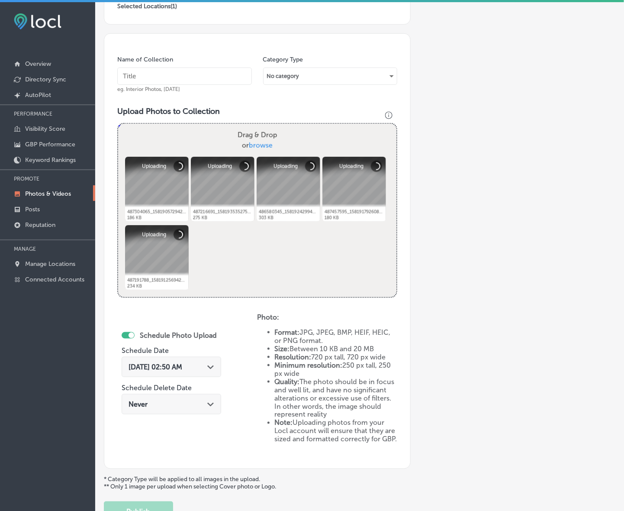
click at [200, 78] on input "text" at bounding box center [184, 76] width 135 height 17
paste input "Ronnally's-Pizza-and-Pasta"
type input "Ronnally's-Pizza-and-Pasta"
click at [209, 370] on div "Aug 29, 2025 02:50 AM Path Created with Sketch." at bounding box center [172, 367] width 100 height 20
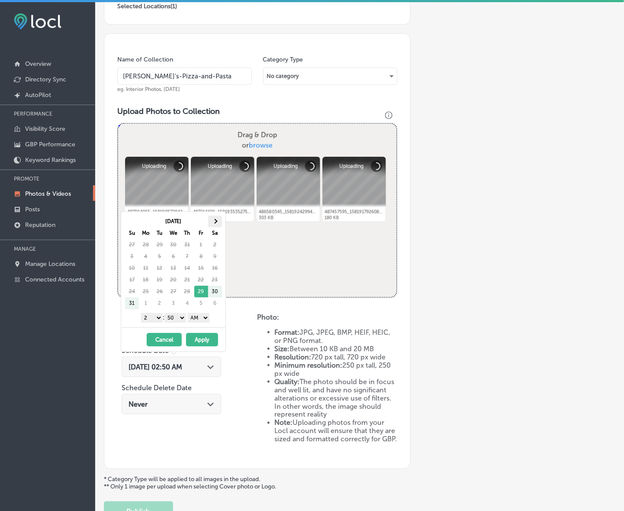
click at [216, 222] on span at bounding box center [215, 221] width 5 height 5
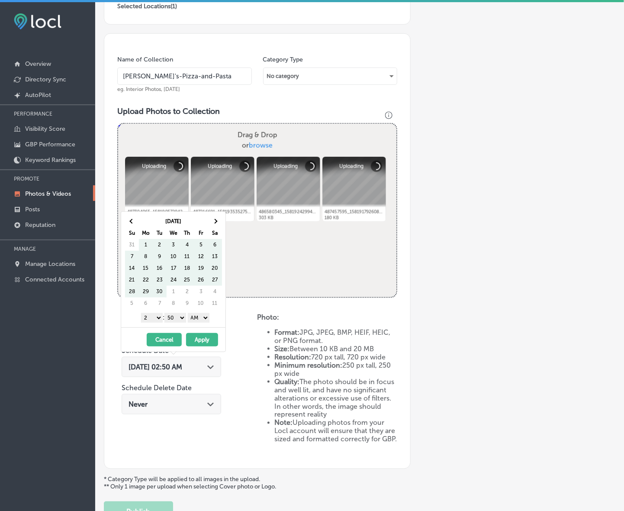
click at [216, 222] on span at bounding box center [215, 221] width 5 height 5
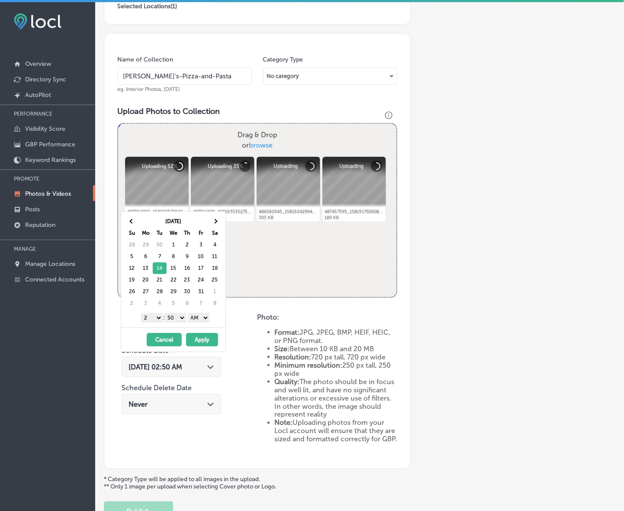
drag, startPoint x: 152, startPoint y: 317, endPoint x: 152, endPoint y: 322, distance: 5.2
click at [152, 317] on select "1 2 3 4 5 6 7 8 9 10 11 12" at bounding box center [152, 318] width 22 height 10
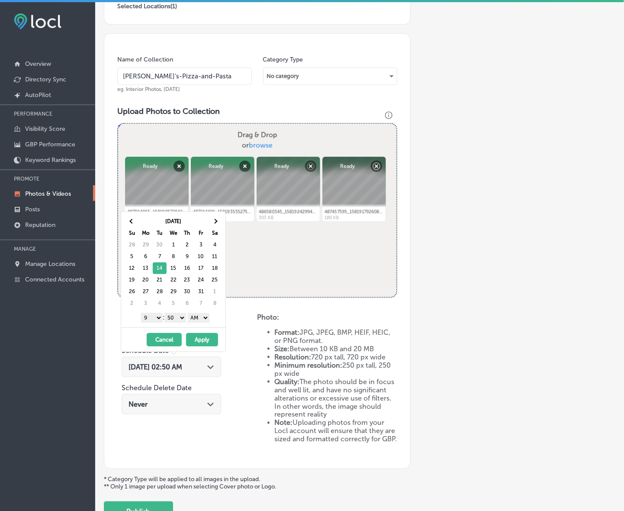
click at [178, 319] on select "00 10 20 30 40 50" at bounding box center [175, 318] width 22 height 10
click at [193, 322] on select "AM PM" at bounding box center [199, 318] width 22 height 10
click at [193, 339] on button "Apply" at bounding box center [202, 339] width 32 height 13
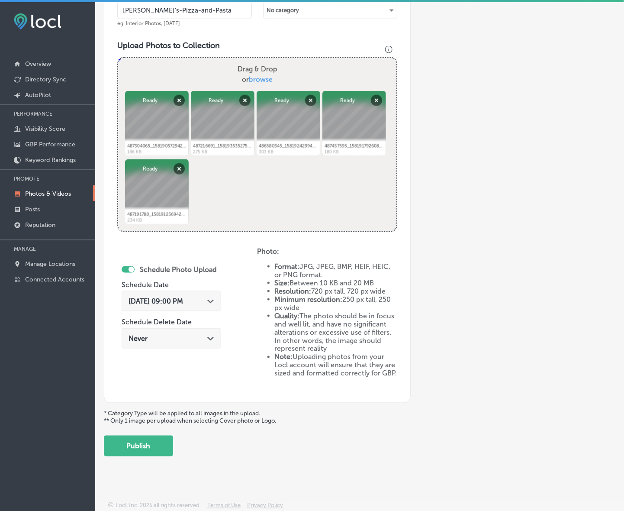
scroll to position [284, 0]
click at [156, 444] on button "Publish" at bounding box center [138, 445] width 69 height 21
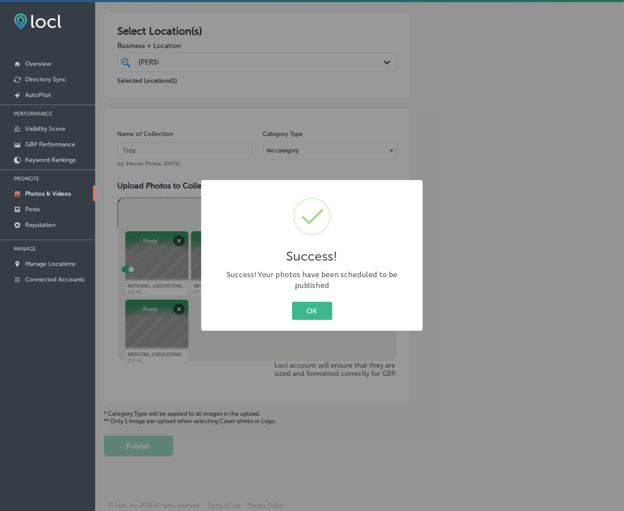
scroll to position [143, 0]
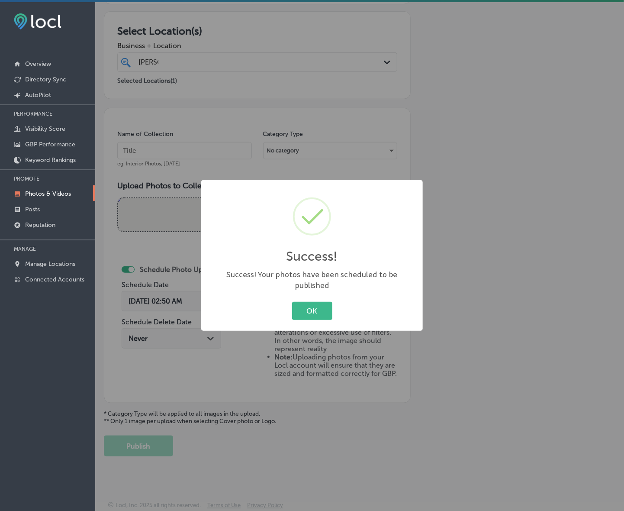
click at [292, 302] on button "OK" at bounding box center [312, 311] width 40 height 18
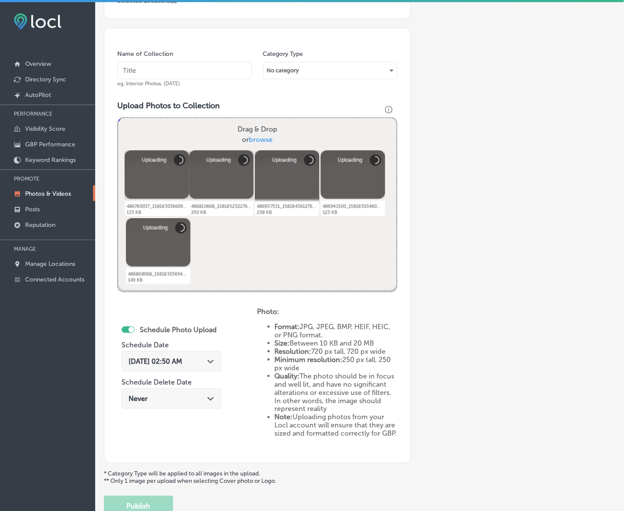
scroll to position [175, 0]
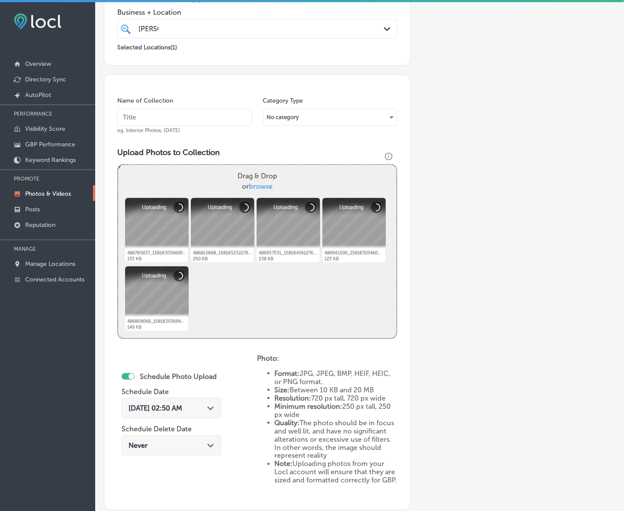
click at [223, 119] on input "text" at bounding box center [184, 117] width 135 height 17
paste input "Ronnally's-Pizza-and-Pasta"
type input "Ronnally's-Pizza-and-Pasta"
click at [209, 405] on div "Aug 29, 2025 02:50 AM Path Created with Sketch." at bounding box center [172, 408] width 86 height 8
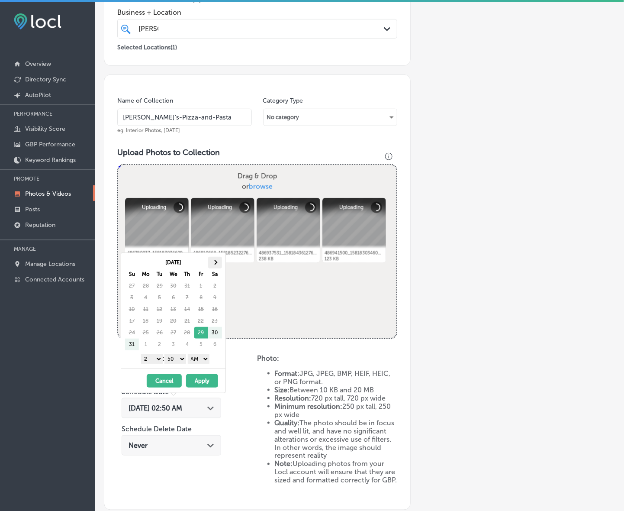
click at [215, 261] on span at bounding box center [215, 262] width 5 height 5
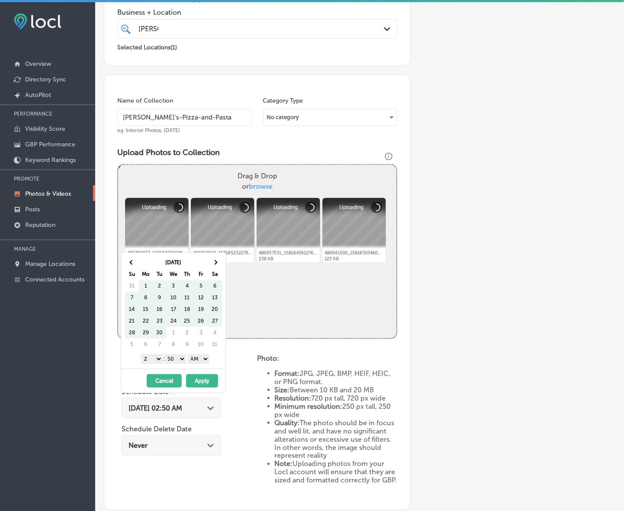
click at [215, 261] on span at bounding box center [215, 262] width 5 height 5
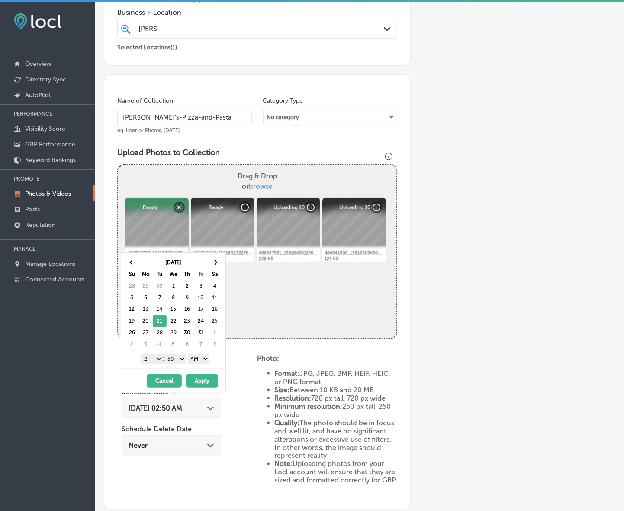
click at [156, 364] on select "1 2 3 4 5 6 7 8 9 10 11 12" at bounding box center [152, 359] width 22 height 10
click at [158, 360] on select "1 2 3 4 5 6 7 8 9 10 11 12" at bounding box center [152, 359] width 22 height 10
click at [178, 360] on select "00 10 20 30 40 50" at bounding box center [175, 359] width 22 height 10
drag, startPoint x: 182, startPoint y: 369, endPoint x: 200, endPoint y: 363, distance: 18.3
click at [197, 358] on select "AM PM" at bounding box center [199, 359] width 22 height 10
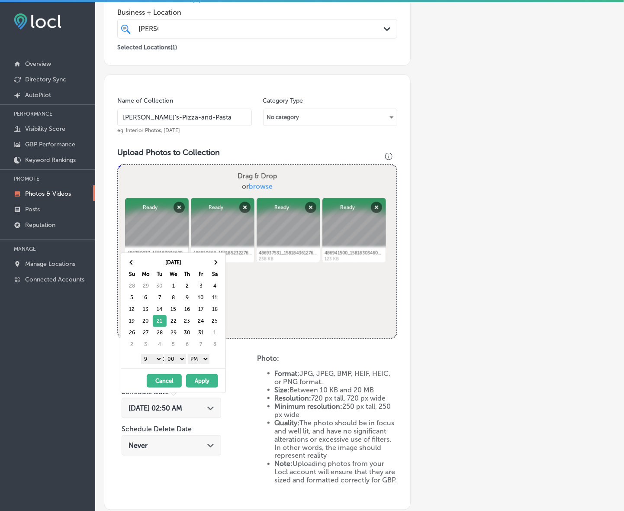
click at [202, 380] on button "Apply" at bounding box center [202, 380] width 32 height 13
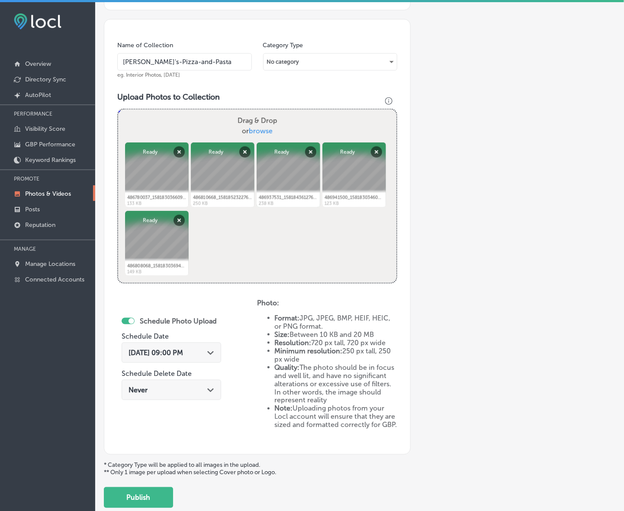
scroll to position [284, 0]
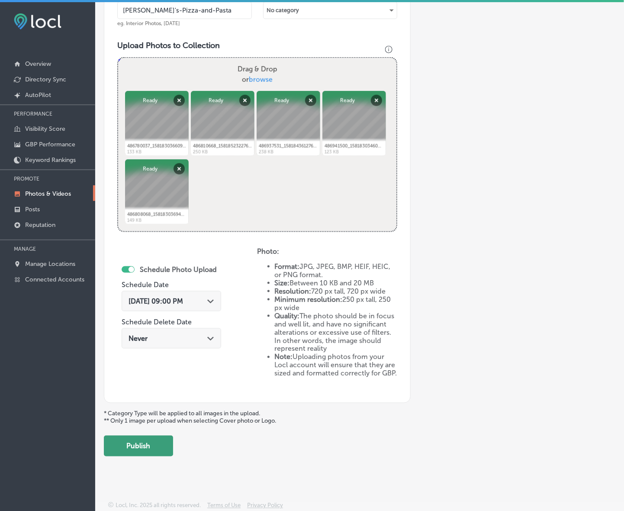
click at [129, 453] on button "Publish" at bounding box center [138, 445] width 69 height 21
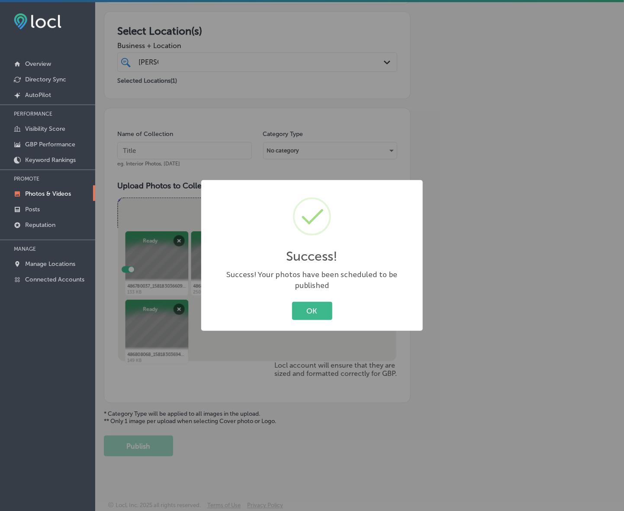
scroll to position [143, 0]
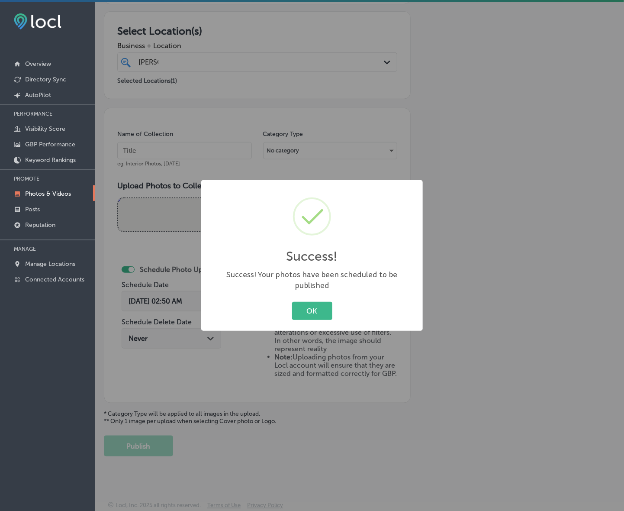
click at [292, 302] on button "OK" at bounding box center [312, 311] width 40 height 18
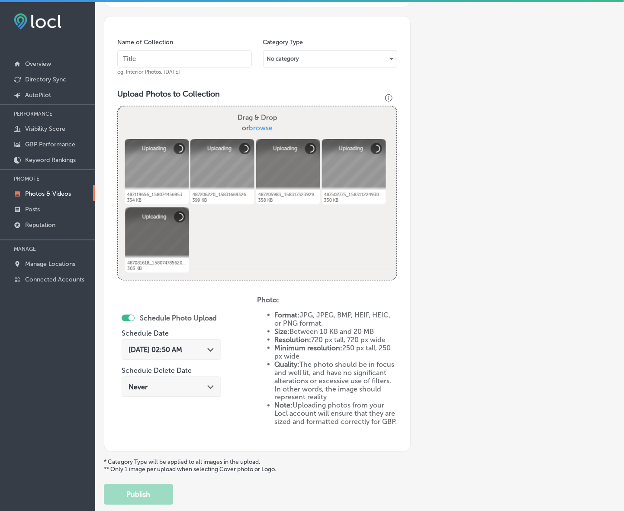
scroll to position [229, 0]
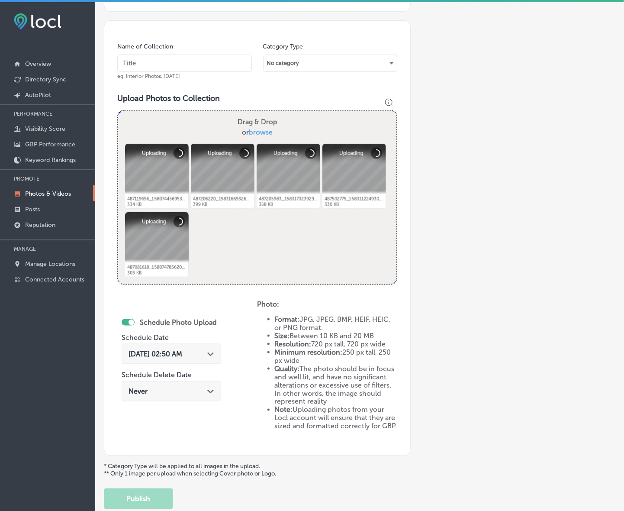
click at [206, 61] on input "text" at bounding box center [184, 63] width 135 height 17
paste input "Ronnally's-Pizza-and-Pasta"
type input "Ronnally's-Pizza-and-Pasta"
click at [209, 355] on div "Aug 29, 2025 02:50 AM Path Created with Sketch." at bounding box center [172, 354] width 86 height 8
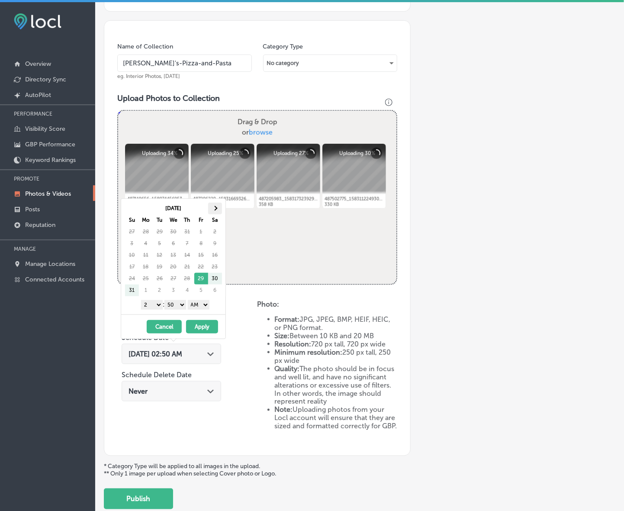
click at [212, 211] on th at bounding box center [215, 209] width 14 height 12
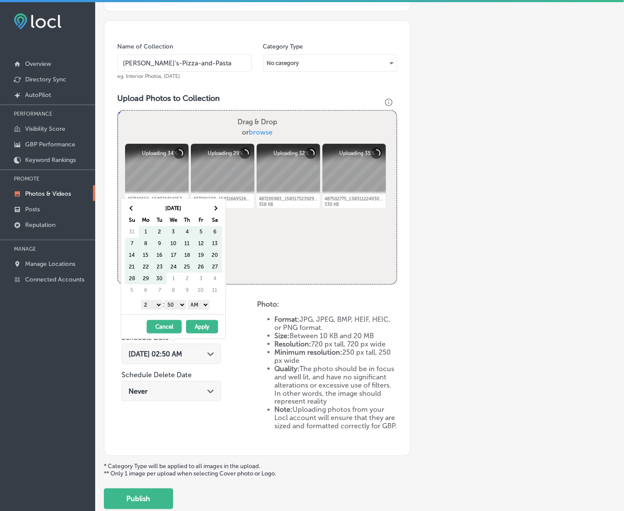
click at [212, 211] on th at bounding box center [215, 209] width 14 height 12
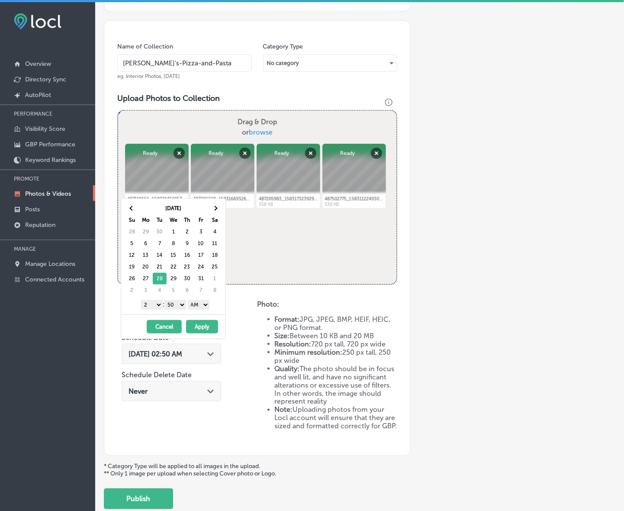
click at [153, 305] on select "1 2 3 4 5 6 7 8 9 10 11 12" at bounding box center [152, 305] width 22 height 10
click at [174, 306] on select "00 10 20 30 40 50" at bounding box center [175, 305] width 22 height 10
click at [202, 306] on select "AM PM" at bounding box center [199, 305] width 22 height 10
click at [204, 323] on button "Apply" at bounding box center [202, 326] width 32 height 13
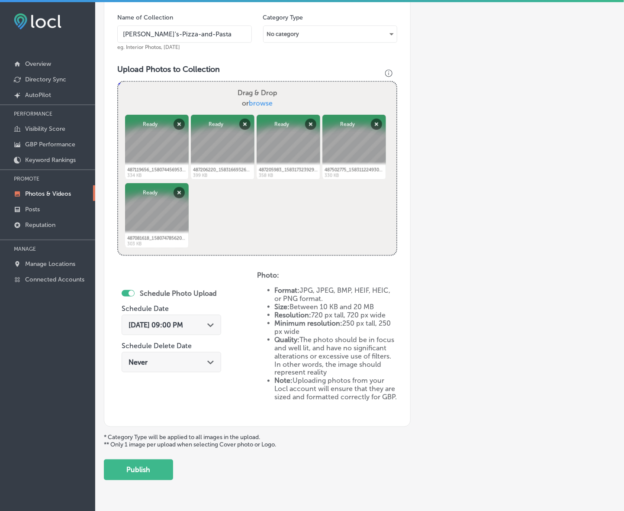
scroll to position [284, 0]
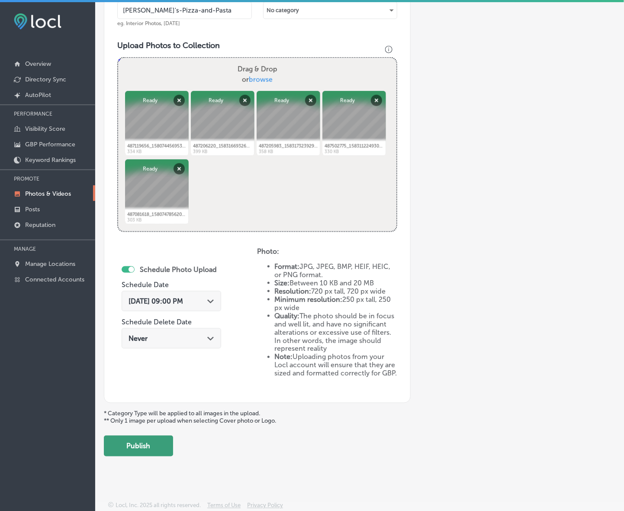
click at [162, 450] on button "Publish" at bounding box center [138, 445] width 69 height 21
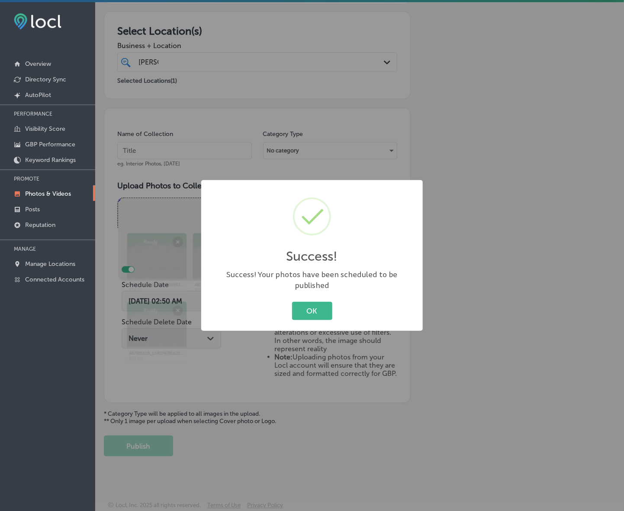
scroll to position [143, 0]
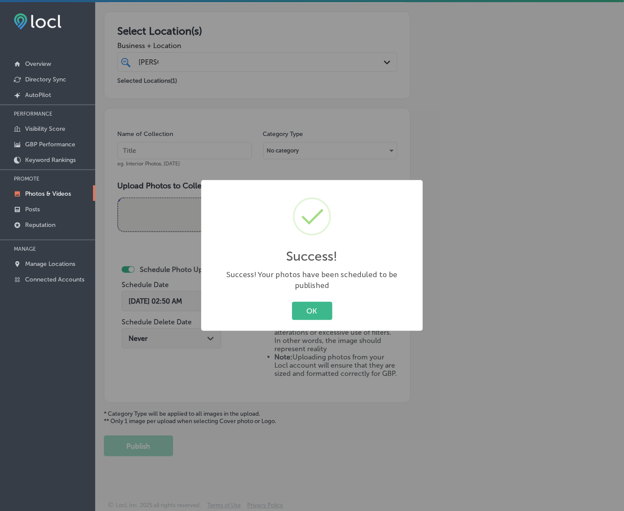
click at [292, 302] on button "OK" at bounding box center [312, 311] width 40 height 18
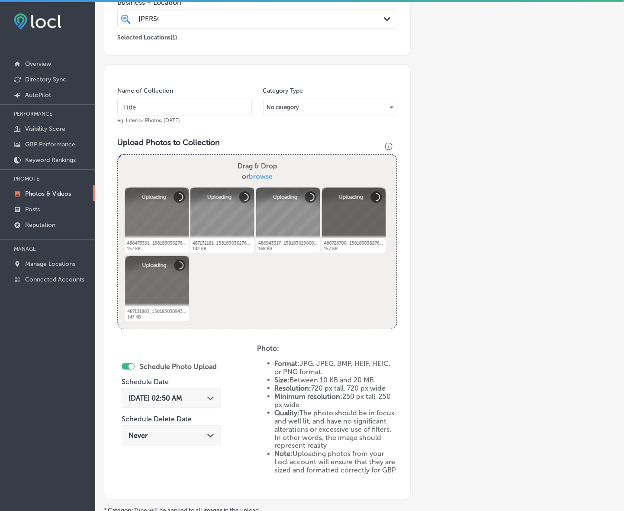
scroll to position [175, 0]
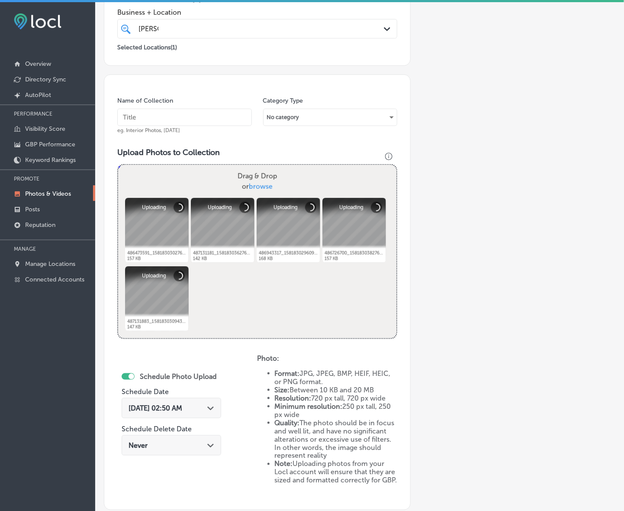
click at [203, 118] on input "text" at bounding box center [184, 117] width 135 height 17
paste input "Ronnally's-Pizza-and-Pasta"
type input "Ronnally's-Pizza-and-Pasta"
click at [209, 405] on div "Aug 29, 2025 02:50 AM Path Created with Sketch." at bounding box center [172, 408] width 86 height 8
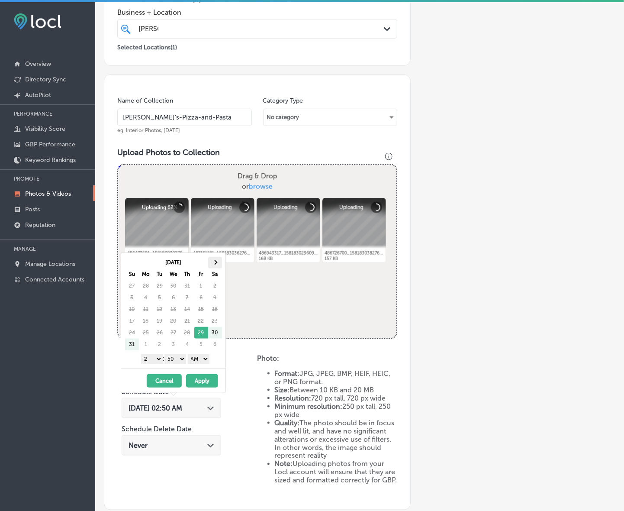
click at [214, 259] on th at bounding box center [215, 263] width 14 height 12
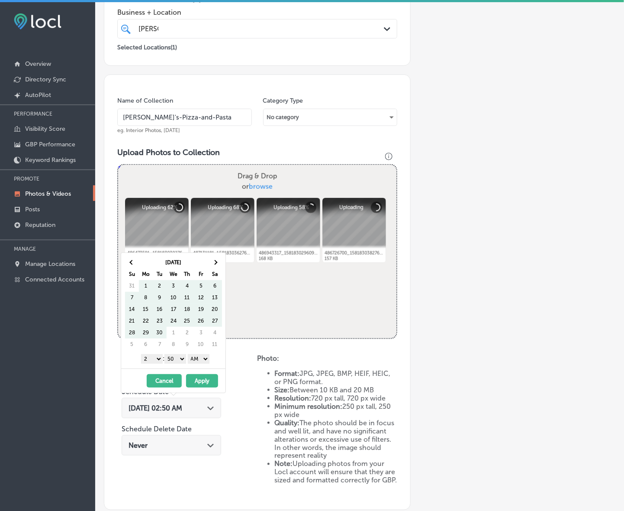
click at [214, 259] on th at bounding box center [215, 263] width 14 height 12
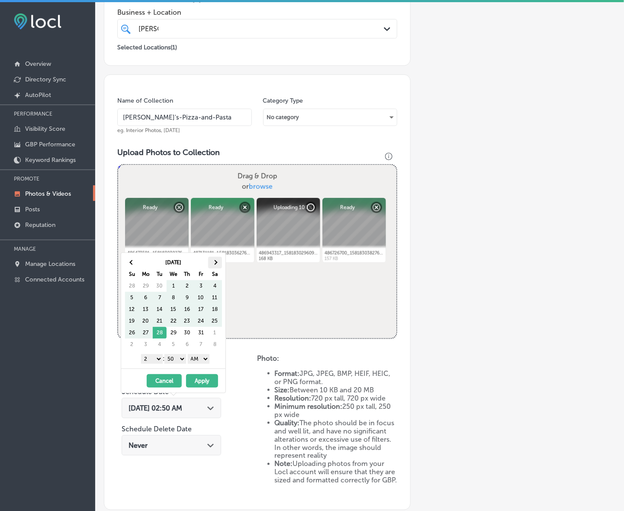
click at [214, 264] on span at bounding box center [215, 262] width 5 height 5
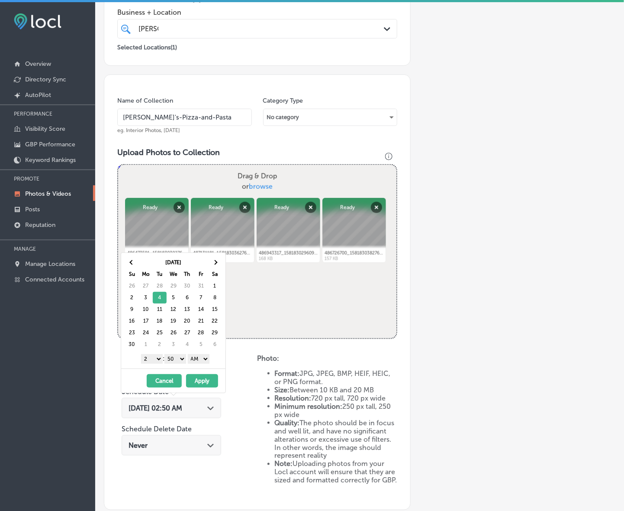
click at [152, 361] on select "1 2 3 4 5 6 7 8 9 10 11 12" at bounding box center [152, 359] width 22 height 10
click at [181, 355] on select "00 10 20 30 40 50" at bounding box center [175, 359] width 22 height 10
click at [203, 362] on select "AM PM" at bounding box center [199, 359] width 22 height 10
click at [204, 380] on button "Apply" at bounding box center [202, 380] width 32 height 13
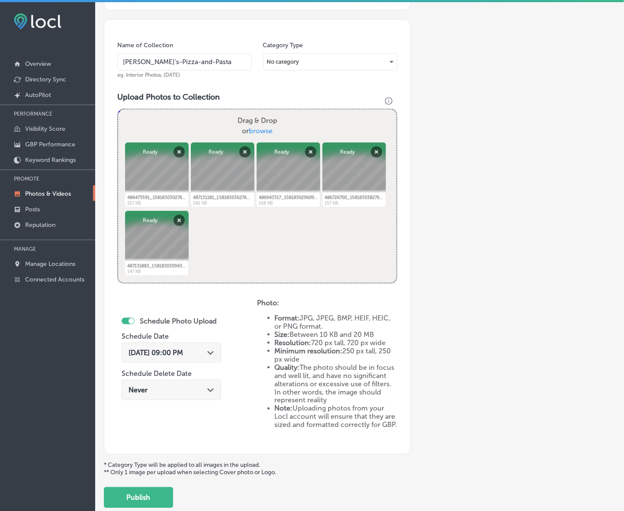
scroll to position [284, 0]
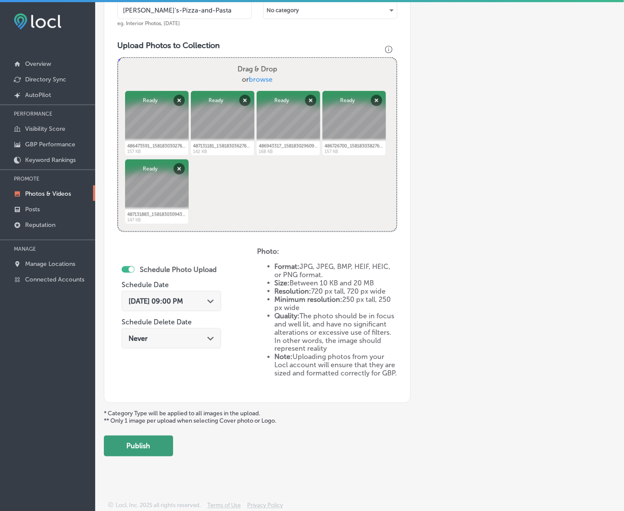
click at [123, 448] on button "Publish" at bounding box center [138, 445] width 69 height 21
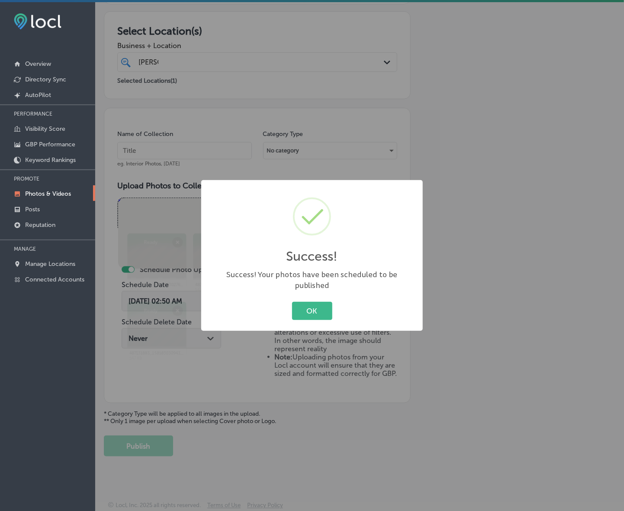
scroll to position [143, 0]
click at [292, 302] on button "OK" at bounding box center [312, 311] width 40 height 18
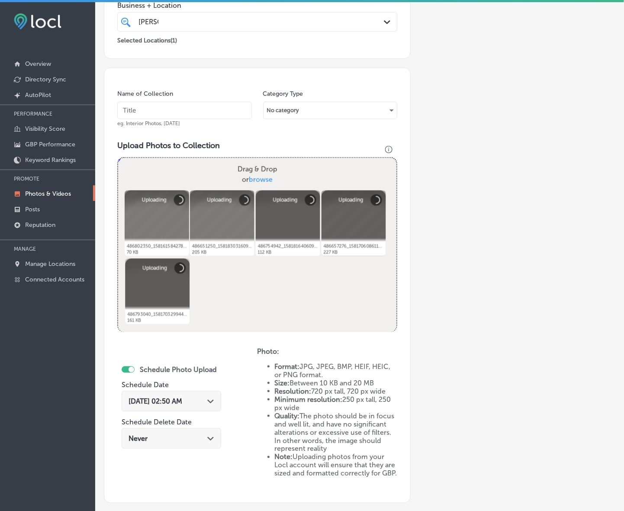
scroll to position [175, 0]
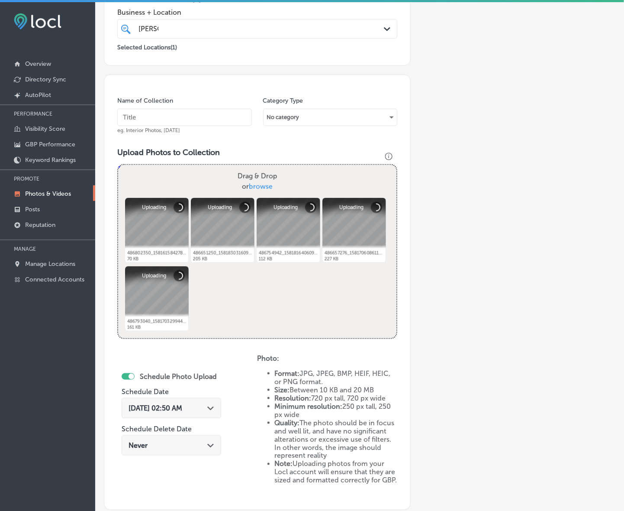
click at [188, 124] on input "text" at bounding box center [184, 117] width 135 height 17
paste input "Ronnally's-Pizza-and-Pasta"
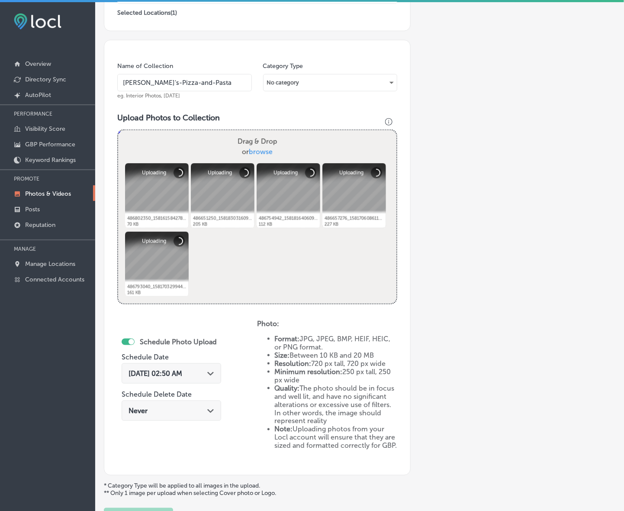
scroll to position [229, 0]
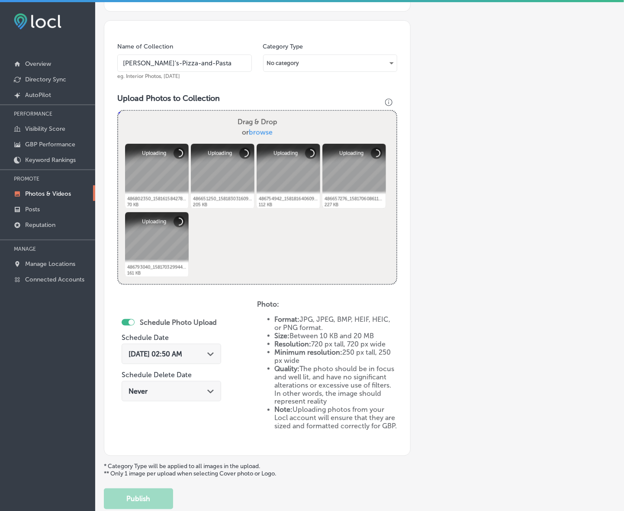
type input "Ronnally's-Pizza-and-Pasta"
click at [214, 351] on div "Path Created with Sketch." at bounding box center [210, 353] width 7 height 7
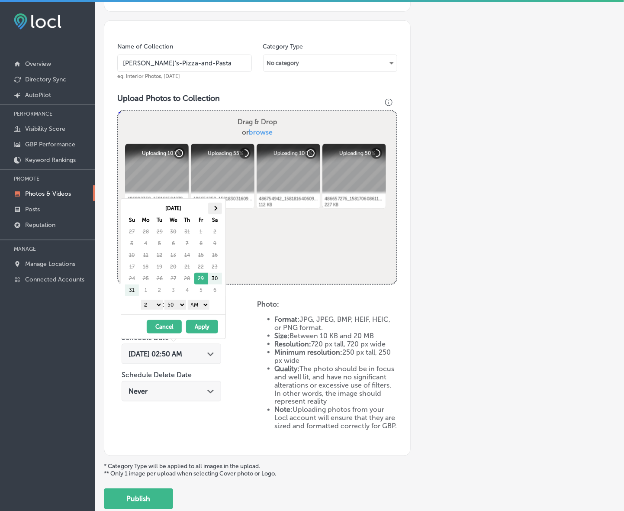
click at [215, 210] on span at bounding box center [215, 208] width 5 height 5
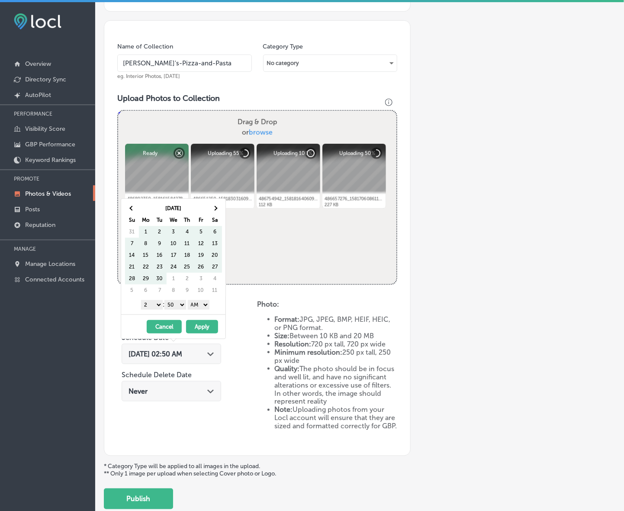
click at [215, 210] on span at bounding box center [215, 208] width 5 height 5
click at [216, 209] on span at bounding box center [215, 208] width 5 height 5
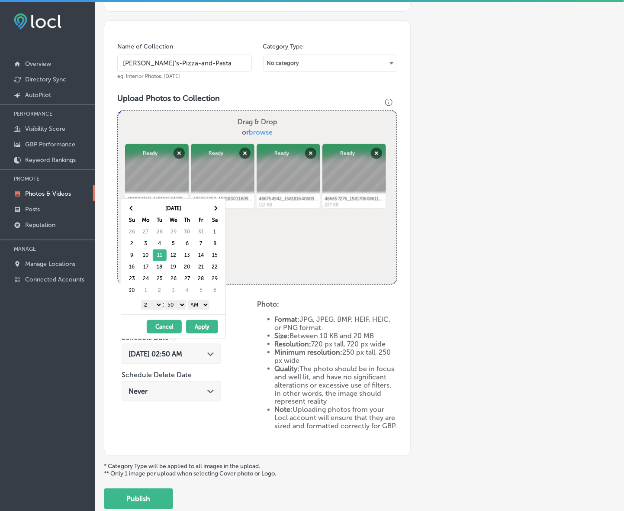
click at [152, 307] on select "1 2 3 4 5 6 7 8 9 10 11 12" at bounding box center [152, 305] width 22 height 10
drag, startPoint x: 178, startPoint y: 304, endPoint x: 178, endPoint y: 310, distance: 5.2
click at [178, 304] on select "00 10 20 30 40 50" at bounding box center [175, 305] width 22 height 10
click at [198, 307] on select "AM PM" at bounding box center [199, 305] width 22 height 10
click at [197, 328] on button "Apply" at bounding box center [202, 326] width 32 height 13
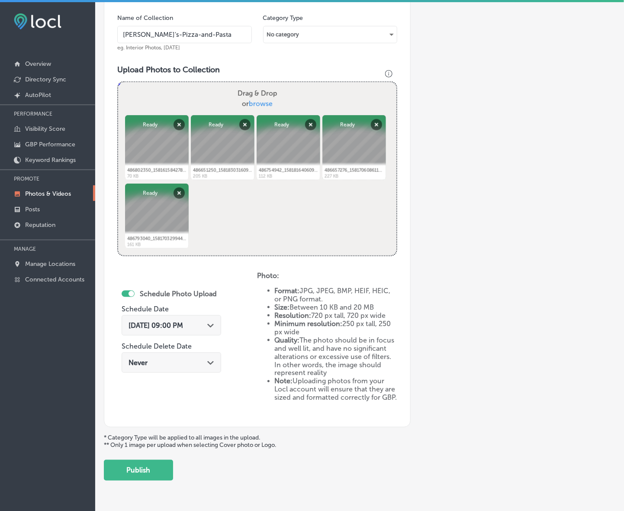
scroll to position [284, 0]
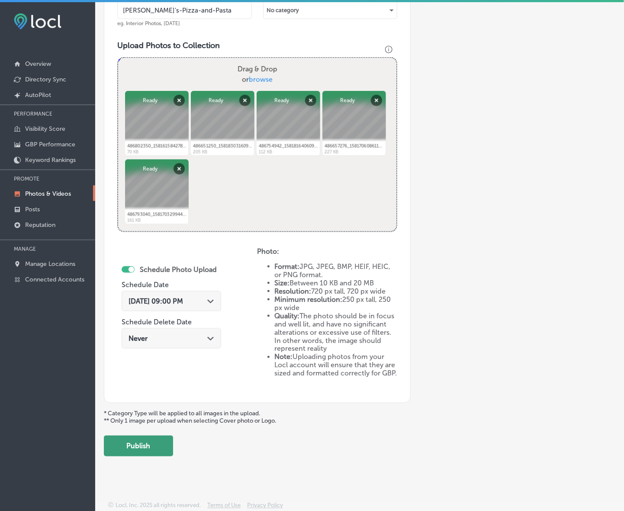
click at [159, 450] on button "Publish" at bounding box center [138, 445] width 69 height 21
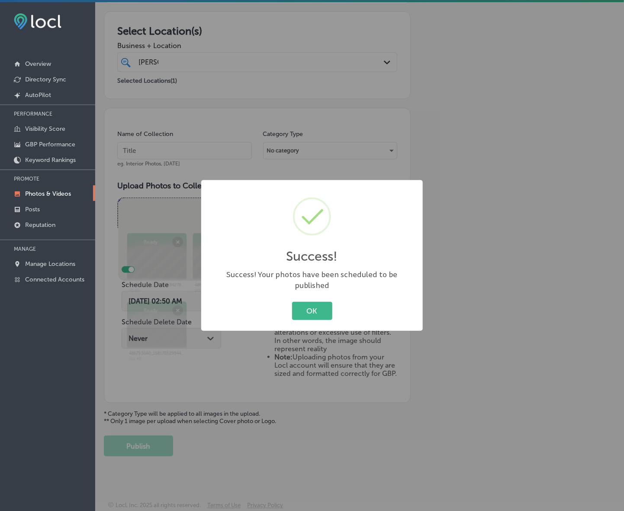
scroll to position [143, 0]
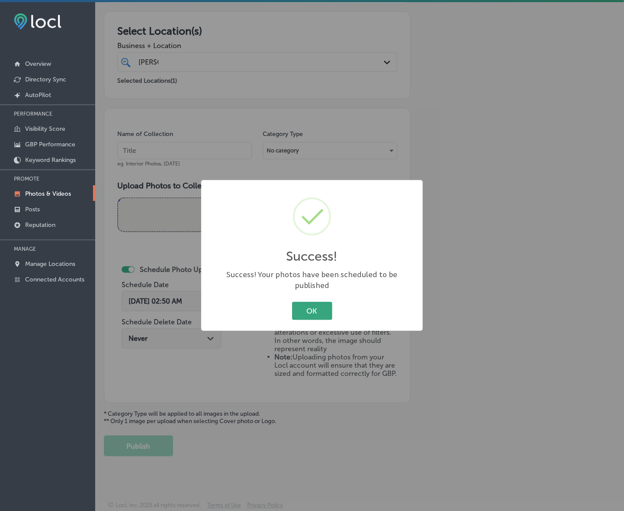
click at [299, 310] on button "OK" at bounding box center [312, 311] width 40 height 18
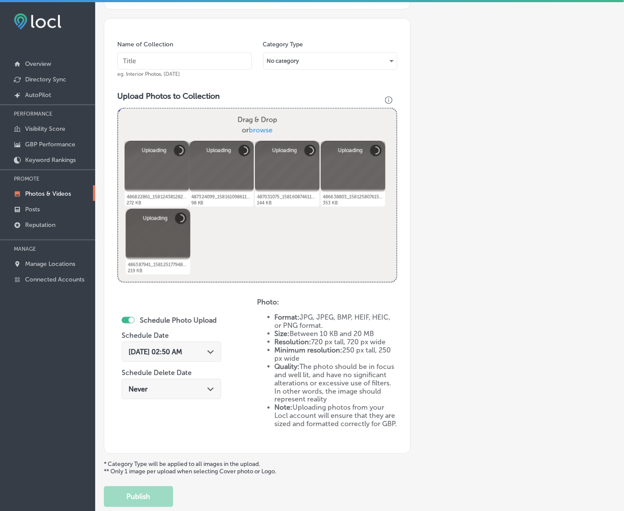
scroll to position [229, 0]
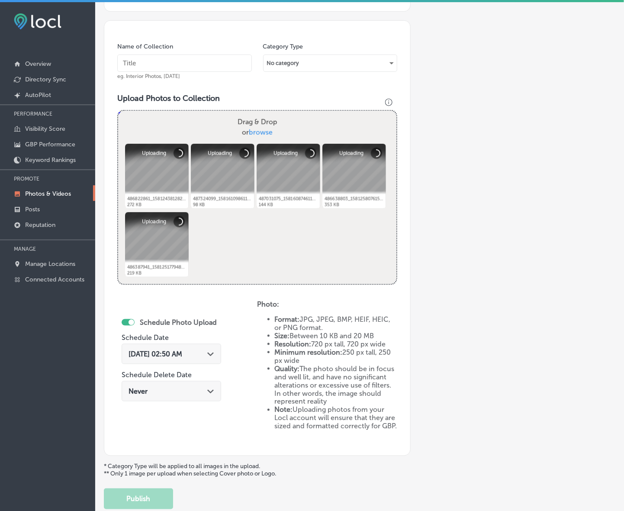
click at [210, 69] on input "text" at bounding box center [184, 63] width 135 height 17
paste input "Ronnally's-Pizza-and-Pasta"
type input "Ronnally's-Pizza-and-Pasta"
click at [219, 342] on div "Aug 29, 2025 02:50 AM Path Created with Sketch." at bounding box center [172, 356] width 100 height 29
click at [212, 356] on div "Path Created with Sketch." at bounding box center [210, 353] width 7 height 7
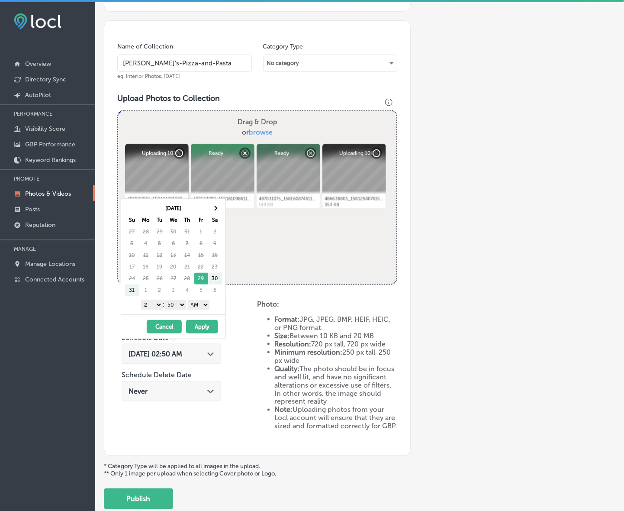
click at [223, 205] on div "Aug 2025 Su Mo Tu We Th Fr Sa 27 28 29 30 31 1 2 3 4 5 6 7 8 9 10 11 12 13 14 1…" at bounding box center [175, 249] width 101 height 94
click at [218, 212] on th at bounding box center [215, 209] width 14 height 12
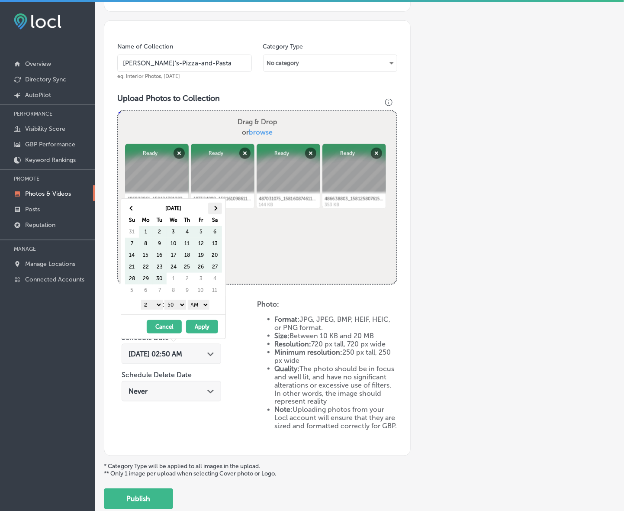
click at [216, 209] on span at bounding box center [215, 208] width 5 height 5
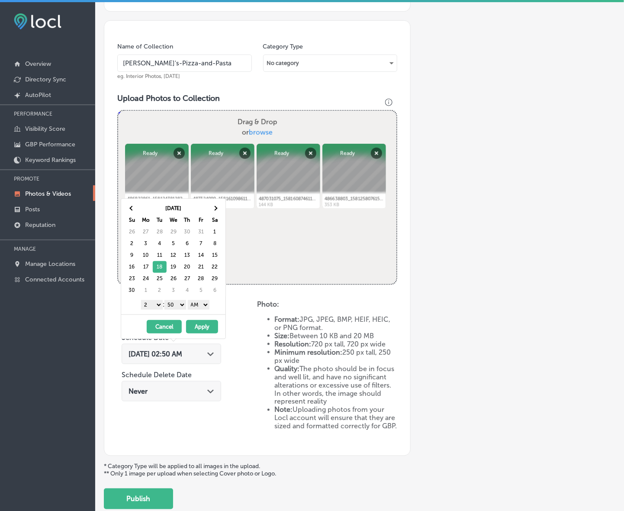
click at [157, 306] on select "1 2 3 4 5 6 7 8 9 10 11 12" at bounding box center [152, 305] width 22 height 10
click at [174, 310] on select "00 10 20 30 40 50" at bounding box center [175, 305] width 22 height 10
click at [203, 301] on select "AM PM" at bounding box center [199, 305] width 22 height 10
click at [202, 326] on button "Apply" at bounding box center [202, 326] width 32 height 13
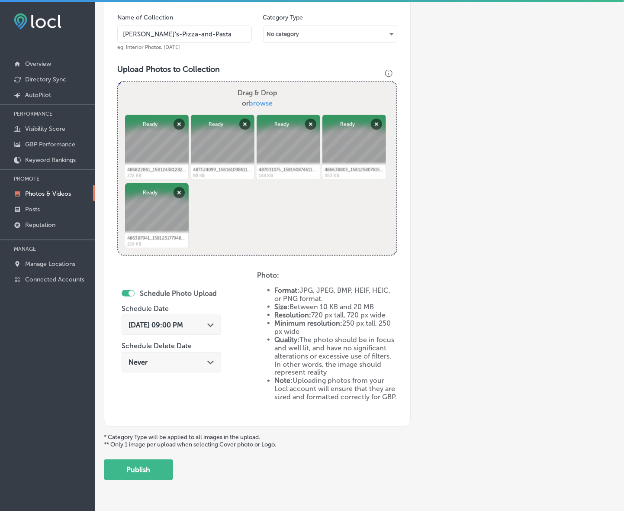
scroll to position [284, 0]
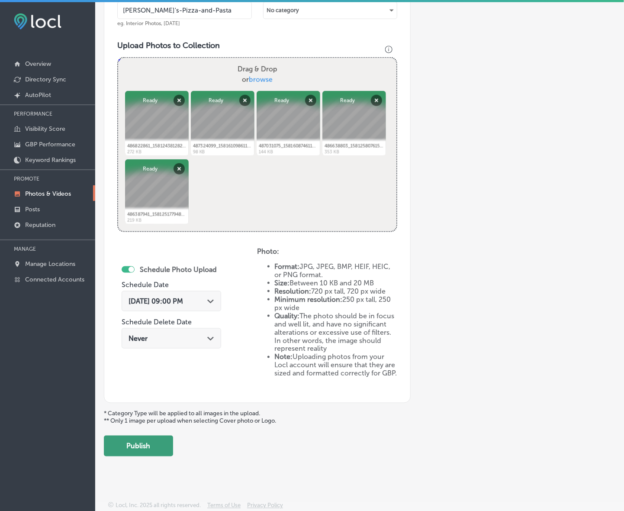
click at [156, 441] on button "Publish" at bounding box center [138, 445] width 69 height 21
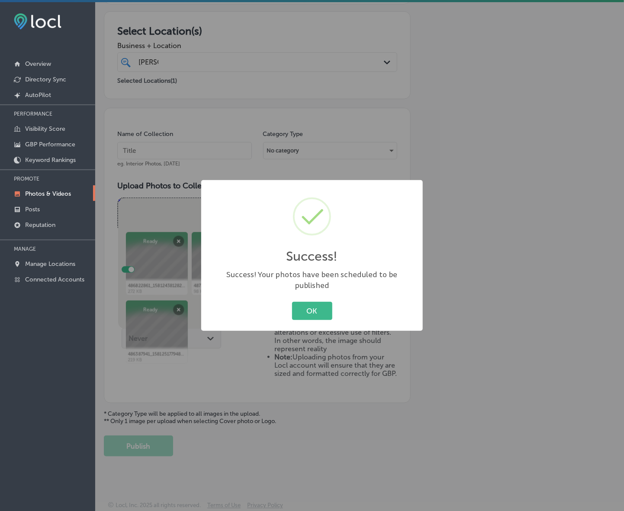
scroll to position [143, 0]
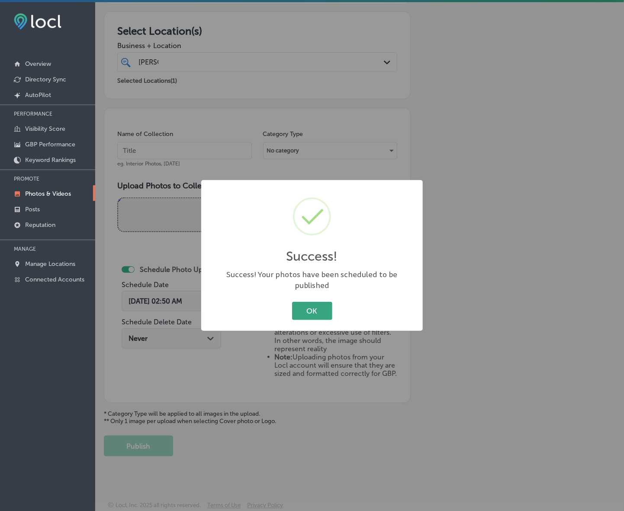
click at [300, 311] on button "OK" at bounding box center [312, 311] width 40 height 18
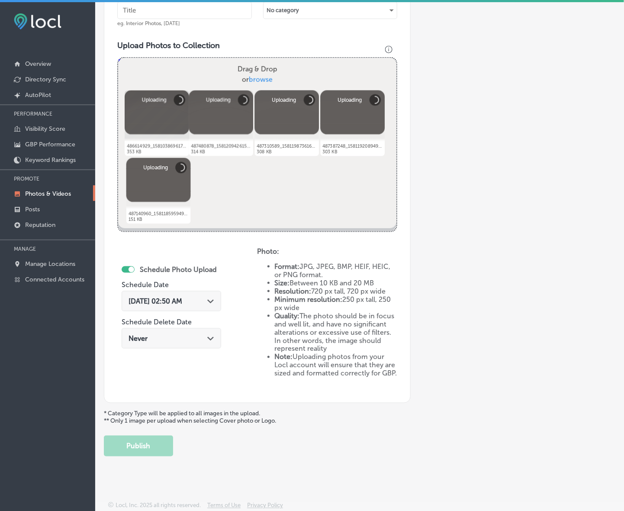
scroll to position [229, 0]
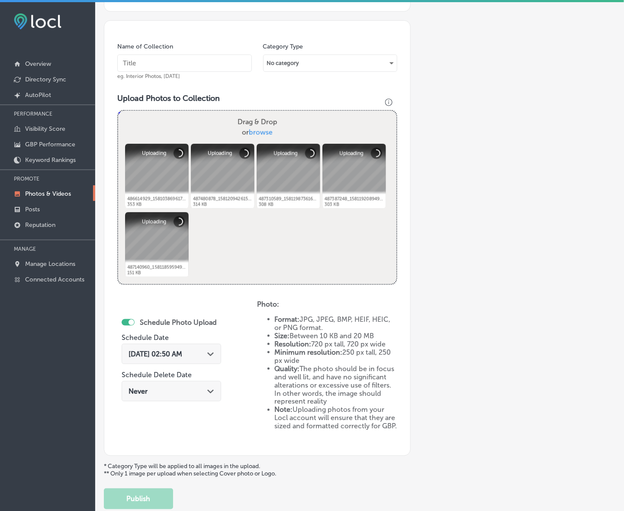
click at [213, 69] on input "text" at bounding box center [184, 63] width 135 height 17
paste input "Ronnally's-Pizza-and-Pasta"
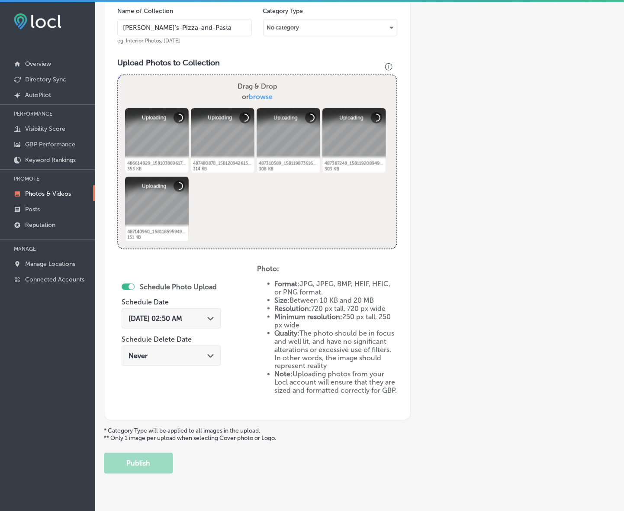
scroll to position [284, 0]
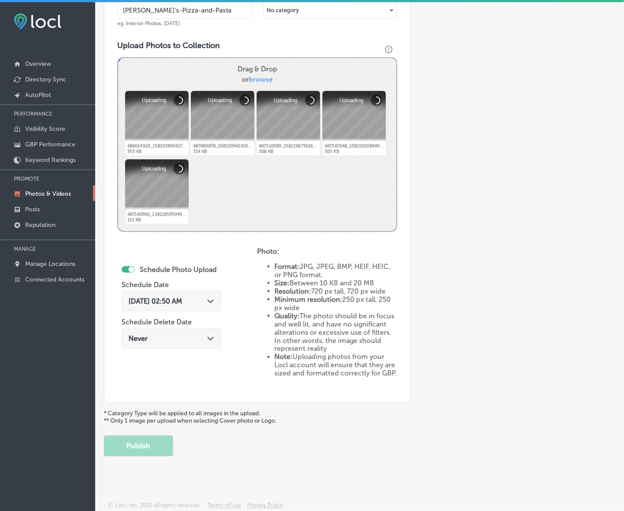
type input "Ronnally's-Pizza-and-Pasta"
click at [221, 297] on div "Aug 29, 2025 02:50 AM Path Created with Sketch." at bounding box center [172, 301] width 100 height 20
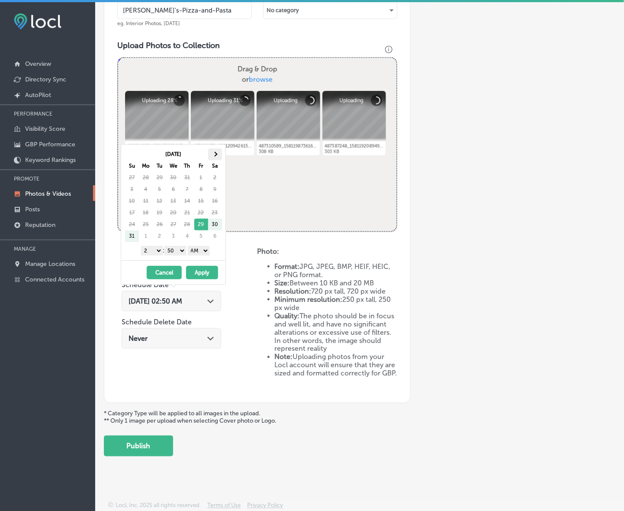
click at [214, 156] on span at bounding box center [215, 154] width 5 height 5
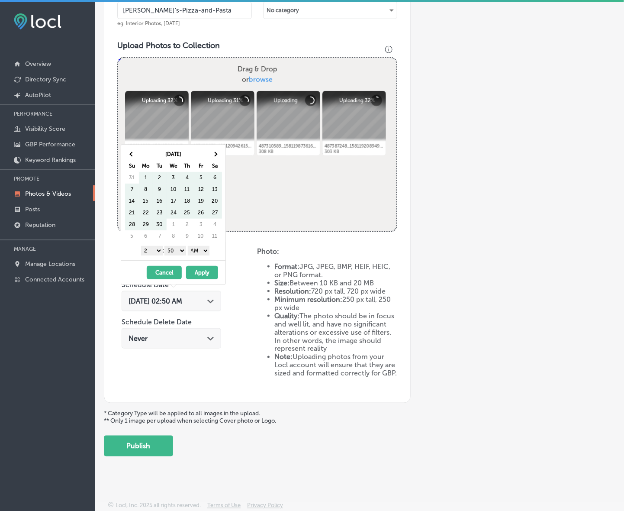
click at [214, 156] on span at bounding box center [215, 154] width 5 height 5
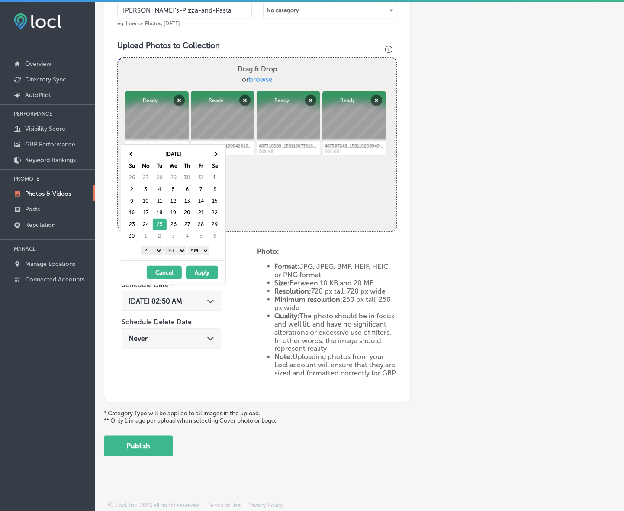
click at [155, 252] on select "1 2 3 4 5 6 7 8 9 10 11 12" at bounding box center [152, 251] width 22 height 10
click at [177, 252] on select "00 10 20 30 40 50" at bounding box center [175, 251] width 22 height 10
click at [178, 255] on select "00 10 20 30 40 50" at bounding box center [175, 251] width 22 height 10
click at [177, 255] on select "00 10 20 30 40 50" at bounding box center [175, 251] width 22 height 10
click at [204, 249] on select "AM PM" at bounding box center [199, 251] width 22 height 10
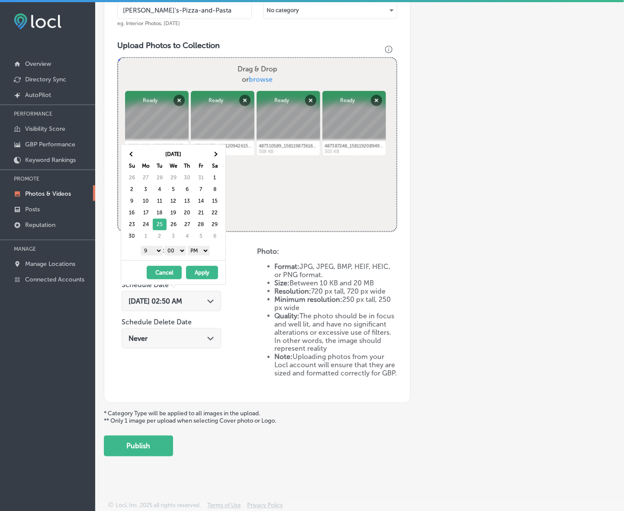
click at [200, 273] on button "Apply" at bounding box center [202, 272] width 32 height 13
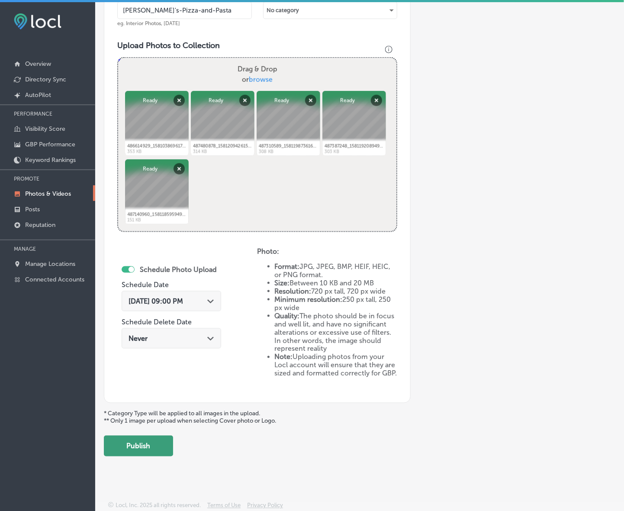
click at [156, 442] on button "Publish" at bounding box center [138, 445] width 69 height 21
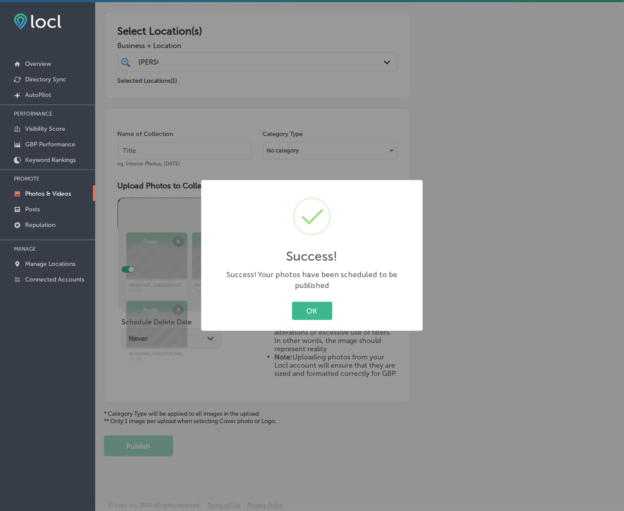
scroll to position [143, 0]
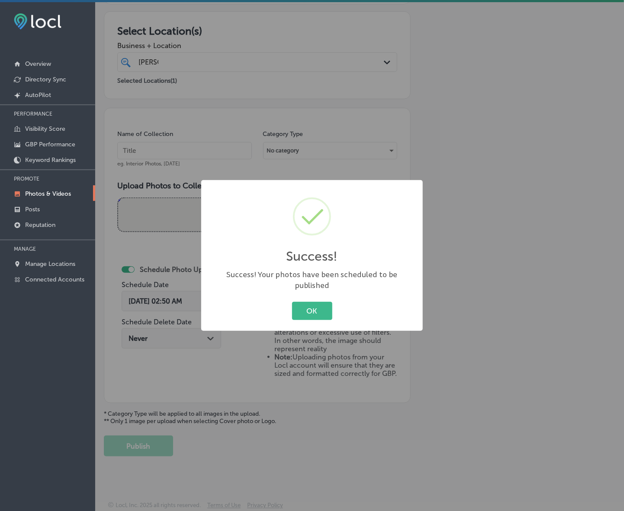
click at [292, 302] on button "OK" at bounding box center [312, 311] width 40 height 18
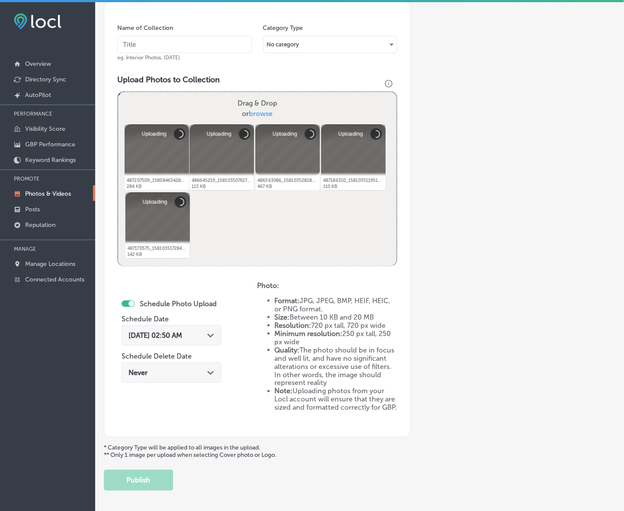
scroll to position [229, 0]
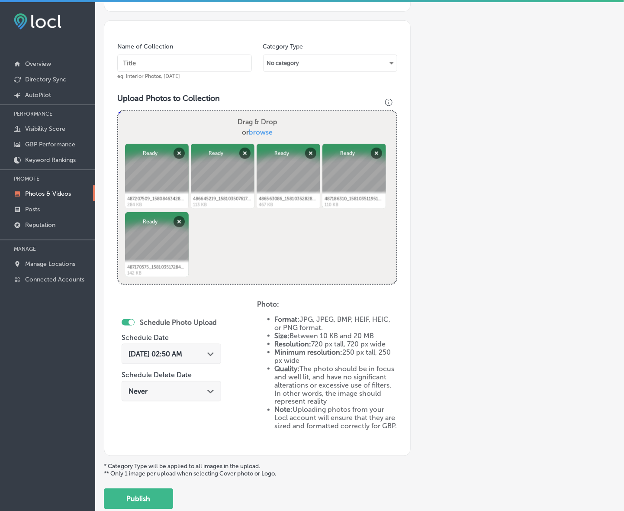
click at [208, 63] on input "text" at bounding box center [184, 63] width 135 height 17
paste input "Ronnally's-Pizza-and-Pasta"
type input "Ronnally's-Pizza-and-Pasta"
click at [213, 355] on icon "Path Created with Sketch." at bounding box center [210, 354] width 6 height 4
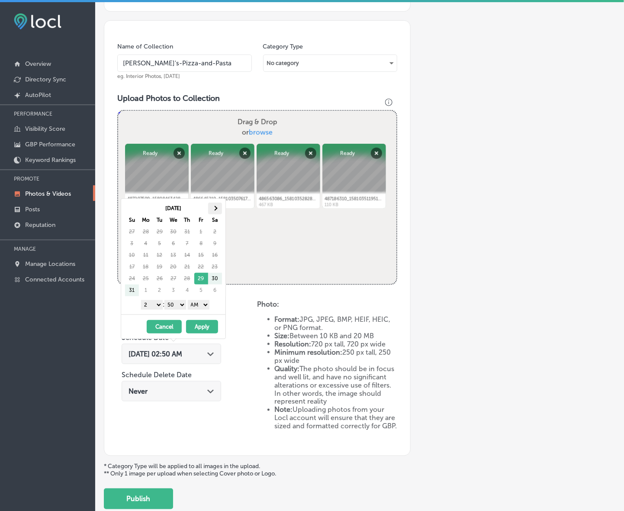
click at [216, 211] on th at bounding box center [215, 209] width 14 height 12
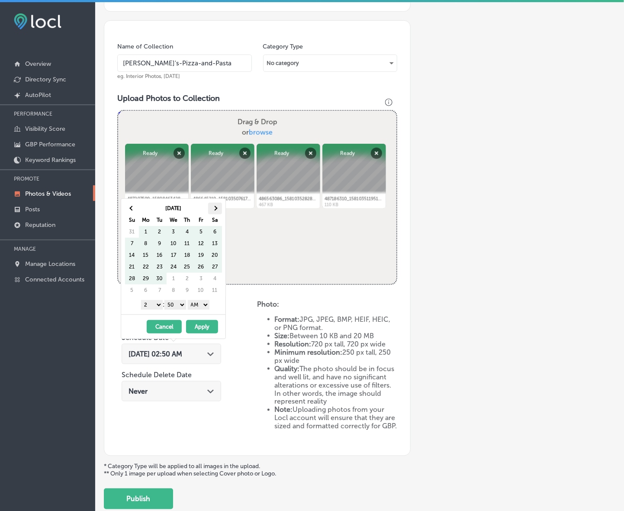
click at [215, 210] on span at bounding box center [215, 208] width 5 height 5
click at [217, 210] on th at bounding box center [215, 209] width 14 height 12
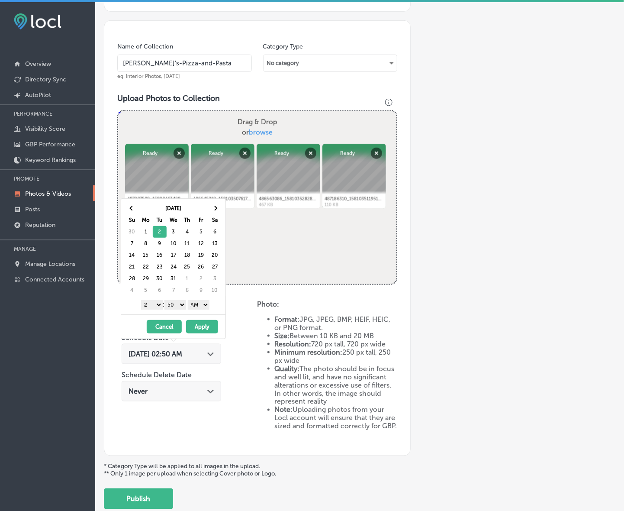
click at [157, 306] on select "1 2 3 4 5 6 7 8 9 10 11 12" at bounding box center [152, 305] width 22 height 10
click at [177, 306] on select "00 10 20 30 40 50" at bounding box center [175, 305] width 22 height 10
click at [203, 306] on select "AM PM" at bounding box center [199, 305] width 22 height 10
click at [200, 331] on button "Apply" at bounding box center [202, 326] width 32 height 13
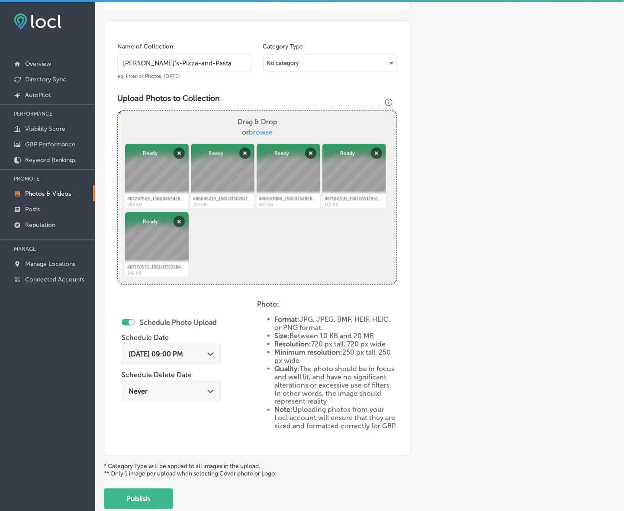
scroll to position [284, 0]
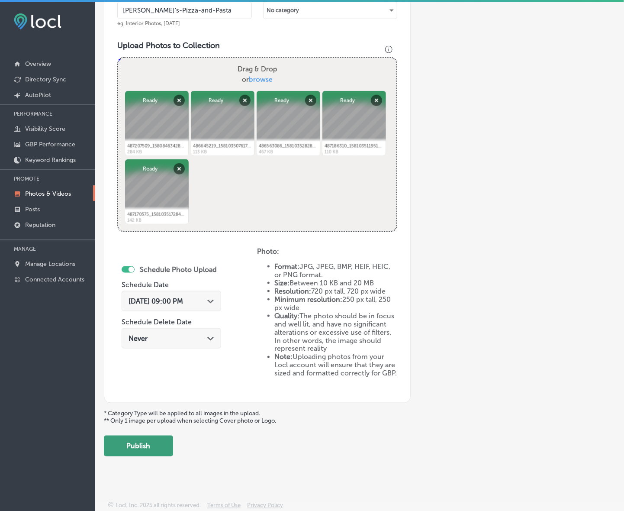
click at [148, 446] on button "Publish" at bounding box center [138, 445] width 69 height 21
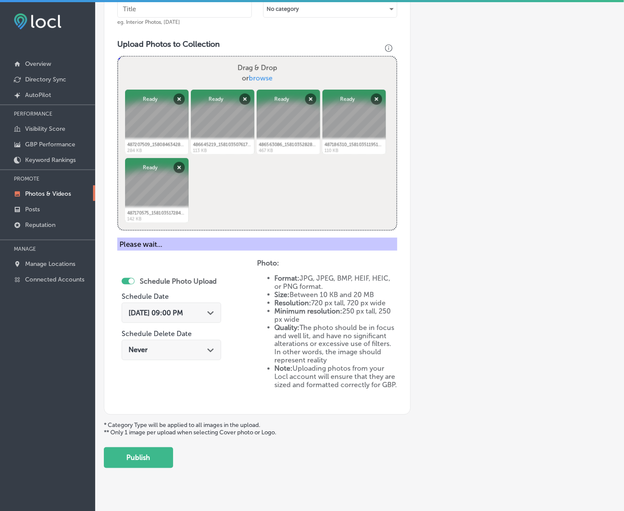
scroll to position [143, 0]
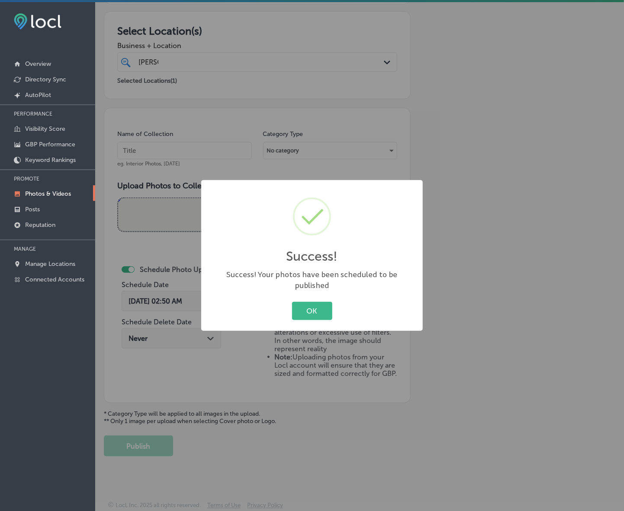
click at [292, 302] on button "OK" at bounding box center [312, 311] width 40 height 18
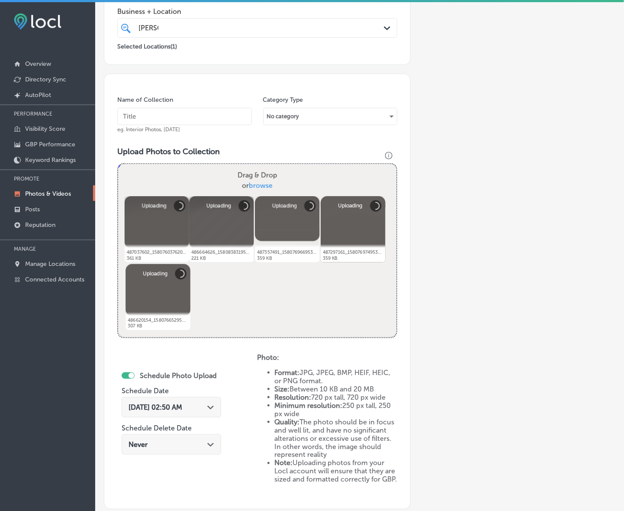
scroll to position [175, 0]
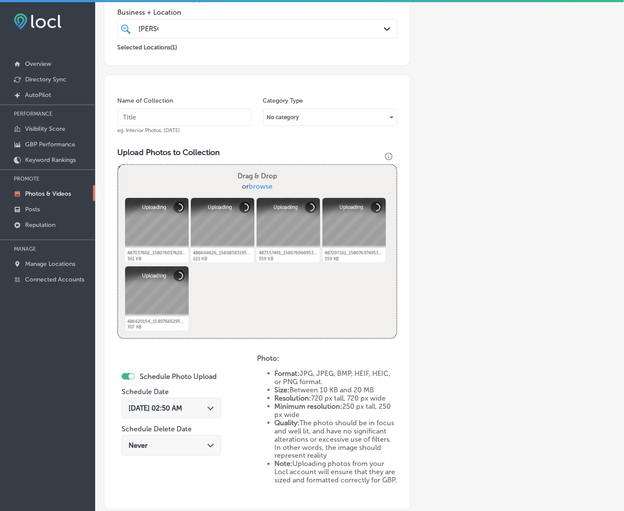
click at [205, 120] on input "text" at bounding box center [184, 117] width 135 height 17
paste input "Ronnally's-Pizza-and-Pasta"
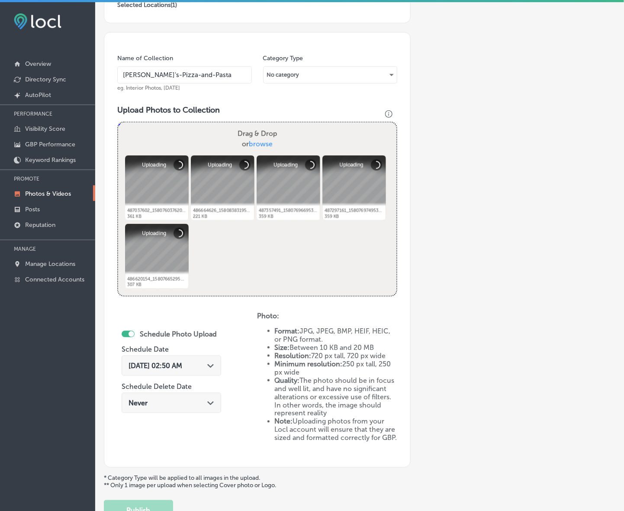
scroll to position [284, 0]
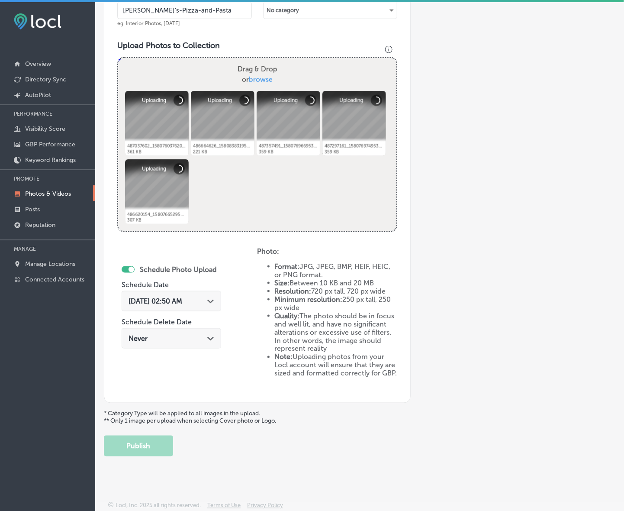
type input "Ronnally's-Pizza-and-Pasta"
click at [213, 300] on polygon at bounding box center [210, 302] width 6 height 4
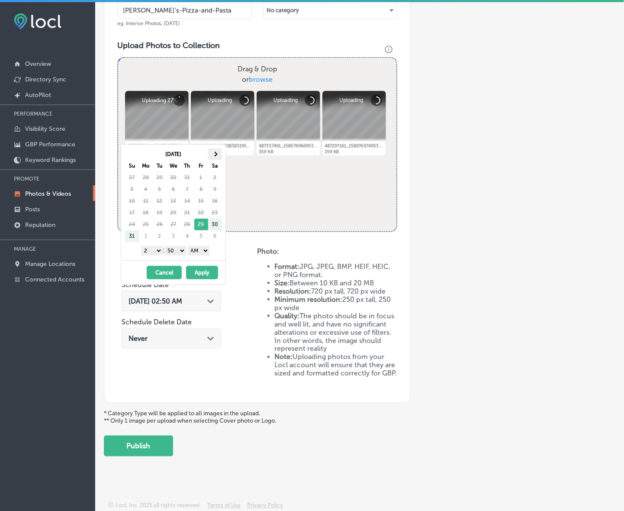
click at [215, 149] on th at bounding box center [215, 154] width 14 height 12
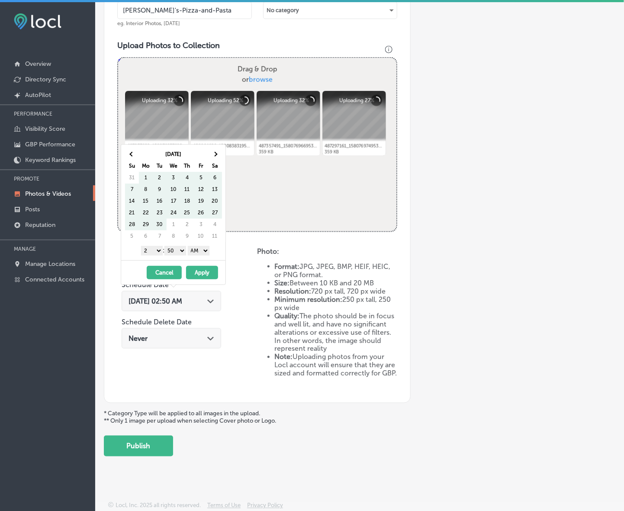
click at [215, 149] on th at bounding box center [215, 154] width 14 height 12
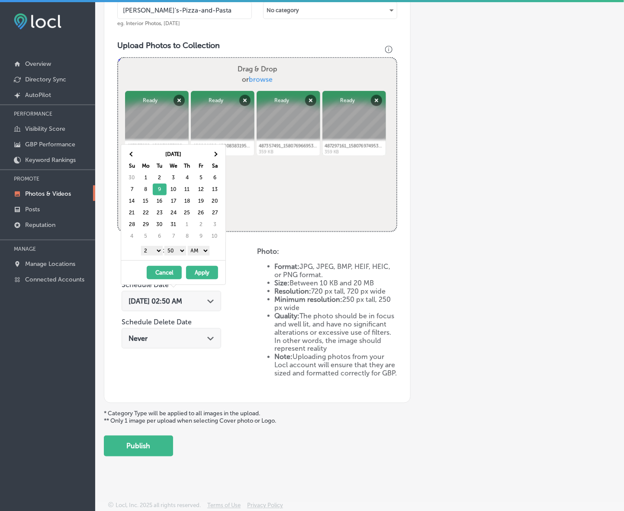
click at [156, 252] on select "1 2 3 4 5 6 7 8 9 10 11 12" at bounding box center [152, 251] width 22 height 10
click at [177, 248] on select "00 10 20 30 40 50" at bounding box center [175, 251] width 22 height 10
click at [198, 253] on select "AM PM" at bounding box center [199, 251] width 22 height 10
click at [199, 275] on button "Apply" at bounding box center [202, 272] width 32 height 13
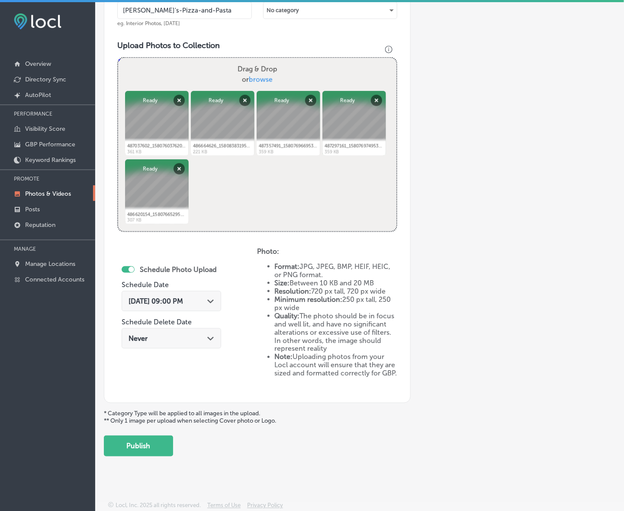
click at [173, 444] on div "Add a Collection Which Type of Image or Video Would You Like to Upload? Photo C…" at bounding box center [360, 114] width 512 height 684
click at [169, 444] on button "Publish" at bounding box center [138, 445] width 69 height 21
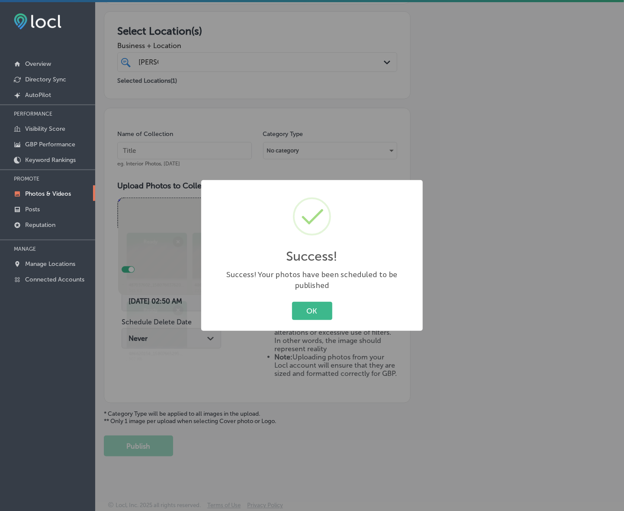
scroll to position [143, 0]
click at [292, 302] on button "OK" at bounding box center [312, 311] width 40 height 18
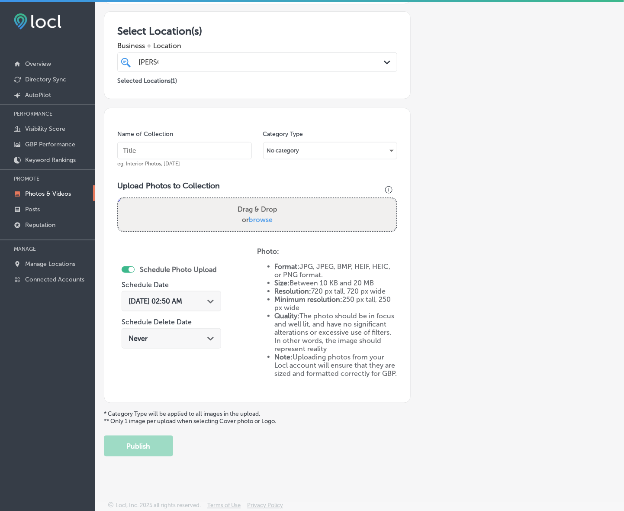
click at [53, 197] on p "Photos & Videos" at bounding box center [48, 193] width 46 height 7
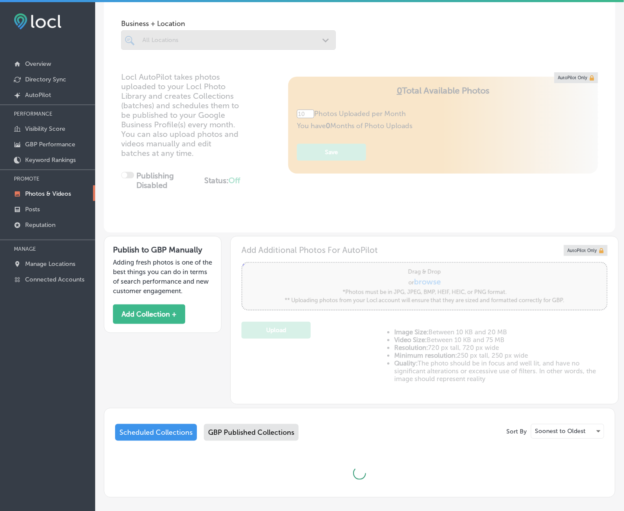
scroll to position [83, 0]
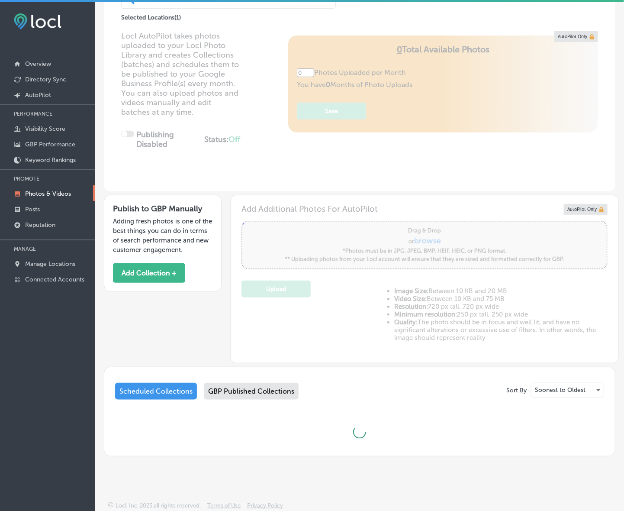
type input "5"
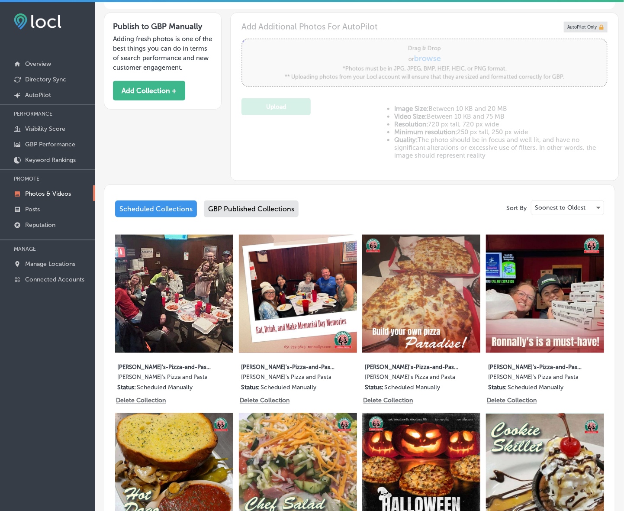
scroll to position [300, 0]
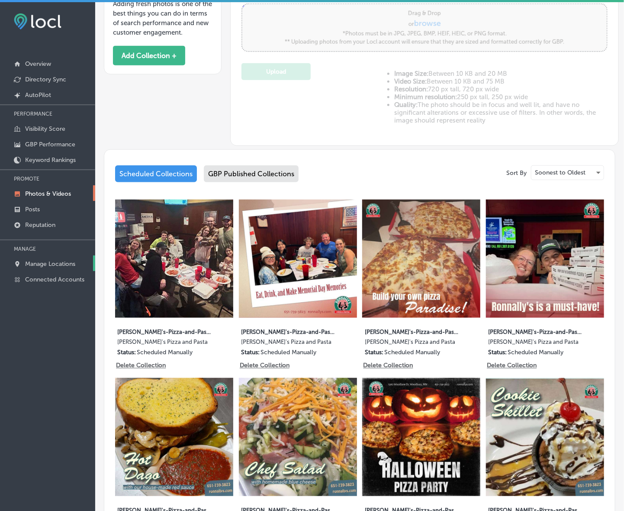
click at [47, 268] on p "Manage Locations" at bounding box center [50, 263] width 50 height 7
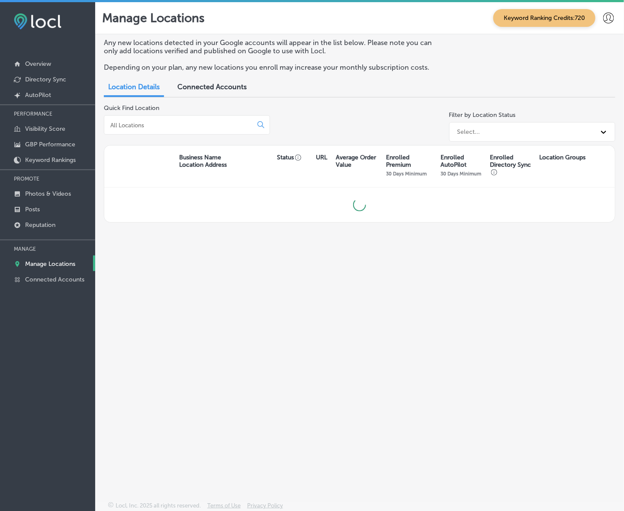
click at [156, 124] on input at bounding box center [180, 125] width 141 height 8
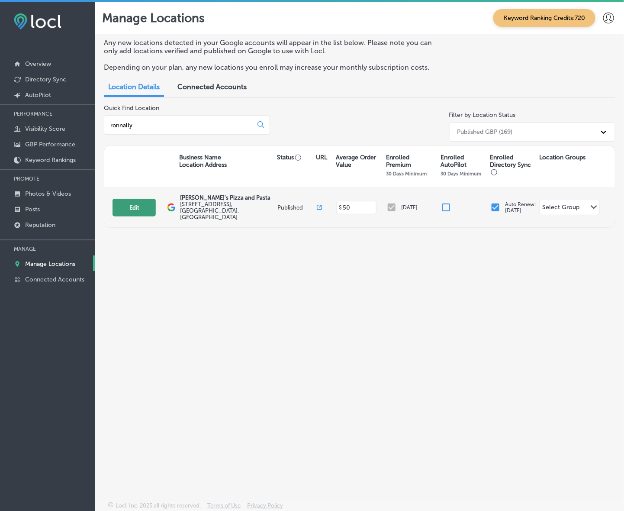
type input "ronnally"
click at [137, 204] on button "Edit" at bounding box center [134, 208] width 43 height 18
select select "US"
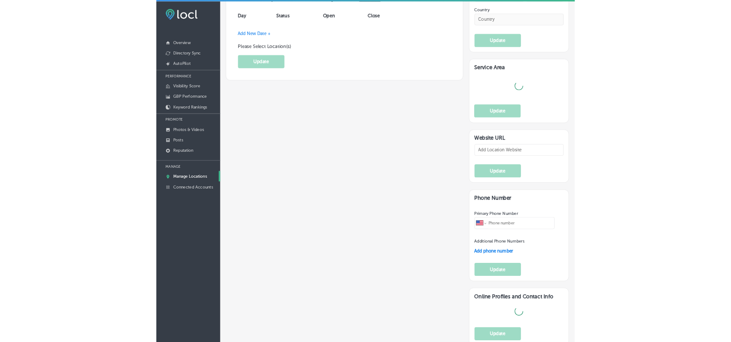
scroll to position [812, 0]
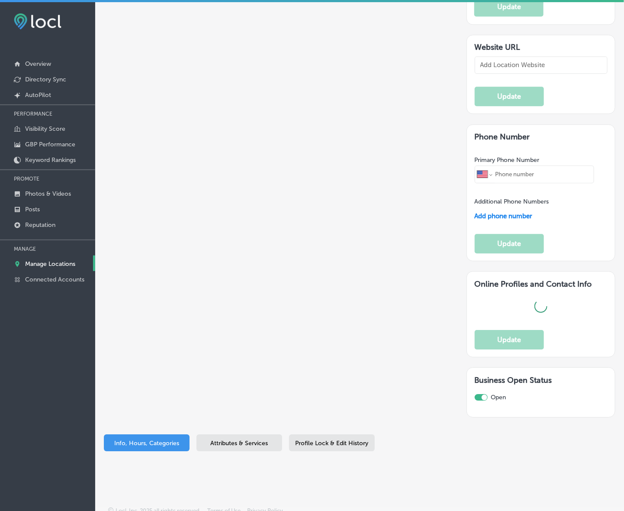
type input "Ronnally's Pizza and Pasta"
type input "1560 Woodlane Dr"
type input "Woodbury"
type input "55125"
type input "US"
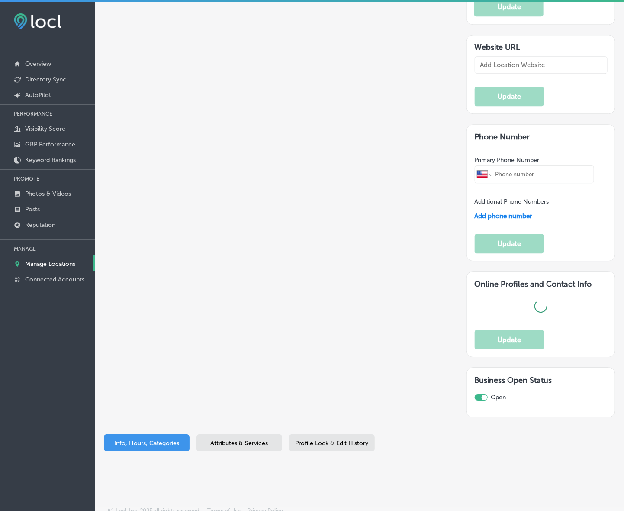
type input "https://ronnallys.com/"
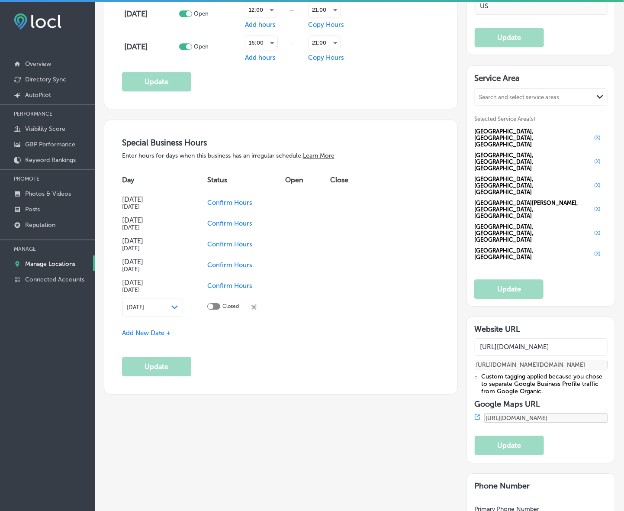
checkbox input "true"
type textarea "As the oldest restaurant in town, Ronnally's Pizza and Pasta takes pride in our…"
type input "+1 651 739 3823"
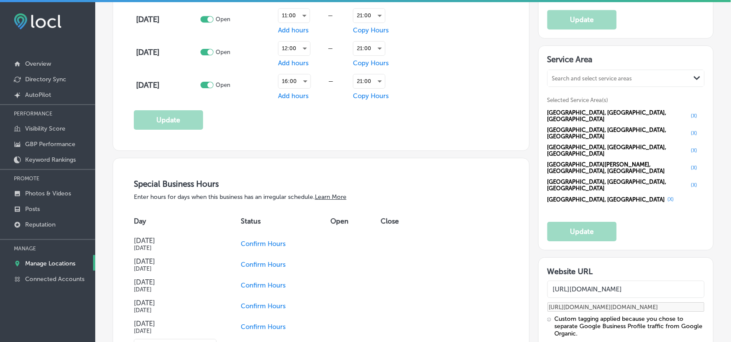
click at [47, 260] on link "Manage Locations" at bounding box center [47, 263] width 95 height 16
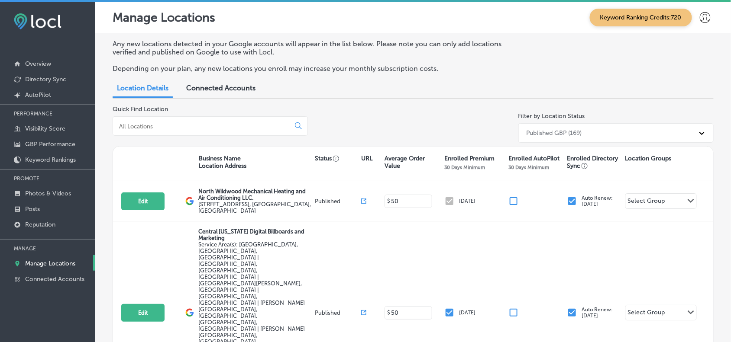
click at [174, 130] on input at bounding box center [203, 127] width 170 height 8
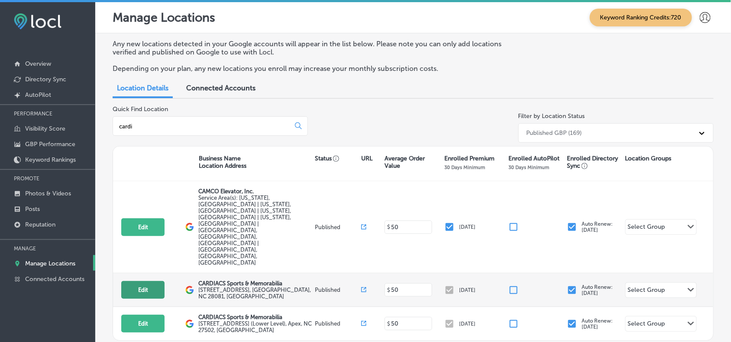
type input "cardi"
click at [144, 281] on button "Edit" at bounding box center [142, 290] width 43 height 18
select select "US"
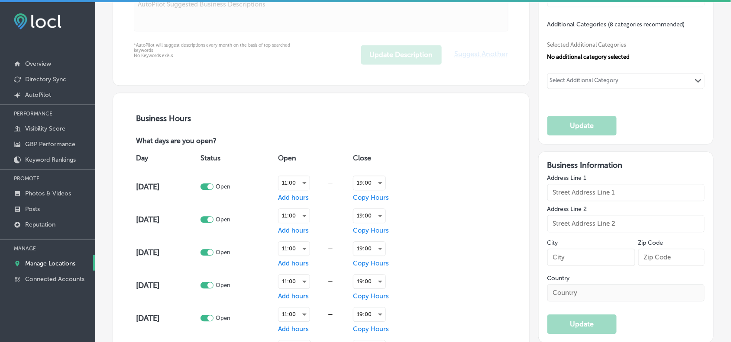
checkbox input "true"
type input "CARDIACS Sports & Memorabilia"
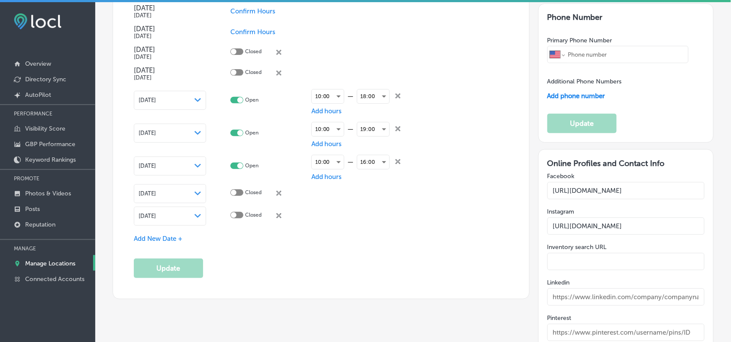
type input "133 West Ave"
type input "Kannapolis"
type input "28081"
type input "US"
type input "http://thecardiacs.com/"
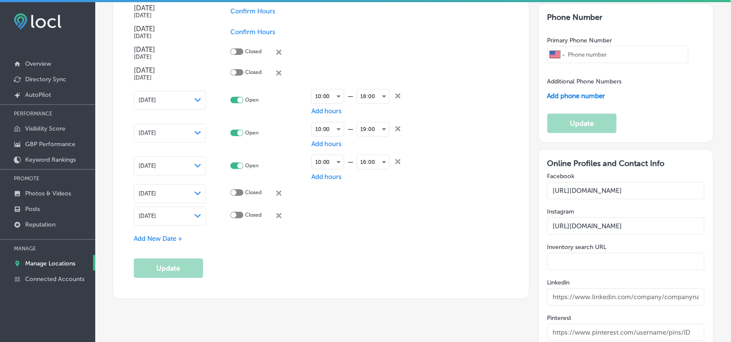
type textarea "CARDIACS Sports & Memorabilia is your premier destination for sports cards, mem…"
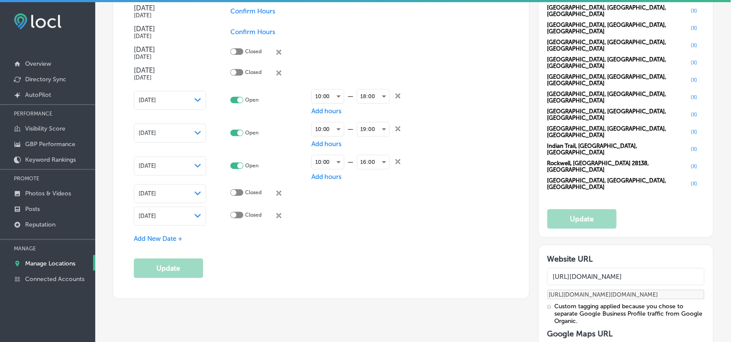
type input "+1 704 935 3489"
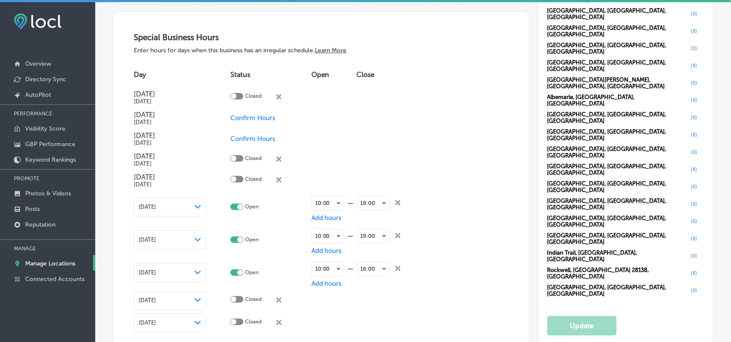
scroll to position [945, 0]
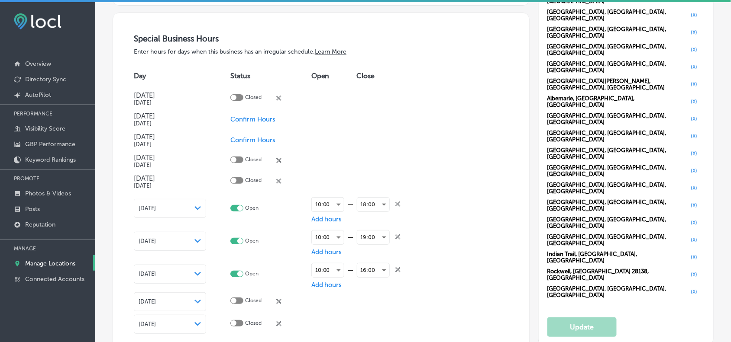
click at [65, 260] on link "Manage Locations" at bounding box center [47, 263] width 95 height 16
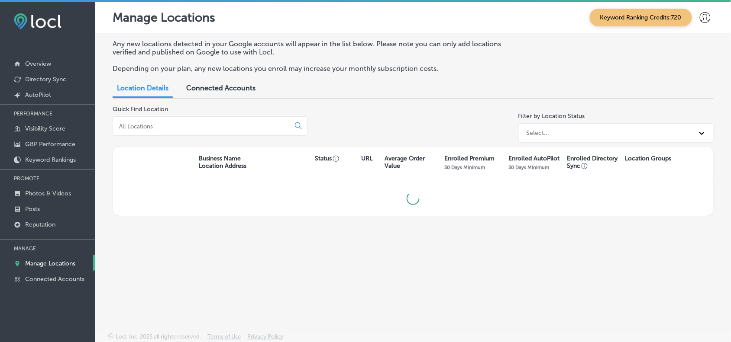
click at [247, 132] on div at bounding box center [210, 125] width 195 height 19
click at [252, 123] on input at bounding box center [203, 127] width 170 height 8
type input "beach lumber"
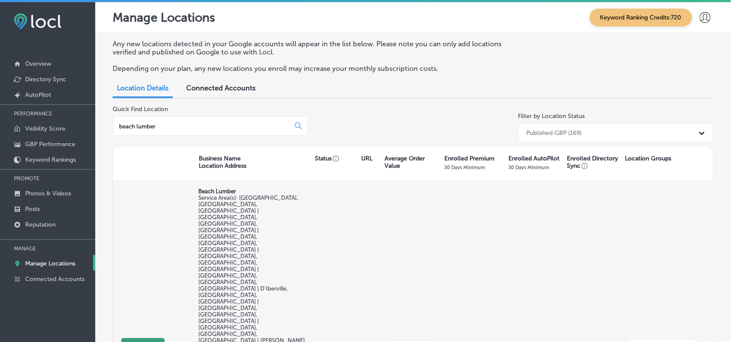
click at [139, 339] on button "Edit" at bounding box center [142, 348] width 43 height 18
select select "US"
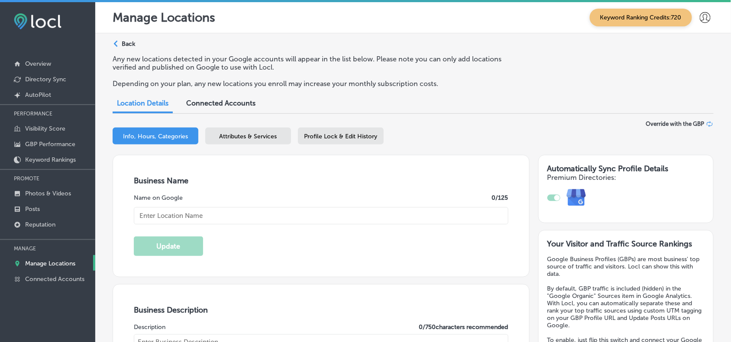
checkbox input "true"
type input "Beach Lumber"
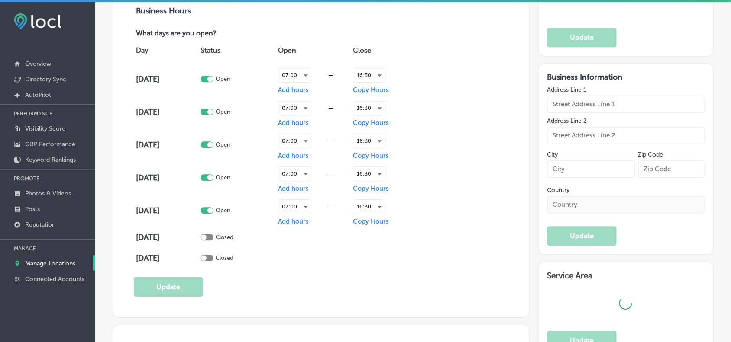
type input "5104 A Avenue"
type input "Long Beach"
type input "39560"
type input "US"
type input "https://beachlumber.net/"
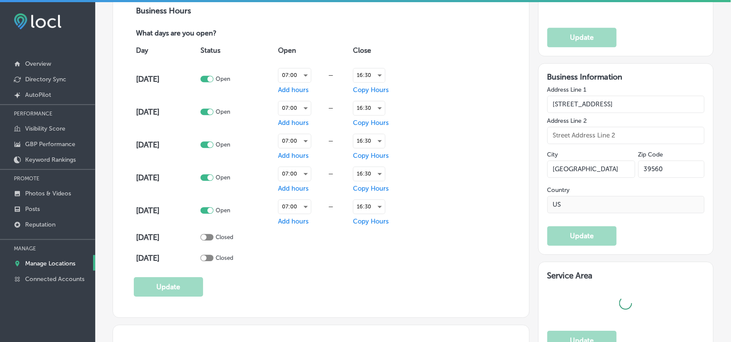
type textarea "Beach Lumber is a family-owned building material supplier located in Long Beach…"
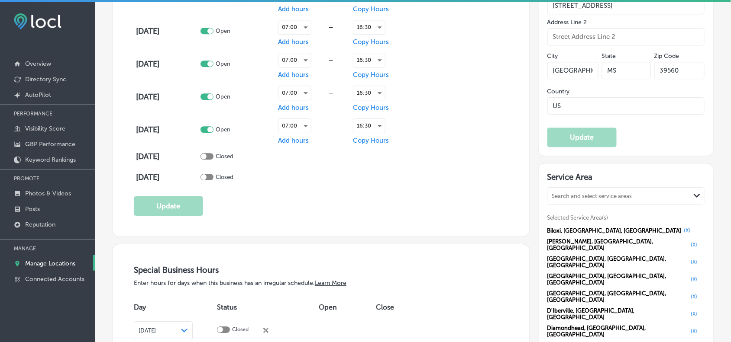
type input "+1 228 679 1240"
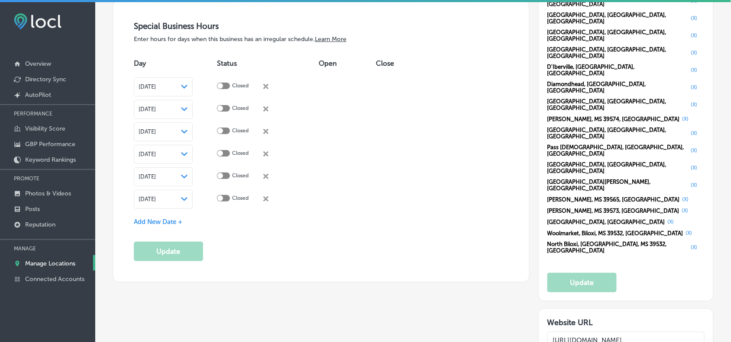
scroll to position [937, 0]
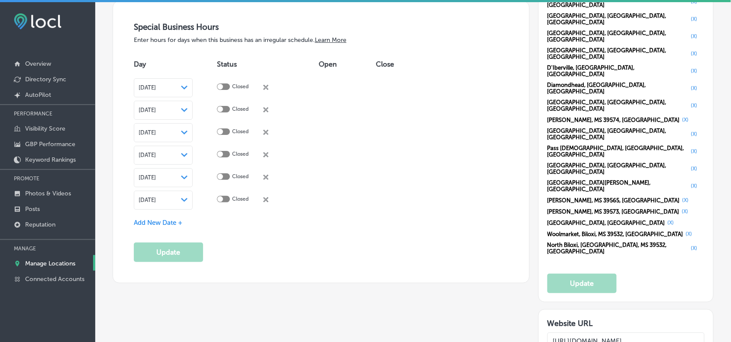
drag, startPoint x: 55, startPoint y: 262, endPoint x: 101, endPoint y: 237, distance: 52.9
click at [55, 262] on p "Manage Locations" at bounding box center [50, 263] width 50 height 7
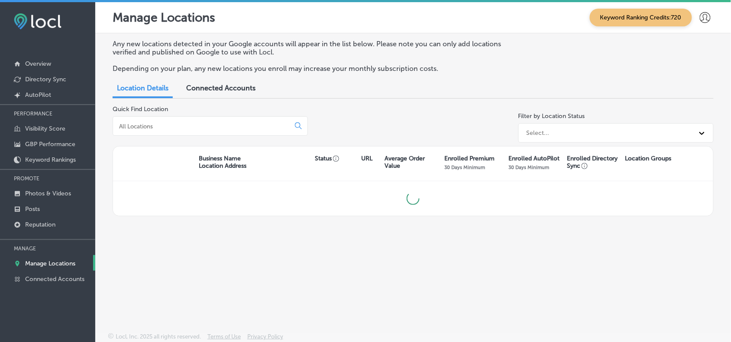
click at [191, 124] on input at bounding box center [203, 127] width 170 height 8
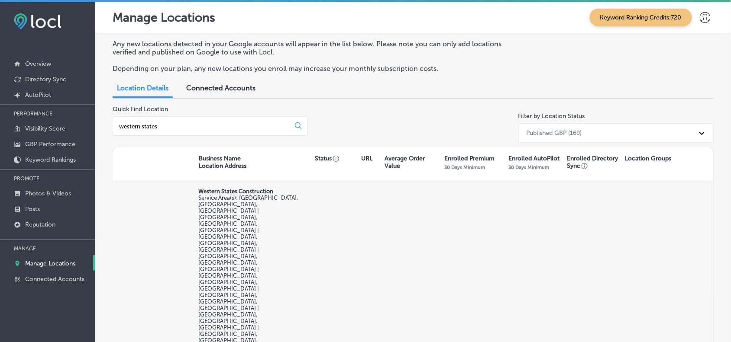
type input "western states"
select select "US"
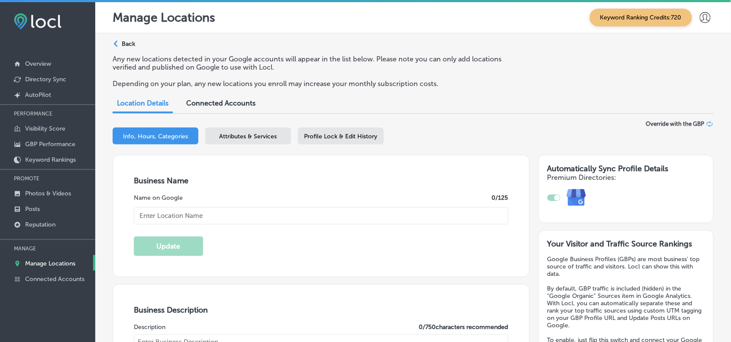
checkbox input "true"
type input "Western States Construction"
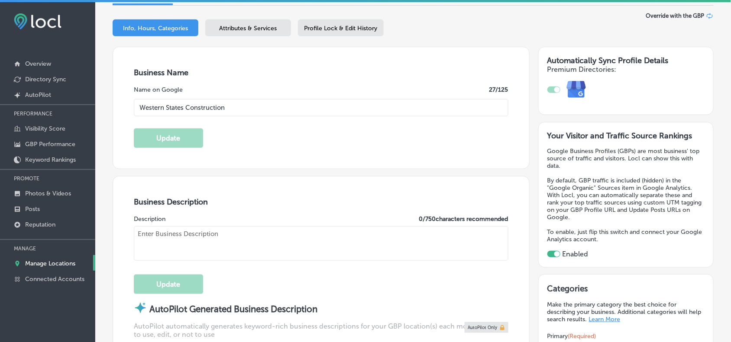
type input "15 Ford Dr"
type input "New Lenox"
type input "60451"
type input "US"
type input "https://westernstatesconst.com/"
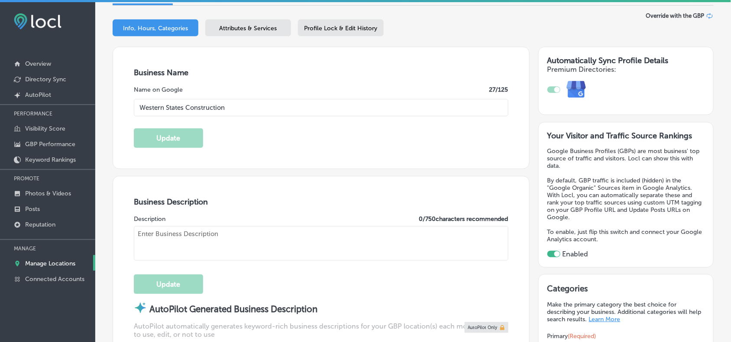
type textarea "Western States Construction is a full-service general contractor specializing i…"
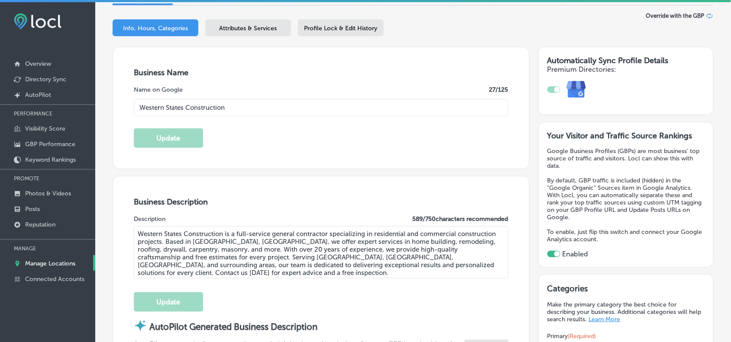
type input "+1 815 740 2886"
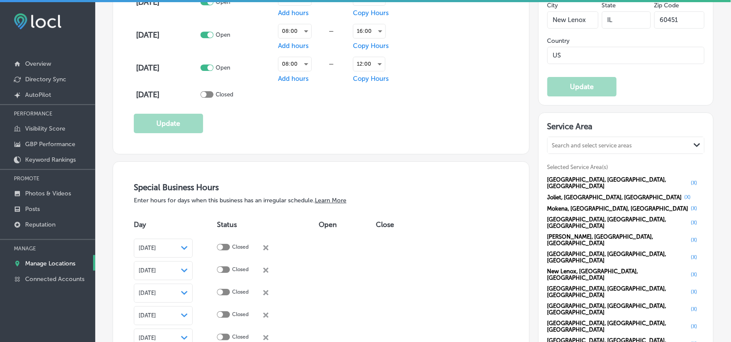
scroll to position [920, 0]
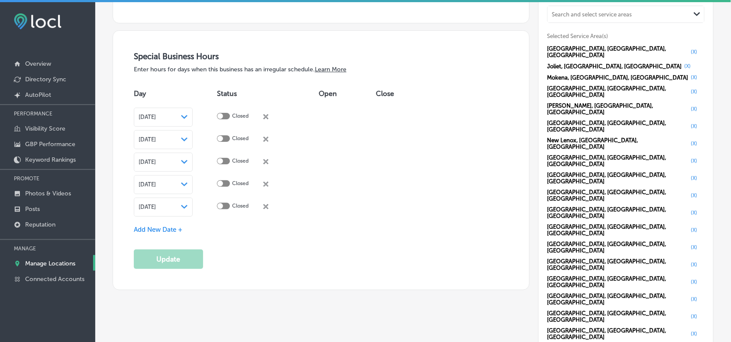
click at [68, 262] on p "Manage Locations" at bounding box center [50, 263] width 50 height 7
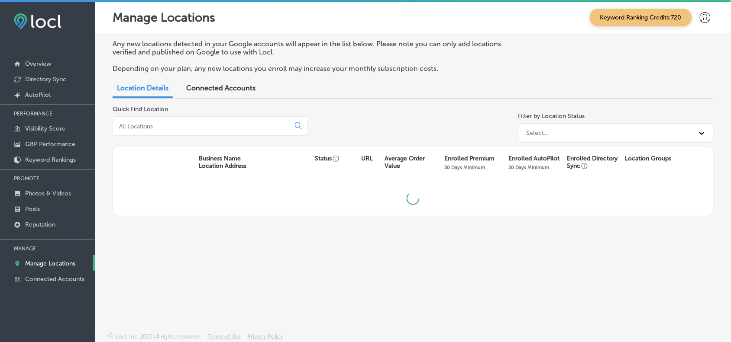
click at [229, 124] on input at bounding box center [203, 127] width 170 height 8
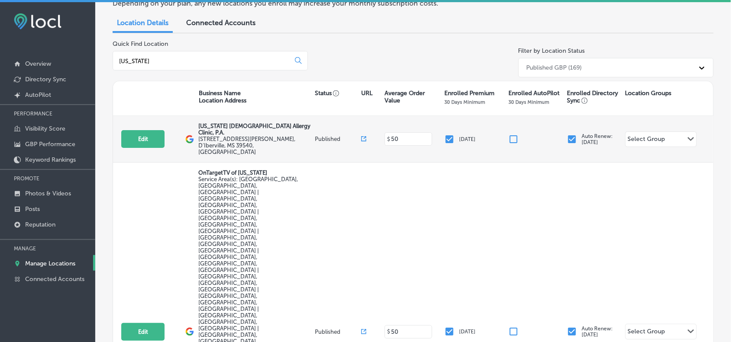
scroll to position [66, 0]
type input "mississippi"
click at [153, 134] on button "Edit" at bounding box center [142, 139] width 43 height 18
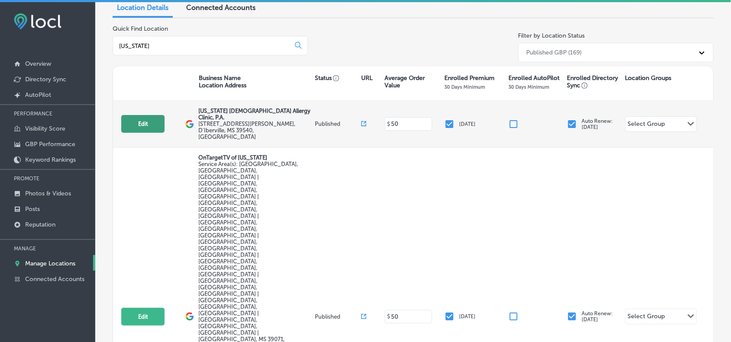
select select "US"
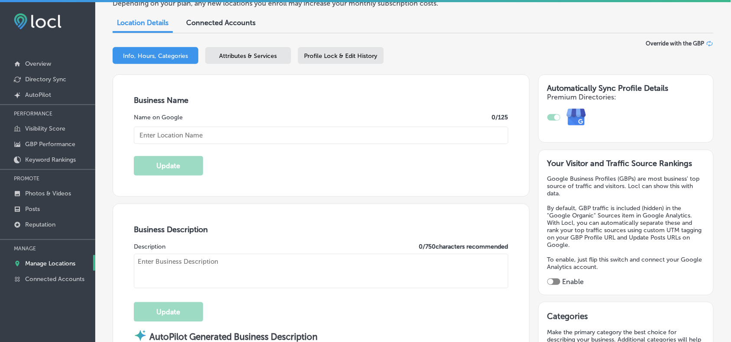
checkbox input "true"
type input "Mississippi Asthma Allergy Clinic, P.A."
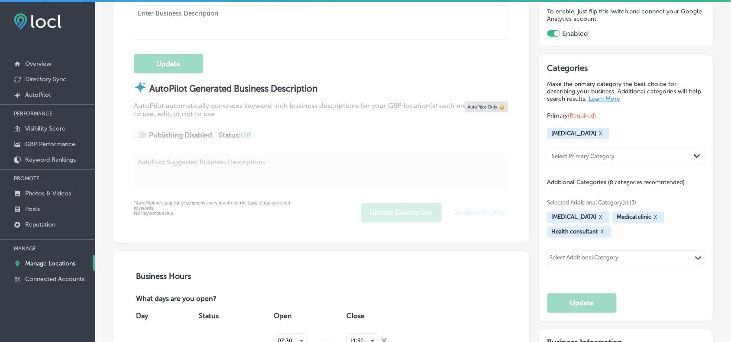
type input "3200 Mallett Road Unit D3"
type input "D'Iberville"
type input "39540"
type input "US"
type input "http://msaac.com/"
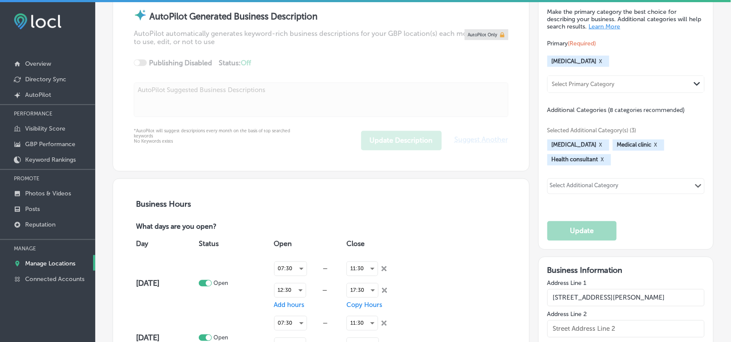
type textarea "At Mississippi Asthma & Allergy Clinic, P. A. in D'Iberville, MS, we provide tr…"
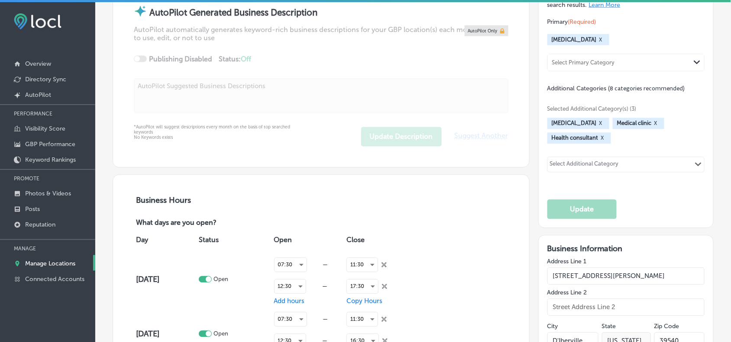
type input "+1 228 392 6875"
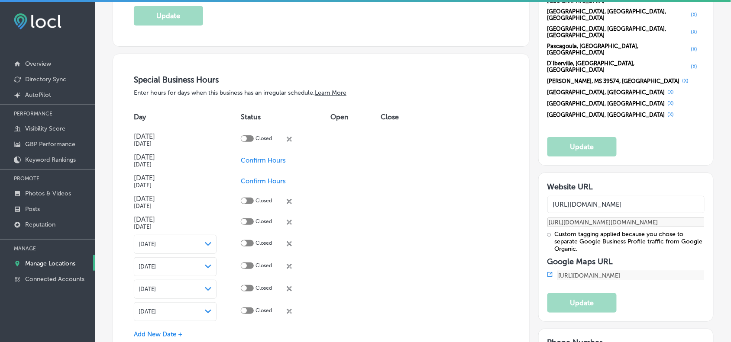
scroll to position [1018, 0]
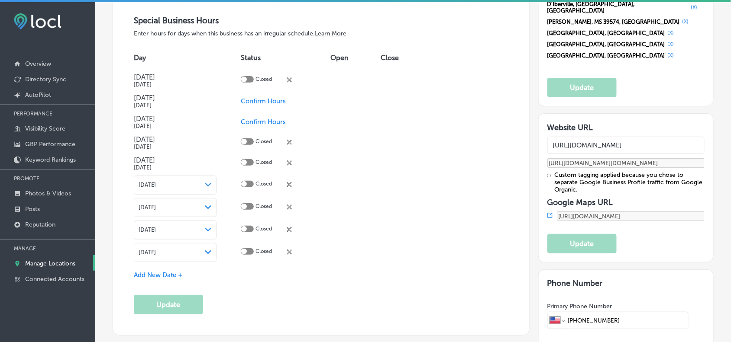
drag, startPoint x: 42, startPoint y: 264, endPoint x: 52, endPoint y: 259, distance: 11.8
click at [42, 264] on p "Manage Locations" at bounding box center [50, 263] width 50 height 7
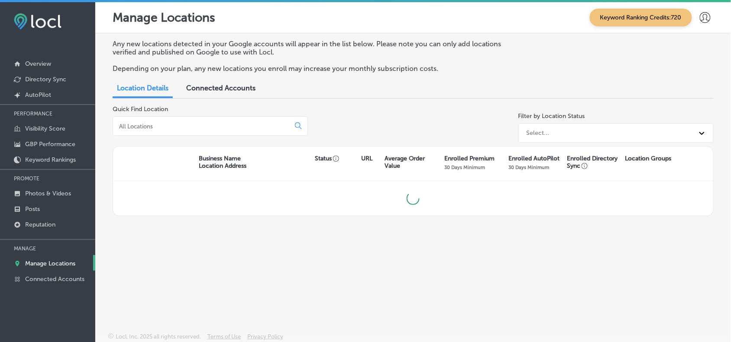
click at [232, 123] on div at bounding box center [210, 125] width 195 height 19
click at [232, 123] on input at bounding box center [203, 127] width 170 height 8
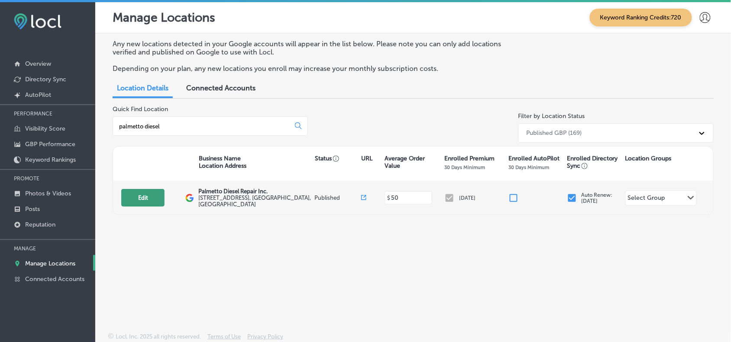
type input "palmetto diesel"
click at [135, 203] on button "Edit" at bounding box center [142, 198] width 43 height 18
select select "US"
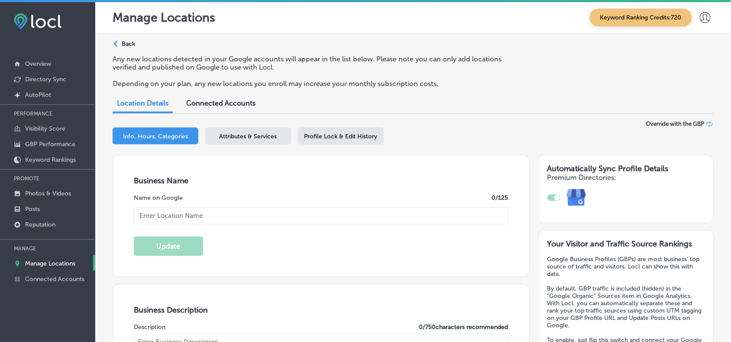
checkbox input "true"
type input "Palmetto Diesel Repair Inc."
type input "1228 Edgefield Rd"
type input "North Augusta"
type input "29860"
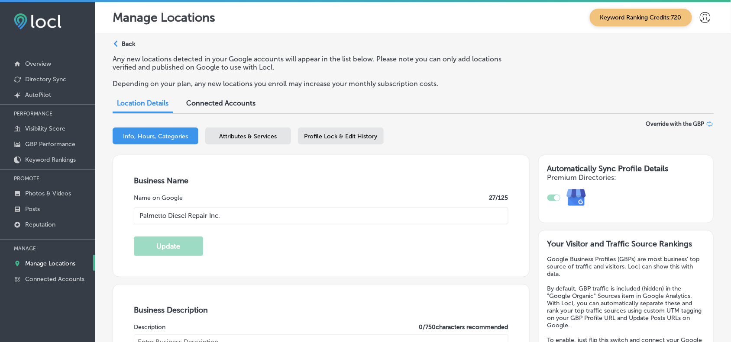
type input "US"
type input "https://palmettodieselrepair.com/"
type textarea "Palmetto Diesel Repair Inc. is a family-owned, full-service diesel repair shop …"
type input "+1 803 426 1968"
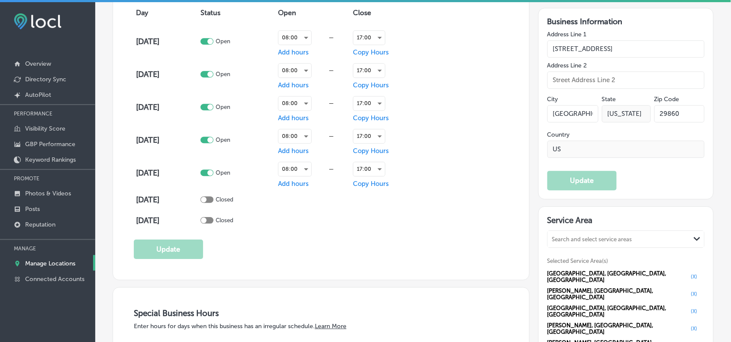
scroll to position [812, 0]
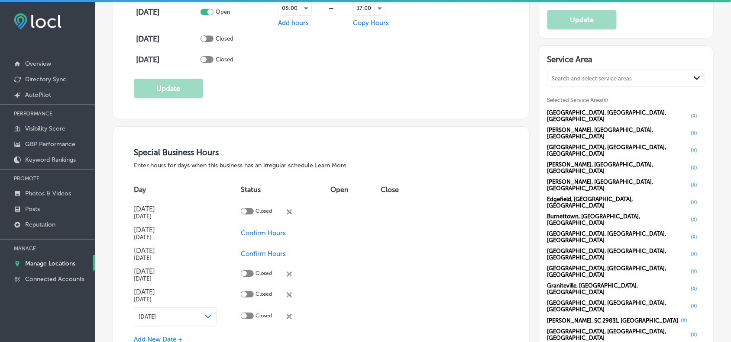
drag, startPoint x: 46, startPoint y: 266, endPoint x: 124, endPoint y: 224, distance: 88.3
click at [46, 266] on p "Manage Locations" at bounding box center [50, 263] width 50 height 7
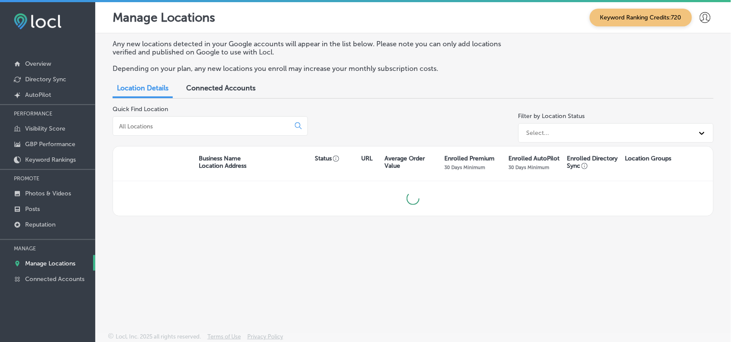
click at [189, 116] on div at bounding box center [210, 125] width 195 height 19
click at [190, 126] on input at bounding box center [203, 127] width 170 height 8
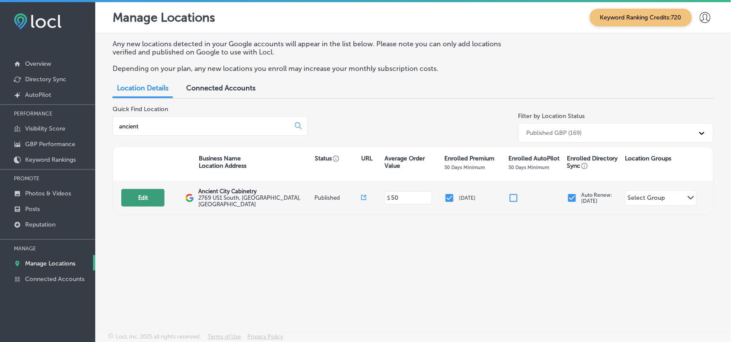
type input "ancient"
click at [145, 203] on button "Edit" at bounding box center [142, 198] width 43 height 18
select select "US"
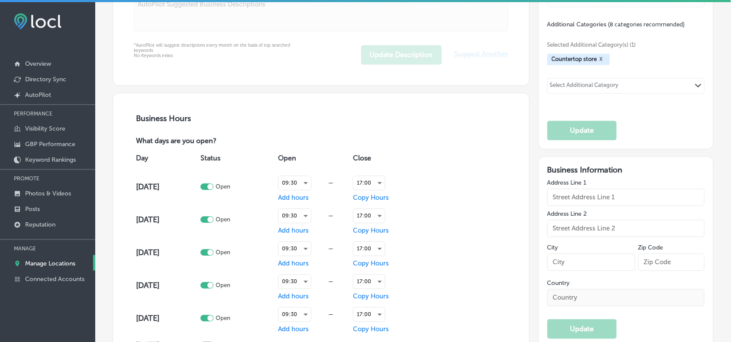
checkbox input "true"
type input "Ancient City Cabinetry"
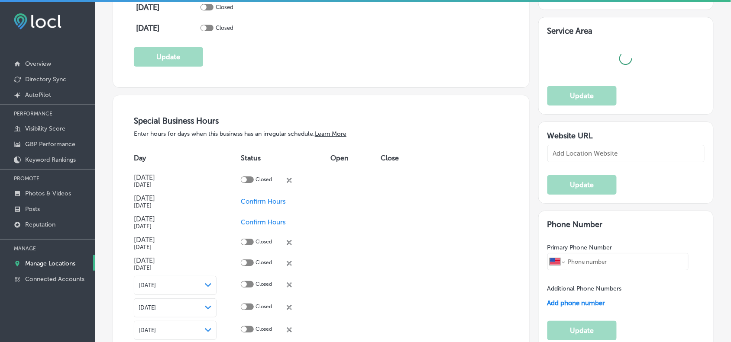
type input "2769 US1 South"
type input "St. Augustine"
type input "32086"
type input "US"
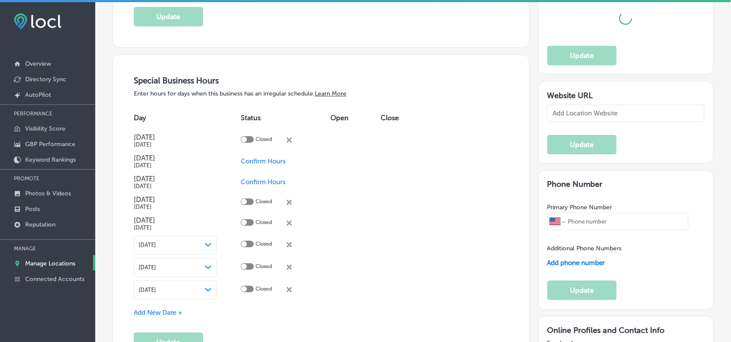
type input "https://ancientcitycabinetry.com/"
type textarea "Welcome to Ancient City Cabinetry – your go-to destination for top-notch cabine…"
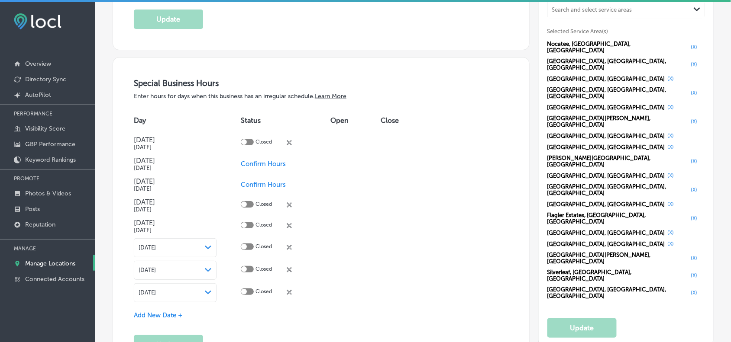
scroll to position [868, 0]
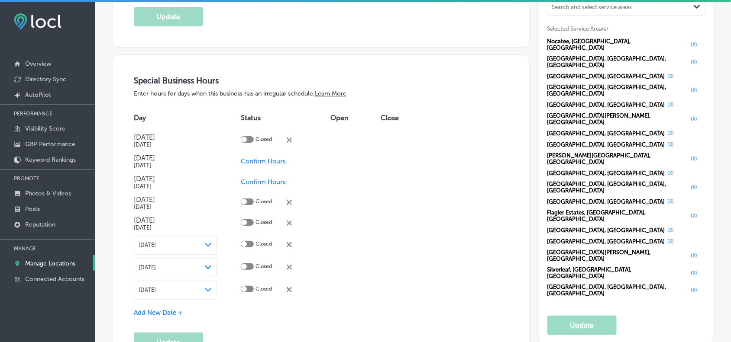
type input "+1 904 217 4730"
click at [45, 259] on link "Manage Locations" at bounding box center [47, 263] width 95 height 16
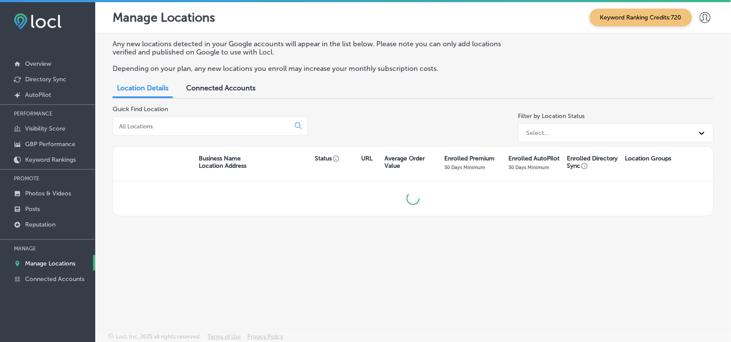
click at [191, 126] on input at bounding box center [203, 127] width 170 height 8
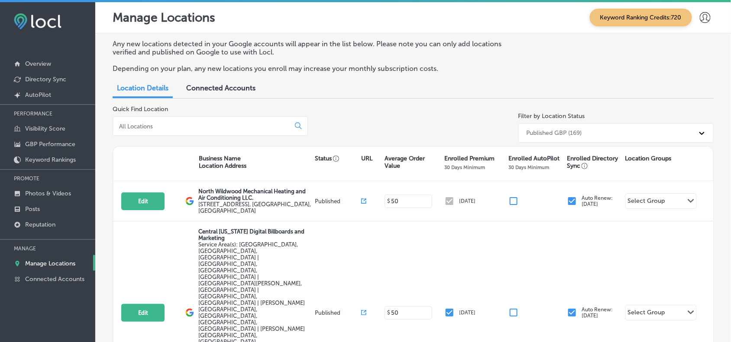
click at [217, 123] on input at bounding box center [203, 127] width 170 height 8
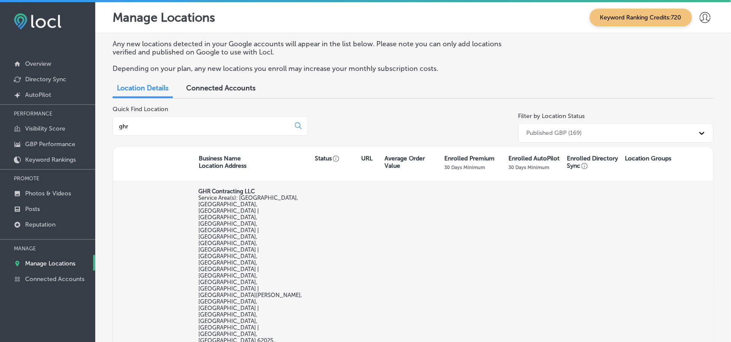
type input "ghr"
select select "US"
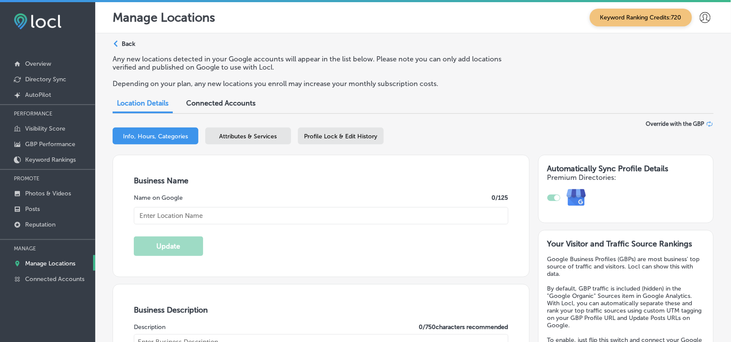
checkbox input "true"
type input "GHR Contracting LLC"
type input "[STREET_ADDRESS][PERSON_NAME]"
type input "[GEOGRAPHIC_DATA]"
type input "62025-1740"
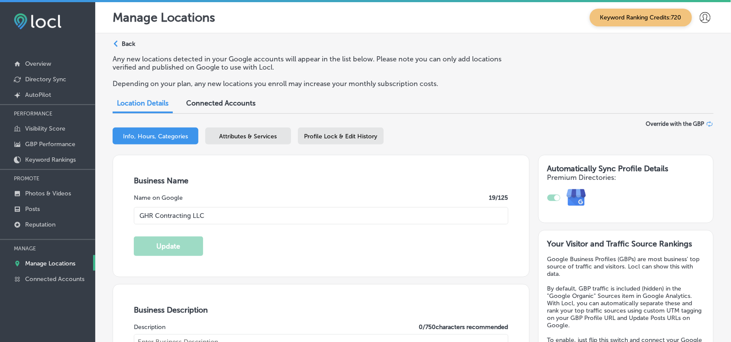
type input "US"
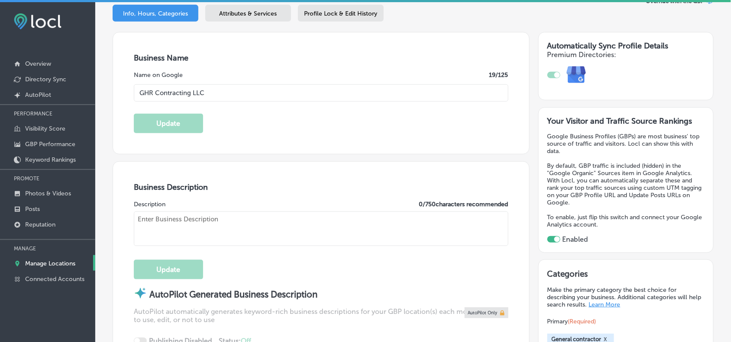
type input "[URL][DOMAIN_NAME]"
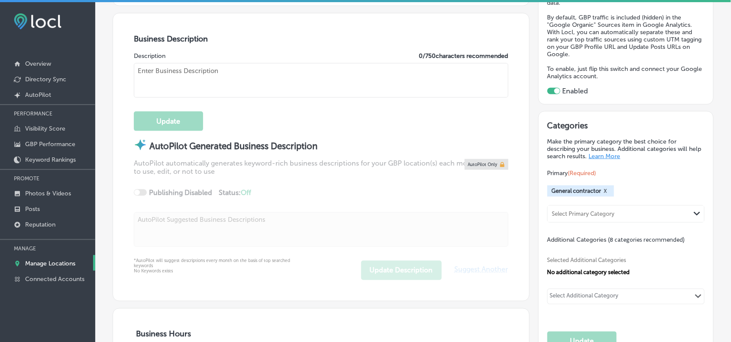
type textarea "GHR Contracting LLC specializes in quality egress window installations for home…"
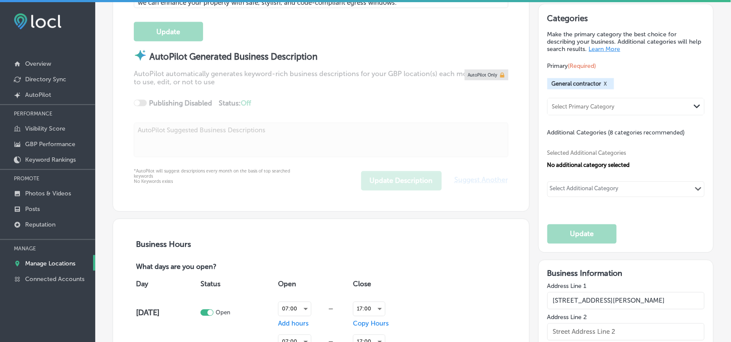
type input "[PHONE_NUMBER]"
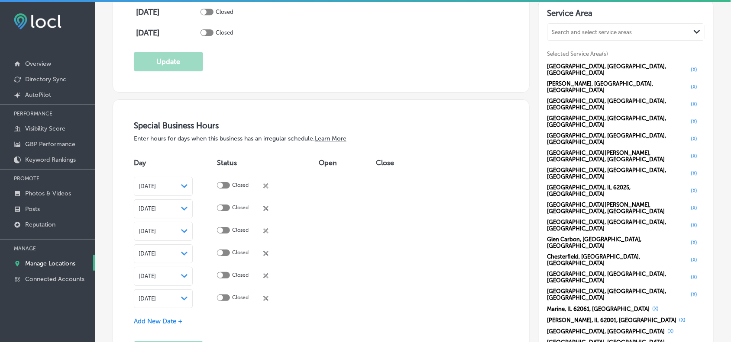
scroll to position [920, 0]
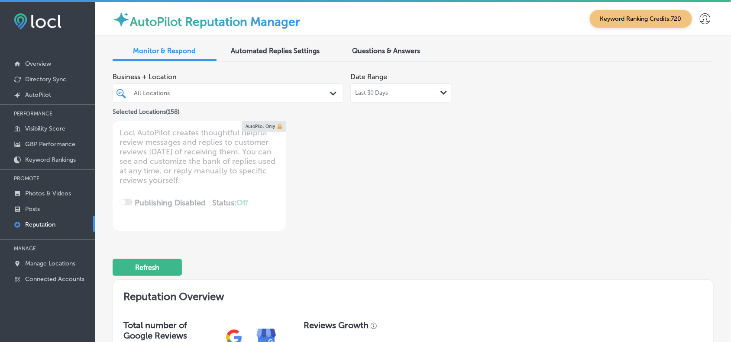
drag, startPoint x: 205, startPoint y: 96, endPoint x: 246, endPoint y: 100, distance: 41.4
click at [205, 95] on div "All Locations" at bounding box center [232, 93] width 197 height 7
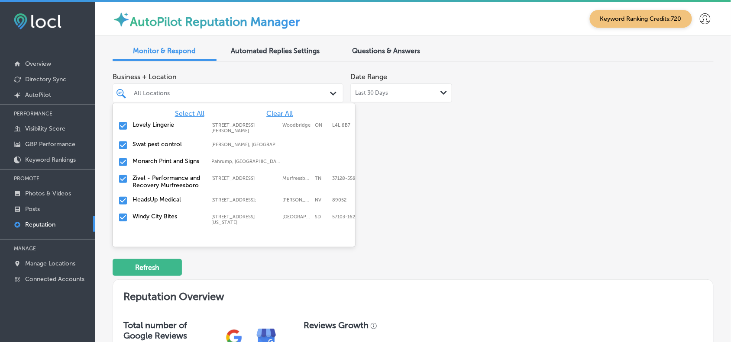
click at [279, 116] on span "Clear All" at bounding box center [279, 114] width 26 height 8
type textarea "x"
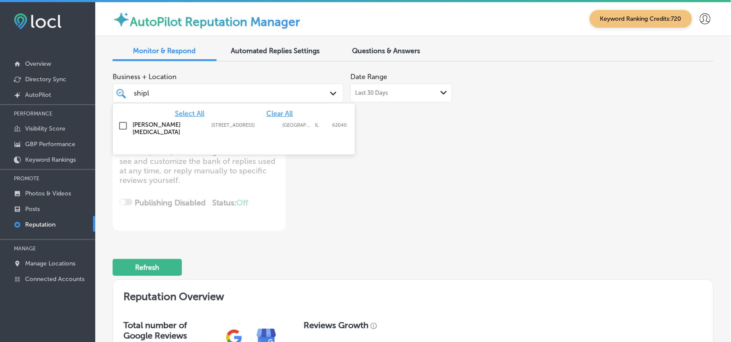
type input "shiple"
drag, startPoint x: 335, startPoint y: 122, endPoint x: 356, endPoint y: 132, distance: 23.8
click at [334, 122] on div "Shipley Chiropractic 2502 Pontoon Rd, Granite City, IL, 62040 2502 Pontoon Rd G…" at bounding box center [233, 128] width 235 height 18
type textarea "x"
type input "shiple"
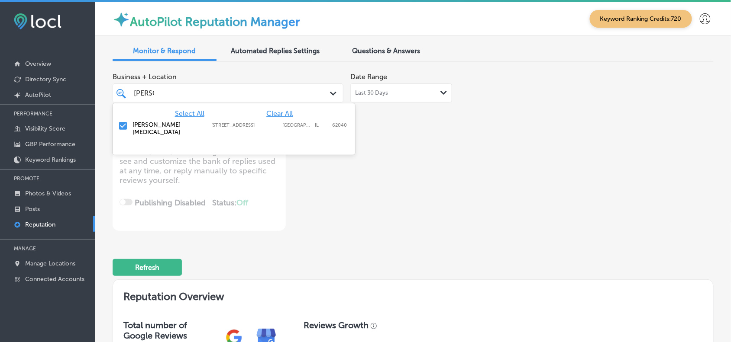
click at [436, 166] on div "Business + Location option 2502 Pontoon Rd, selected. option 2502 Pontoon Rd fo…" at bounding box center [293, 149] width 361 height 163
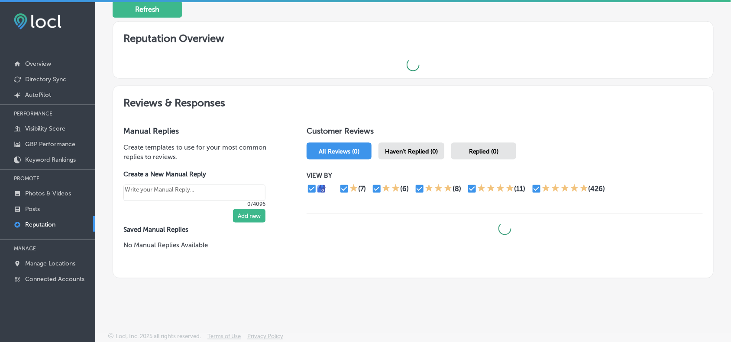
type textarea "x"
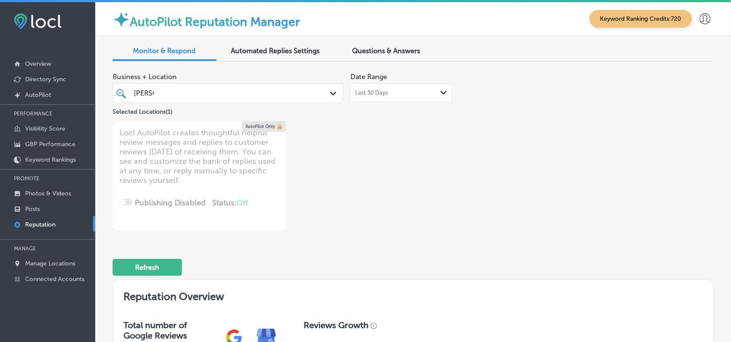
click at [224, 91] on div "shiple shiple" at bounding box center [218, 93] width 171 height 12
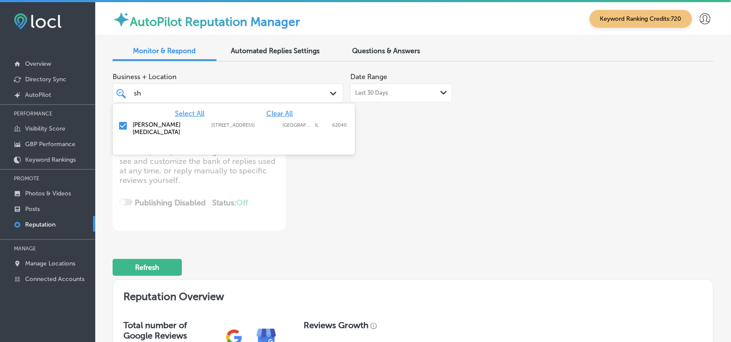
type input "s"
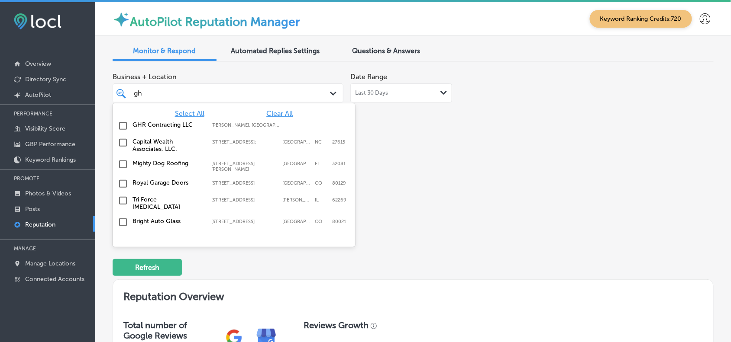
type input "ghr"
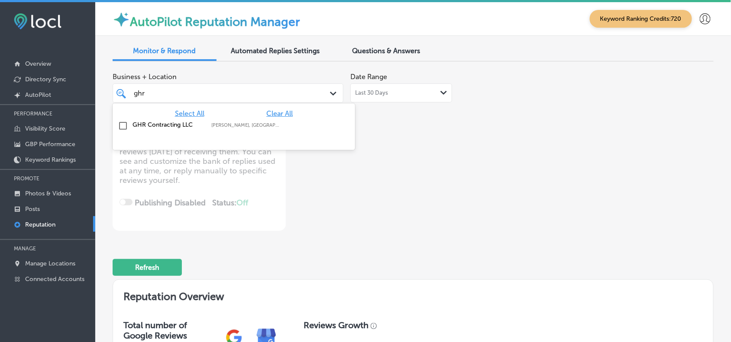
click at [223, 130] on div "GHR Contracting LLC Troy, IL, USA | Godfrey, IL, USA | Madis ..." at bounding box center [233, 125] width 235 height 13
type textarea "x"
type input "ghr"
click at [516, 176] on div "Business + Location option focused, 2 of 159. 2 results available for search te…" at bounding box center [413, 149] width 601 height 163
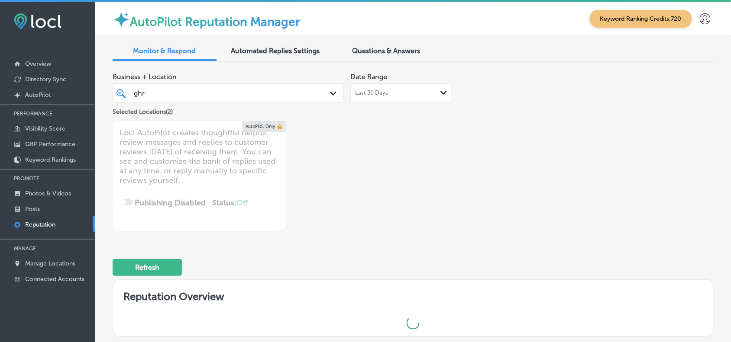
type textarea "x"
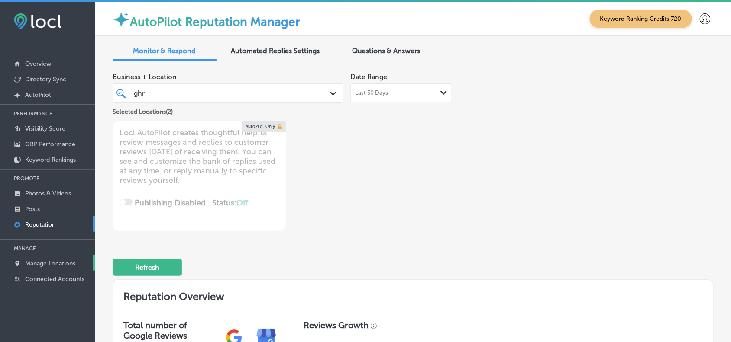
click at [64, 263] on p "Manage Locations" at bounding box center [50, 263] width 50 height 7
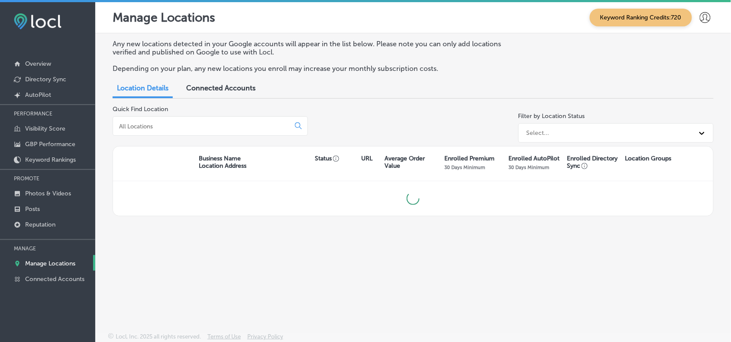
click at [220, 124] on input at bounding box center [203, 127] width 170 height 8
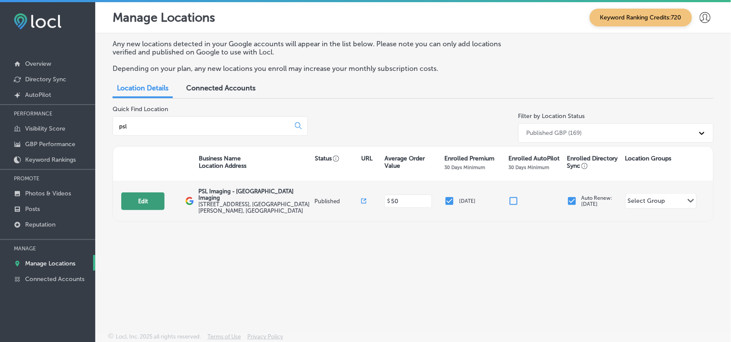
type input "psl"
click at [148, 200] on button "Edit" at bounding box center [142, 202] width 43 height 18
select select "US"
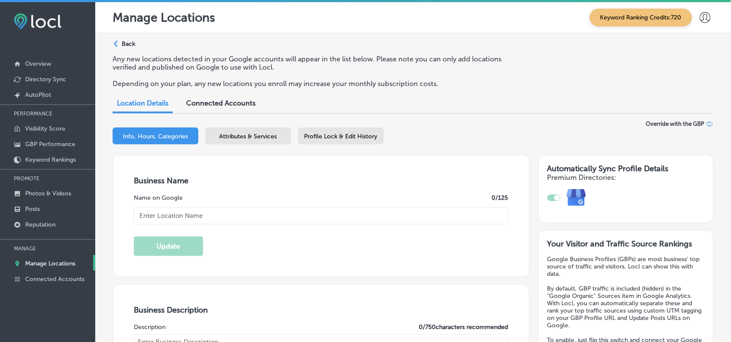
checkbox input "true"
type input "PSL Imaging - Port Saint Lucie Imaging"
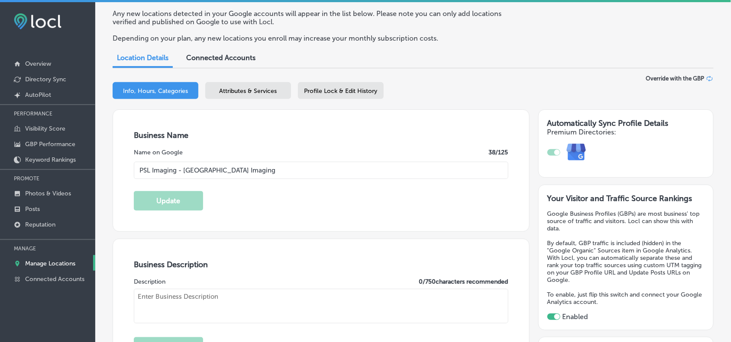
type input "2992 SW Port St Lucie Blvd"
type input "Port St. Lucie"
type input "34953"
type input "US"
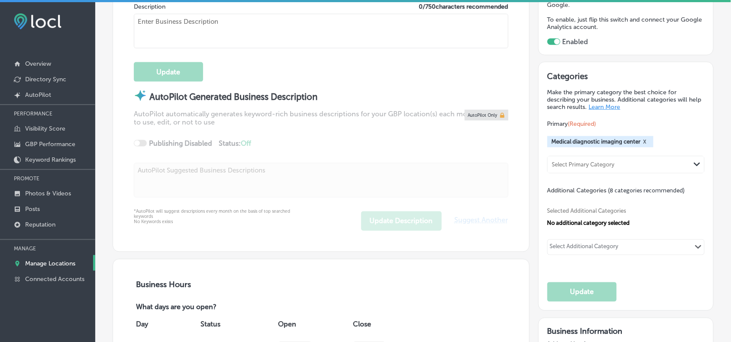
type input "http://www.pslimaging.com/"
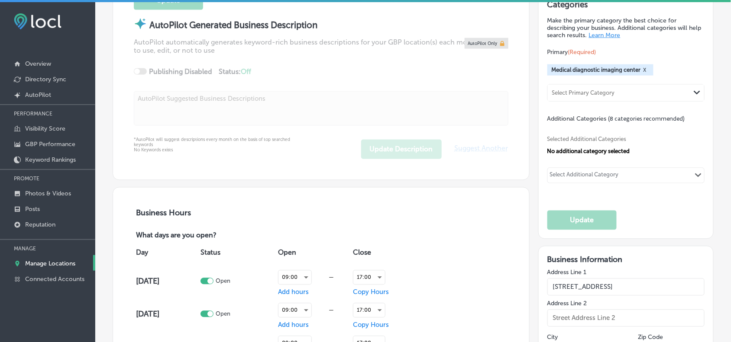
type textarea "PSL Imaging in Port St. Lucie, FL, is your trusted destination for advanced med…"
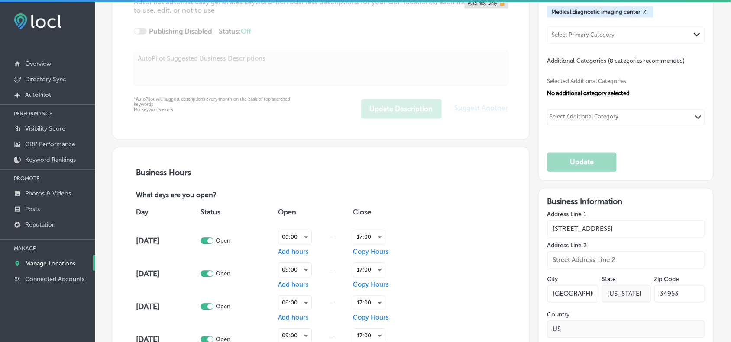
type input "+1 772 877 2471"
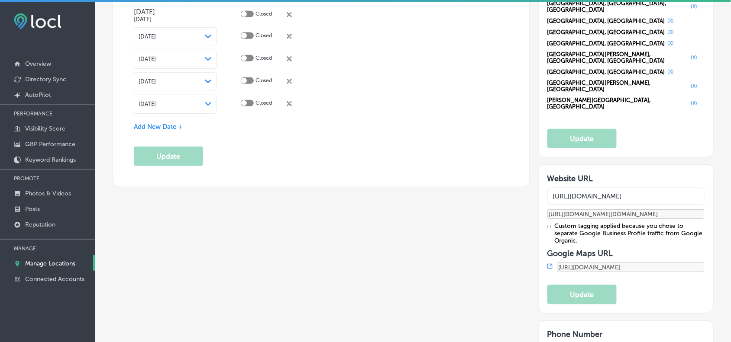
scroll to position [1100, 0]
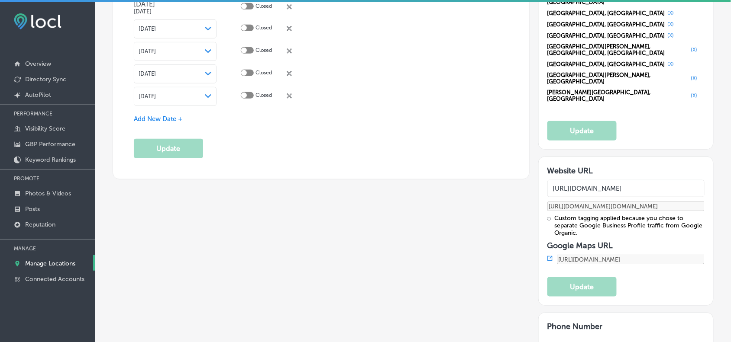
click at [48, 266] on p "Manage Locations" at bounding box center [50, 263] width 50 height 7
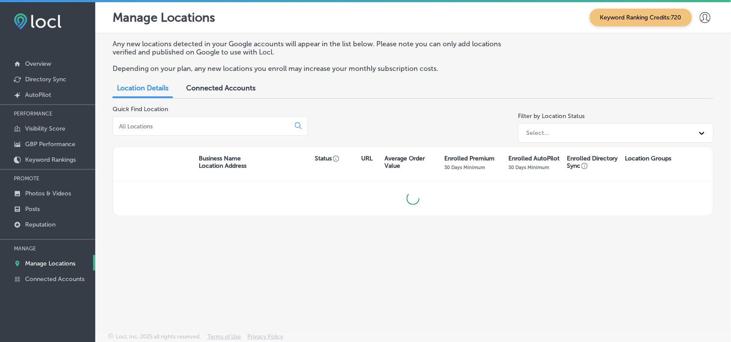
click at [215, 127] on input at bounding box center [203, 127] width 170 height 8
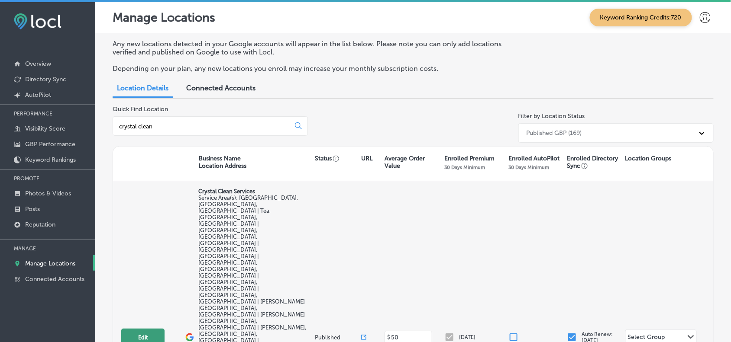
type input "crystal clean"
click at [135, 329] on button "Edit" at bounding box center [142, 338] width 43 height 18
select select "US"
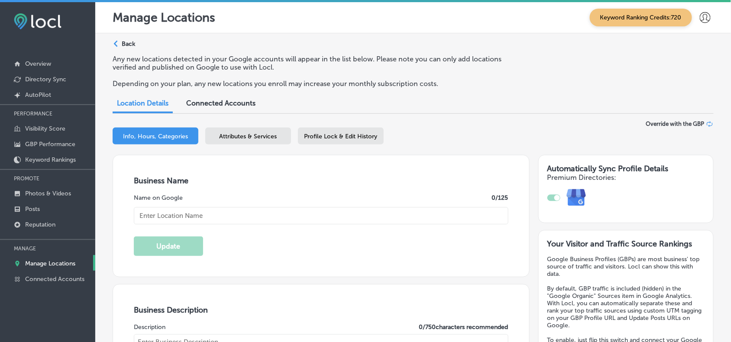
checkbox input "true"
type input "Crystal Clean Services"
type input "1001 S Academy St."
type input "Lennox"
type input "57039"
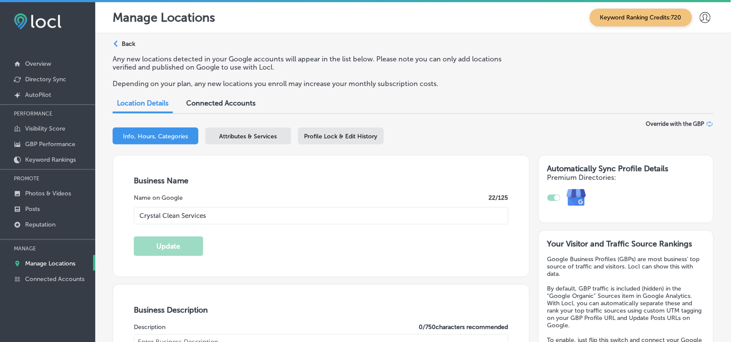
type input "US"
type input "https://crystalcleanservices.pro/"
type textarea "Crystal Clean Services offers top-tier window, screen, gutter, and carpet clean…"
type input "+1 605 409 9422"
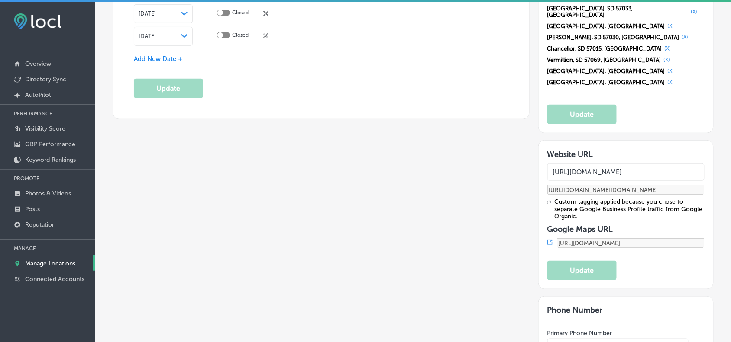
scroll to position [1082, 0]
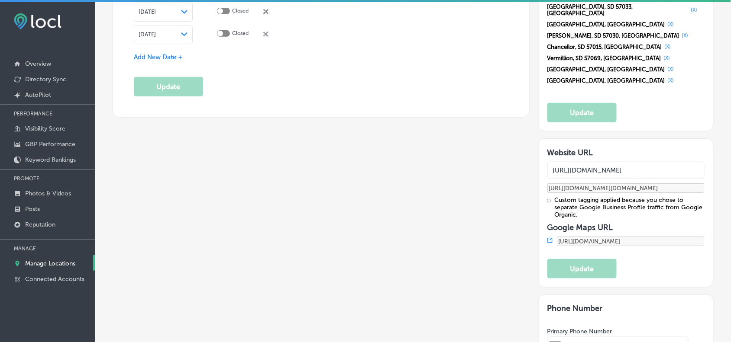
drag, startPoint x: 35, startPoint y: 268, endPoint x: 58, endPoint y: 254, distance: 27.3
click at [35, 268] on p "Manage Locations" at bounding box center [50, 263] width 50 height 7
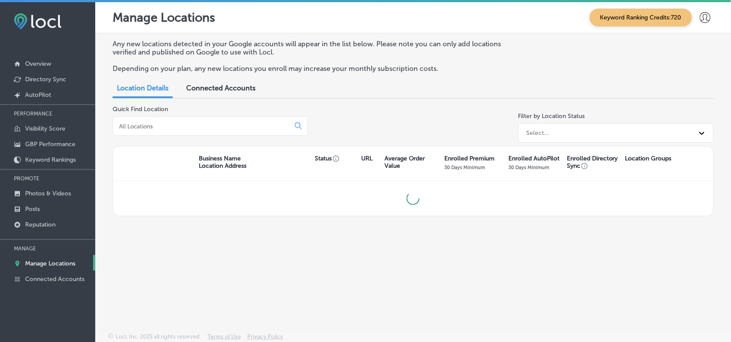
click at [198, 125] on input at bounding box center [203, 127] width 170 height 8
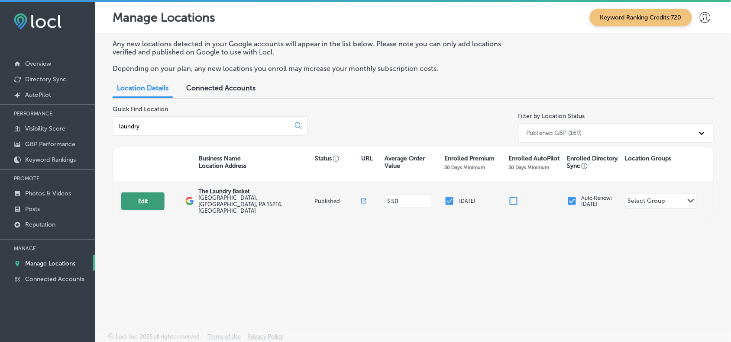
type input "laundry"
click at [138, 198] on button "Edit" at bounding box center [142, 202] width 43 height 18
select select "US"
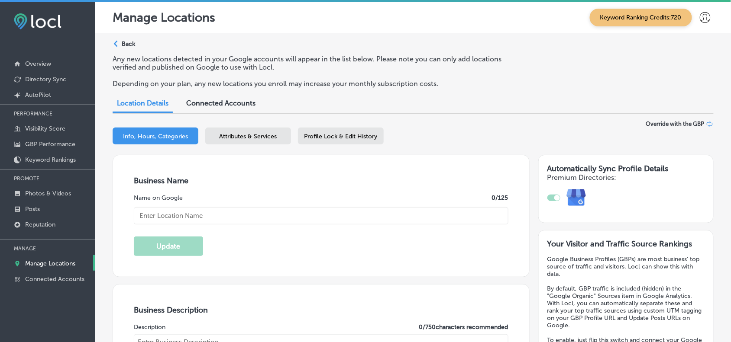
checkbox input "true"
type input "The Laundry Basket"
type input "[GEOGRAPHIC_DATA]"
type input "Pittsburgh"
type input "15216"
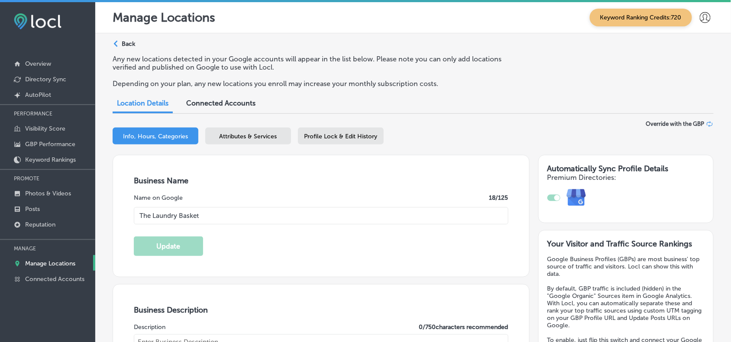
type input "US"
type input "http://www.laundrybasketpgh.com/"
type textarea "The Laundry Basket, located in Pittsburgh, PA, provides exceptional commercial …"
type input "+1 412 561 8166"
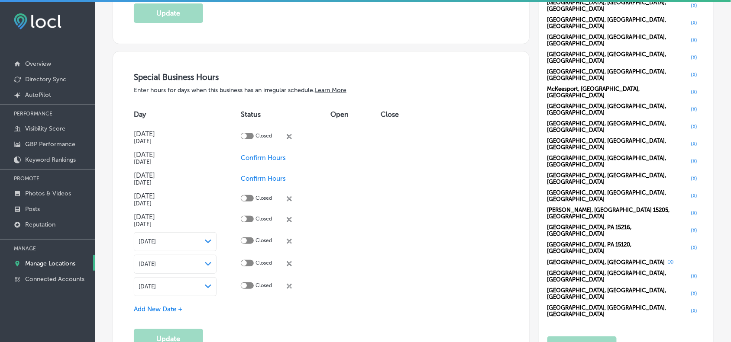
scroll to position [920, 0]
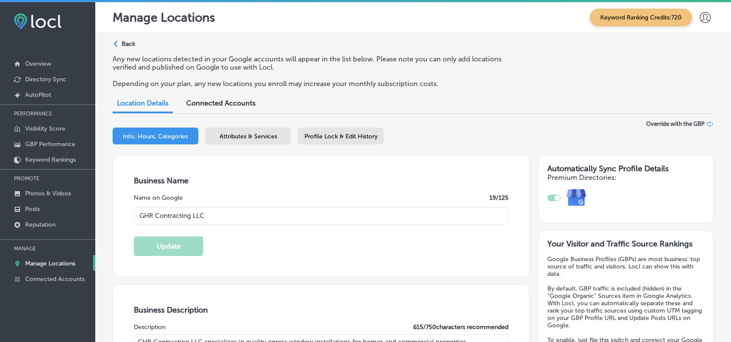
select select "US"
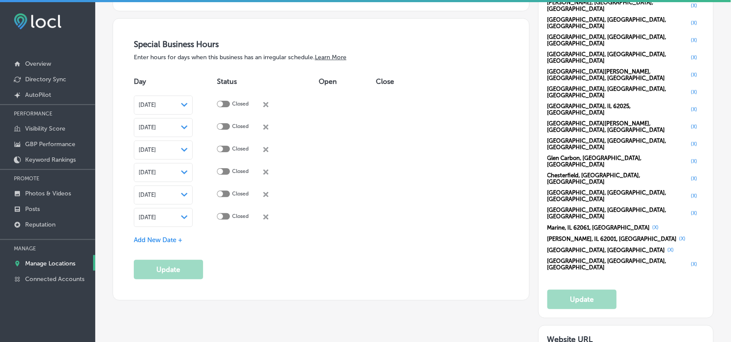
drag, startPoint x: 55, startPoint y: 262, endPoint x: 178, endPoint y: 92, distance: 210.4
click at [55, 262] on p "Manage Locations" at bounding box center [50, 263] width 50 height 7
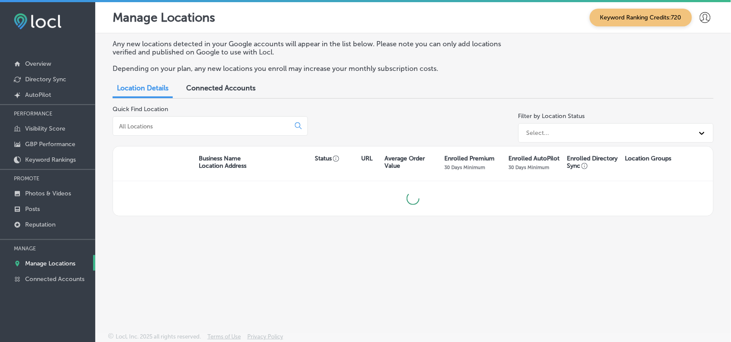
click at [179, 129] on input at bounding box center [203, 127] width 170 height 8
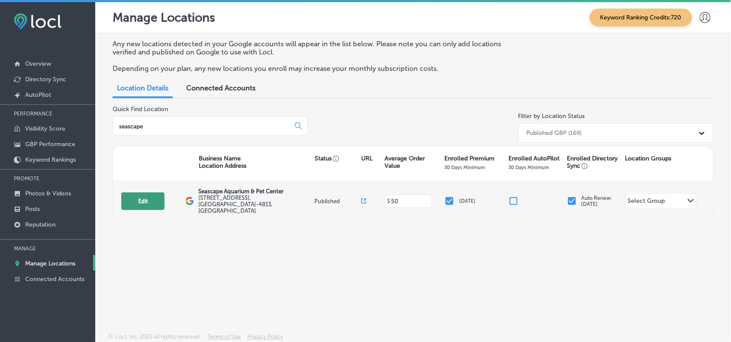
type input "seascape"
click at [150, 195] on button "Edit" at bounding box center [142, 202] width 43 height 18
select select "US"
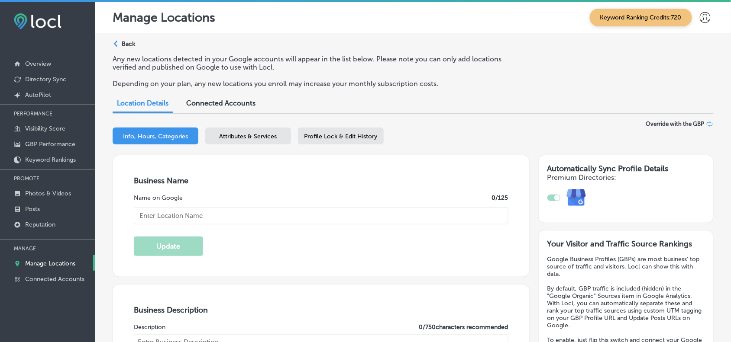
checkbox input "true"
type input "Seascape Aquarium & Pet Center"
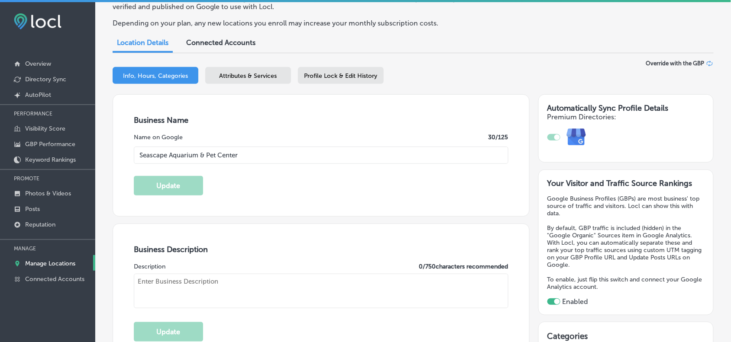
type input "[STREET_ADDRESS]"
type input "[GEOGRAPHIC_DATA]"
type input "34231-4813"
type input "US"
type input "[URL][DOMAIN_NAME]"
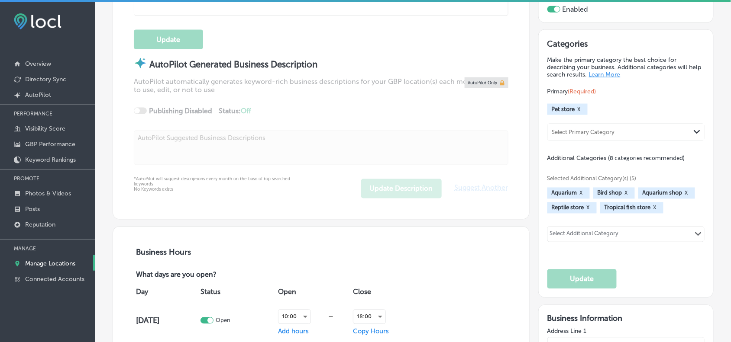
type textarea "[GEOGRAPHIC_DATA], located at [STREET_ADDRESS], has been a trusted pet store si…"
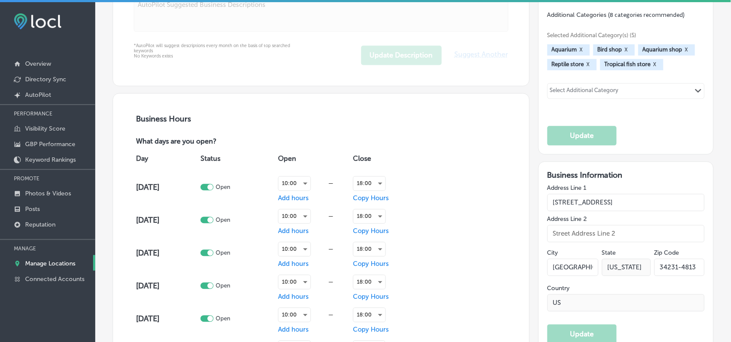
type input "[PHONE_NUMBER]"
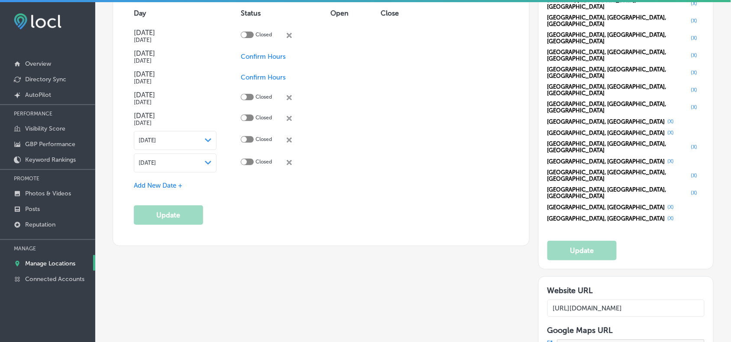
scroll to position [930, 0]
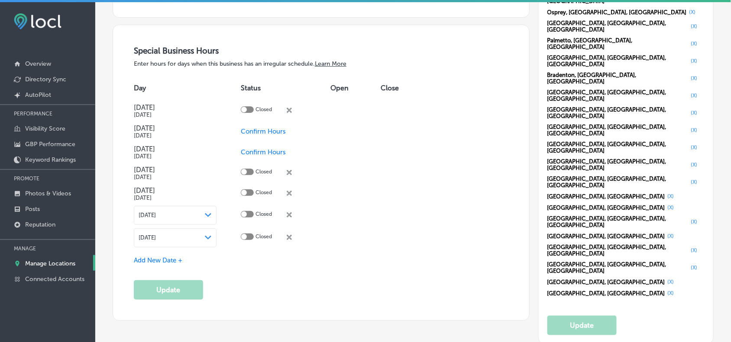
click at [39, 262] on p "Manage Locations" at bounding box center [50, 263] width 50 height 7
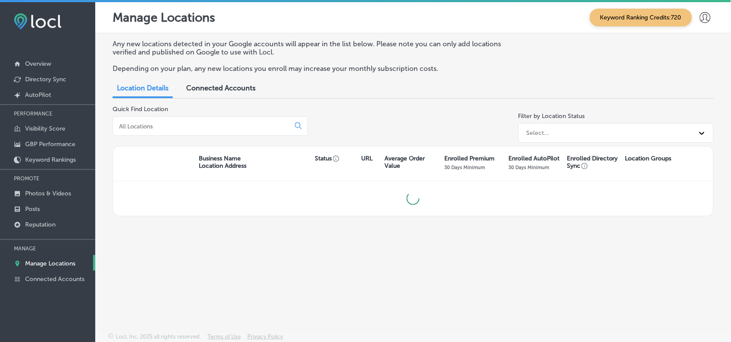
click at [208, 123] on input at bounding box center [203, 127] width 170 height 8
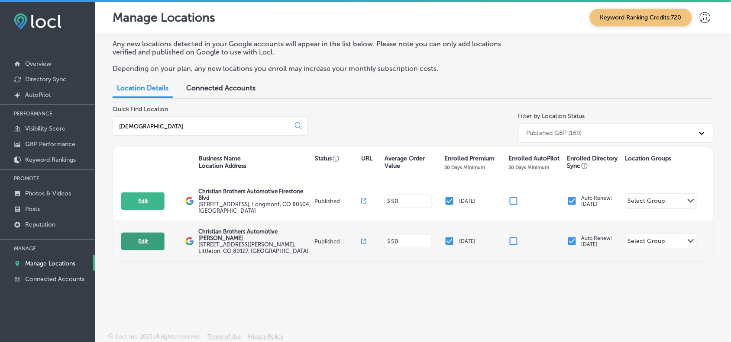
type input "[DEMOGRAPHIC_DATA]"
click at [128, 241] on button "Edit" at bounding box center [142, 242] width 43 height 18
select select "US"
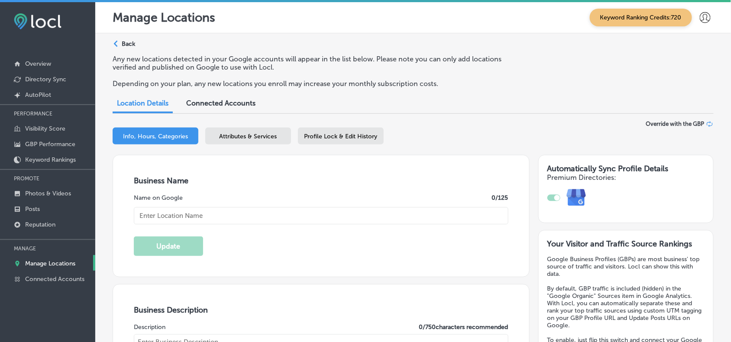
checkbox input "true"
type input "Christian Brothers Automotive [PERSON_NAME]"
type input "[STREET_ADDRESS][PERSON_NAME]"
type input "Littleton"
type input "80127"
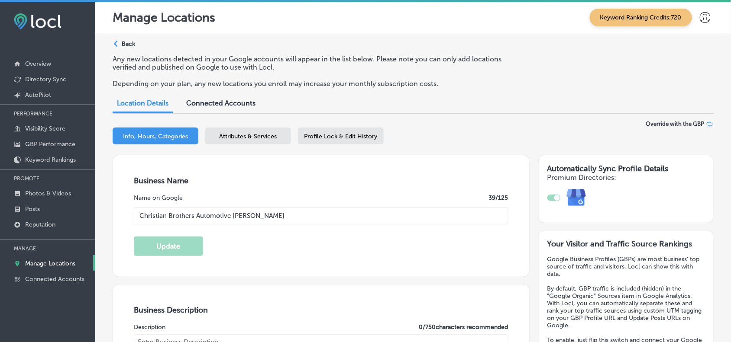
type input "US"
type input "[URL][DOMAIN_NAME][PERSON_NAME]"
type textarea "Christian Brothers Automotive in [GEOGRAPHIC_DATA], [GEOGRAPHIC_DATA], offers r…"
type input "[PHONE_NUMBER]"
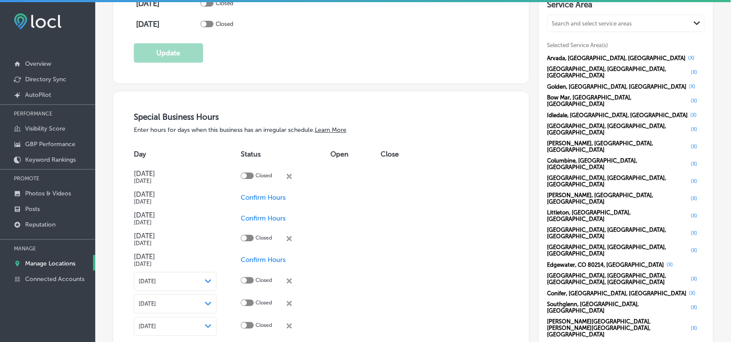
scroll to position [866, 0]
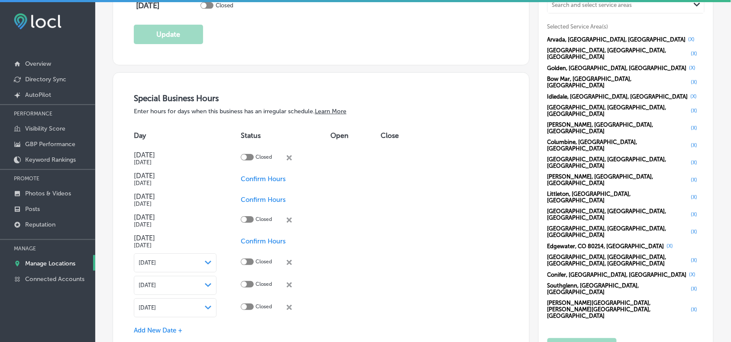
click at [69, 266] on p "Manage Locations" at bounding box center [50, 263] width 50 height 7
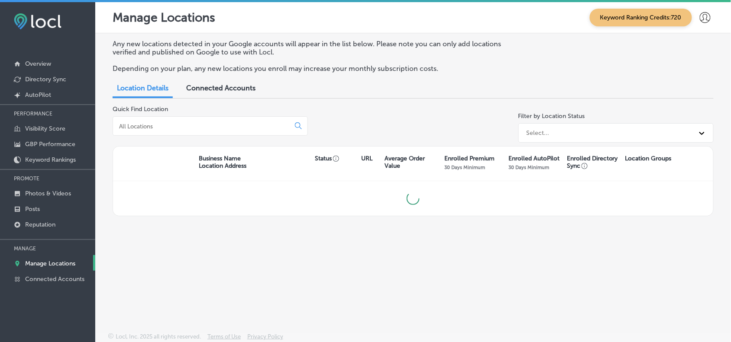
click at [201, 125] on input at bounding box center [203, 127] width 170 height 8
type input "complete care"
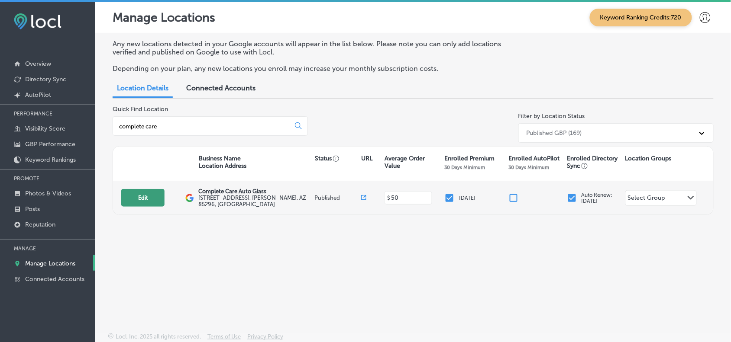
click at [144, 197] on button "Edit" at bounding box center [142, 198] width 43 height 18
select select "US"
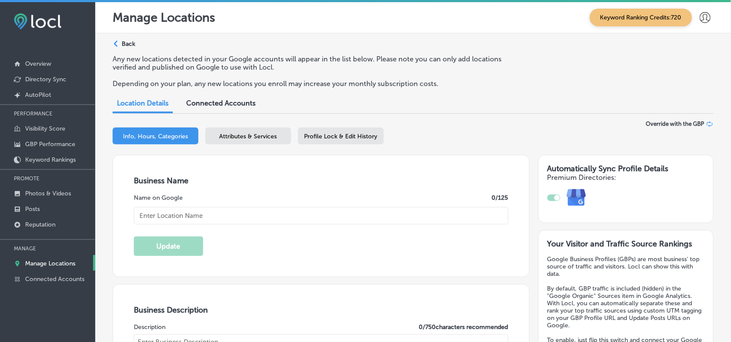
checkbox input "true"
type textarea "Complete Care Auto Glass, serving the [GEOGRAPHIC_DATA] area, specializes in pr…"
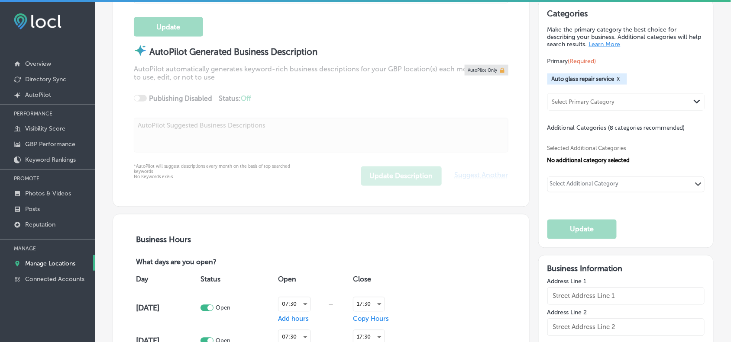
scroll to position [433, 0]
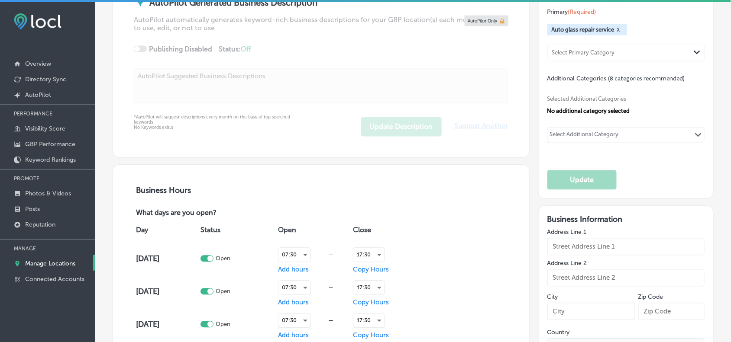
type input "[STREET_ADDRESS]"
type input "[PERSON_NAME]"
type input "85296"
type input "US"
type input "[URL][DOMAIN_NAME]"
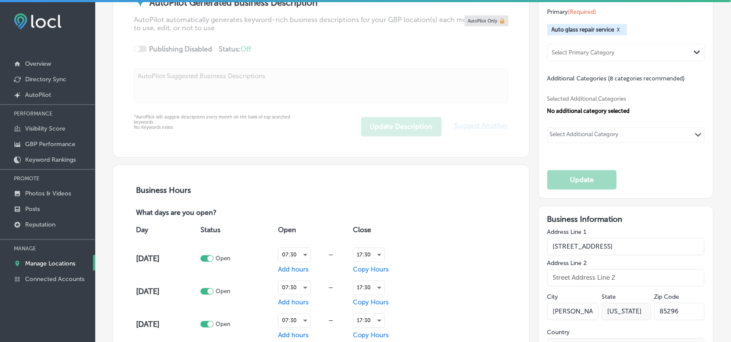
type input "Complete Care Auto Glass"
type input "[PHONE_NUMBER]"
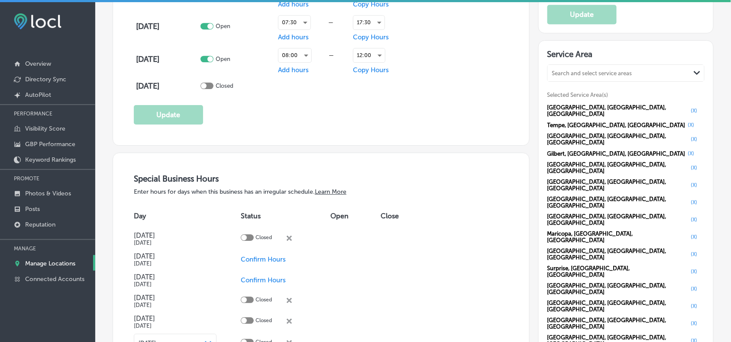
scroll to position [866, 0]
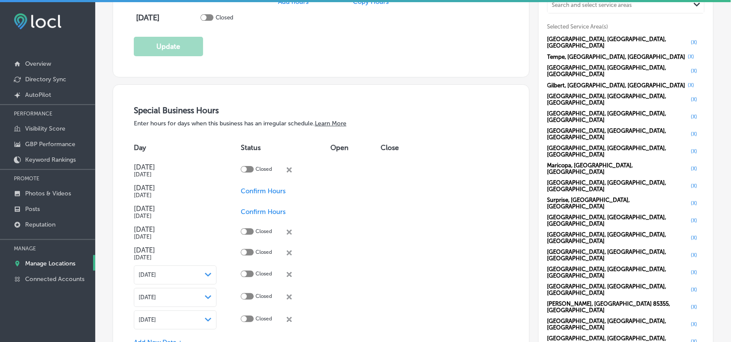
drag, startPoint x: 52, startPoint y: 263, endPoint x: 293, endPoint y: 230, distance: 243.0
click at [53, 263] on p "Manage Locations" at bounding box center [50, 263] width 50 height 7
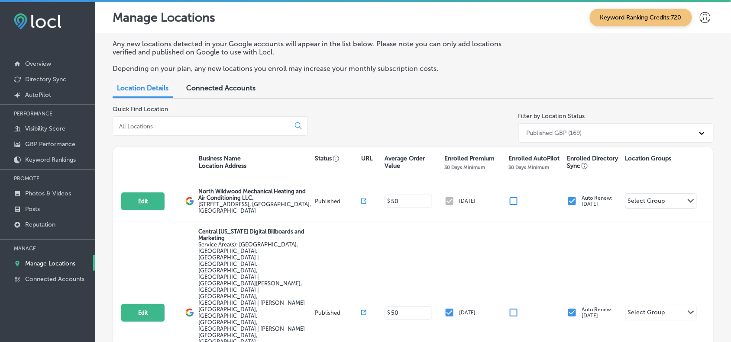
click at [232, 124] on input at bounding box center [203, 127] width 170 height 8
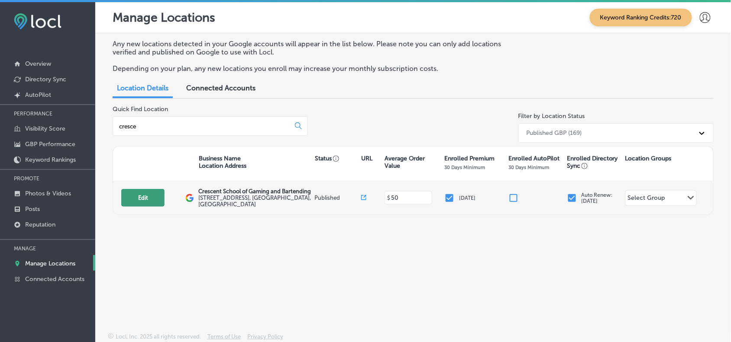
type input "cresce"
click at [152, 198] on button "Edit" at bounding box center [142, 198] width 43 height 18
select select "US"
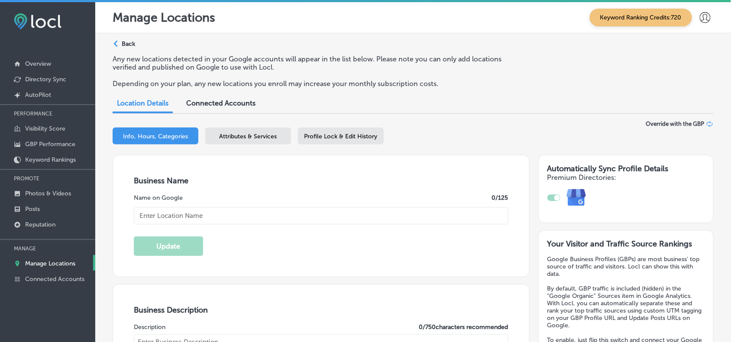
checkbox input "true"
type input "Crescent School of Gaming and Bartending"
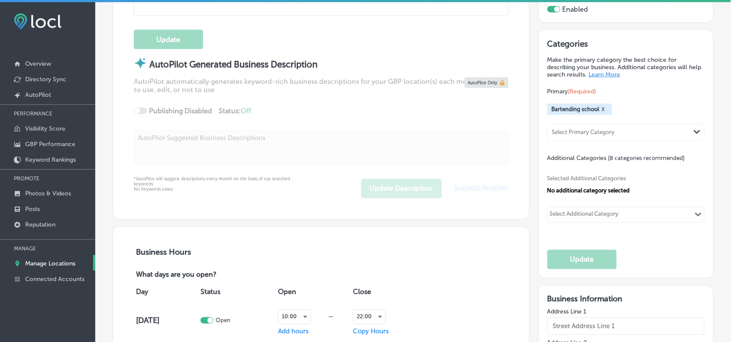
type input "[STREET_ADDRESS]"
type input "Gulfport"
type input "39501"
type input "US"
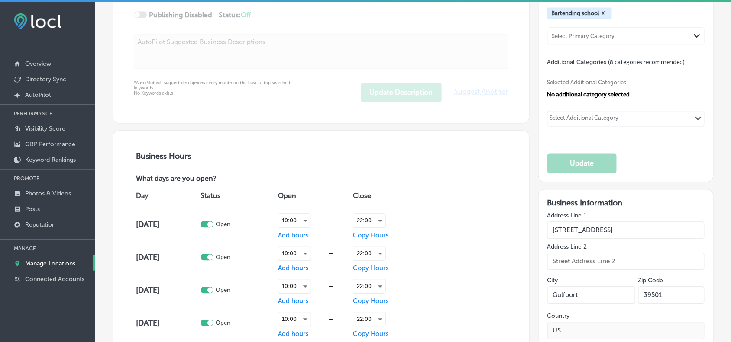
type input "[URL][DOMAIN_NAME]"
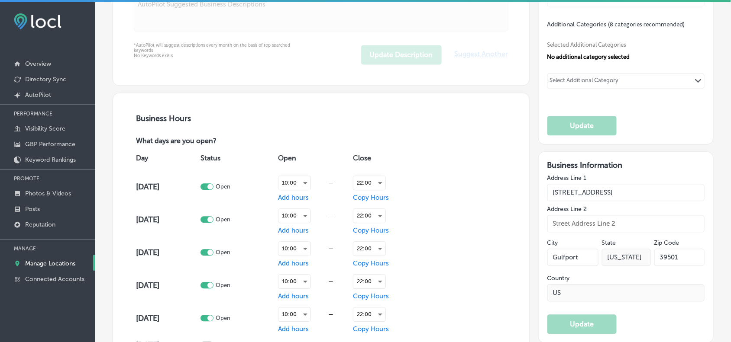
type textarea "Crescent School of Gaming and Bartending in [GEOGRAPHIC_DATA], [GEOGRAPHIC_DATA…"
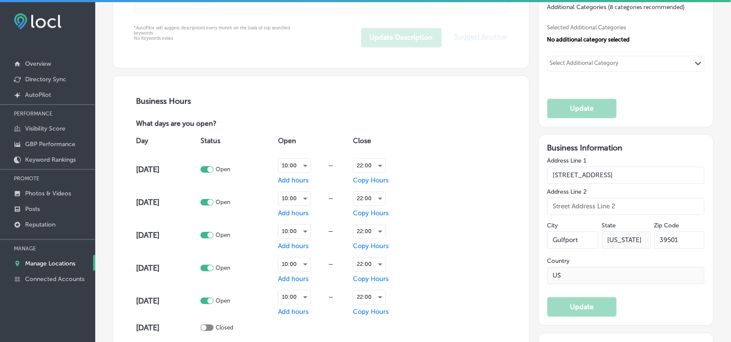
type input "[PHONE_NUMBER]"
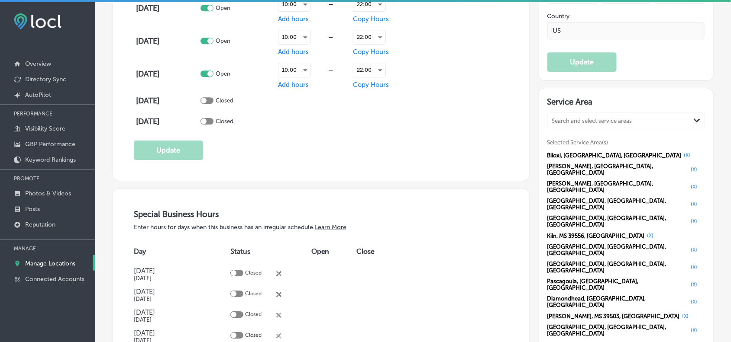
scroll to position [775, 0]
